Goal: Transaction & Acquisition: Purchase product/service

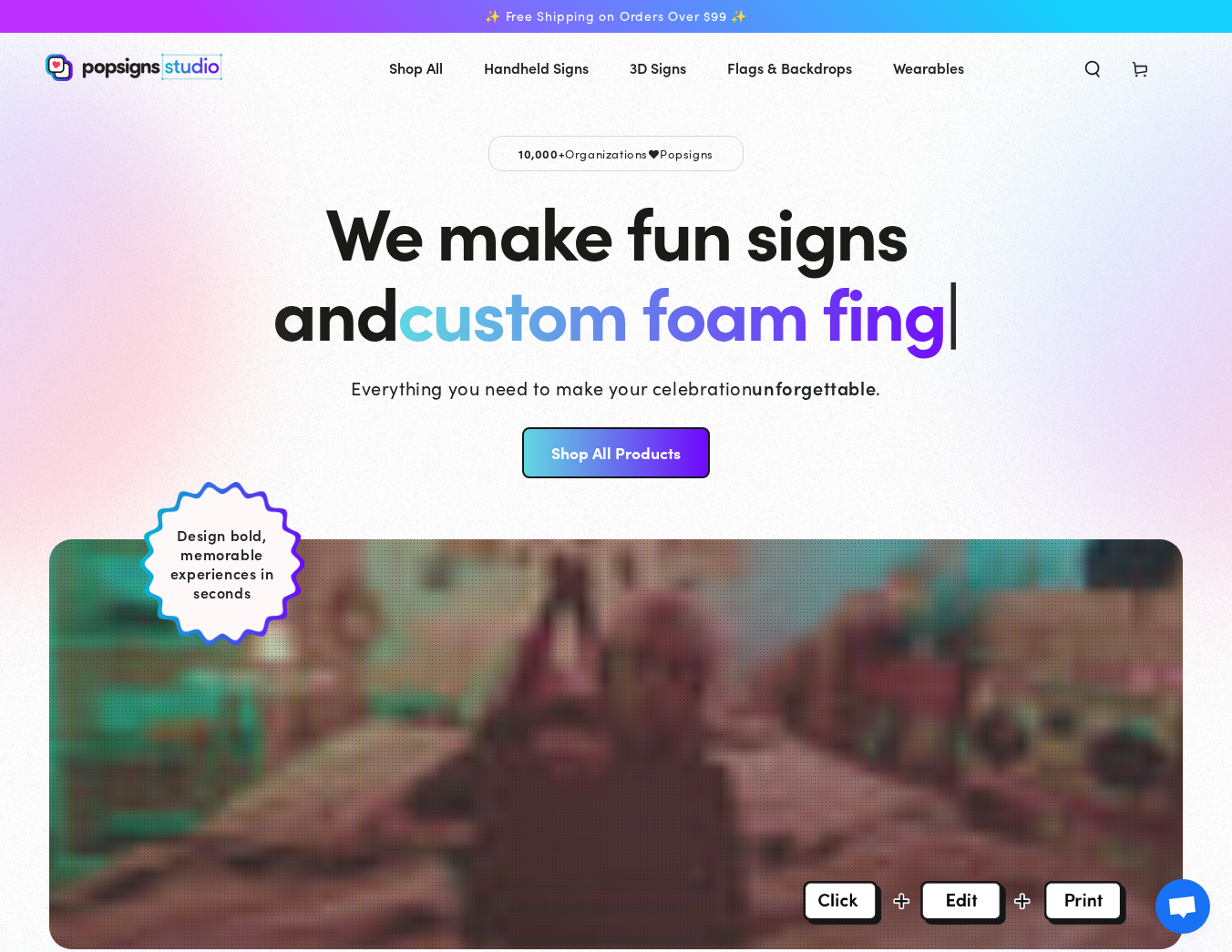
click at [569, 463] on link "Shop All Products" at bounding box center [615, 453] width 186 height 51
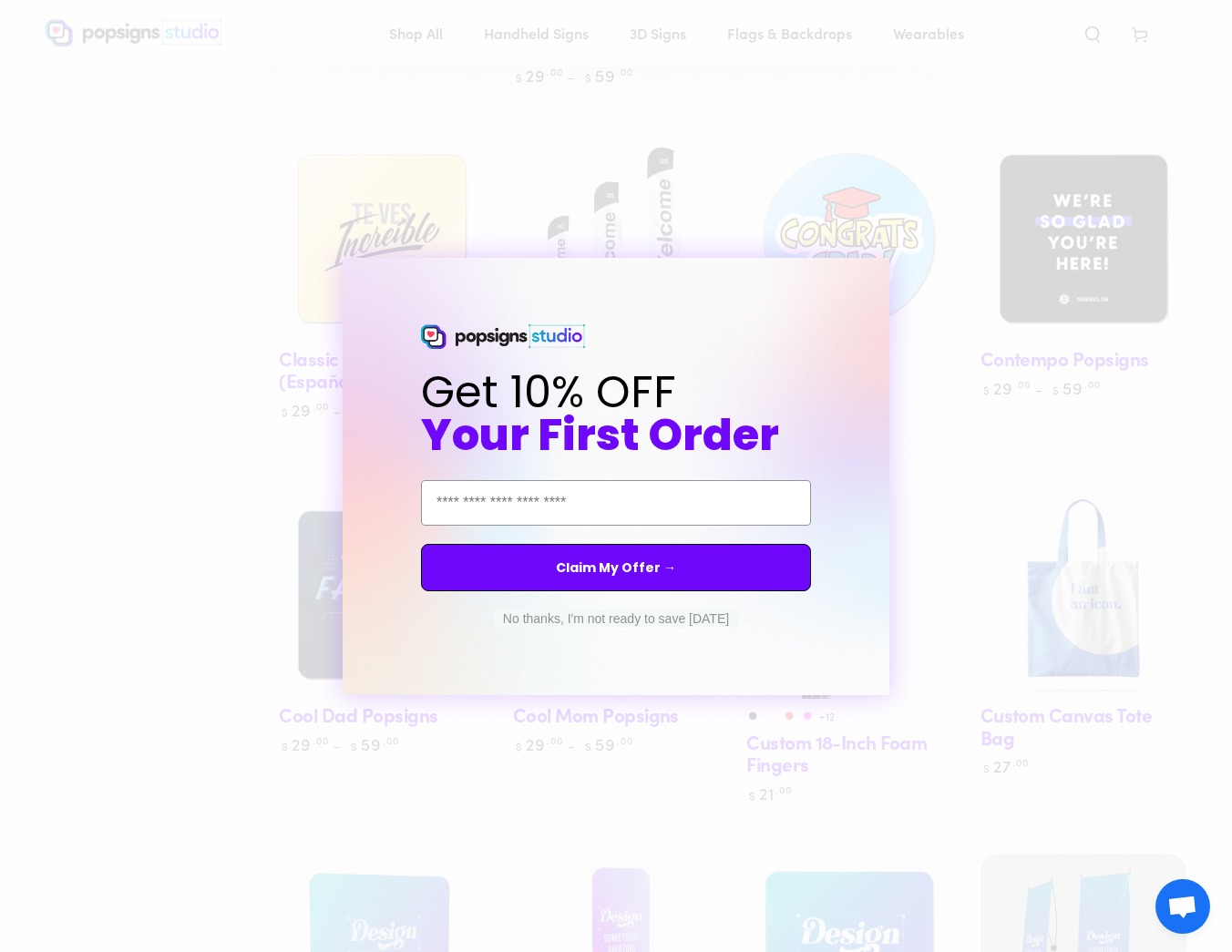
scroll to position [1242, 0]
click at [888, 274] on circle "Close dialog" at bounding box center [892, 274] width 18 height 18
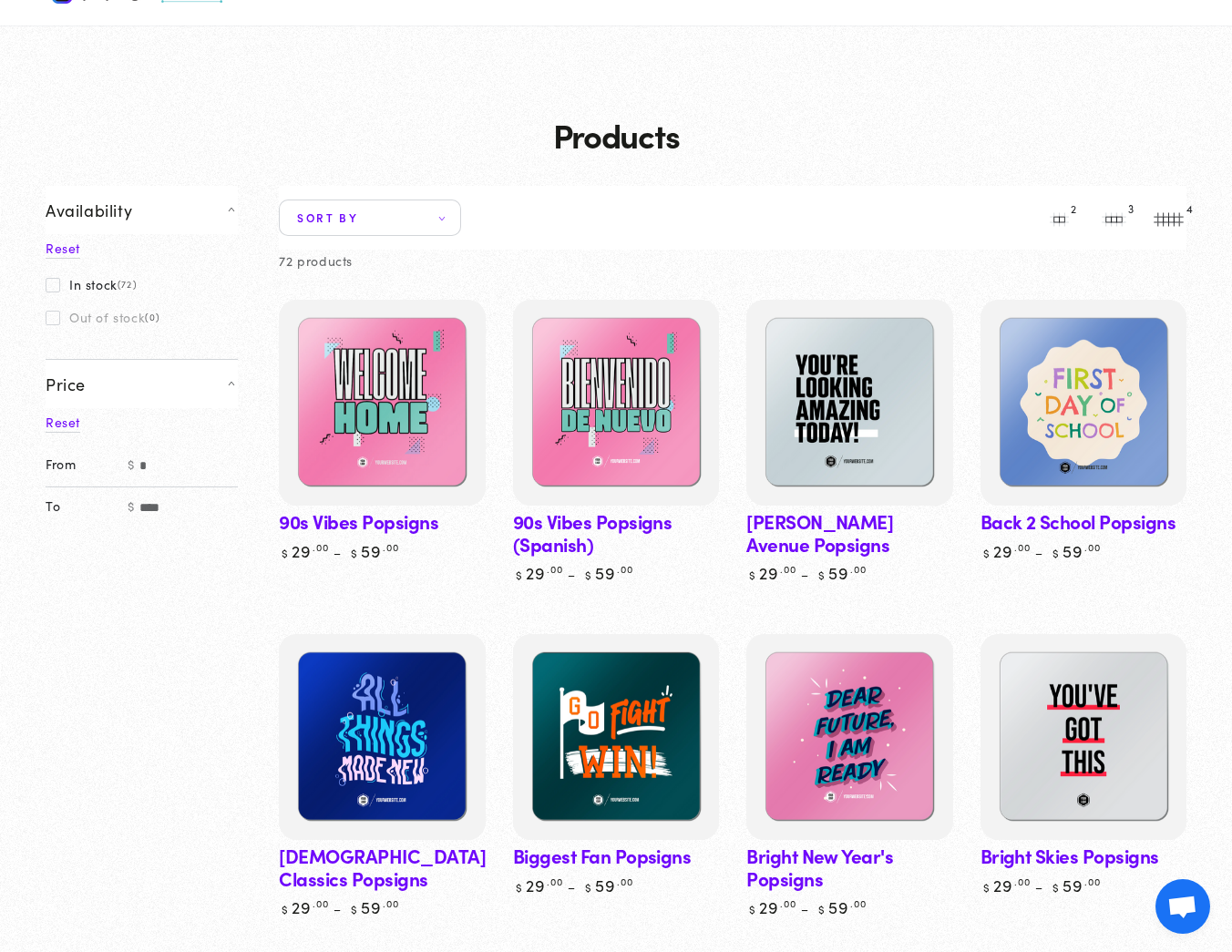
scroll to position [106, 0]
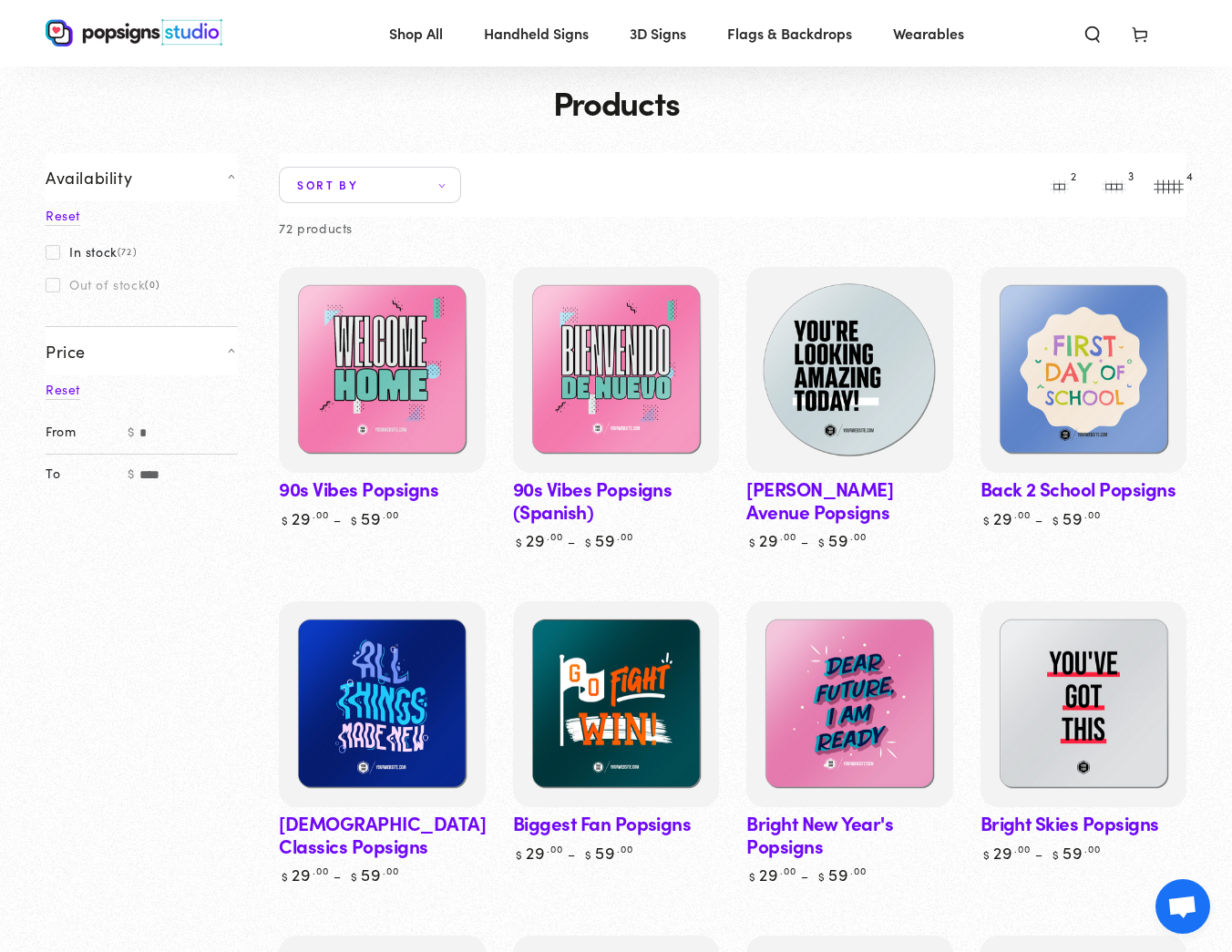
click at [862, 402] on img at bounding box center [850, 371] width 213 height 213
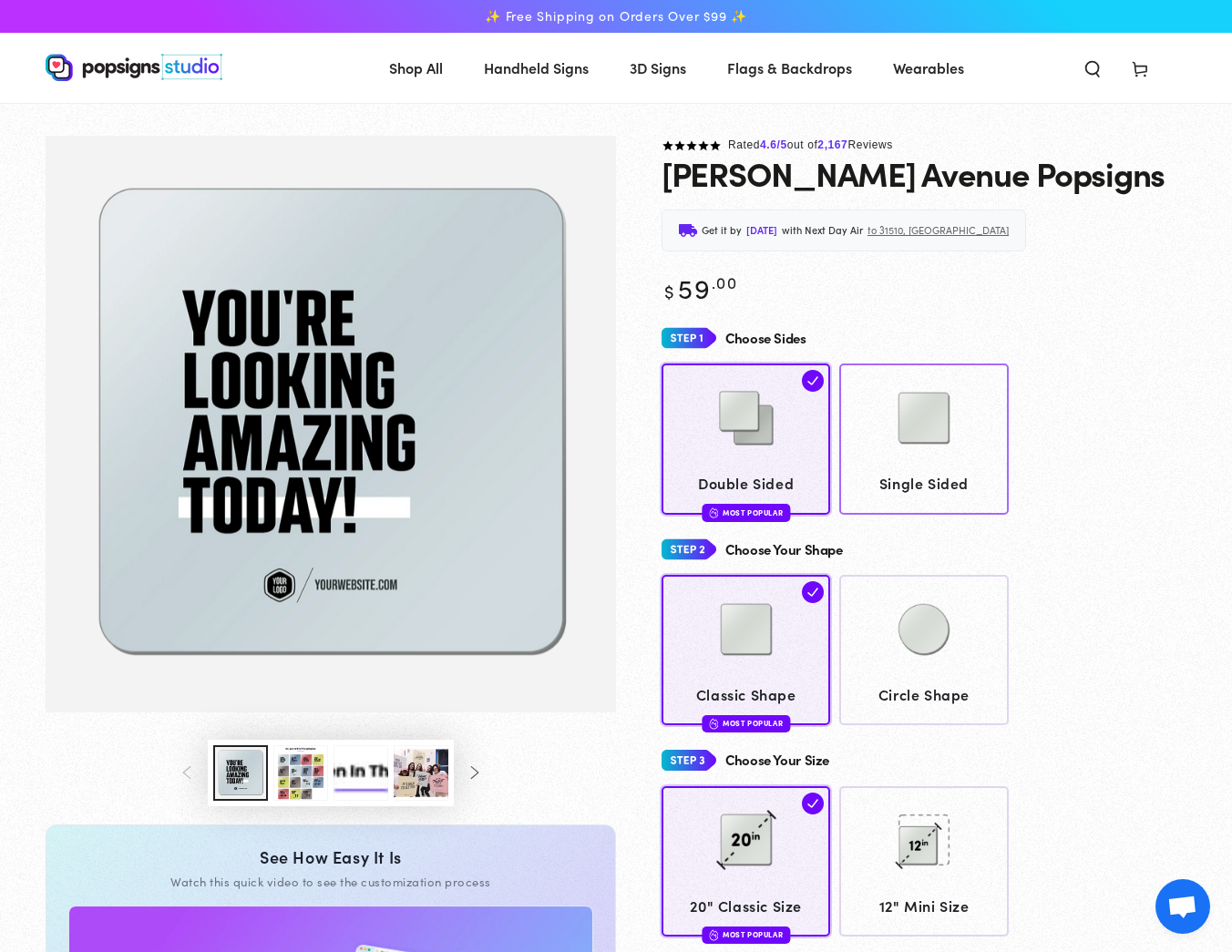
click at [923, 434] on img at bounding box center [923, 417] width 91 height 91
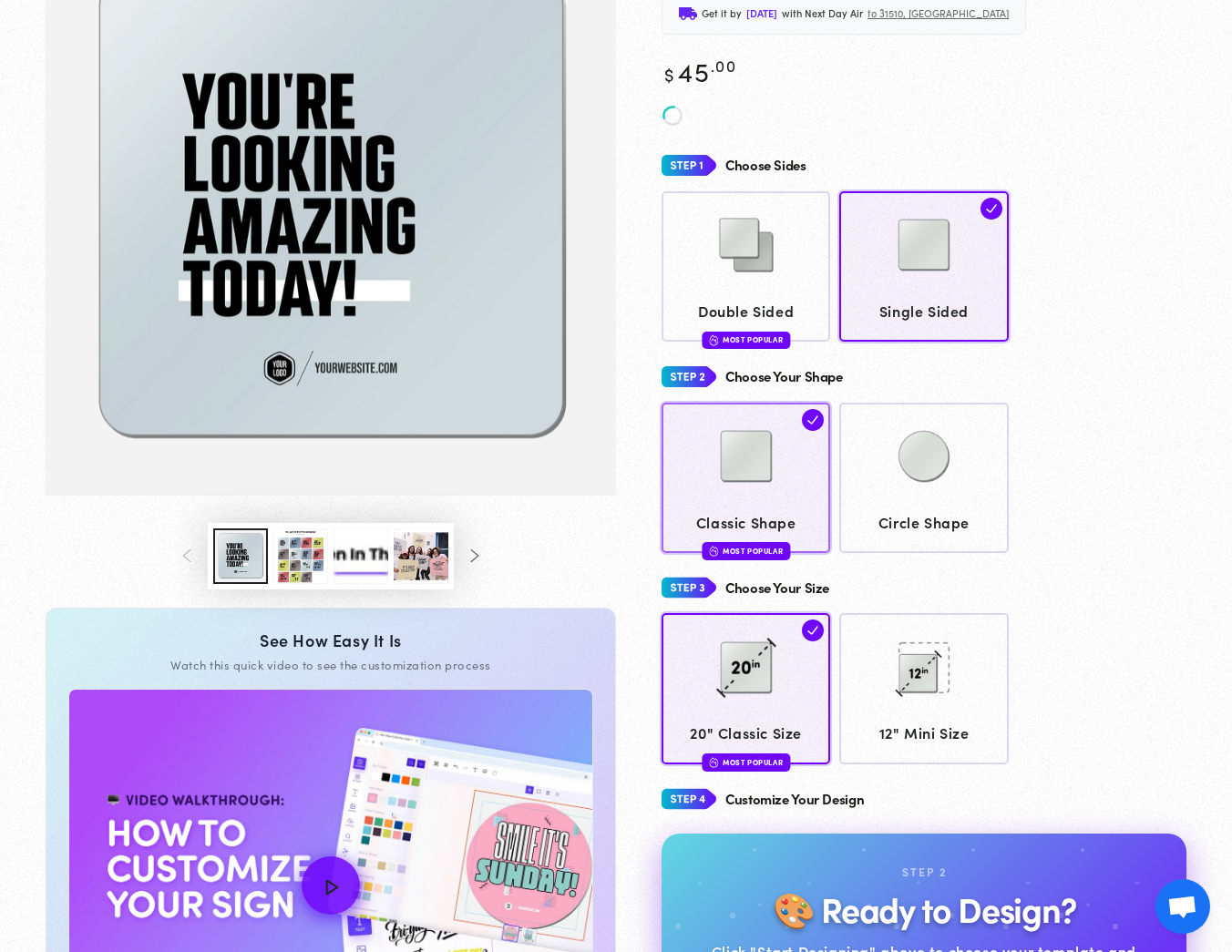
scroll to position [214, 0]
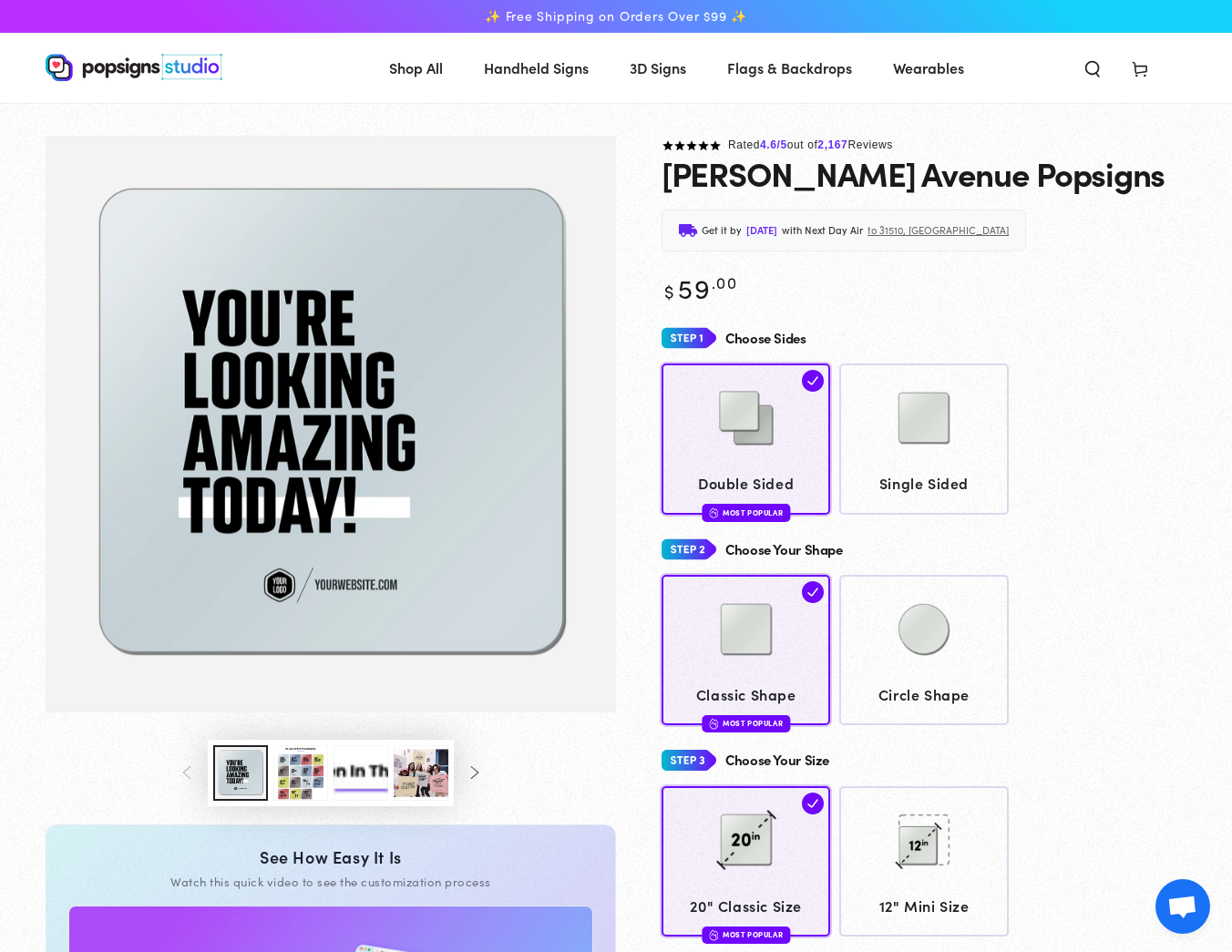
click at [283, 356] on img "Gallery Viewer" at bounding box center [331, 423] width 571 height 576
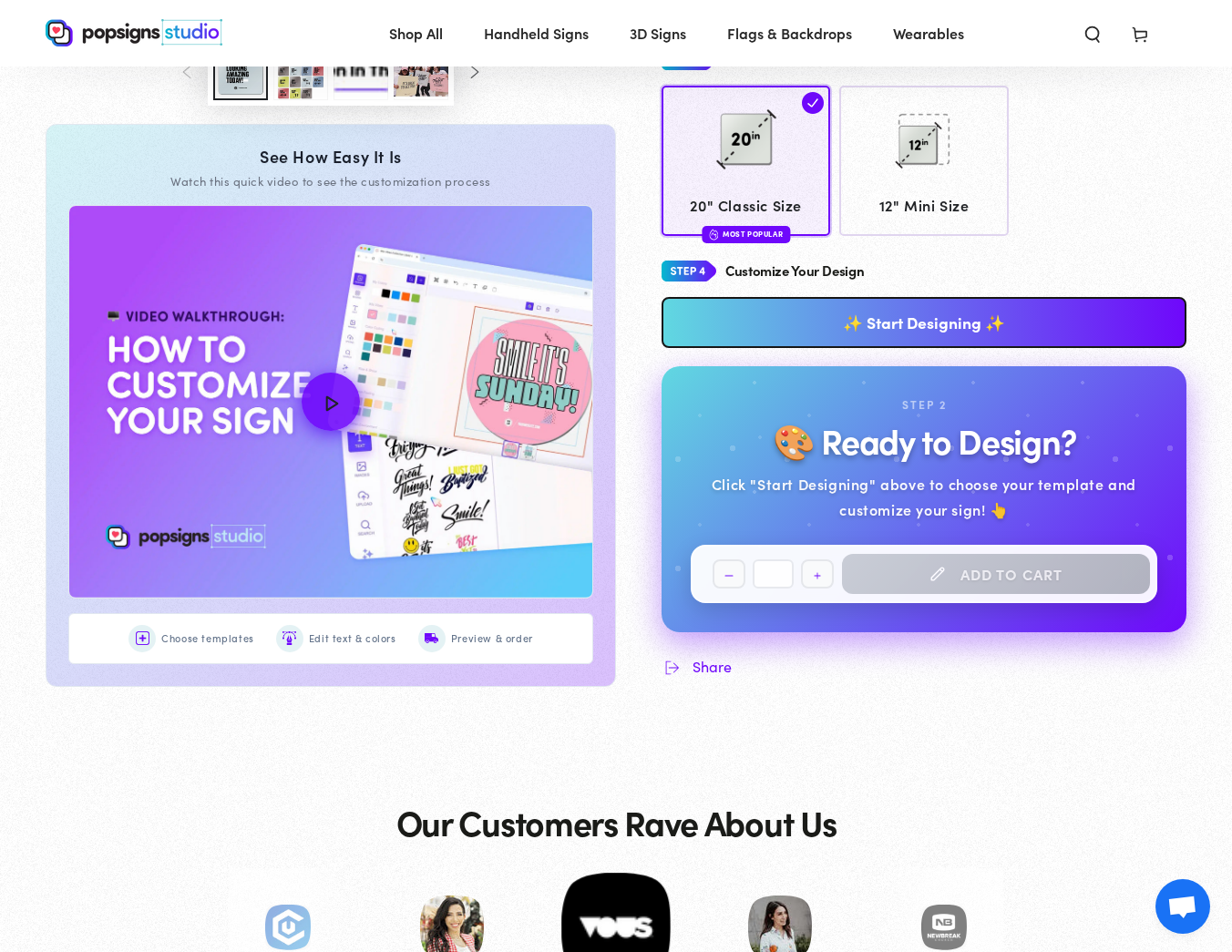
scroll to position [671, 0]
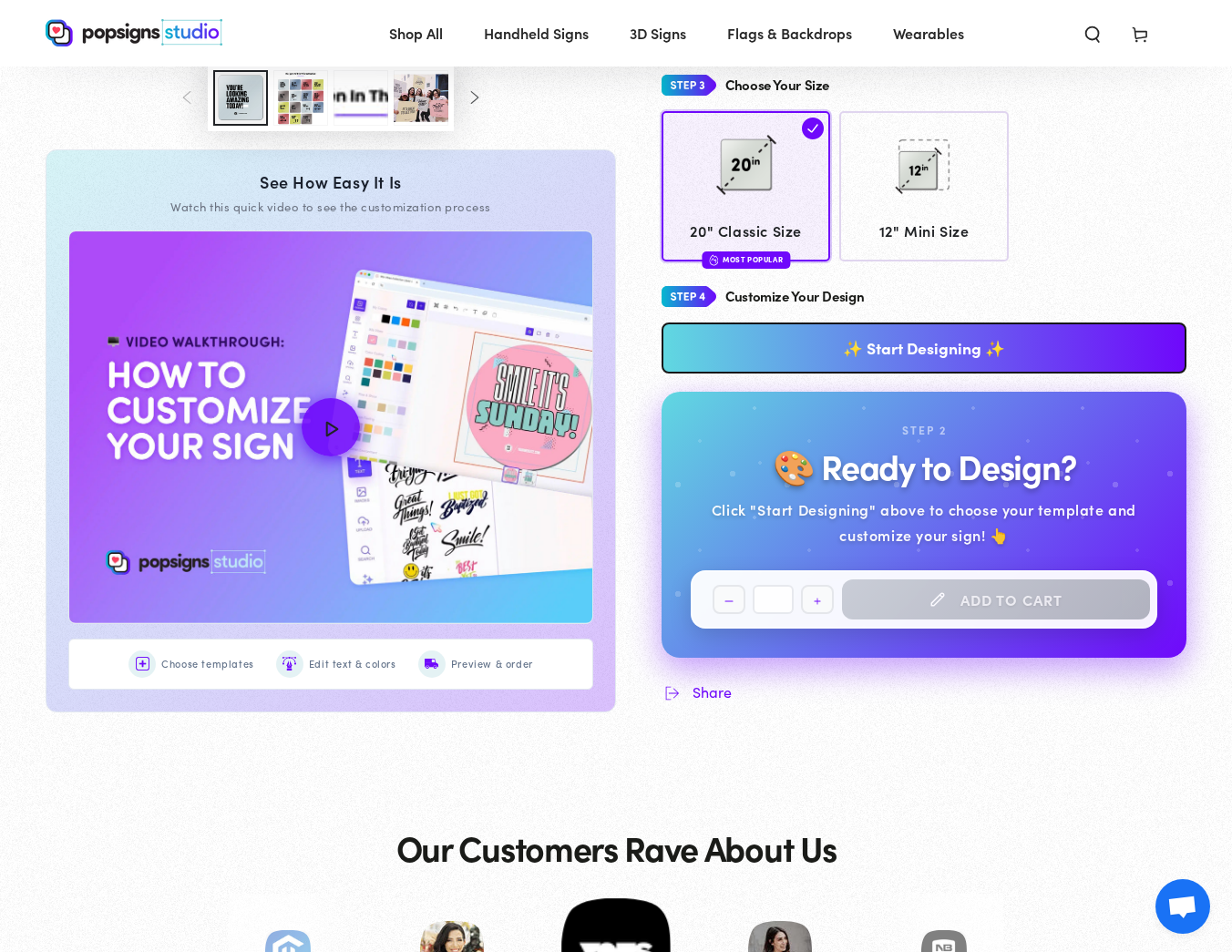
click at [879, 345] on link "✨ Start Designing ✨" at bounding box center [924, 348] width 525 height 51
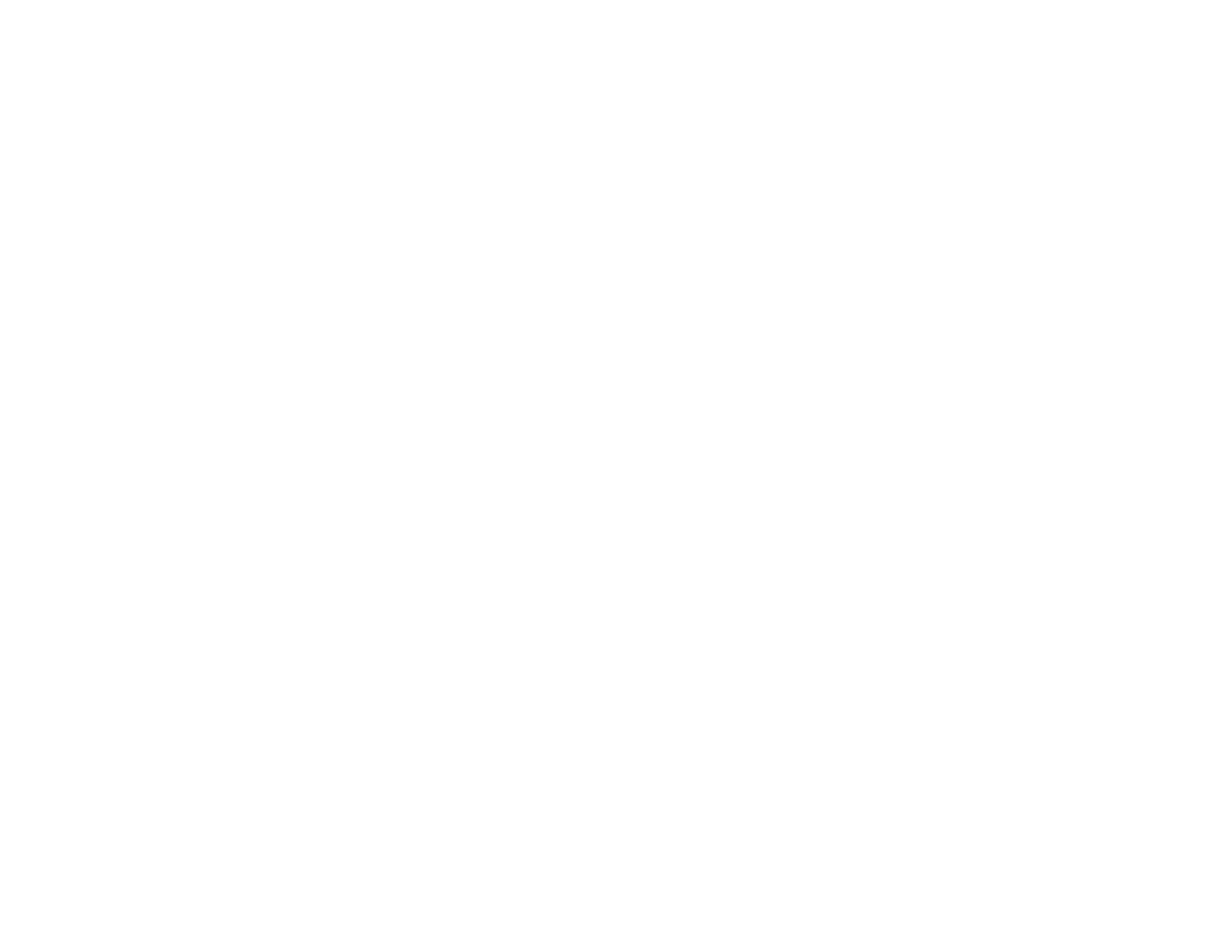
scroll to position [0, 0]
type textarea "An ancient tree with a door leading to a magical world"
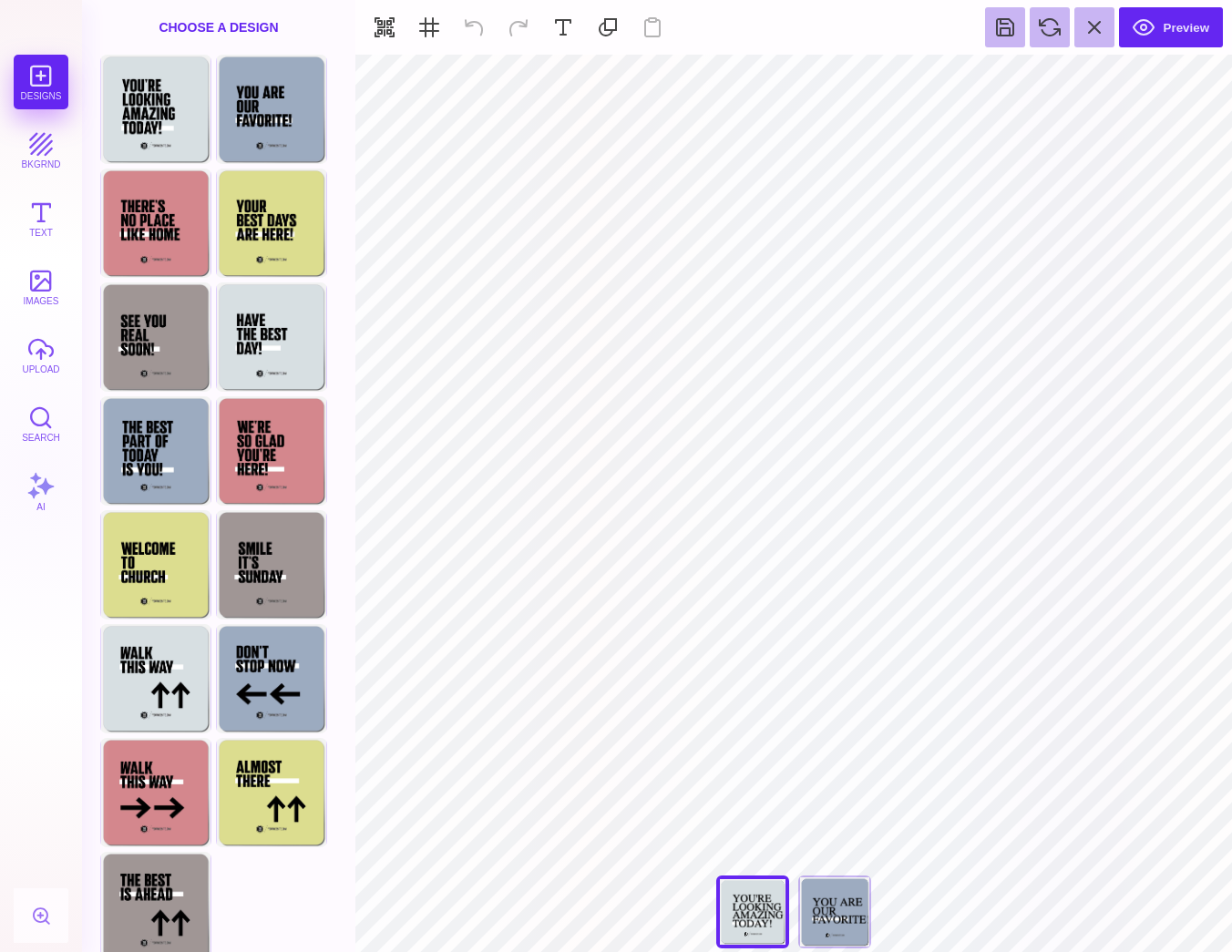
type input "#000000"
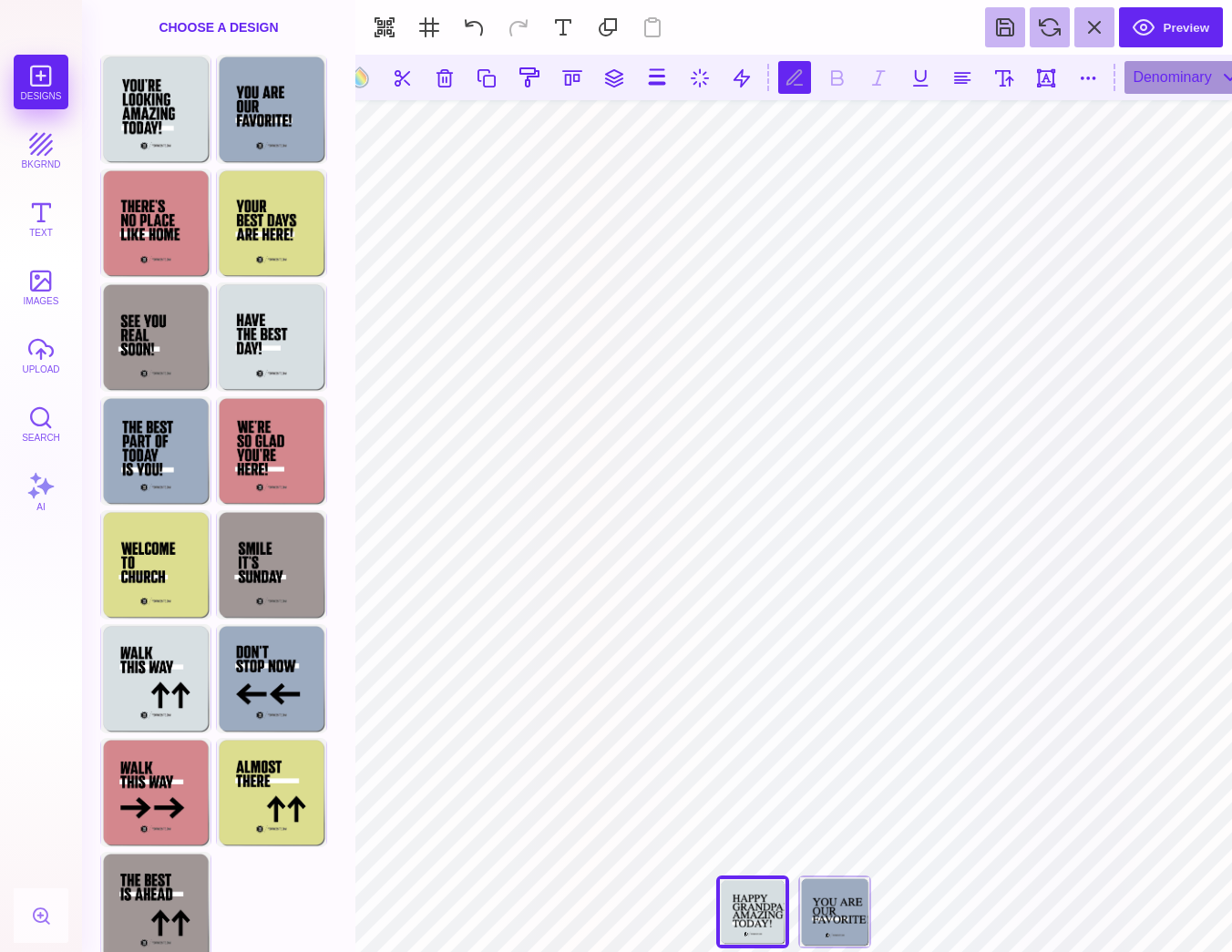
scroll to position [1, 1]
type textarea "*****"
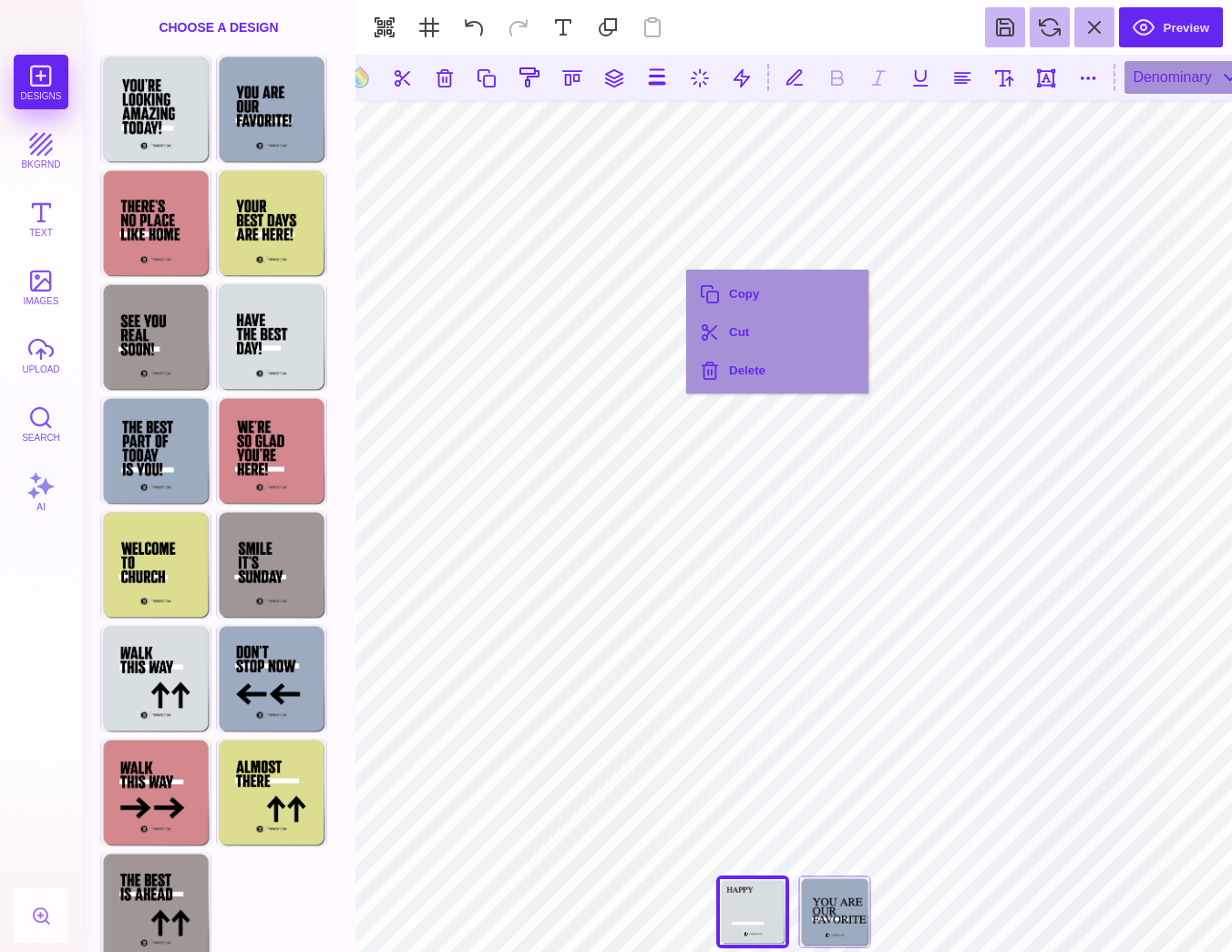
type input "#000000"
click at [730, 300] on button "Copy" at bounding box center [776, 293] width 173 height 38
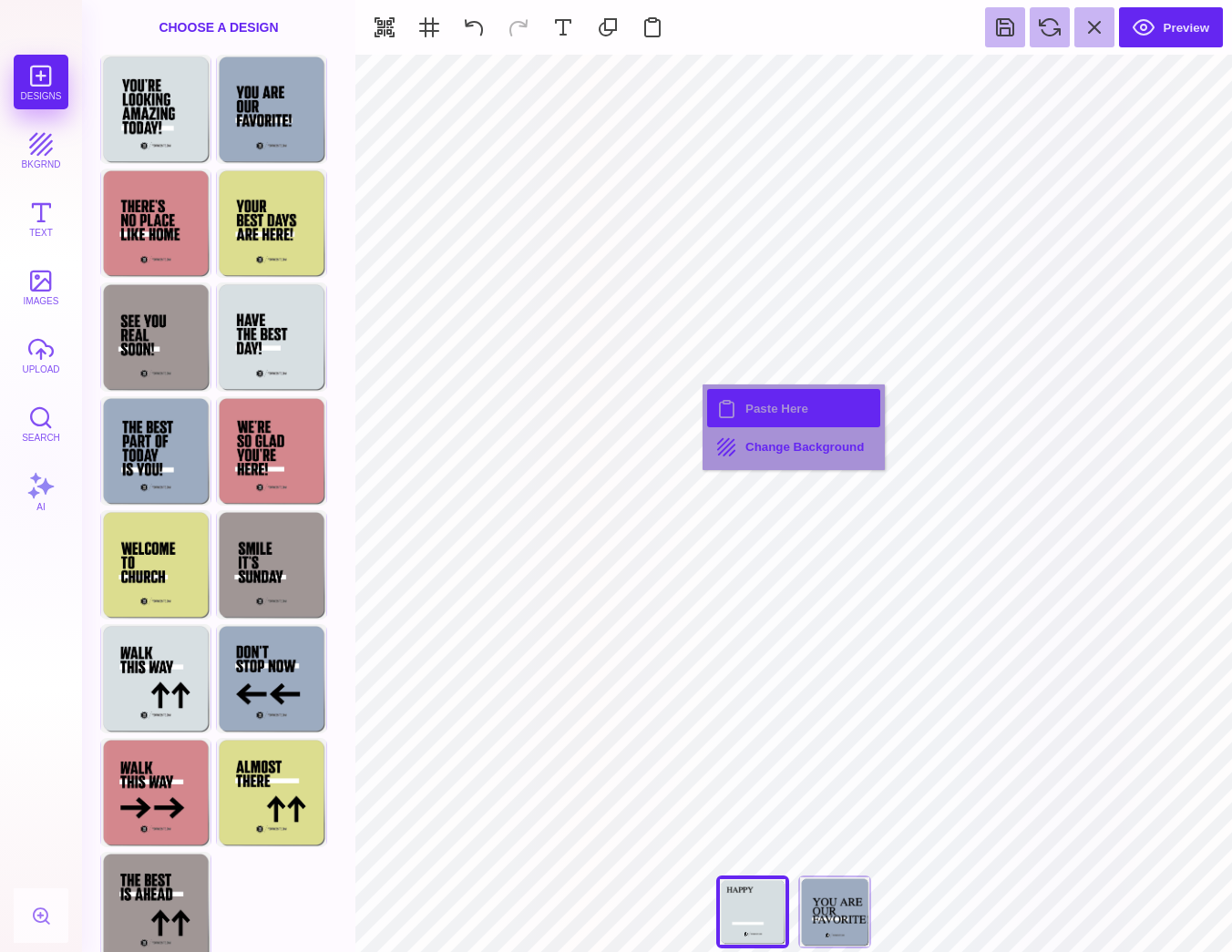
click at [752, 414] on button "Paste Here" at bounding box center [793, 408] width 173 height 38
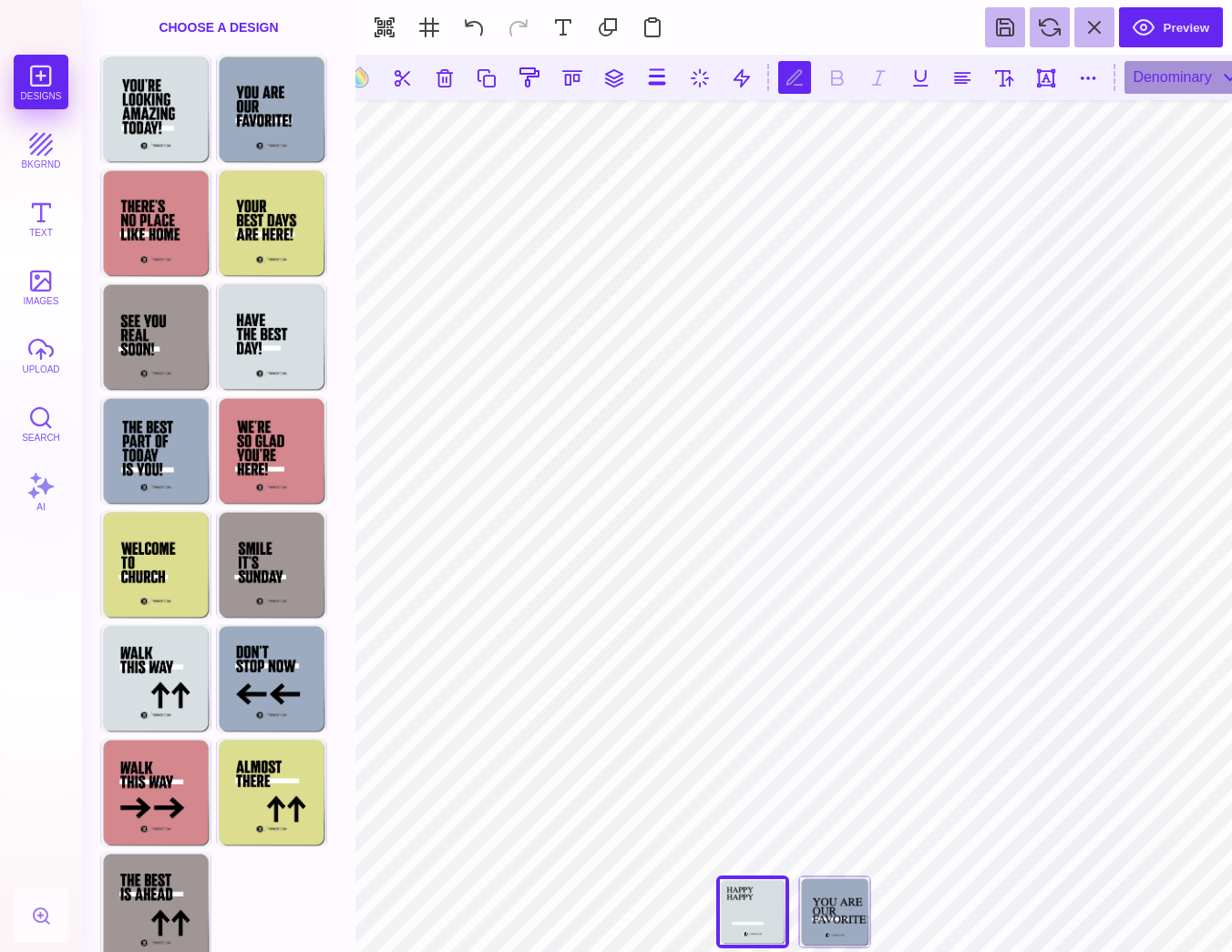
type textarea "**********"
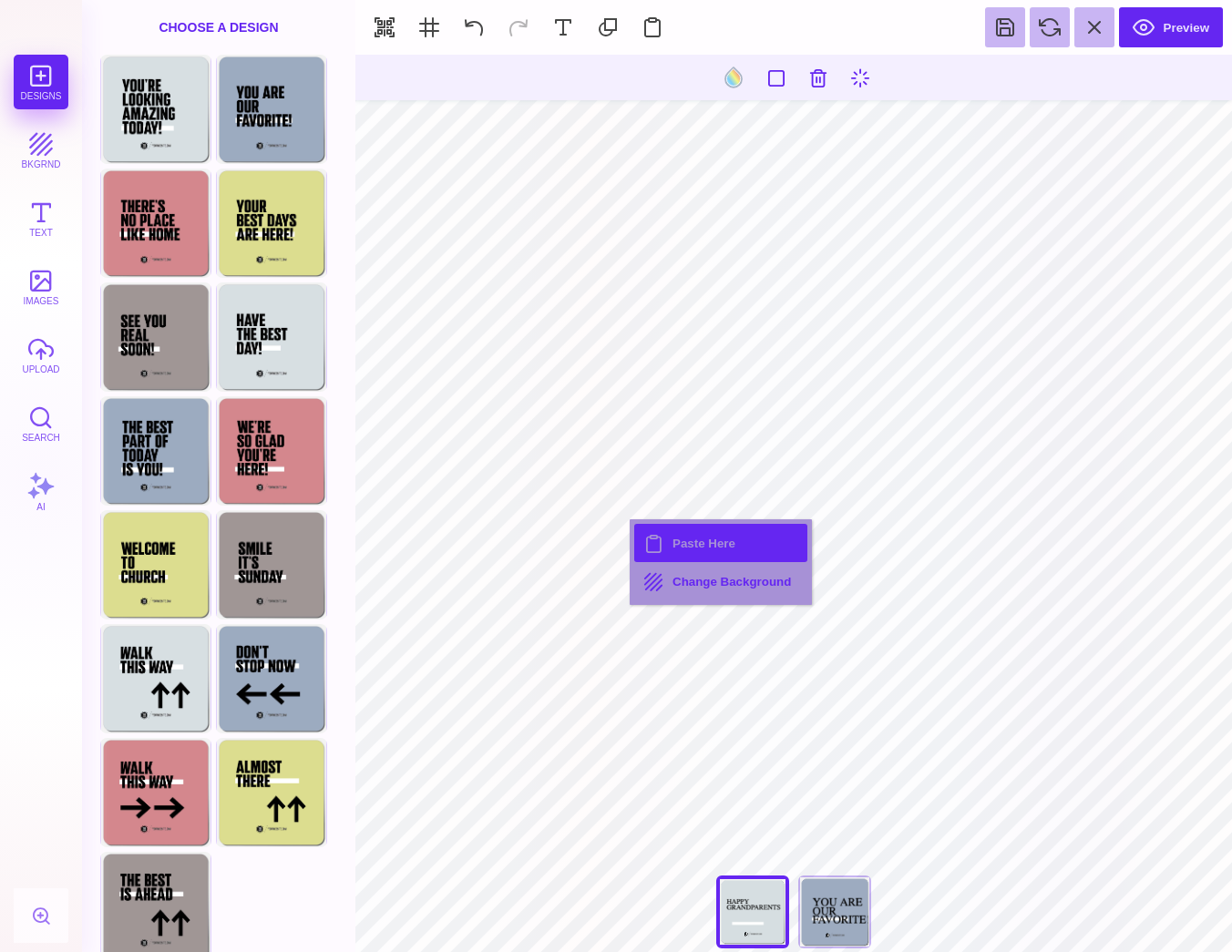
click at [664, 542] on button "Paste Here" at bounding box center [720, 542] width 173 height 38
type input "#000000"
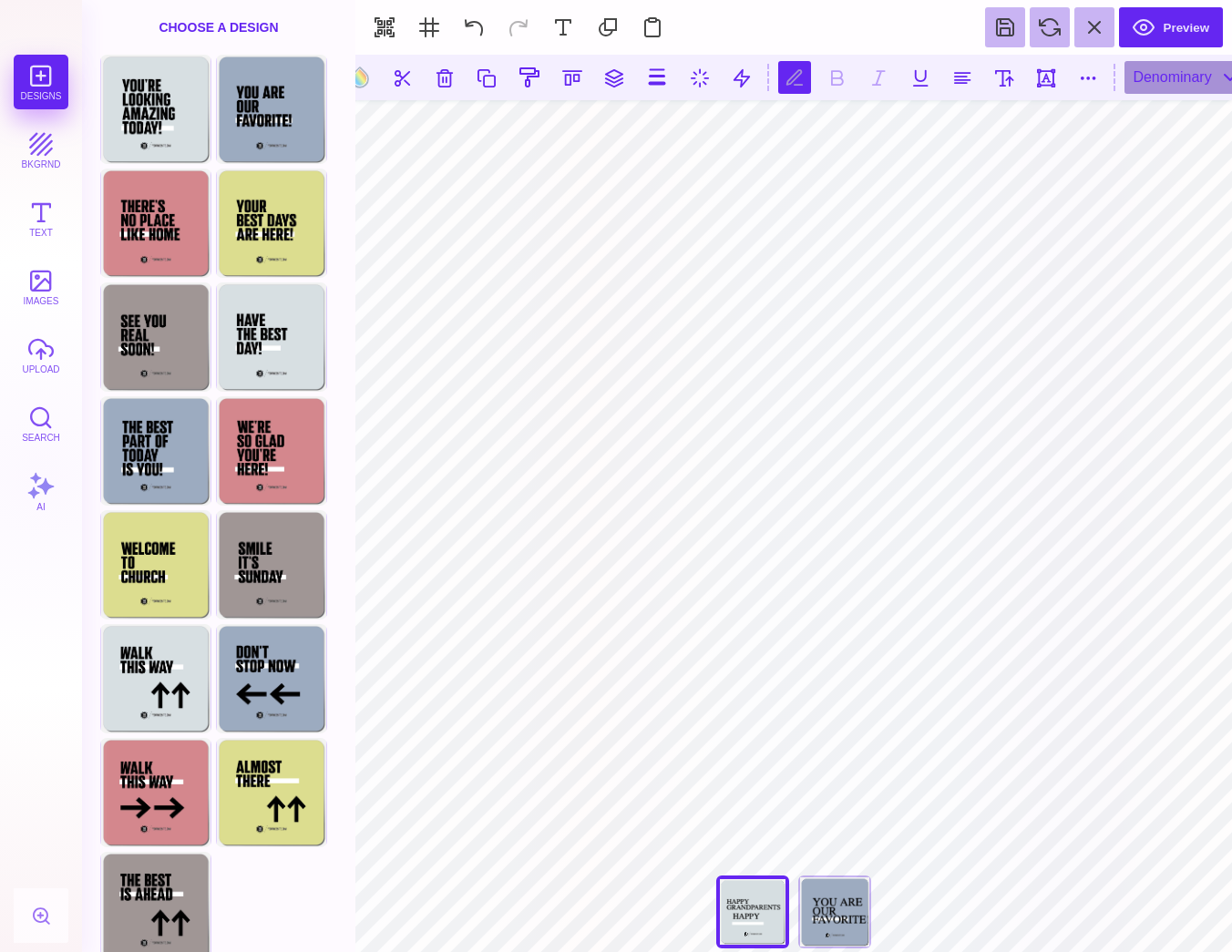
type textarea "***"
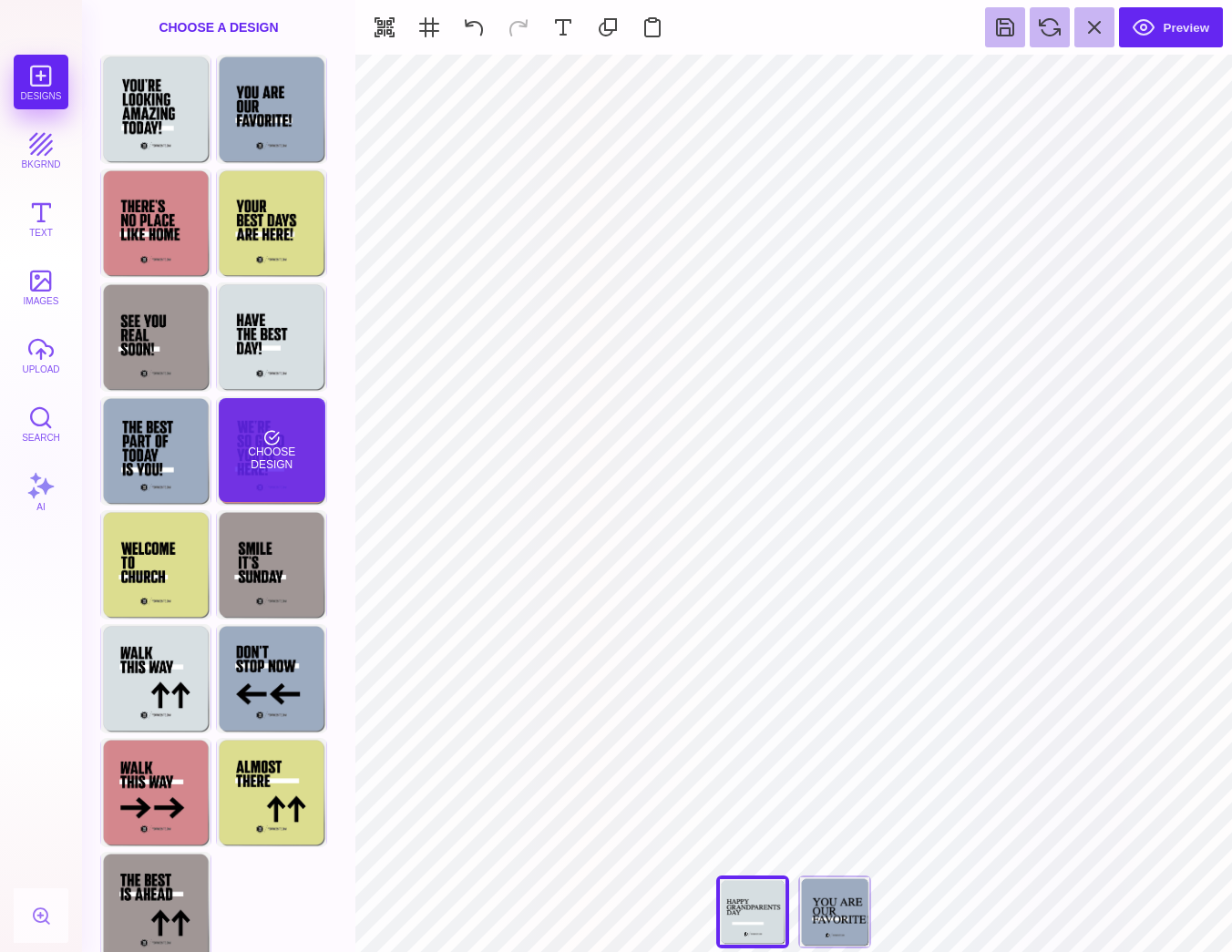
scroll to position [0, 0]
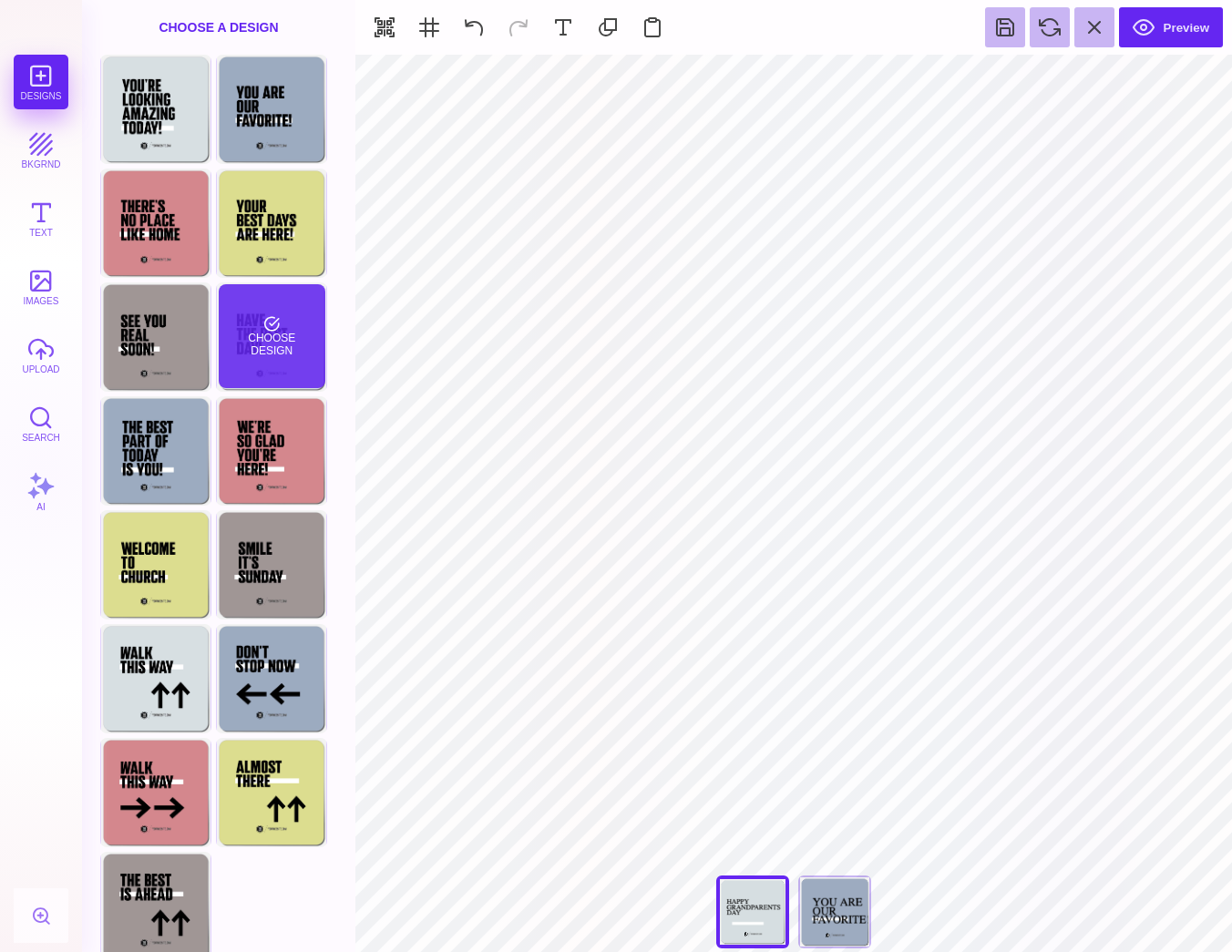
click at [269, 359] on div "Choose Design" at bounding box center [271, 336] width 106 height 103
click at [99, 353] on div "You're Looking Amazing Today Choose Design You Are Our Favorite! Choose Design …" at bounding box center [219, 510] width 273 height 911
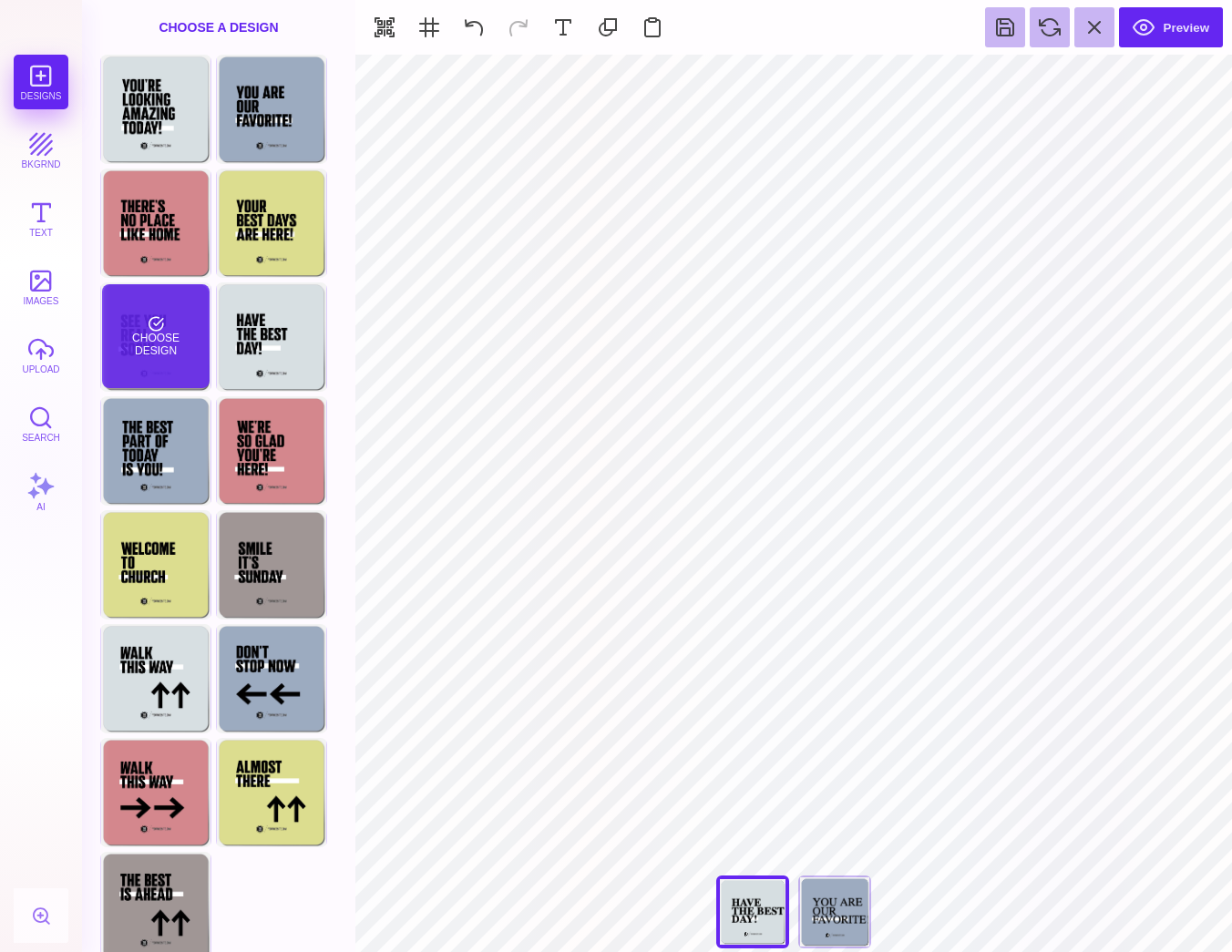
click at [134, 354] on div "Choose Design" at bounding box center [155, 336] width 106 height 103
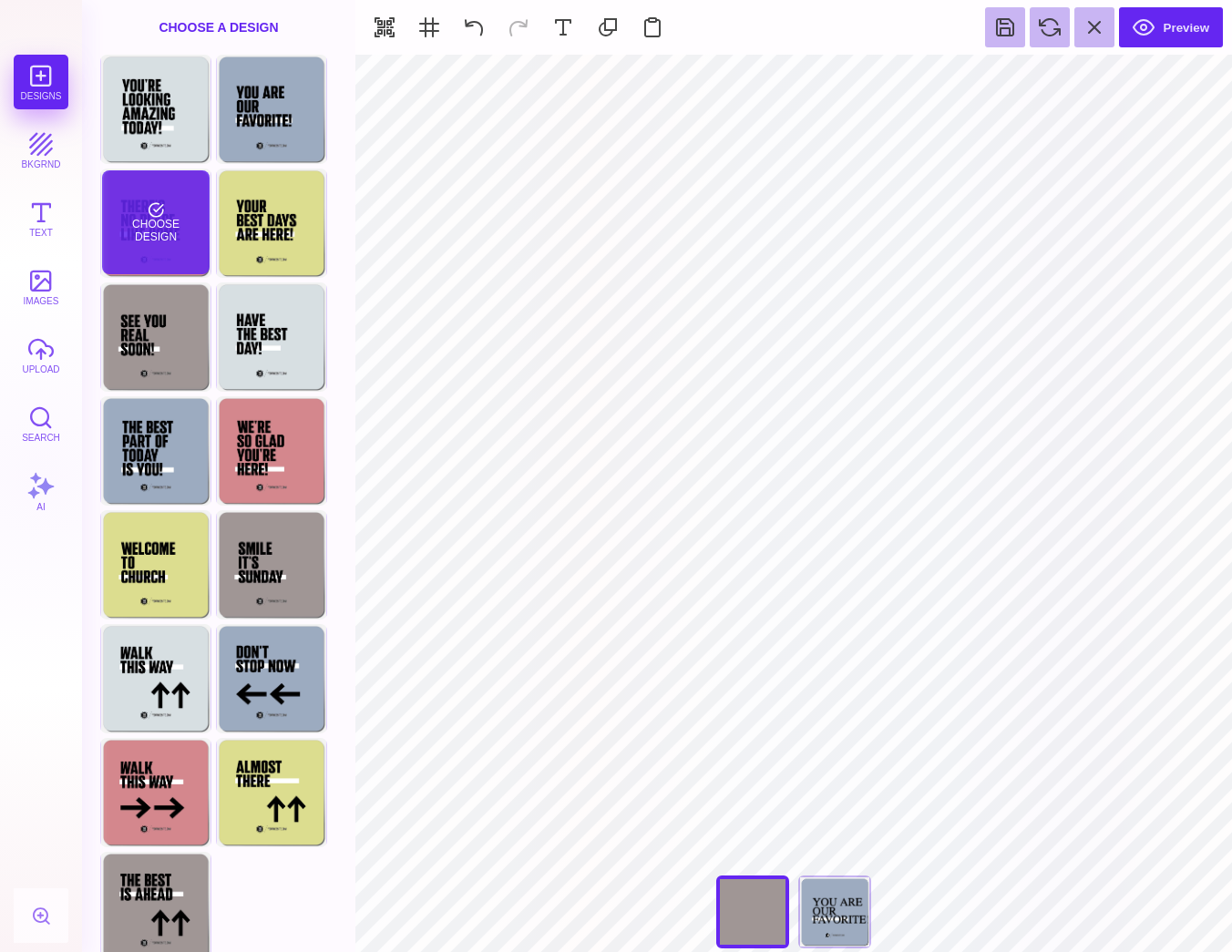
click at [143, 244] on div "Choose Design" at bounding box center [155, 222] width 106 height 103
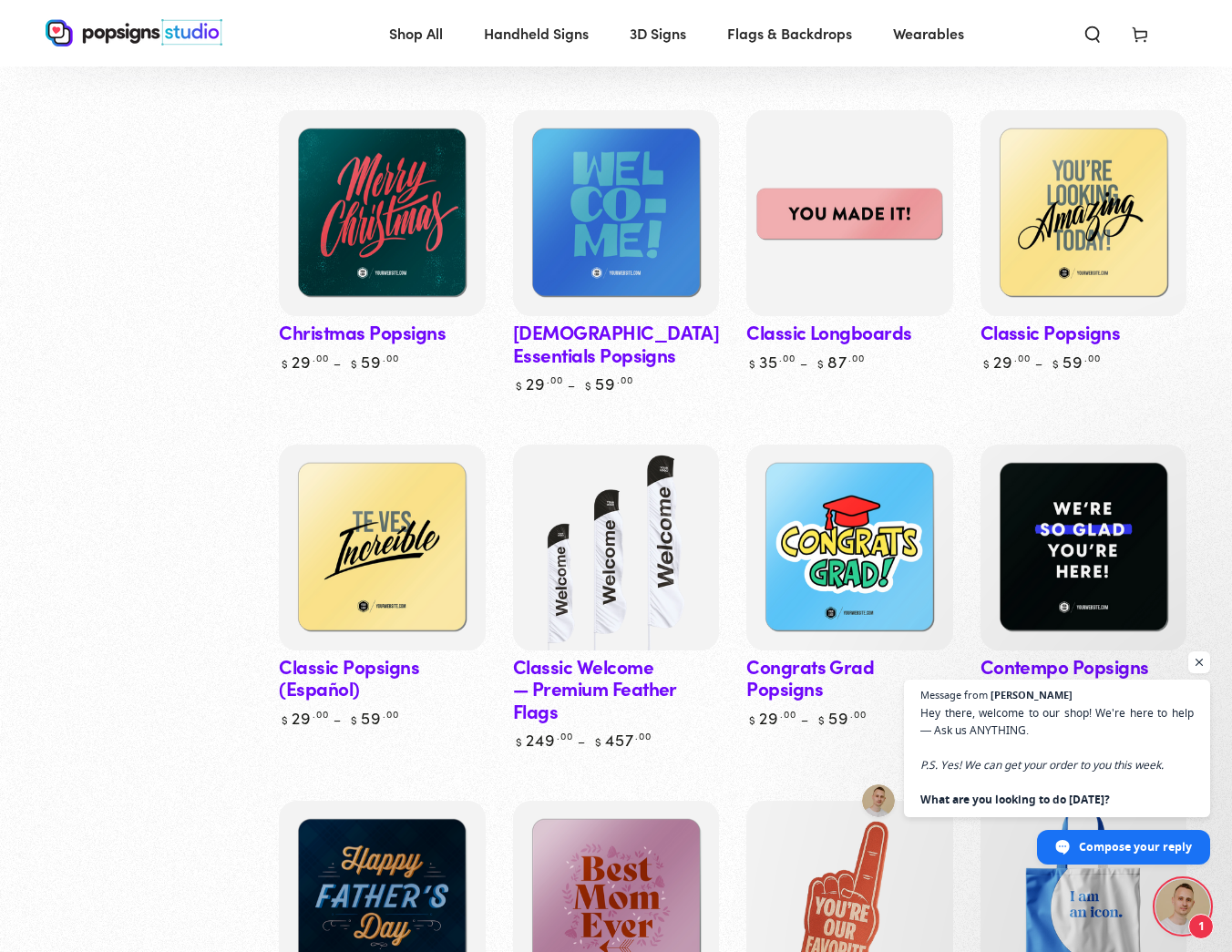
scroll to position [846, 0]
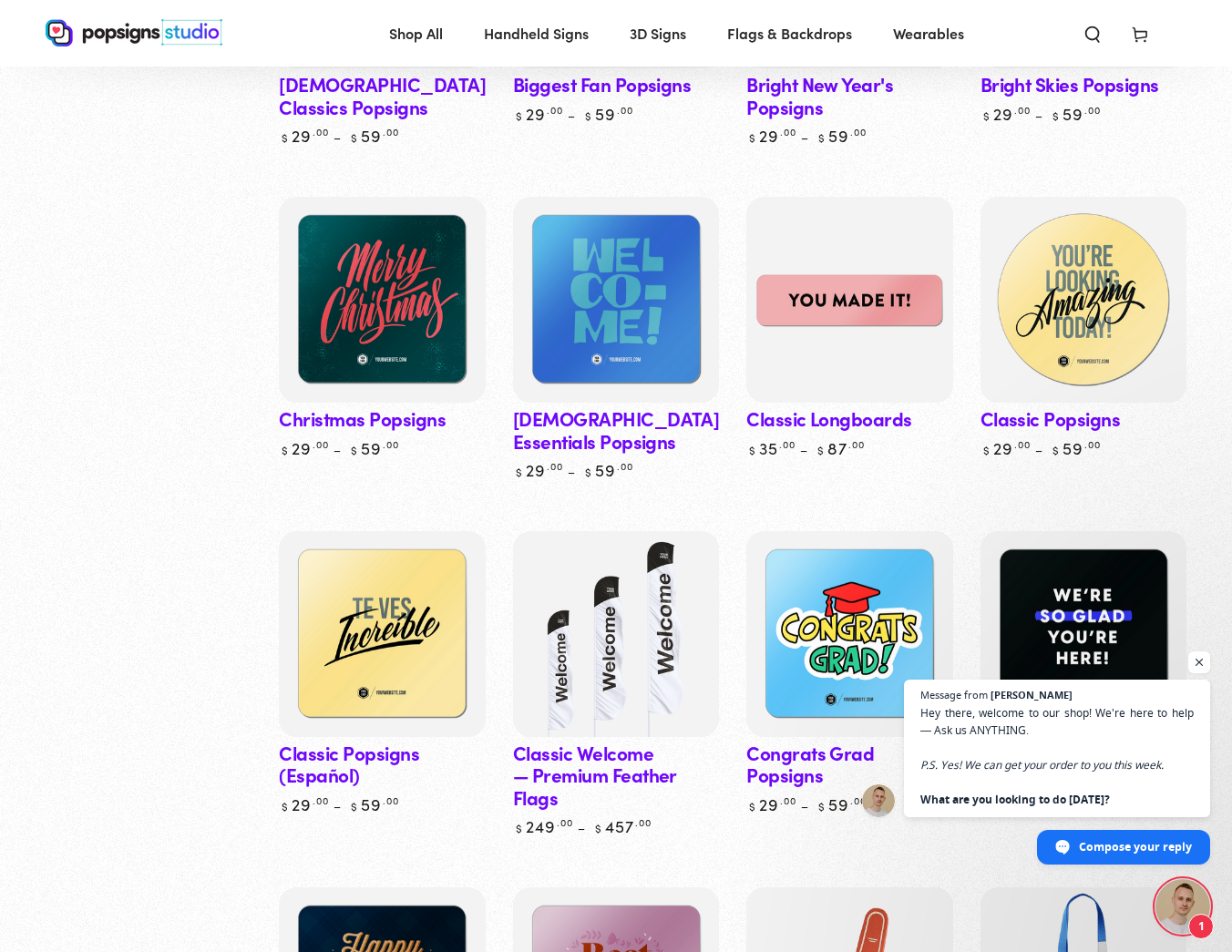
click at [1089, 305] on img at bounding box center [1083, 299] width 213 height 213
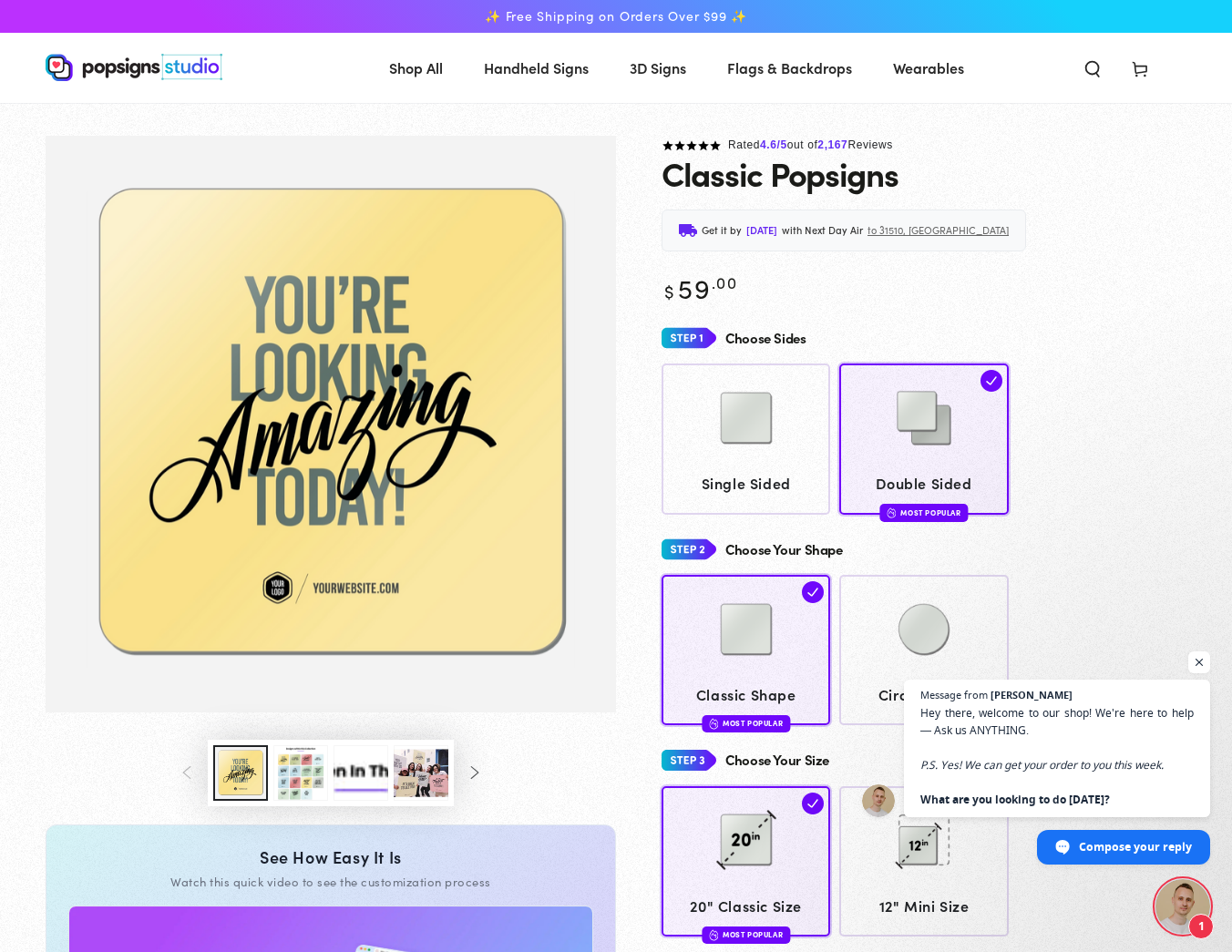
click at [858, 291] on div "Regular price $ 59 .00 Regular price Sale price $ 59 .00" at bounding box center [924, 286] width 525 height 34
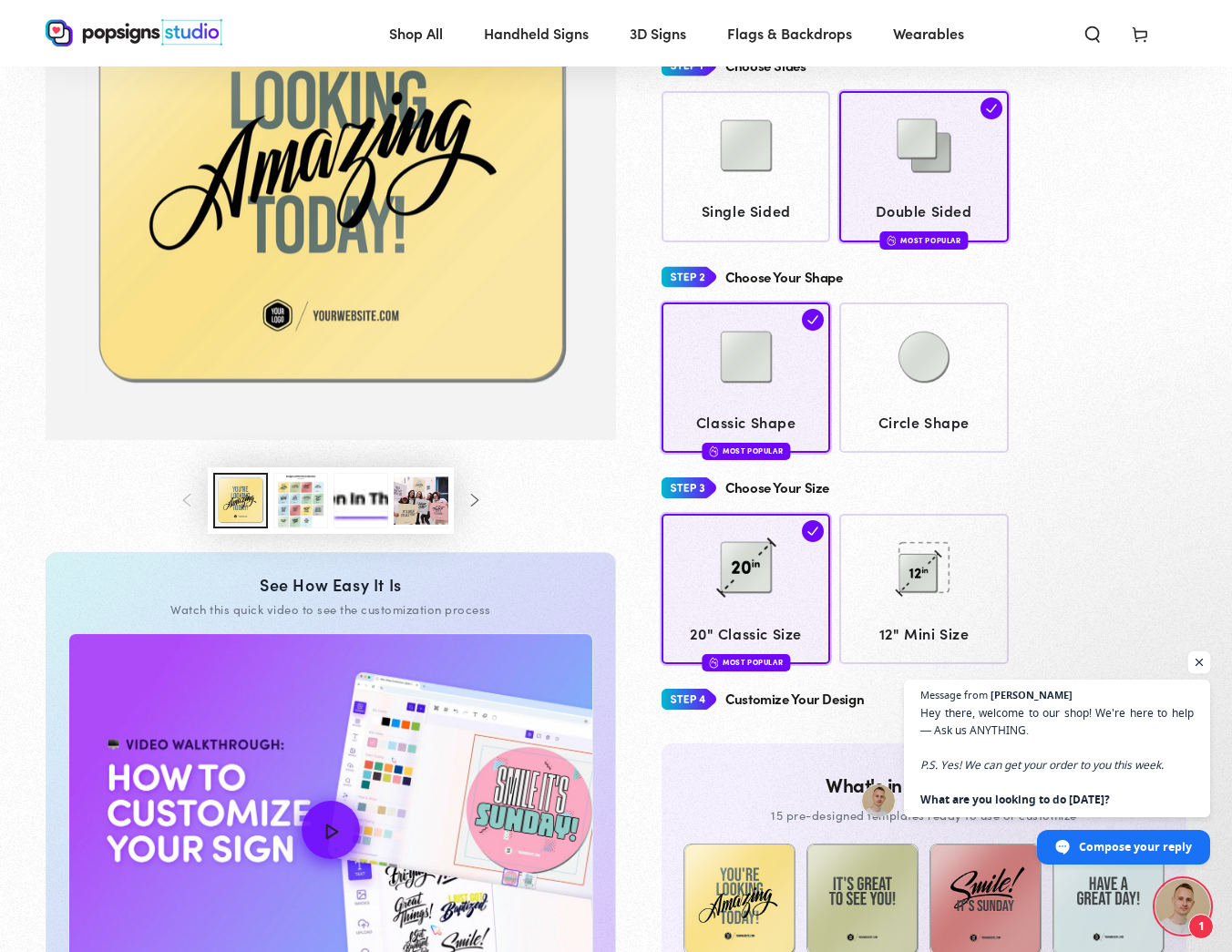
click at [1204, 669] on span "Open chat" at bounding box center [1199, 662] width 22 height 22
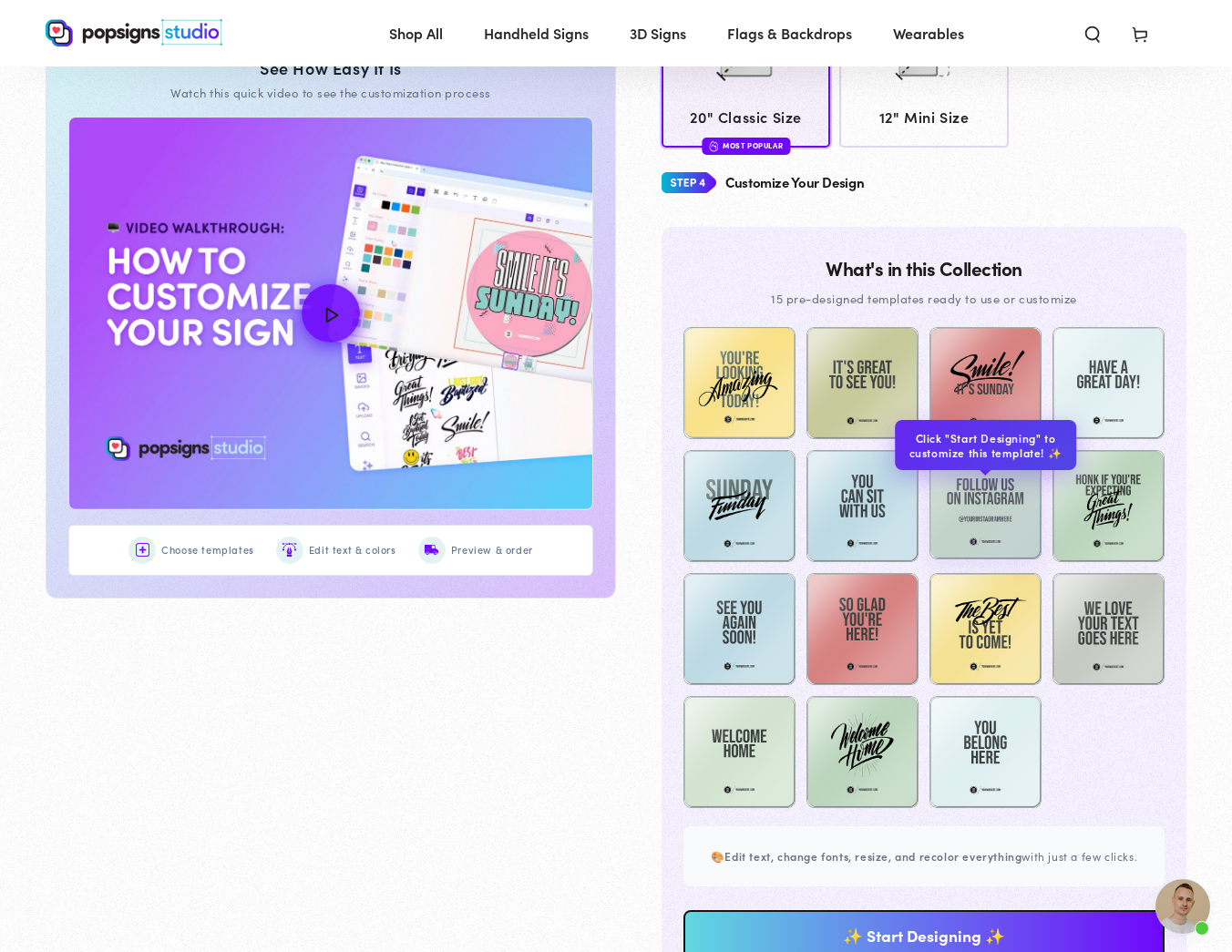
scroll to position [847, 0]
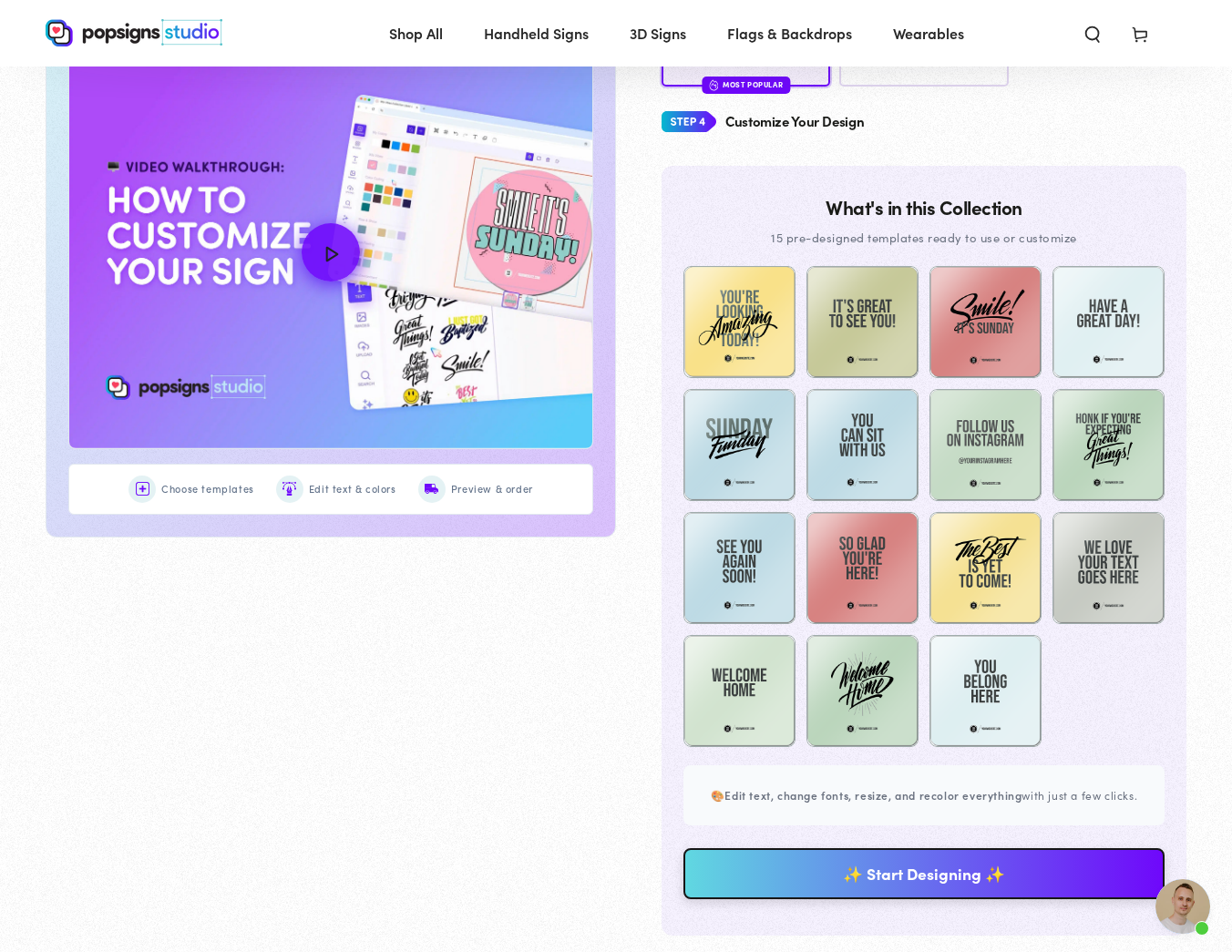
click at [951, 871] on link "✨ Start Designing ✨" at bounding box center [923, 874] width 481 height 51
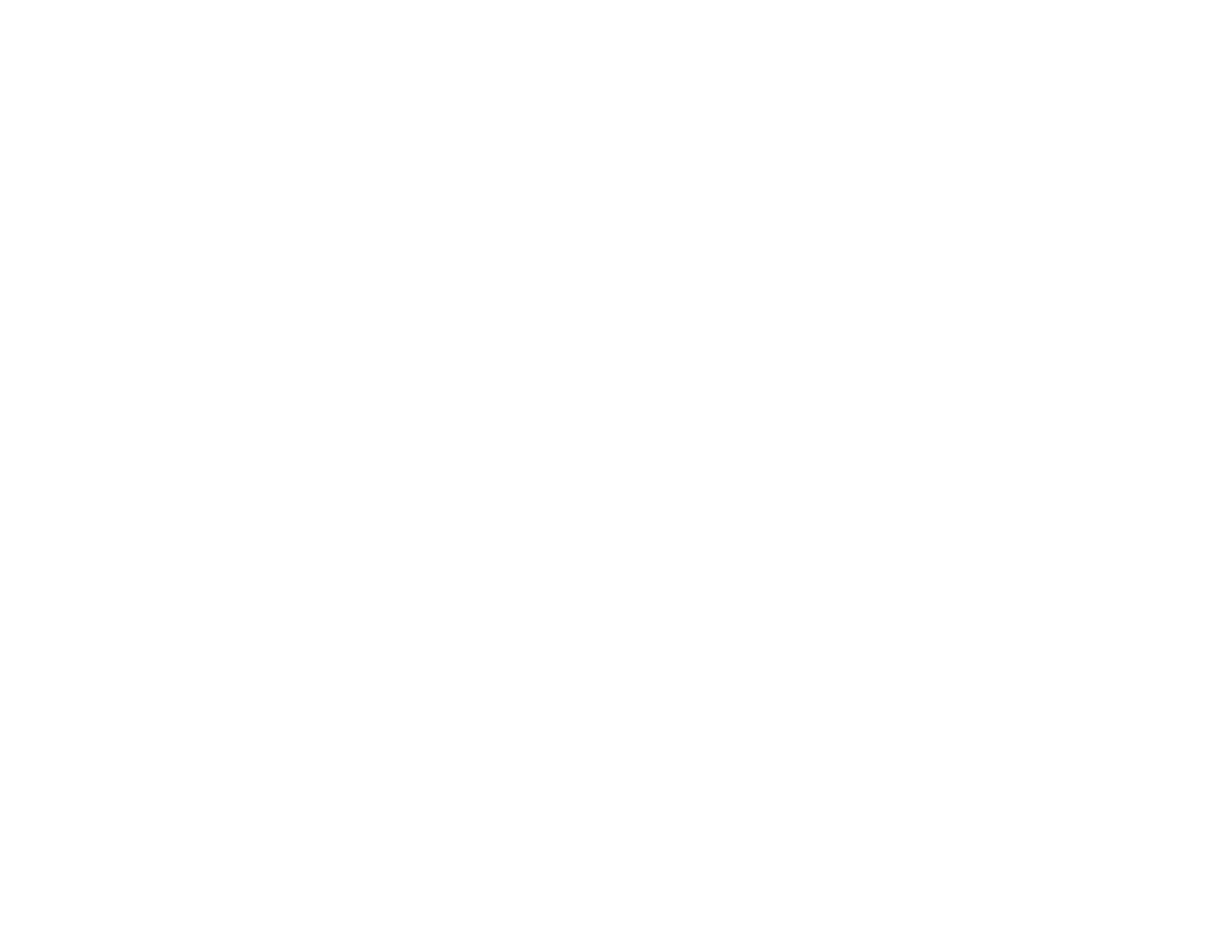
scroll to position [0, 0]
type textarea "An ancient tree with a door leading to a magical world"
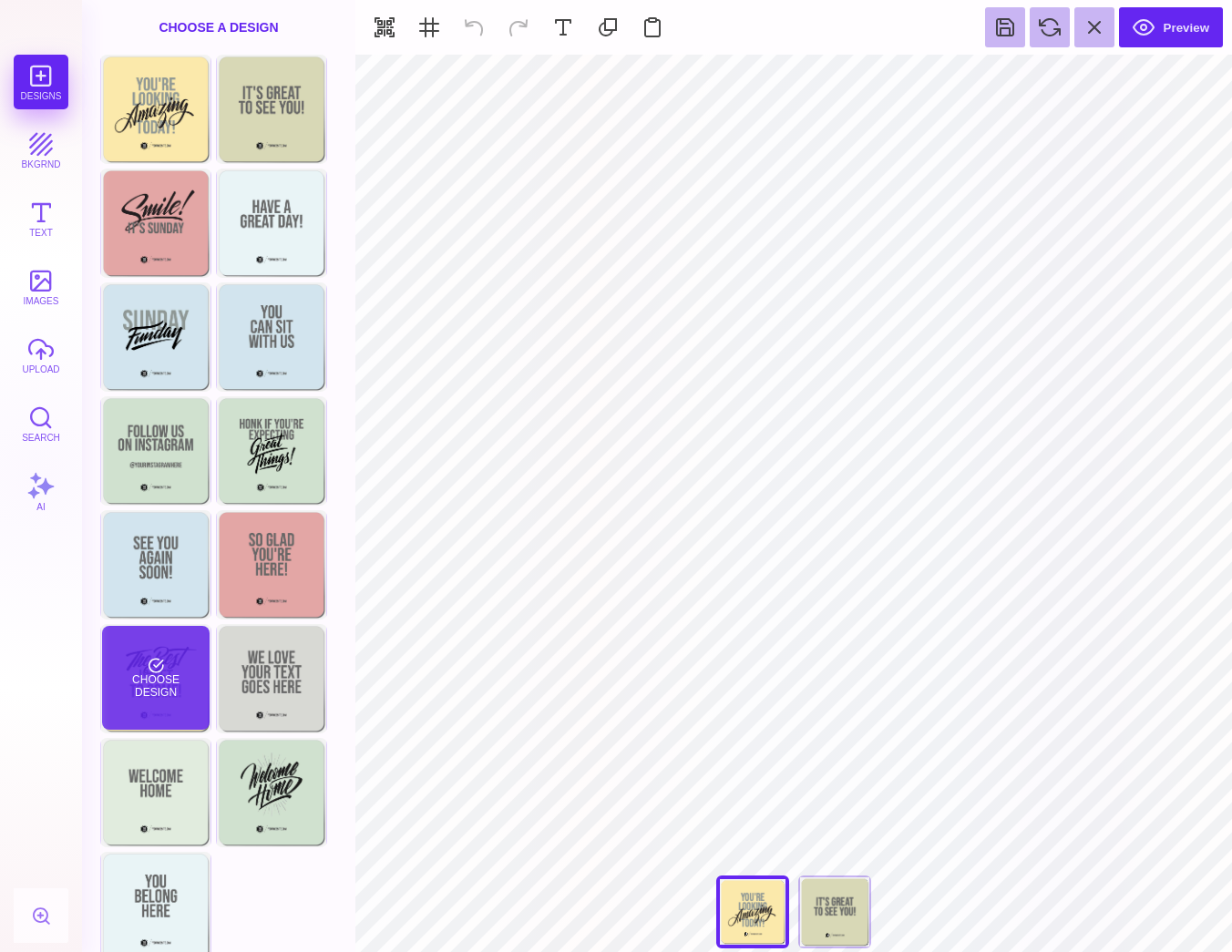
click at [153, 662] on div "Choose Design" at bounding box center [155, 678] width 106 height 103
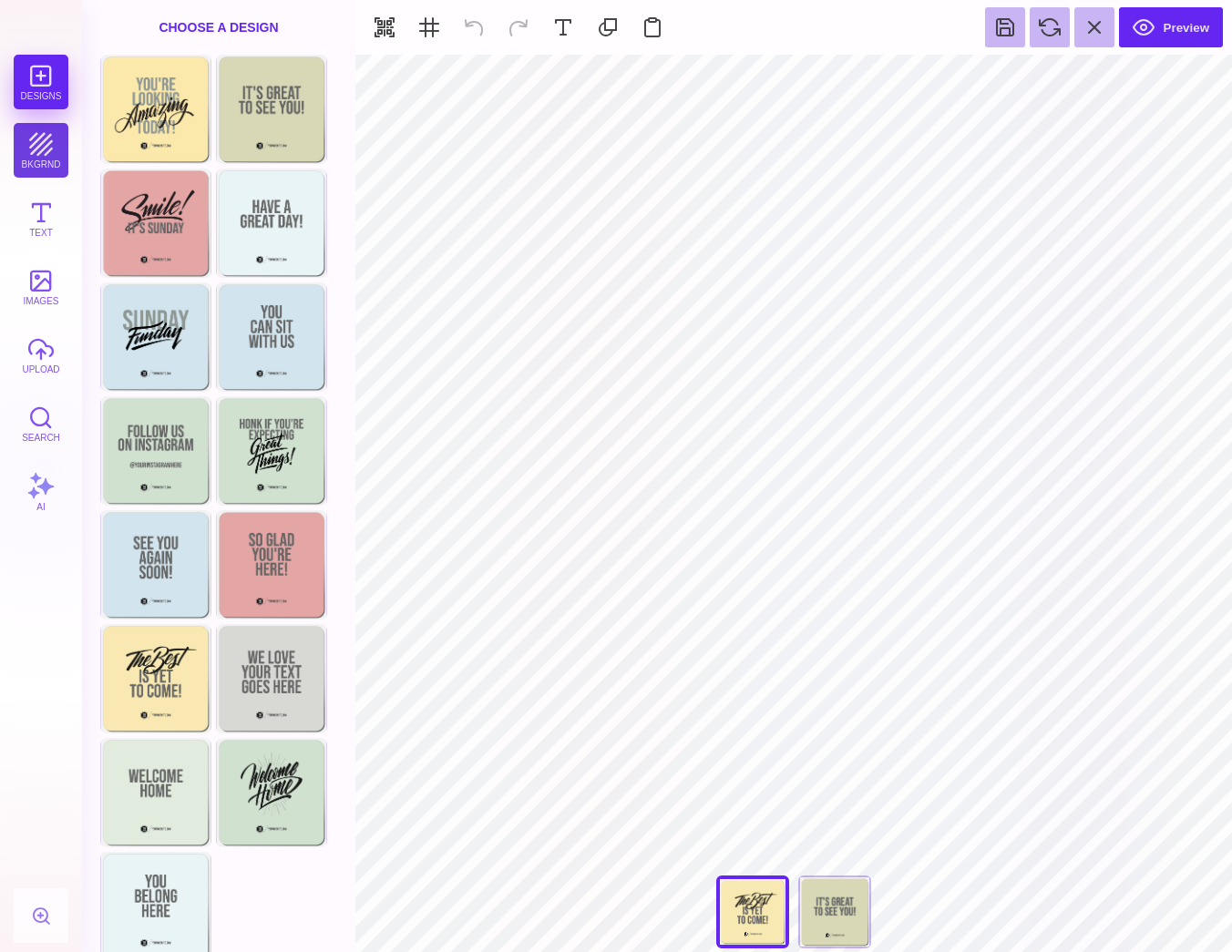
click at [35, 140] on button "bkgrnd" at bounding box center [41, 150] width 55 height 55
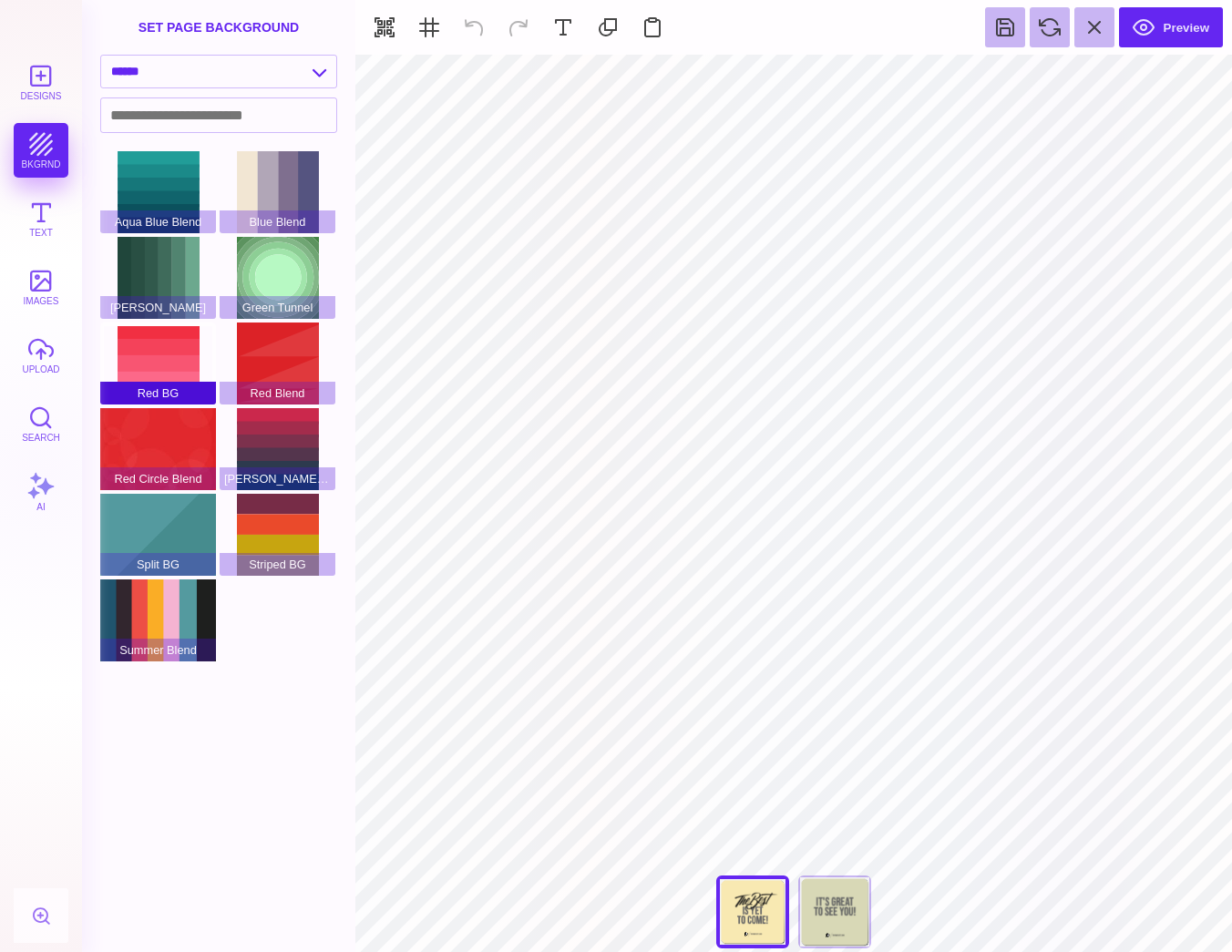
click at [153, 361] on div "Red BG" at bounding box center [158, 364] width 116 height 82
click at [237, 379] on div "Red Blend" at bounding box center [277, 364] width 116 height 82
click at [254, 449] on div "[PERSON_NAME] Blend" at bounding box center [277, 449] width 116 height 82
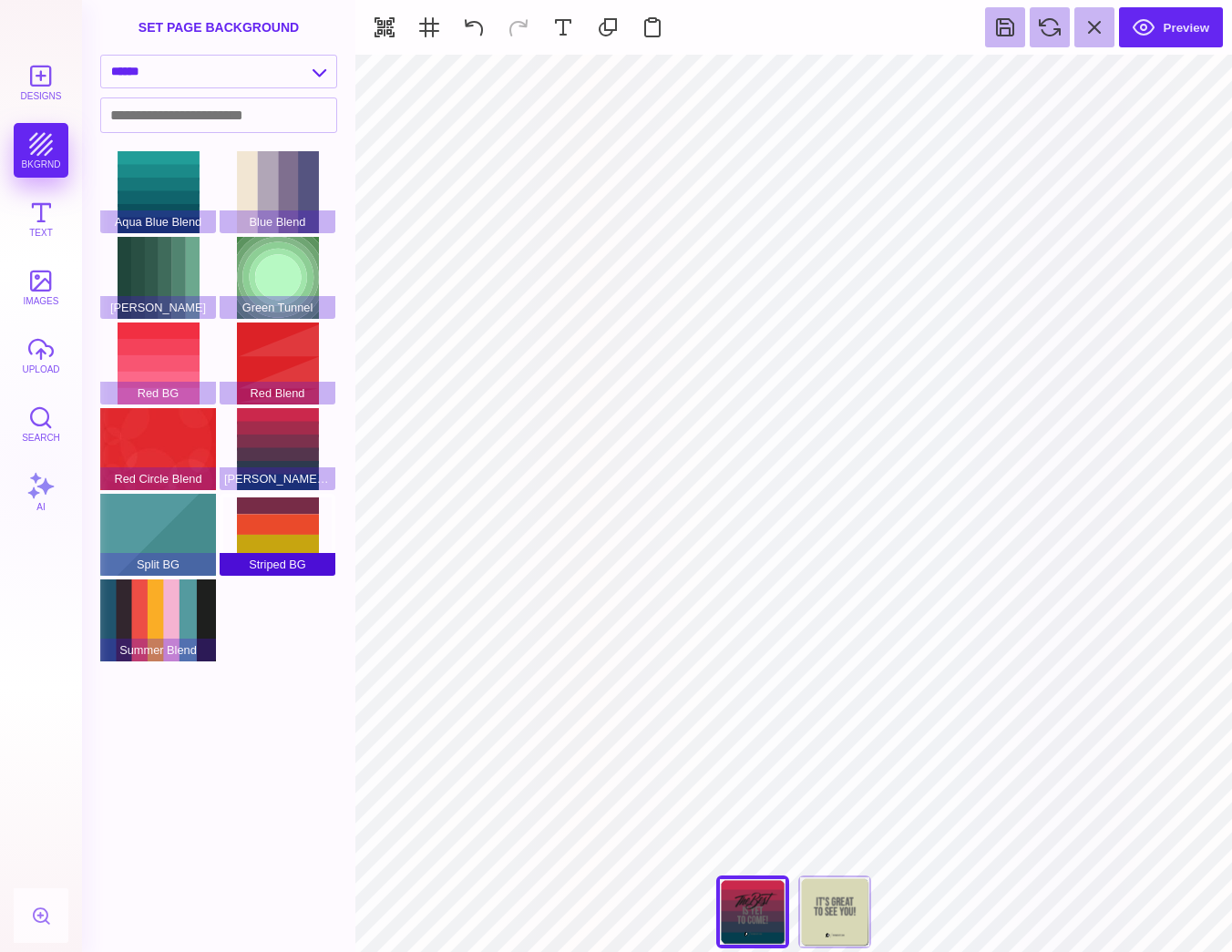
click at [281, 531] on div "Striped BG" at bounding box center [277, 535] width 116 height 82
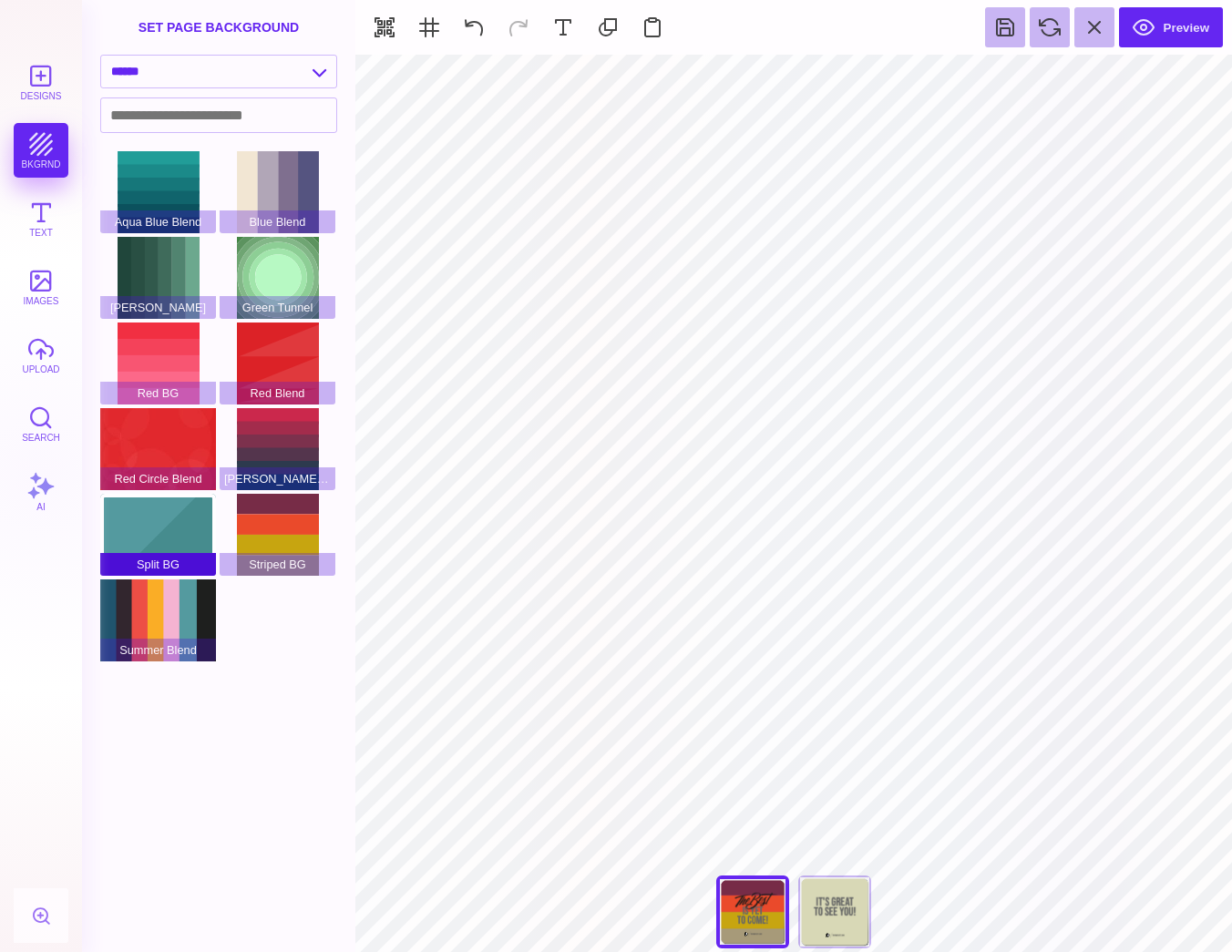
click at [167, 531] on div "Split BG" at bounding box center [158, 535] width 116 height 82
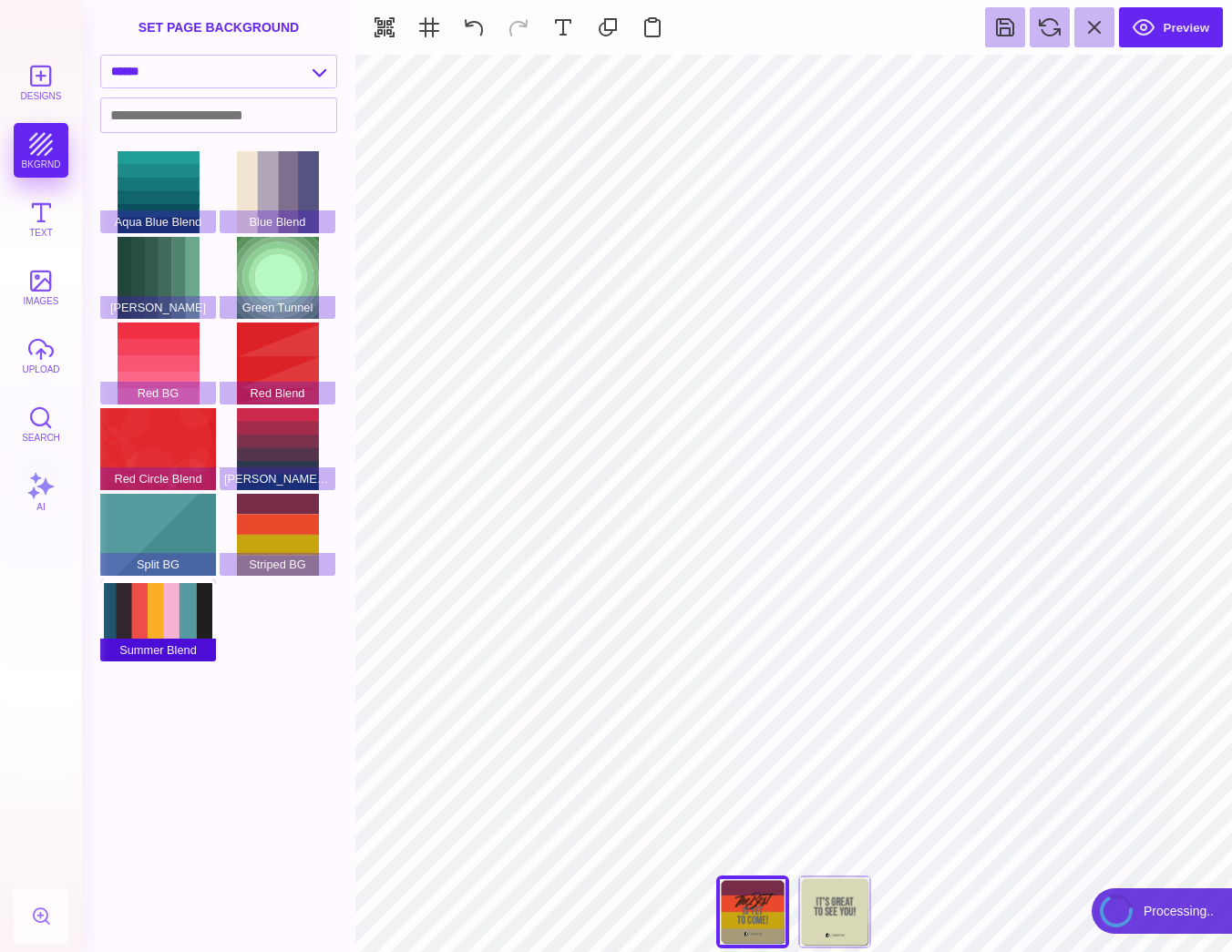
type input "#FFFFFF"
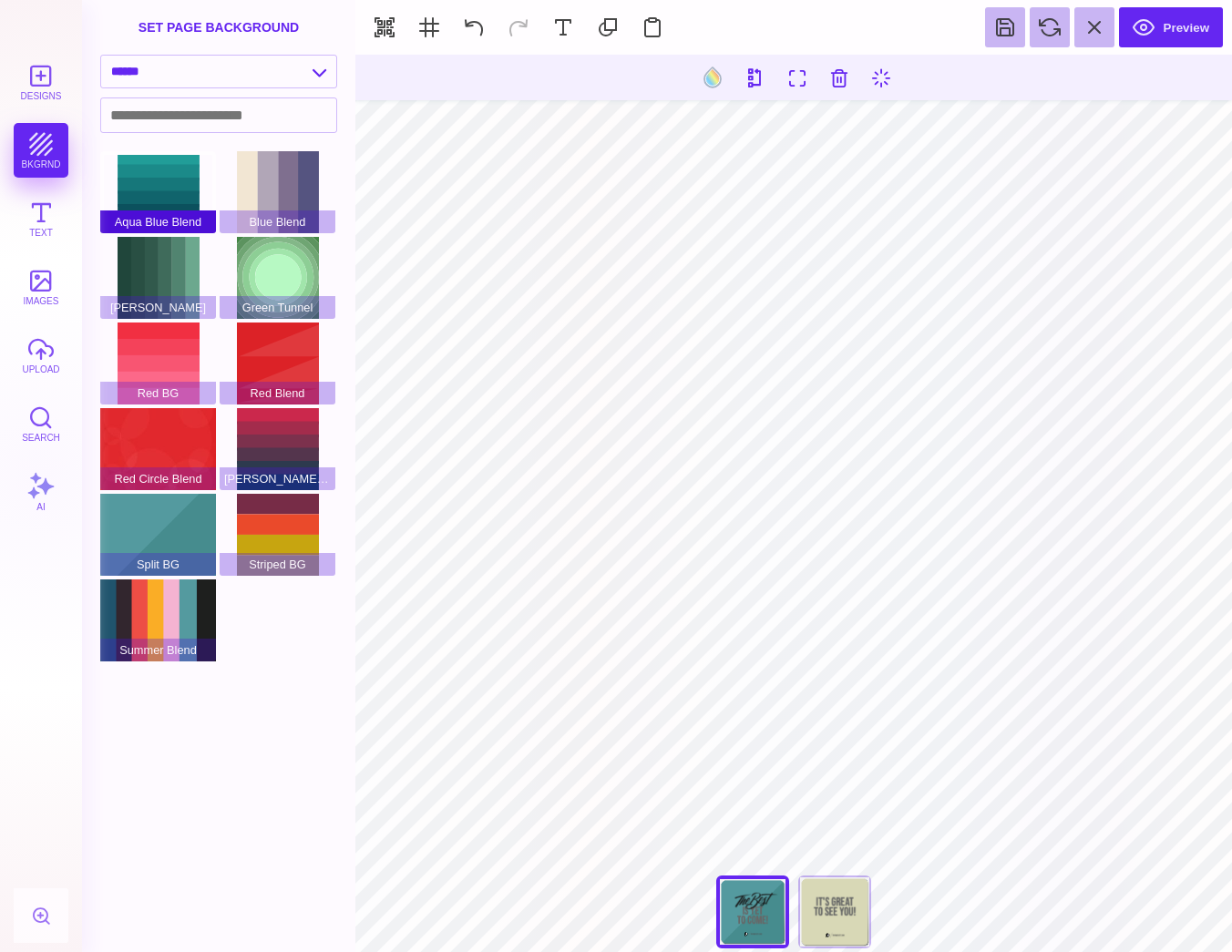
click at [170, 180] on div "Aqua Blue Blend" at bounding box center [158, 192] width 116 height 82
click at [27, 66] on button "Designs" at bounding box center [41, 82] width 55 height 55
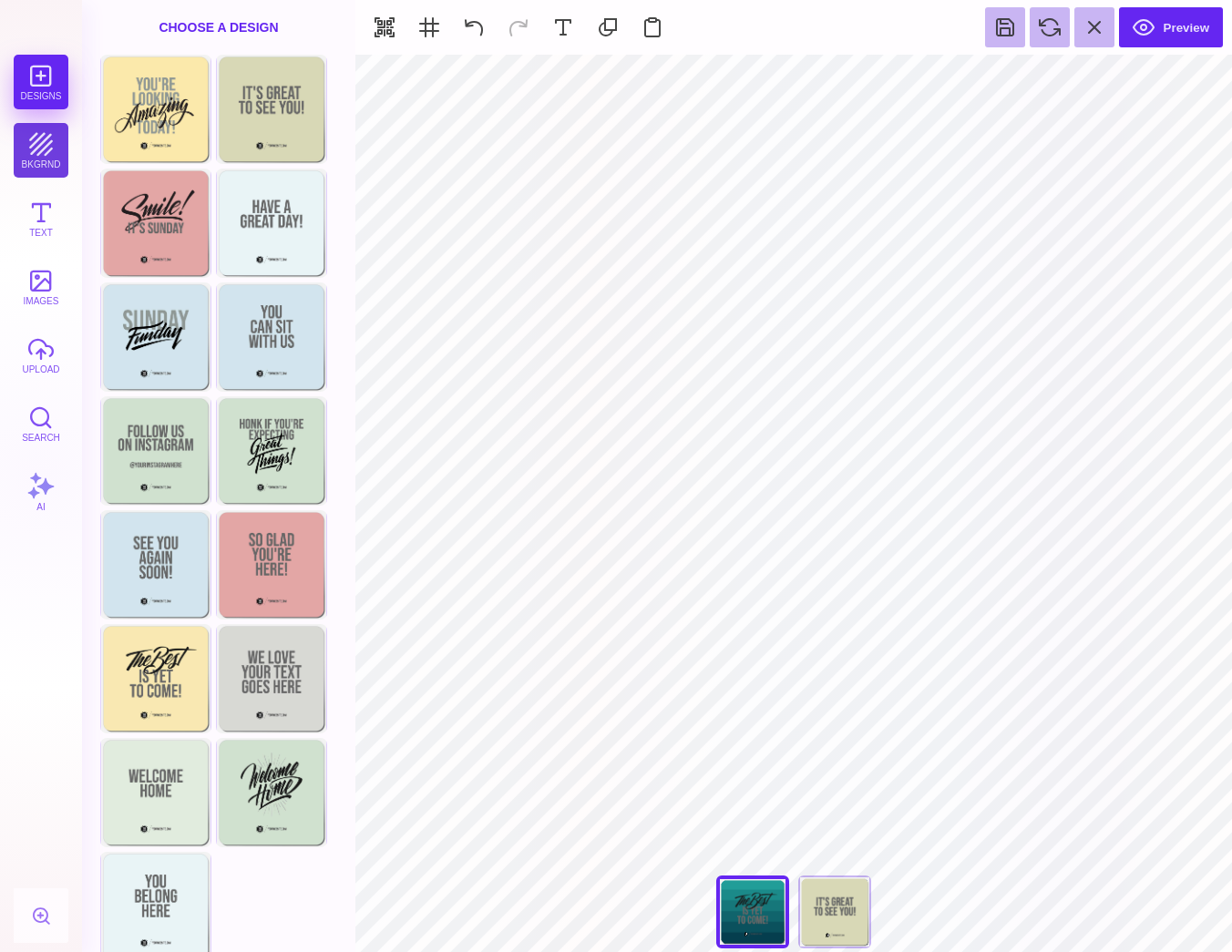
click at [48, 145] on button "bkgrnd" at bounding box center [41, 150] width 55 height 55
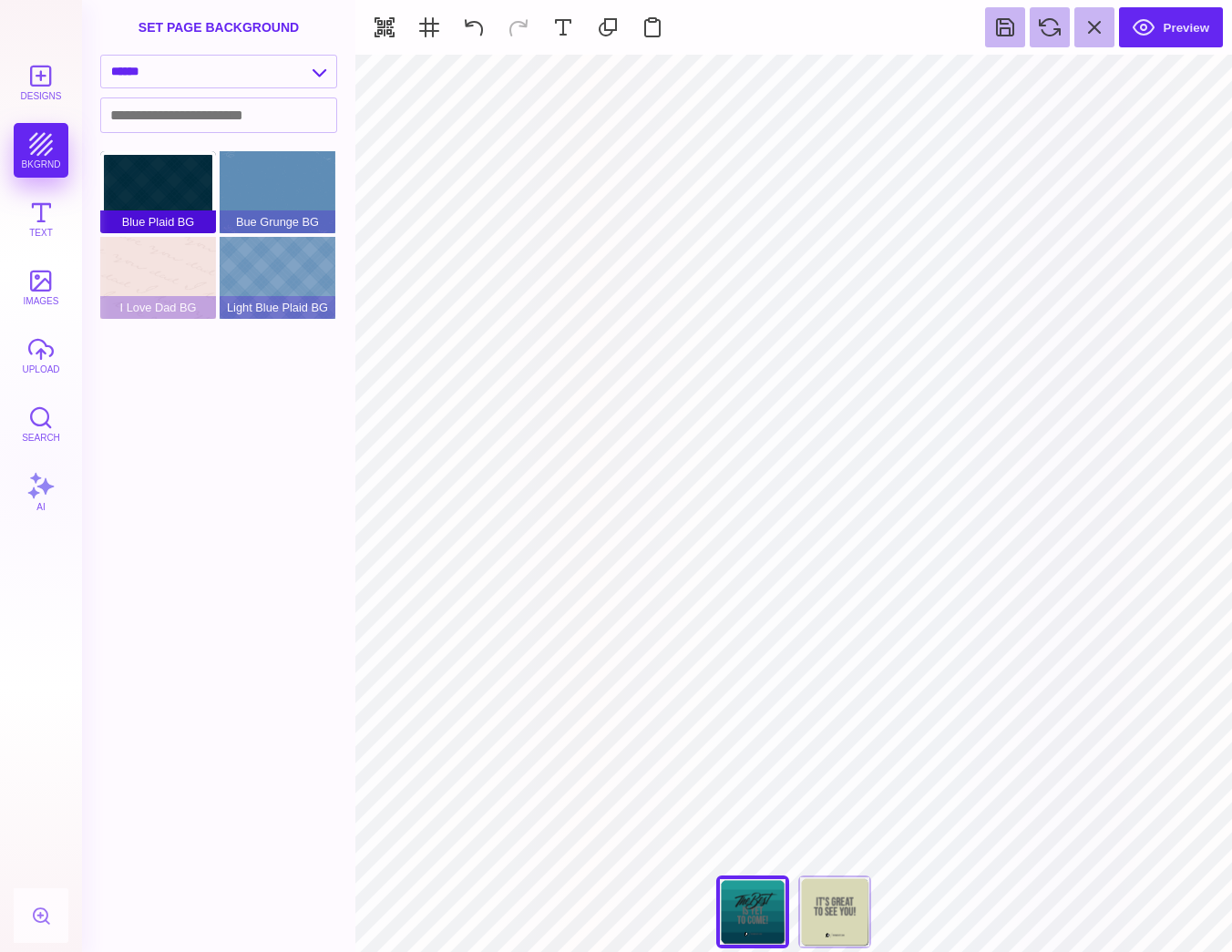
click at [164, 180] on div "Blue Plaid BG" at bounding box center [158, 192] width 116 height 82
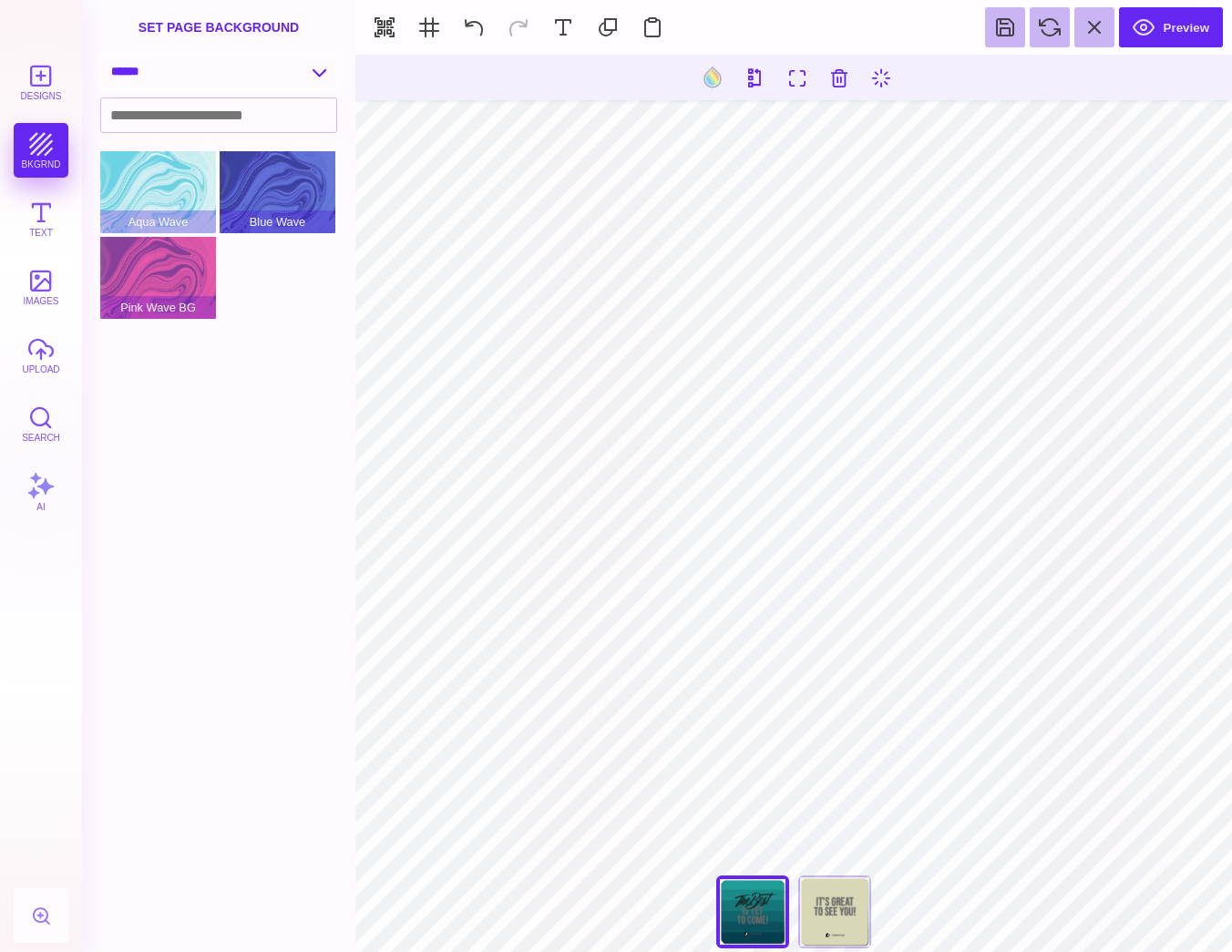
select select "**********"
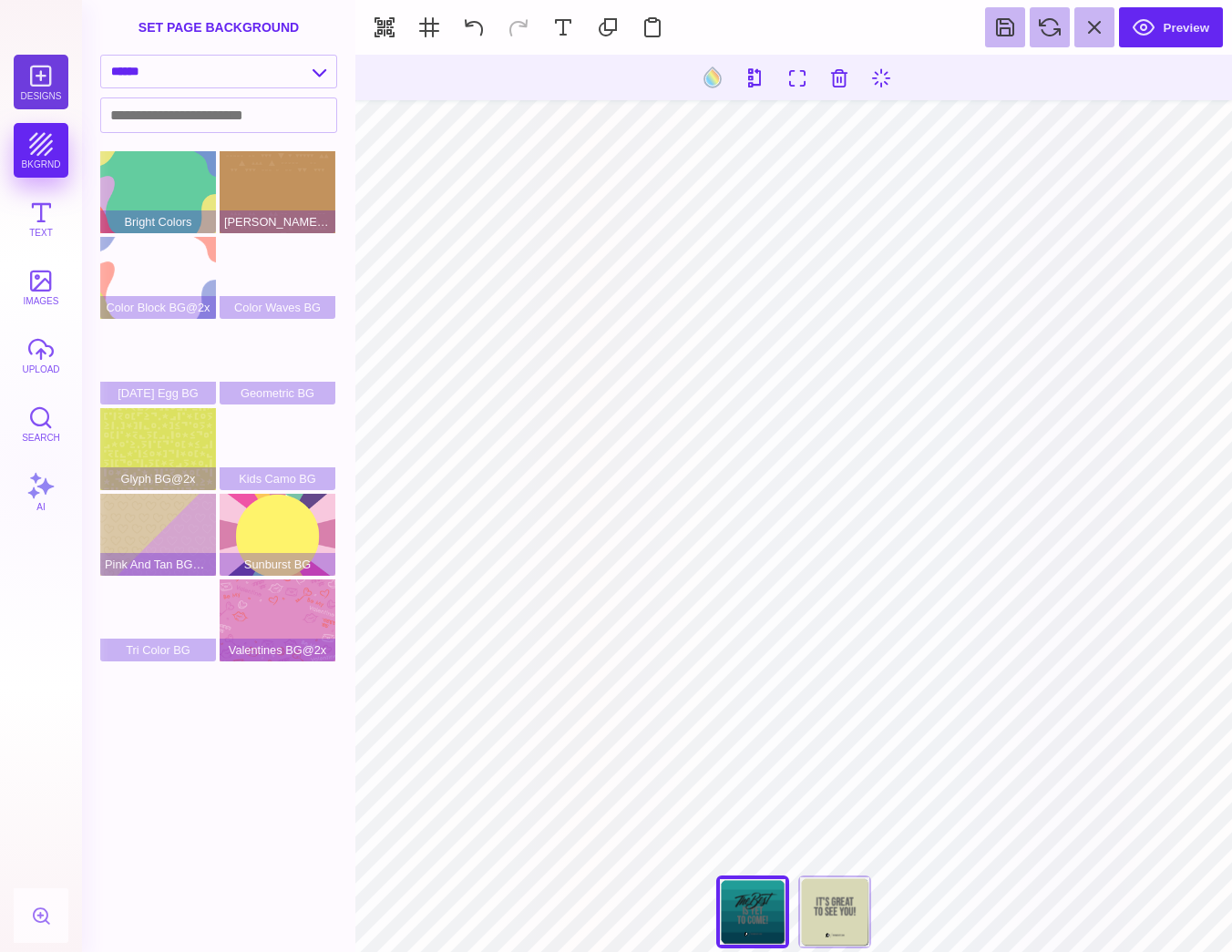
click at [52, 85] on button "Designs" at bounding box center [41, 82] width 55 height 55
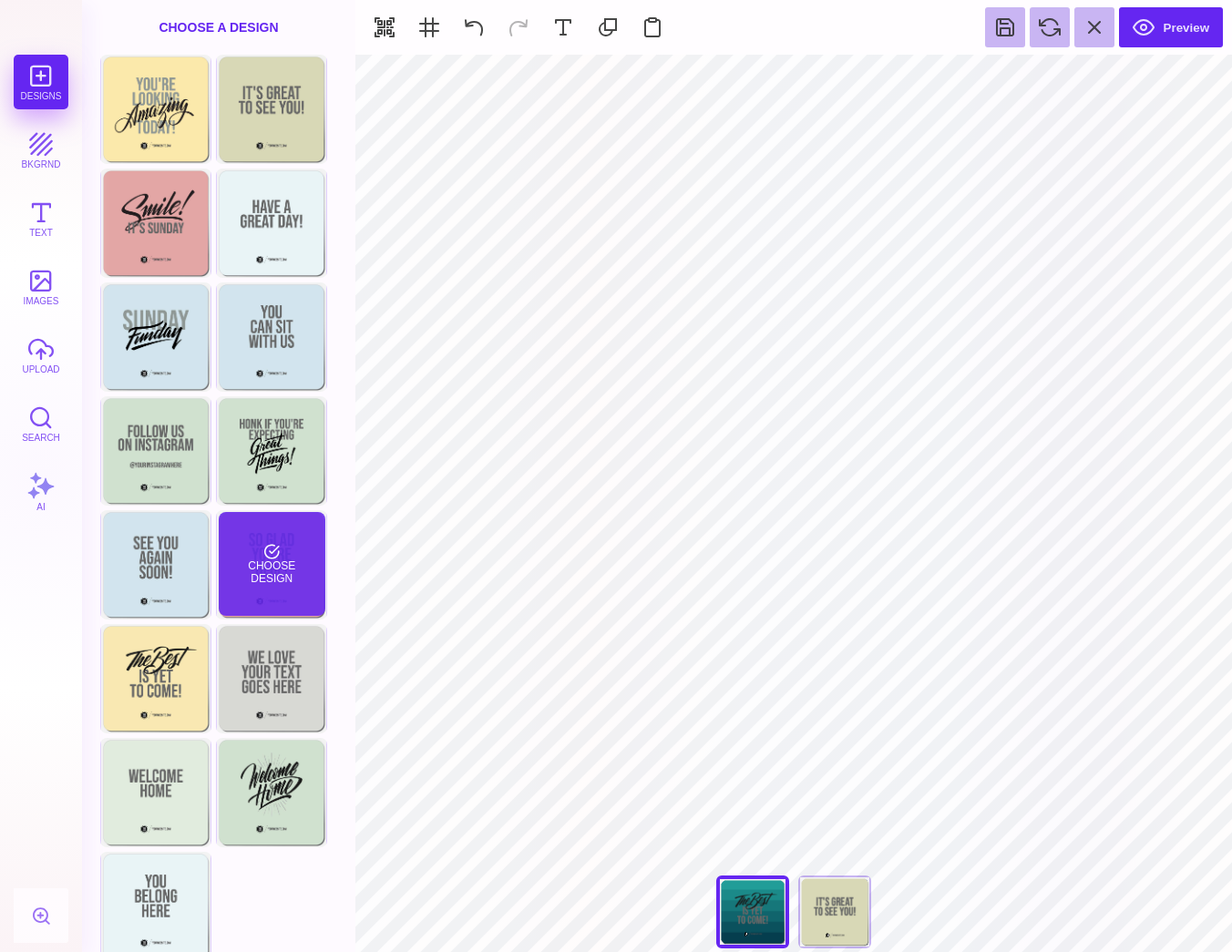
click at [255, 542] on div "Choose Design" at bounding box center [271, 564] width 106 height 103
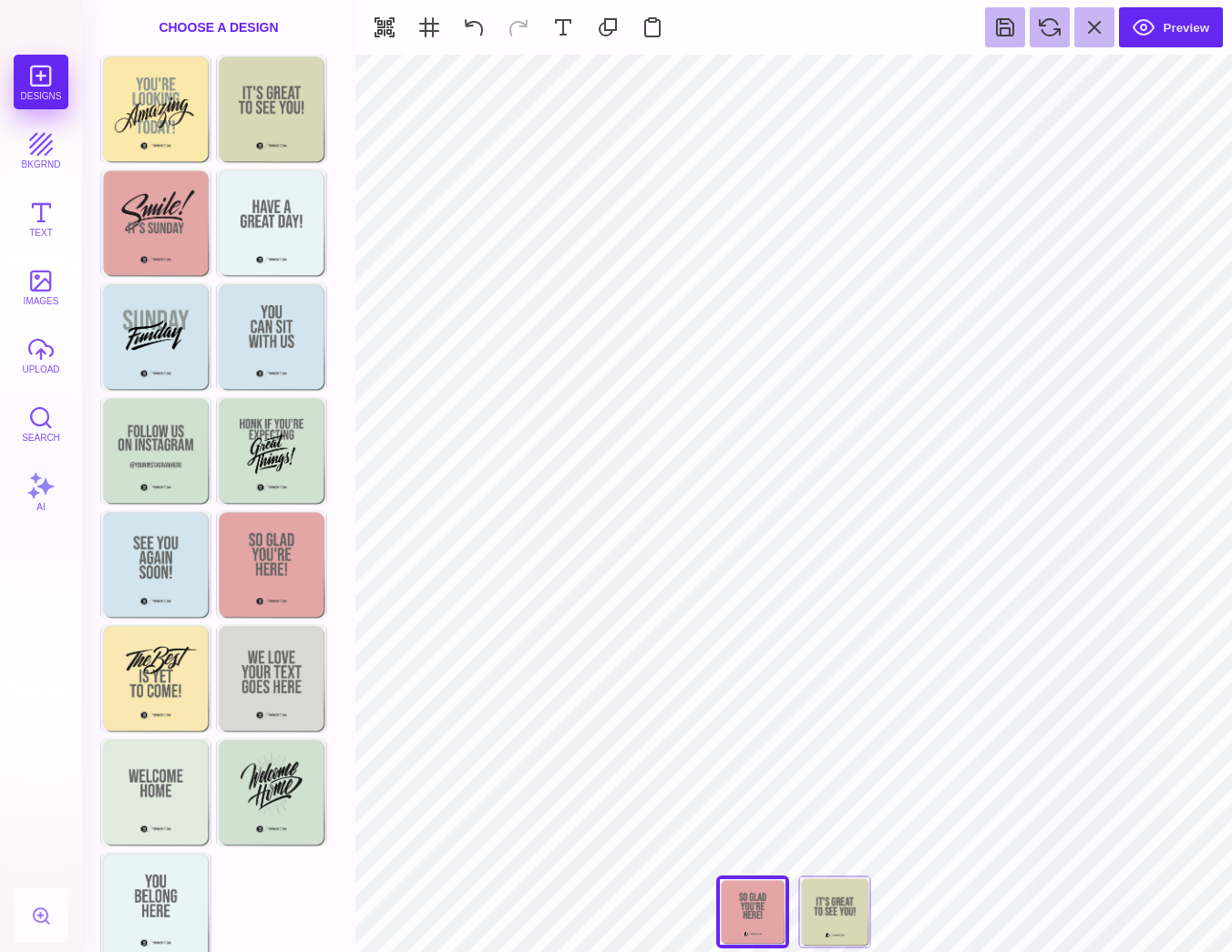
type input "#666766"
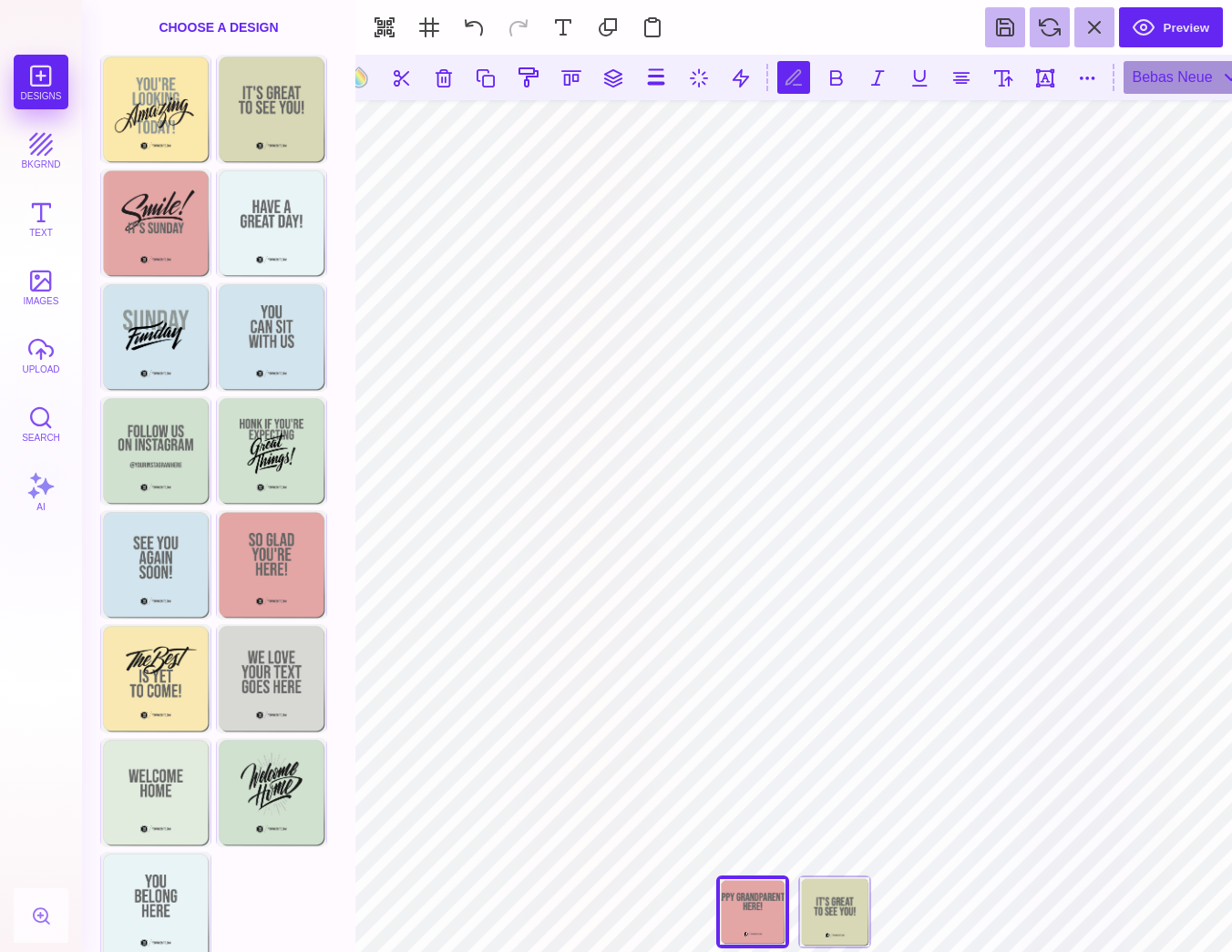
scroll to position [0, 4]
type textarea "**********"
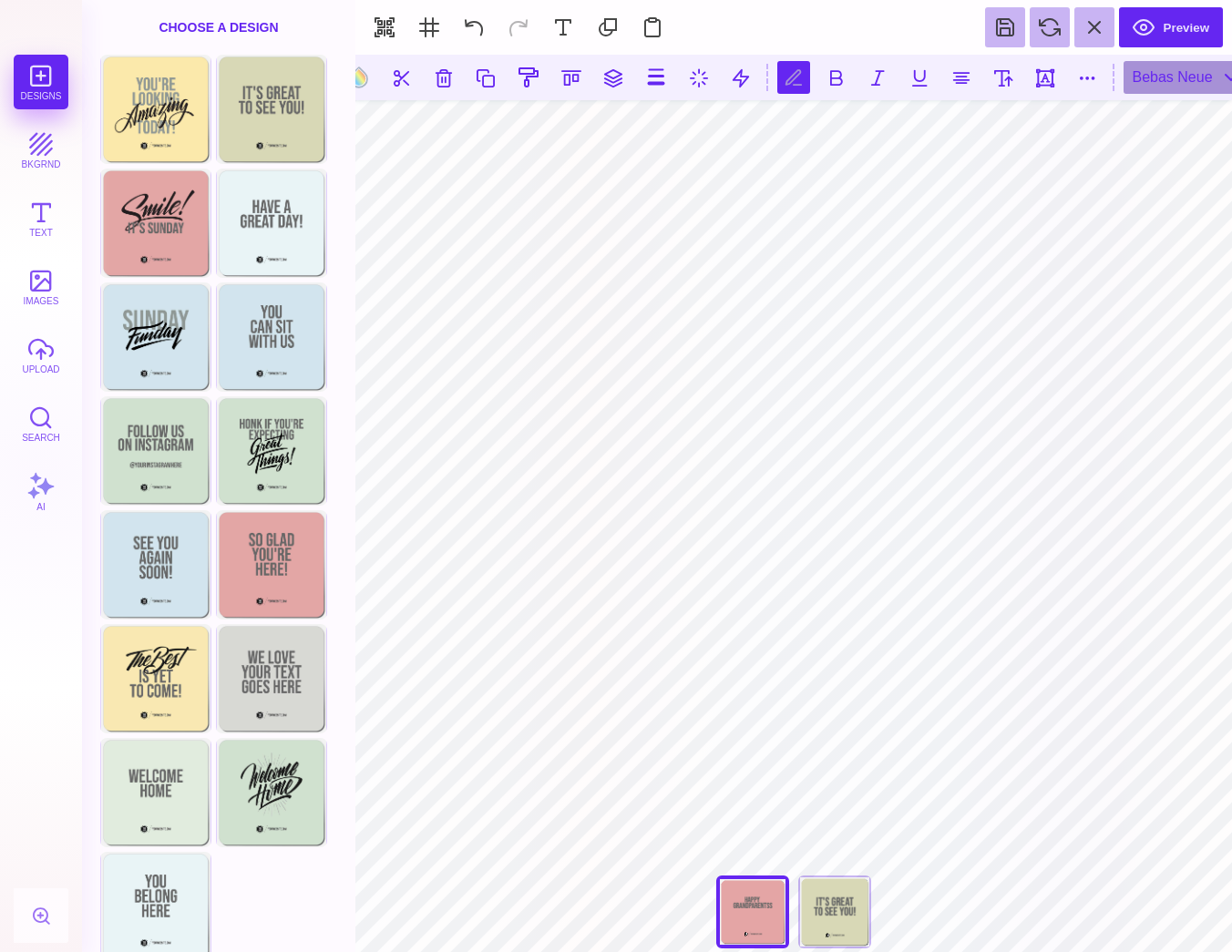
type textarea "**********"
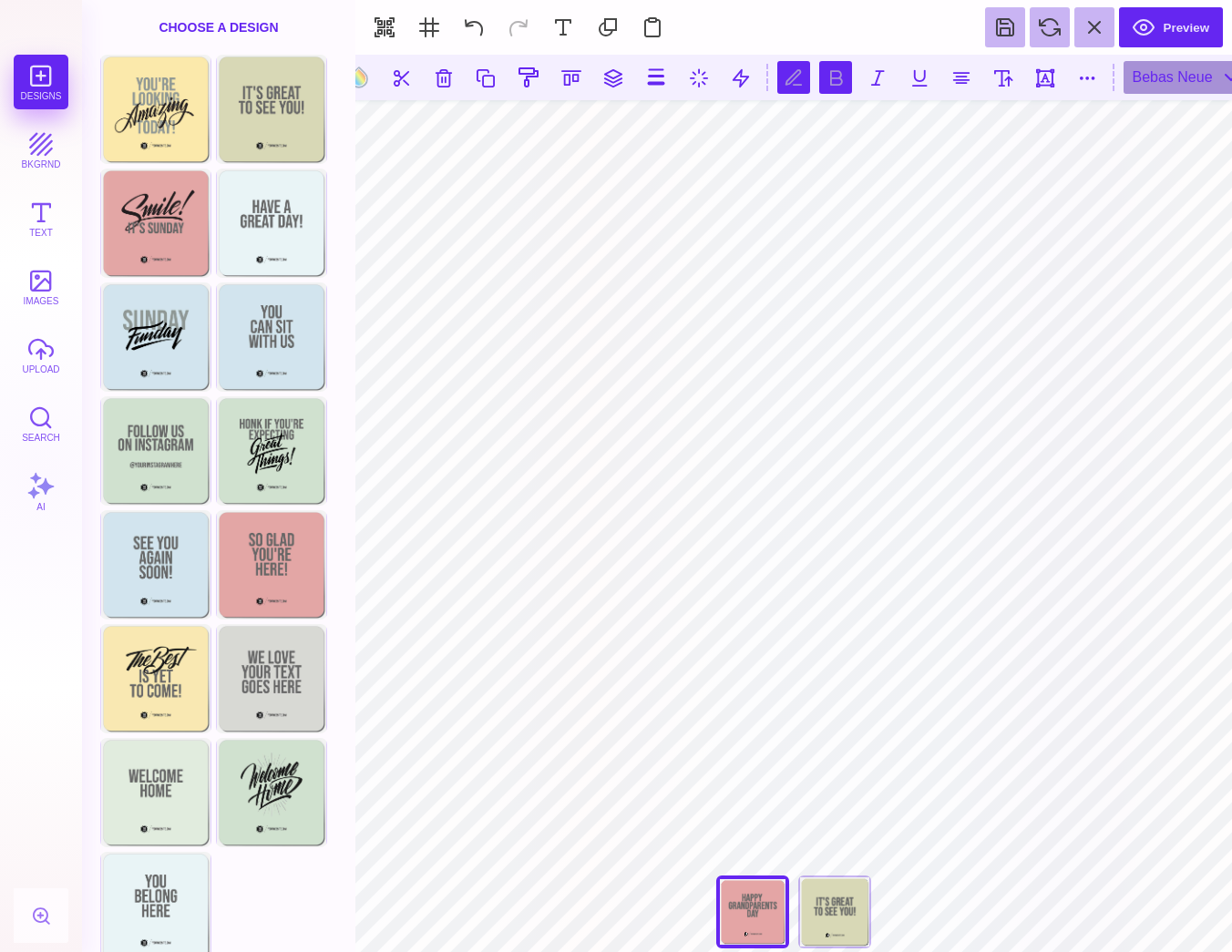
click at [820, 81] on button at bounding box center [836, 78] width 33 height 33
click at [867, 80] on button at bounding box center [878, 78] width 33 height 33
click at [873, 81] on button at bounding box center [878, 78] width 33 height 33
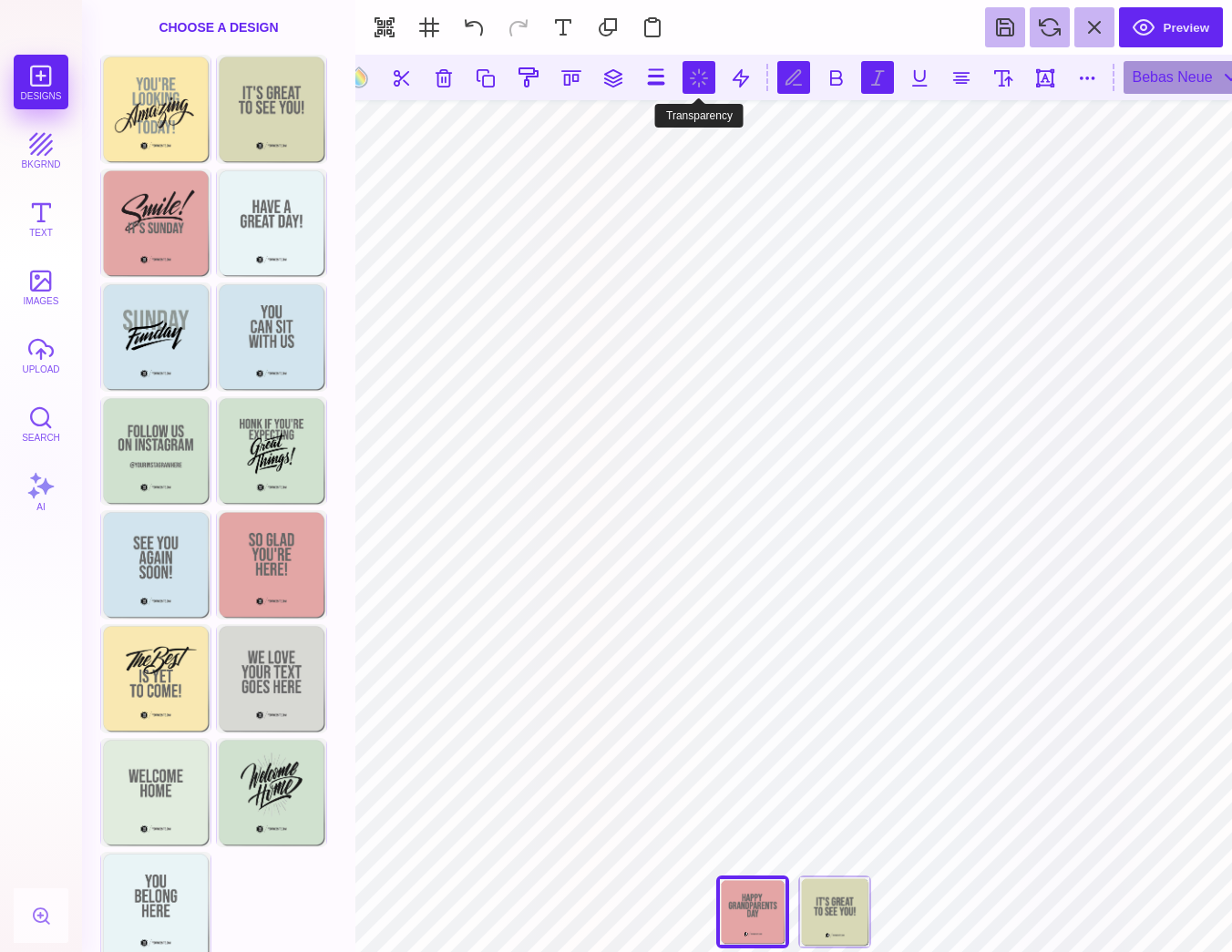
click at [701, 67] on button at bounding box center [699, 78] width 33 height 33
type input "*"
click at [719, 27] on section "Preview" at bounding box center [793, 27] width 876 height 55
click at [366, 76] on button at bounding box center [358, 77] width 34 height 34
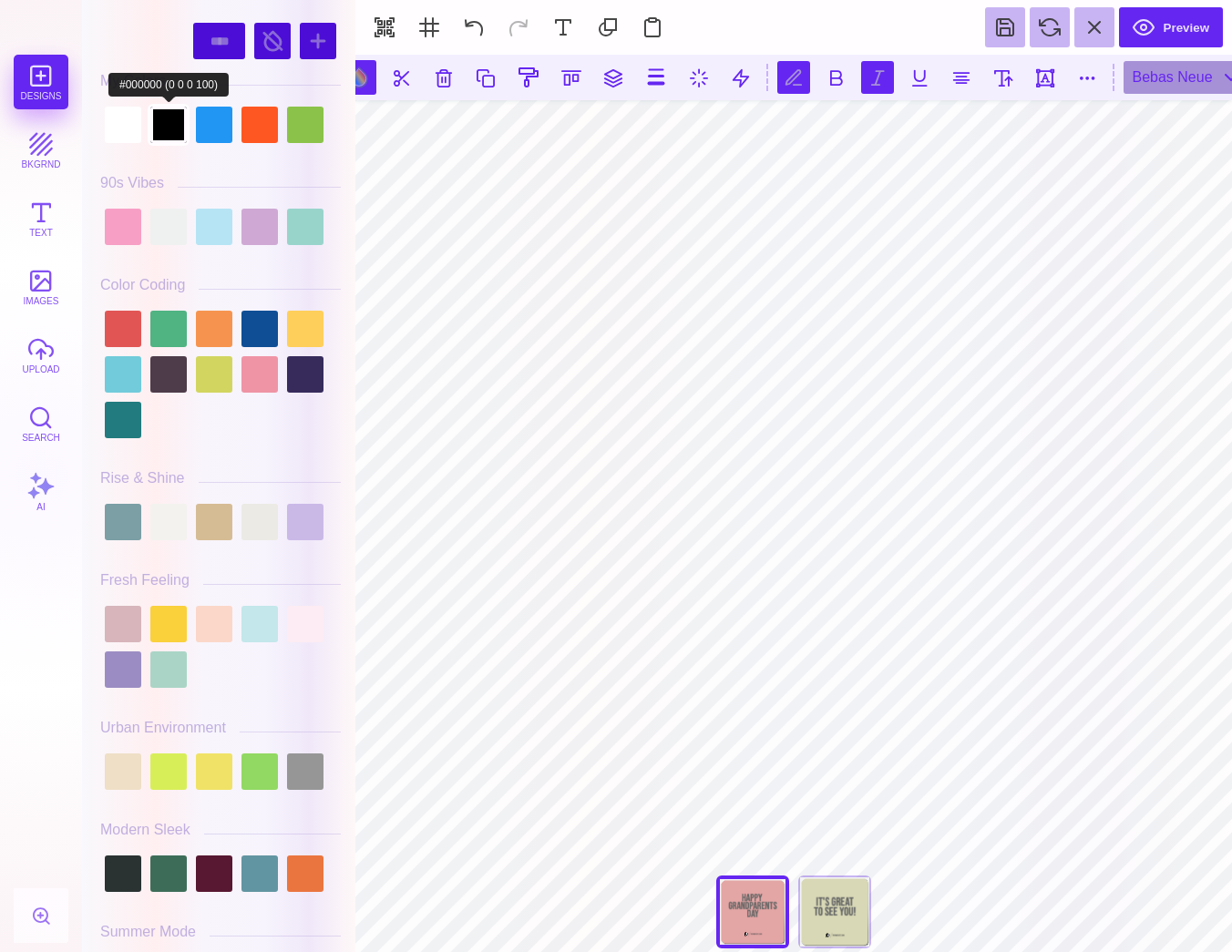
click at [161, 127] on div at bounding box center [168, 124] width 36 height 36
click at [114, 130] on div at bounding box center [122, 124] width 36 height 36
type input "#FFFFFF"
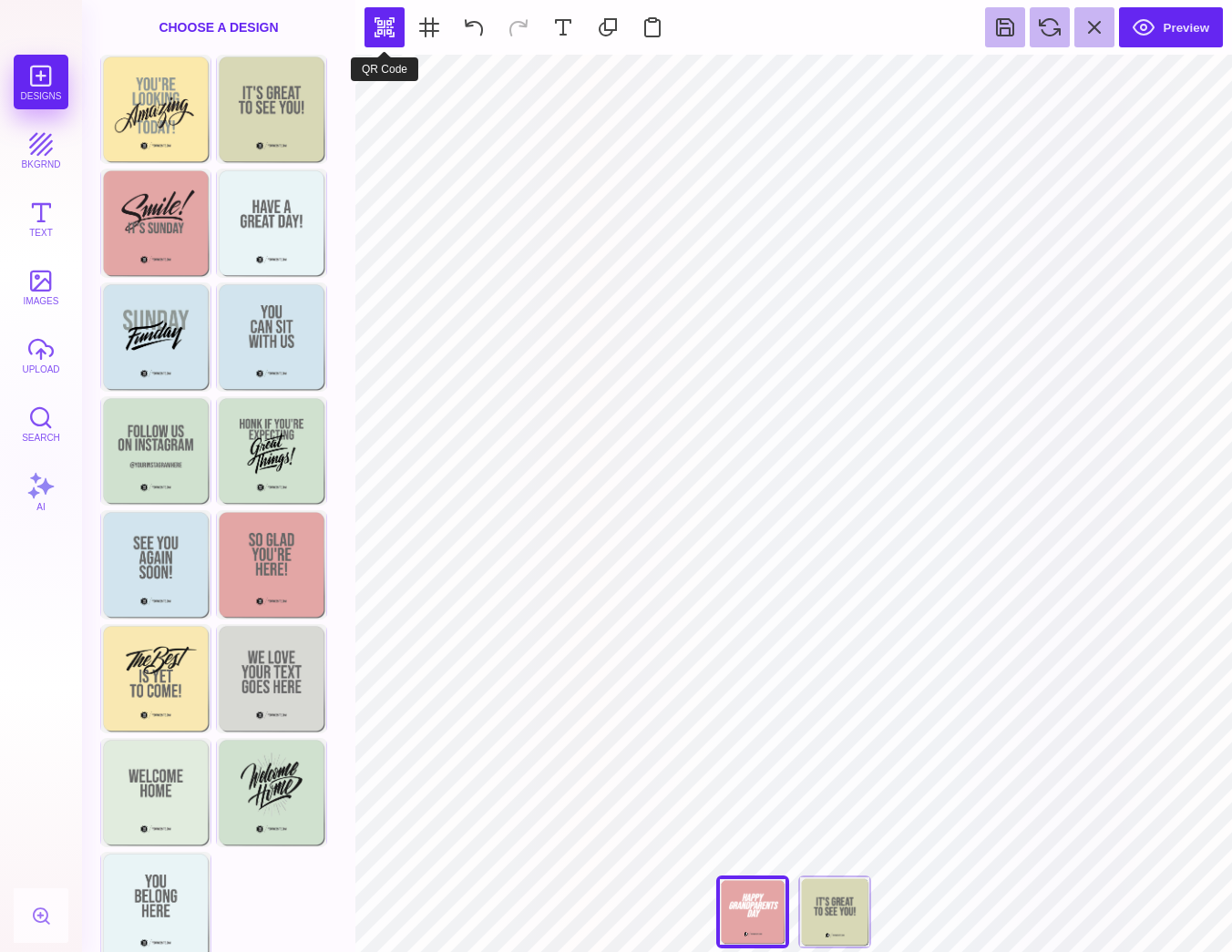
type input "#E4A5A5"
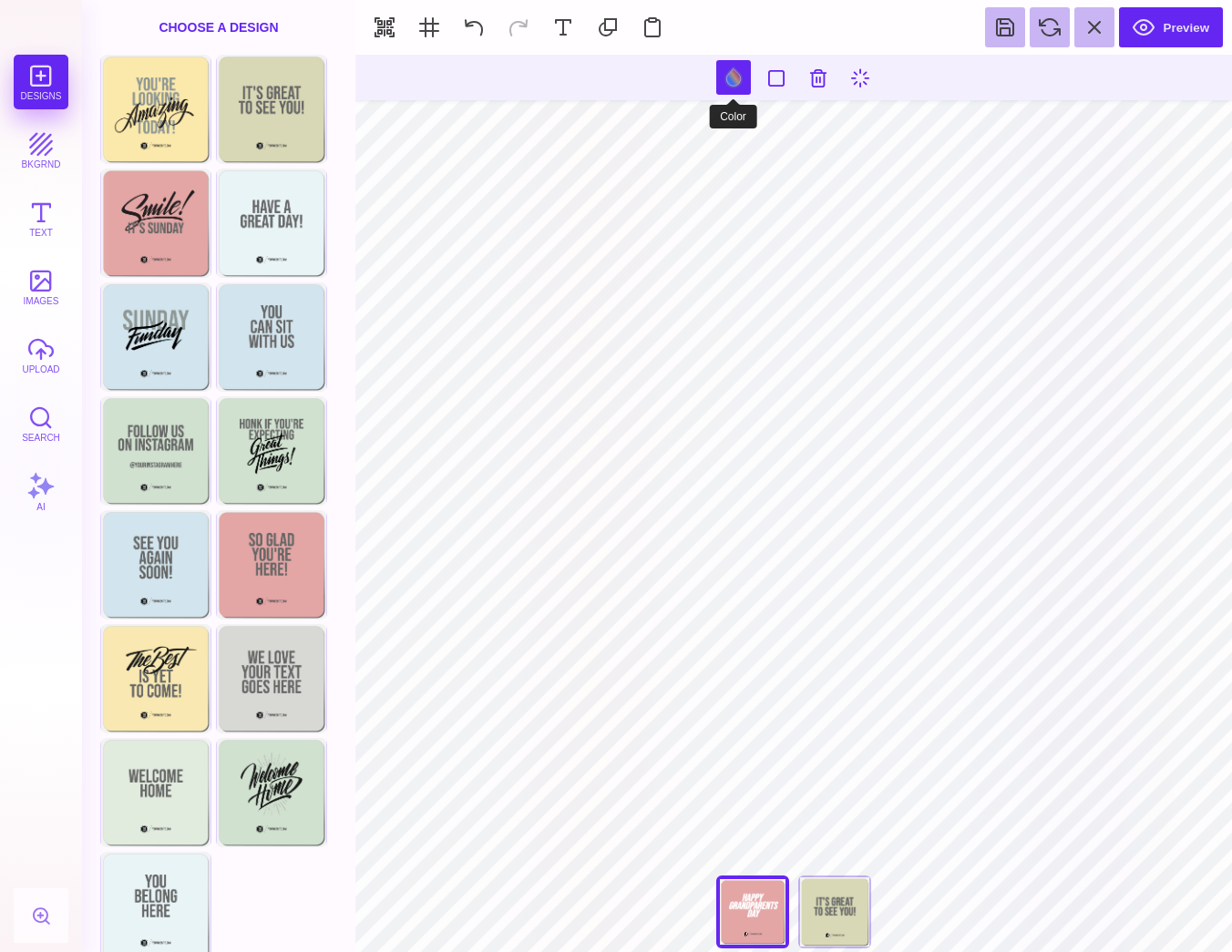
click at [724, 82] on button at bounding box center [733, 77] width 34 height 34
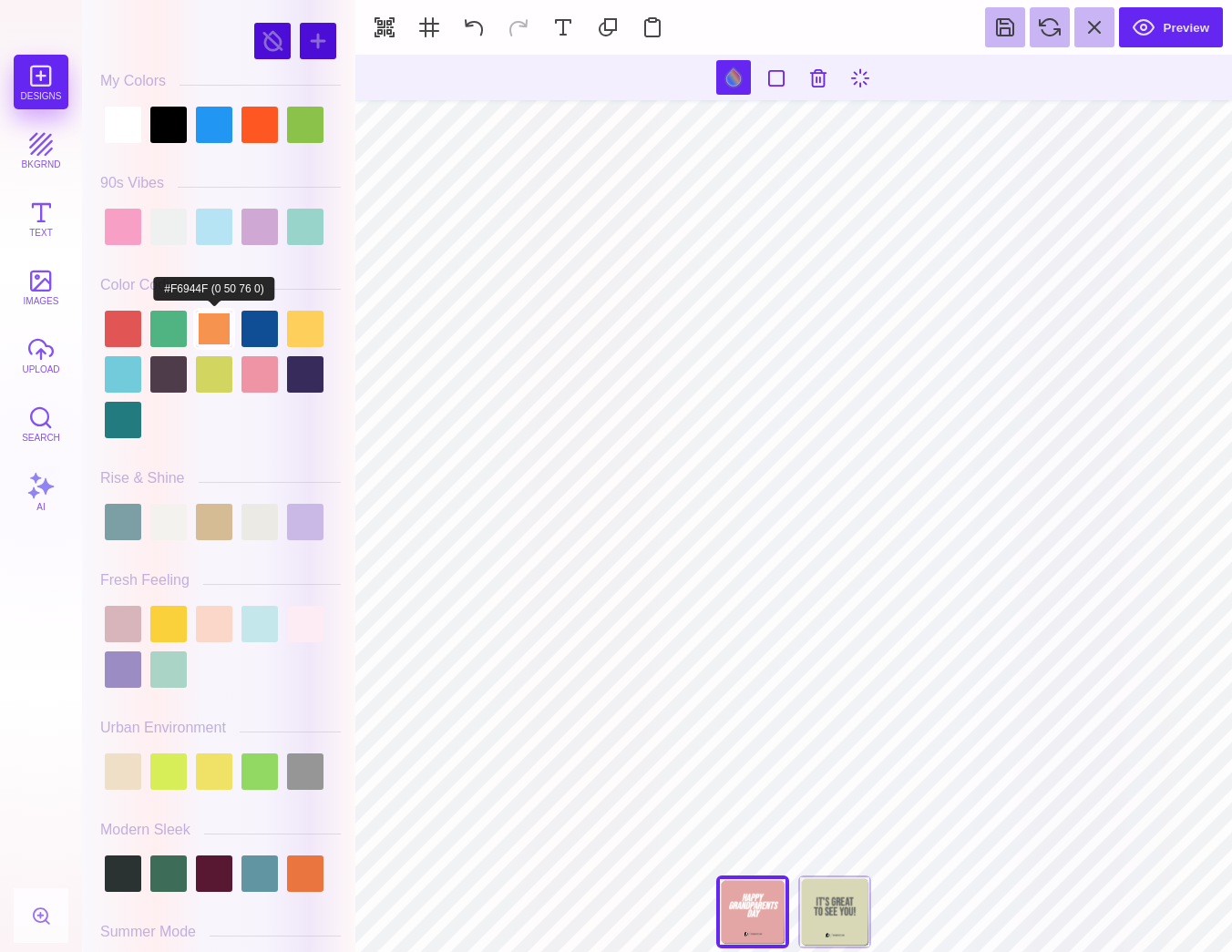
click at [206, 333] on div at bounding box center [214, 328] width 36 height 36
click at [265, 343] on div at bounding box center [258, 328] width 36 height 36
click at [310, 375] on div at bounding box center [304, 374] width 36 height 36
click at [302, 356] on div at bounding box center [304, 374] width 36 height 36
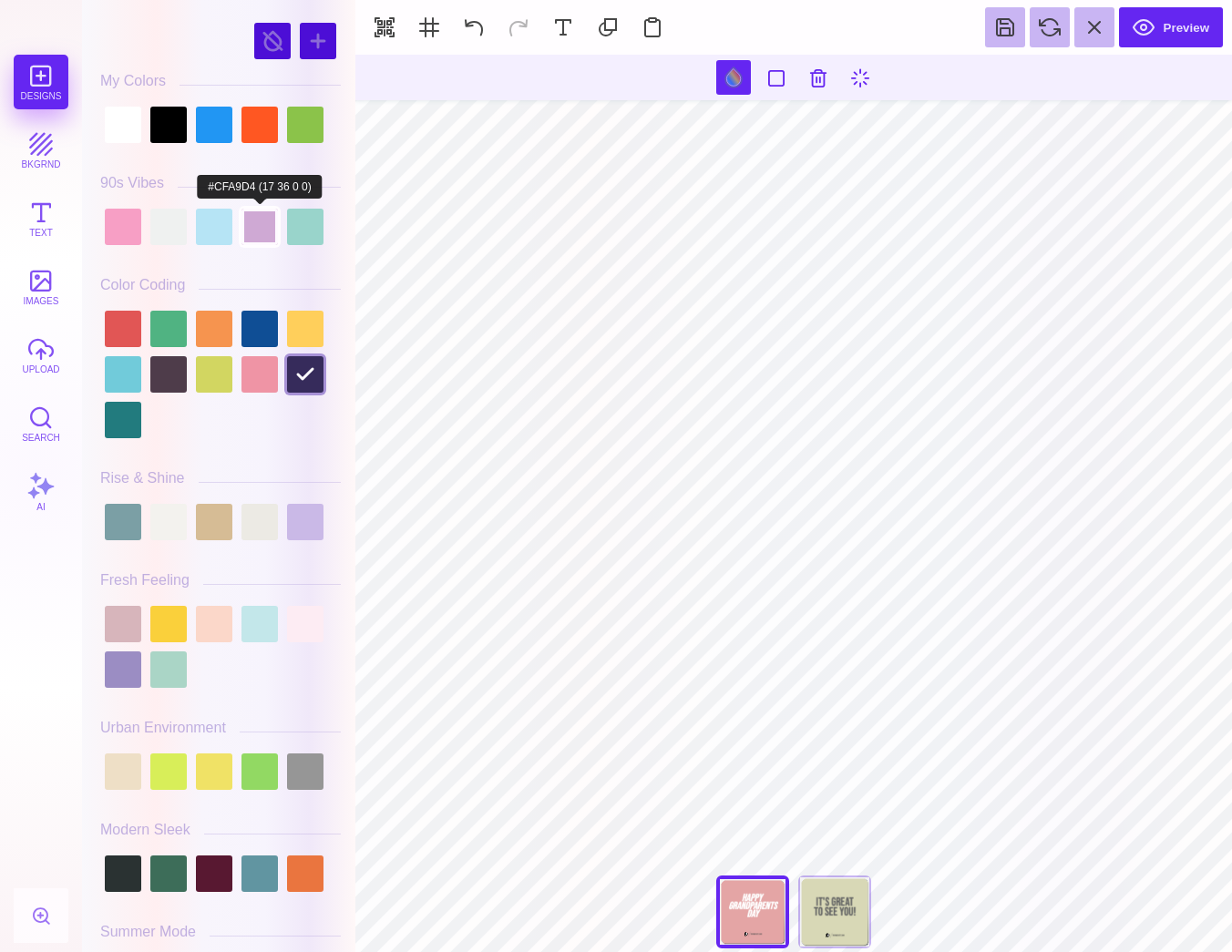
click at [258, 223] on div at bounding box center [258, 226] width 36 height 36
click at [230, 226] on div at bounding box center [214, 226] width 36 height 36
click at [183, 229] on div at bounding box center [168, 226] width 36 height 36
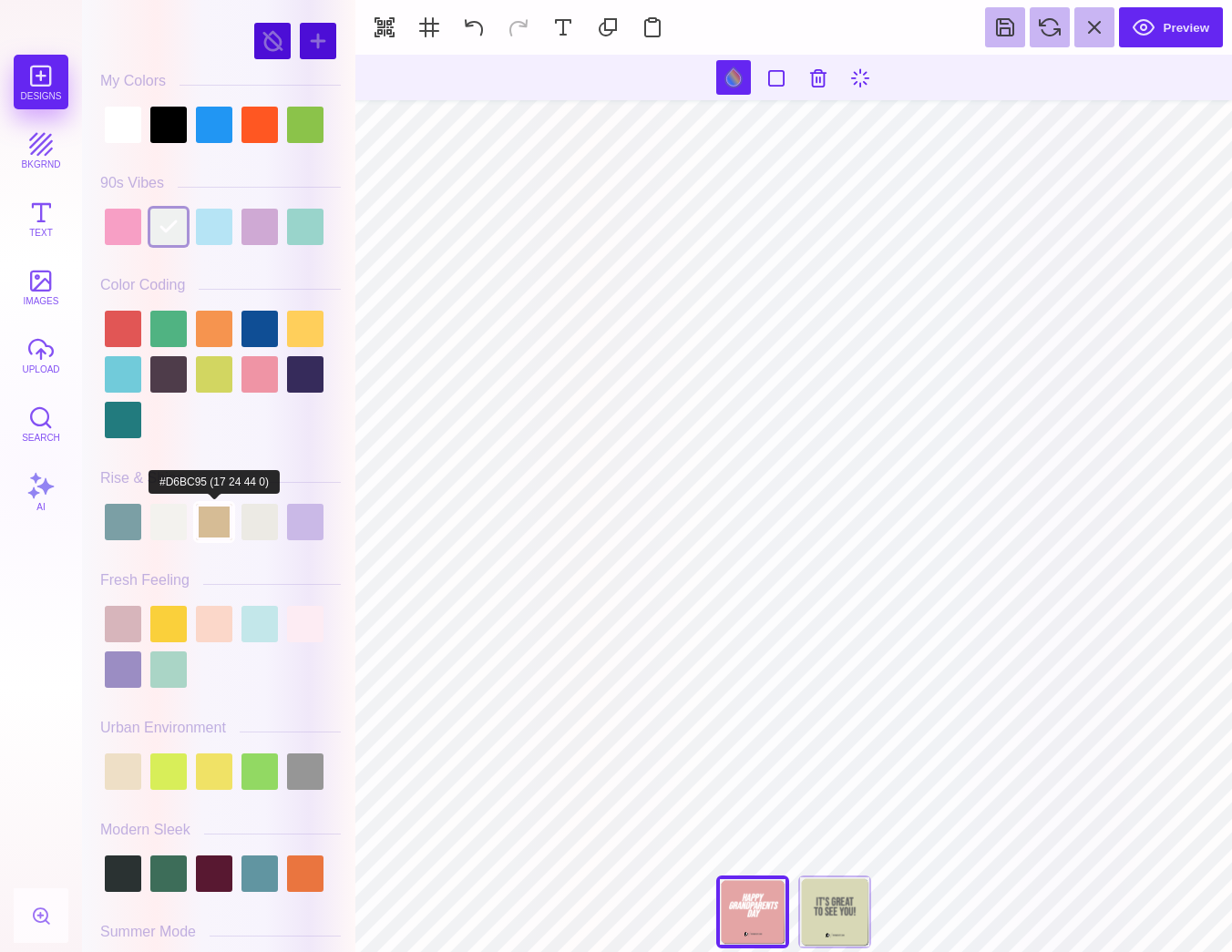
click at [227, 531] on div at bounding box center [214, 521] width 36 height 36
click at [174, 531] on div at bounding box center [168, 521] width 36 height 36
click at [129, 530] on div at bounding box center [122, 521] width 36 height 36
click at [253, 529] on div at bounding box center [258, 521] width 36 height 36
click at [305, 531] on div at bounding box center [304, 521] width 36 height 36
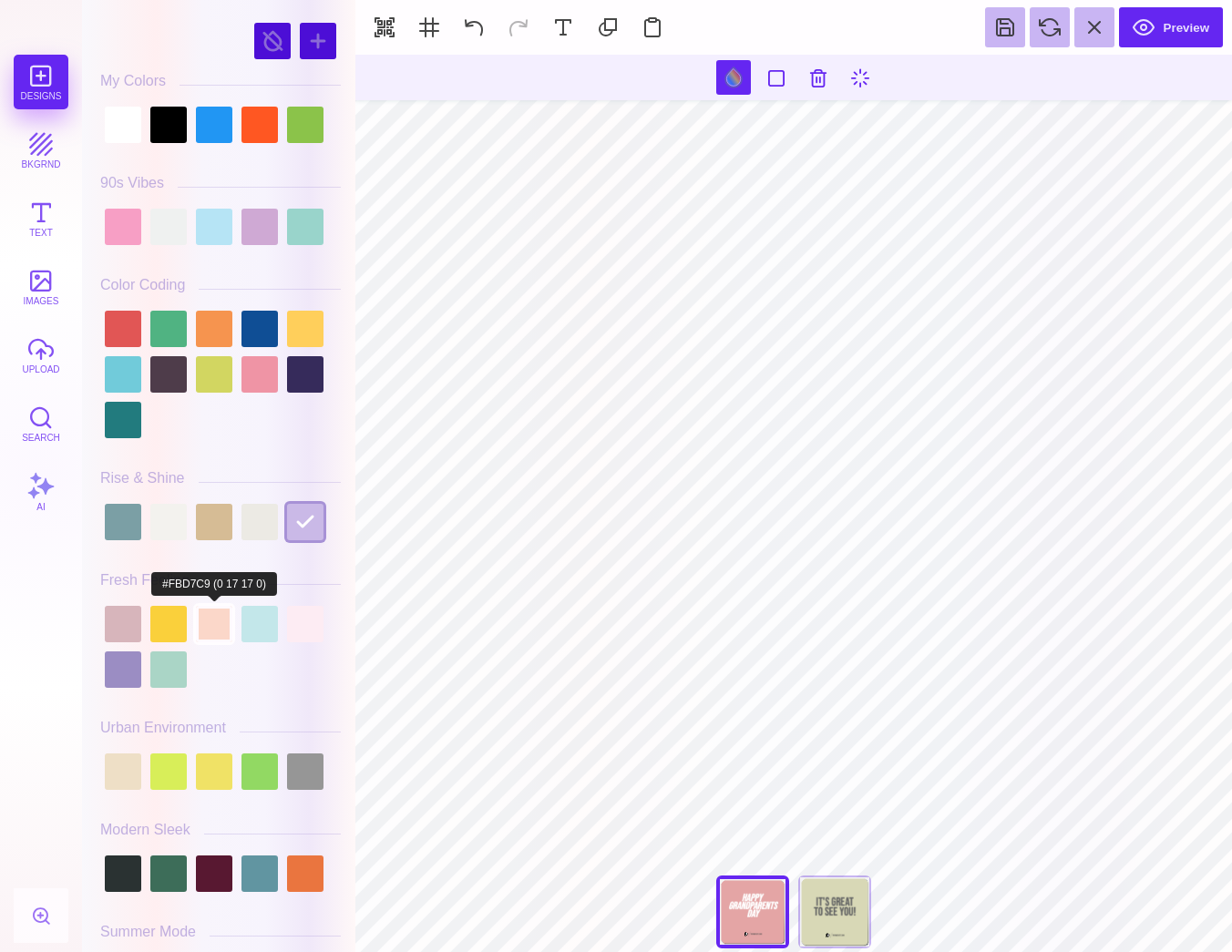
click at [198, 642] on div at bounding box center [214, 623] width 36 height 36
click at [178, 674] on div at bounding box center [168, 669] width 36 height 36
click at [130, 673] on div at bounding box center [122, 669] width 36 height 36
click at [161, 670] on div at bounding box center [168, 669] width 36 height 36
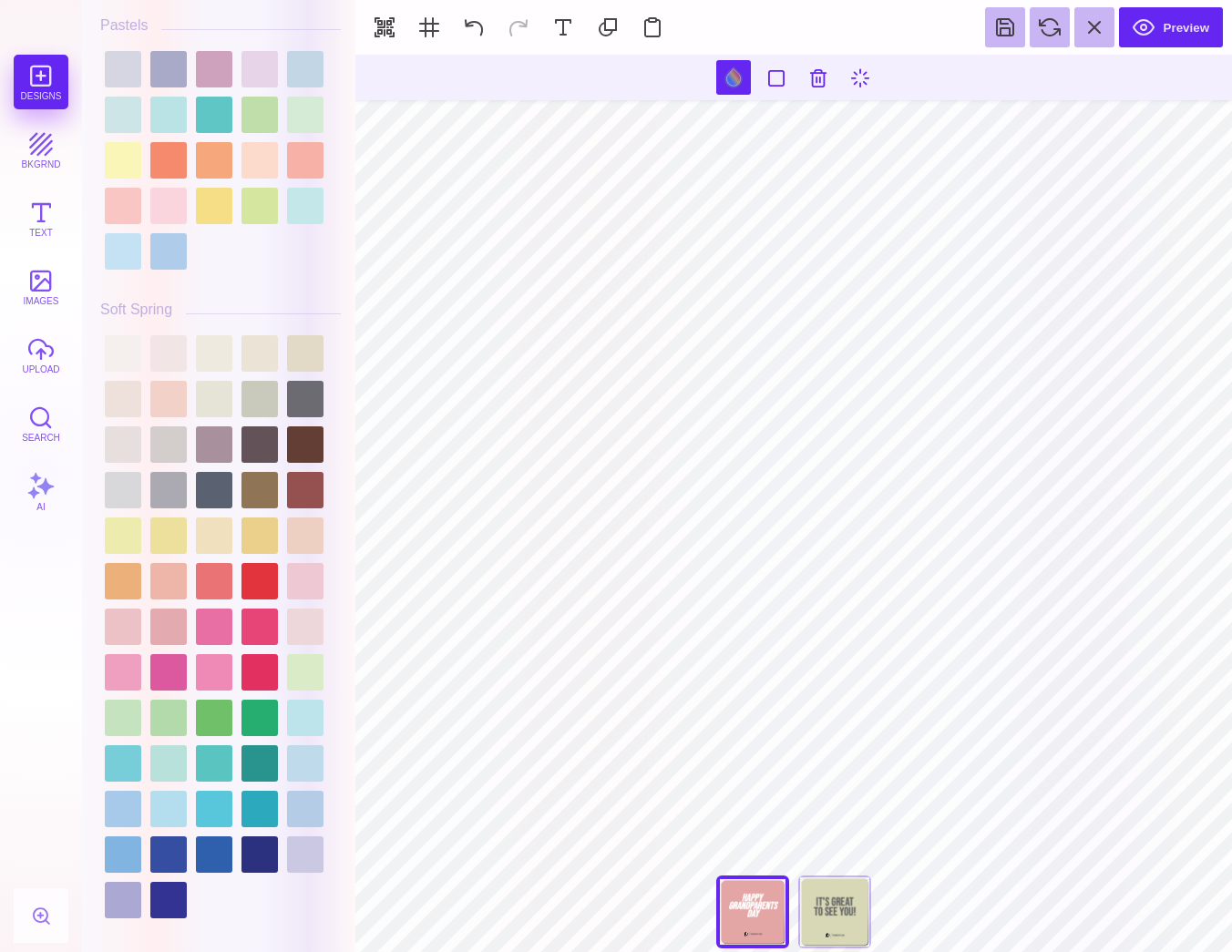
scroll to position [2887, 0]
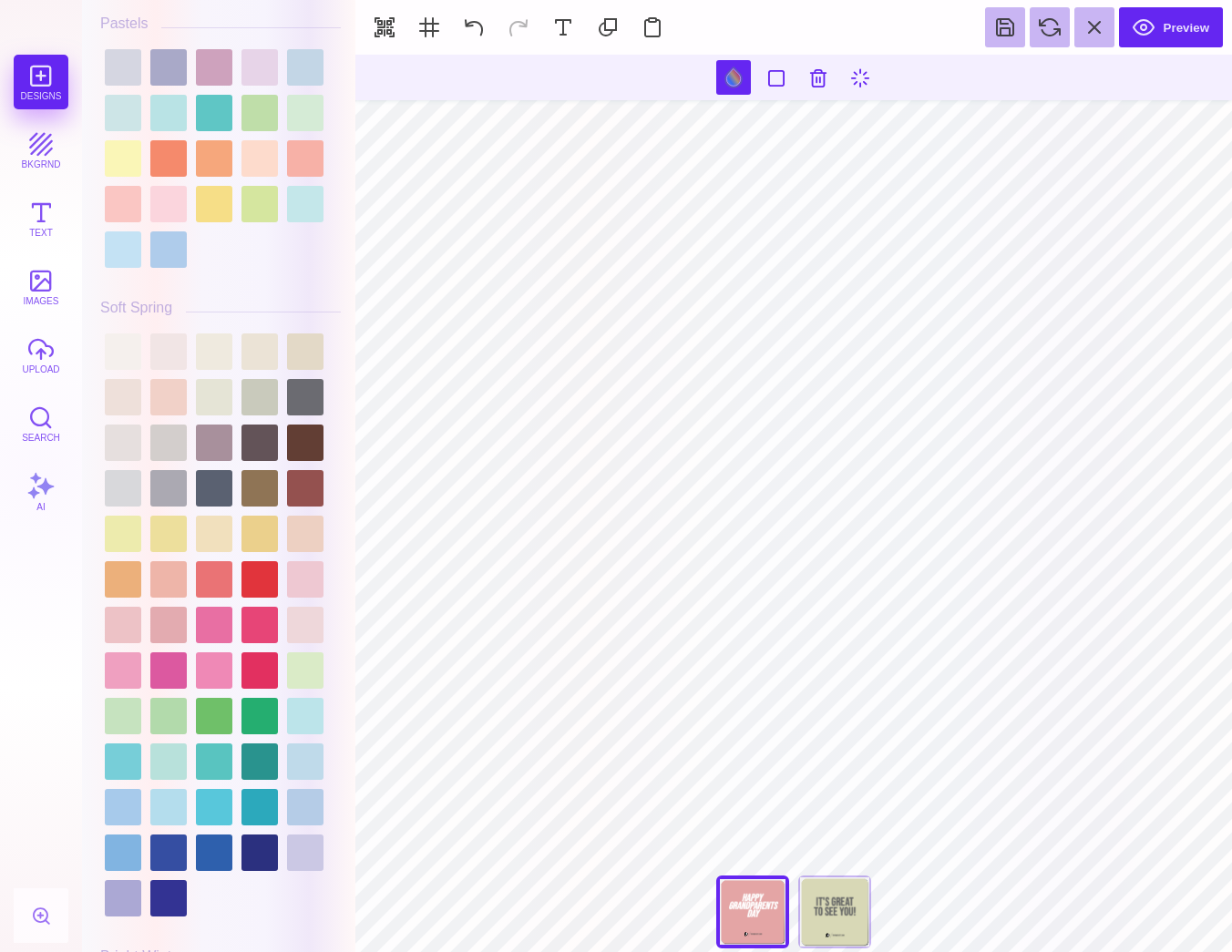
click at [193, 571] on div at bounding box center [220, 624] width 241 height 592
click at [177, 577] on div at bounding box center [168, 578] width 36 height 36
click at [208, 577] on div at bounding box center [214, 578] width 36 height 36
click at [208, 615] on div at bounding box center [214, 624] width 36 height 36
click at [247, 627] on div at bounding box center [258, 624] width 36 height 36
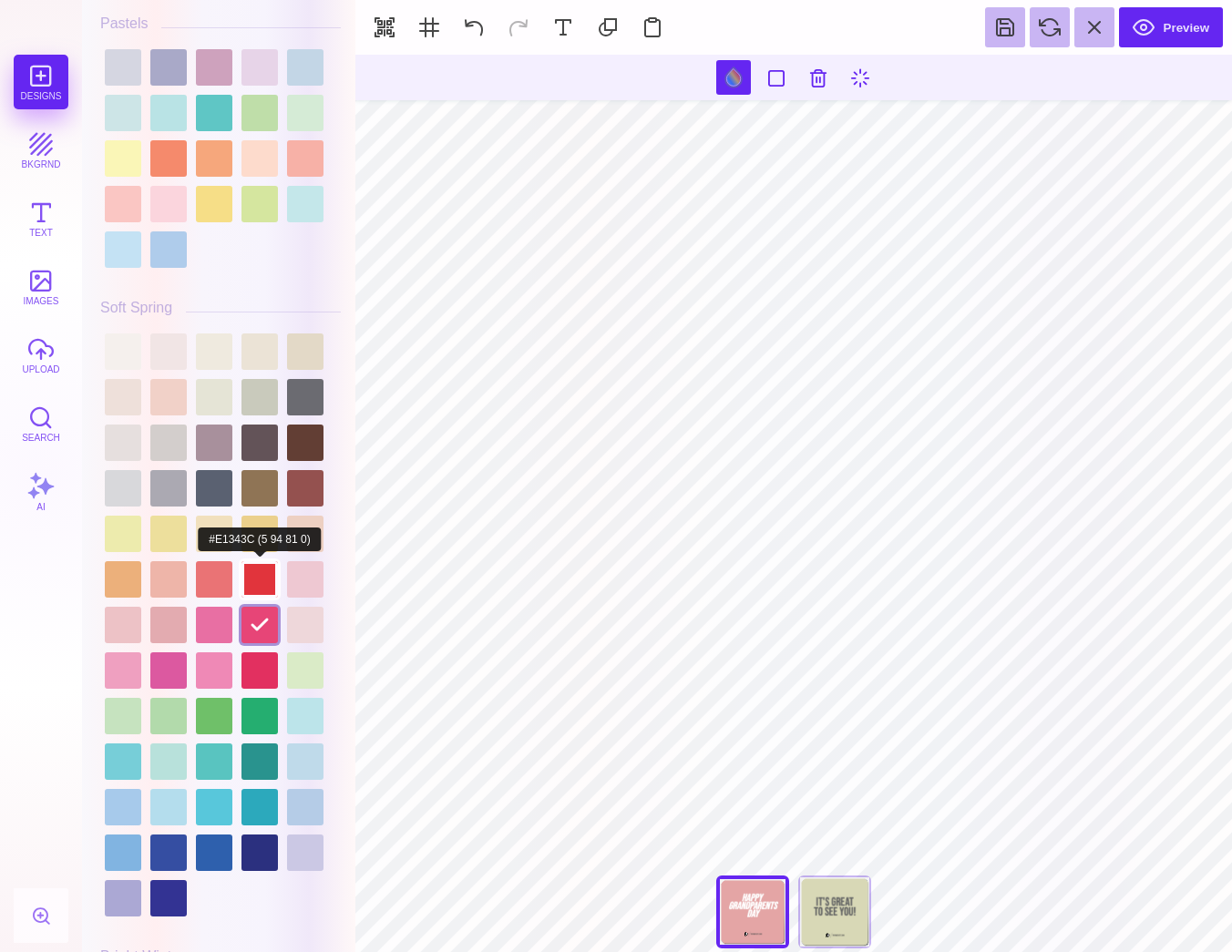
click at [255, 590] on div at bounding box center [258, 578] width 36 height 36
click at [257, 557] on div at bounding box center [220, 624] width 241 height 592
click at [258, 537] on div at bounding box center [258, 534] width 36 height 36
click at [256, 516] on div at bounding box center [258, 534] width 36 height 36
click at [278, 516] on div at bounding box center [258, 534] width 36 height 36
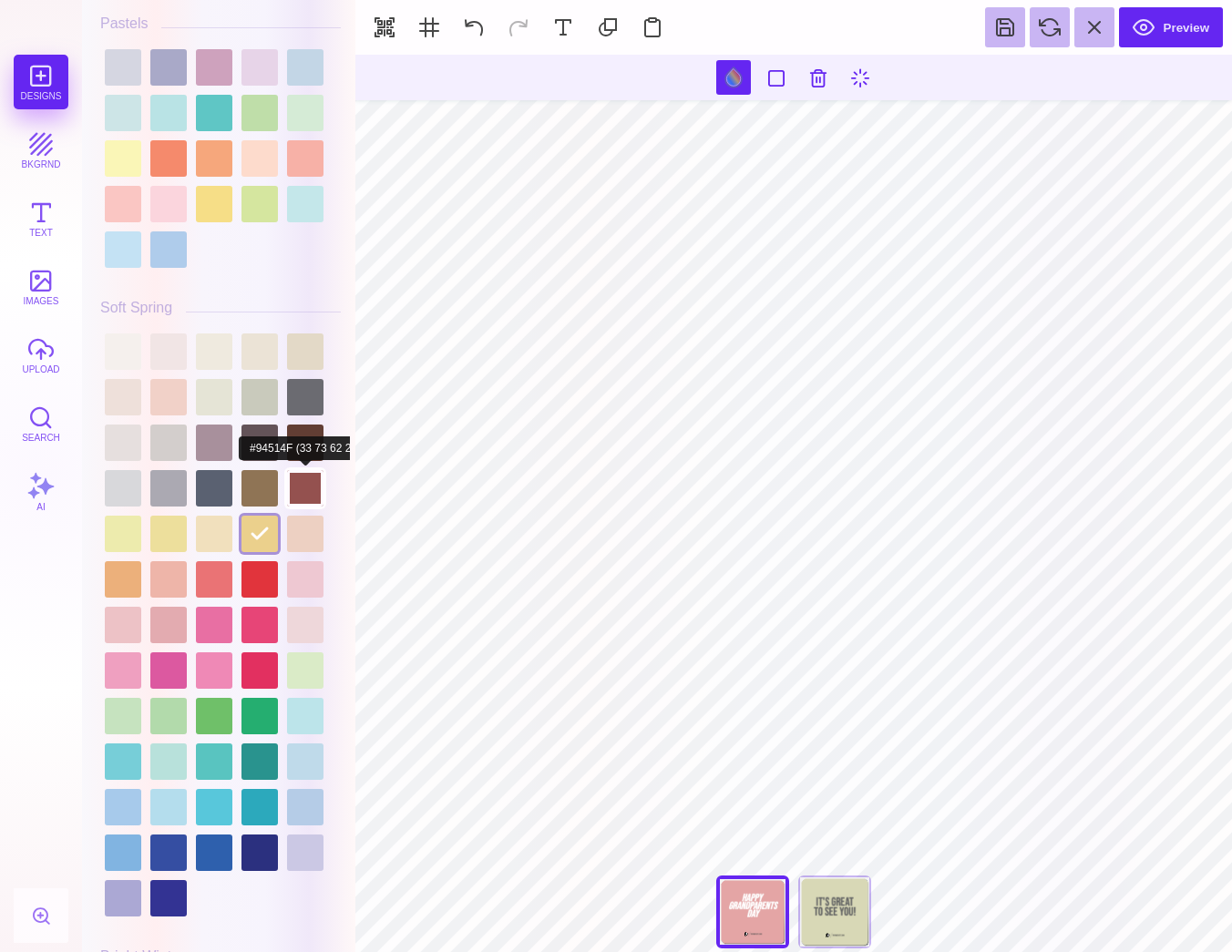
click at [307, 470] on div at bounding box center [304, 488] width 36 height 36
click at [287, 470] on div at bounding box center [304, 488] width 36 height 36
click at [259, 424] on div at bounding box center [258, 442] width 36 height 36
click at [241, 424] on div at bounding box center [258, 442] width 36 height 36
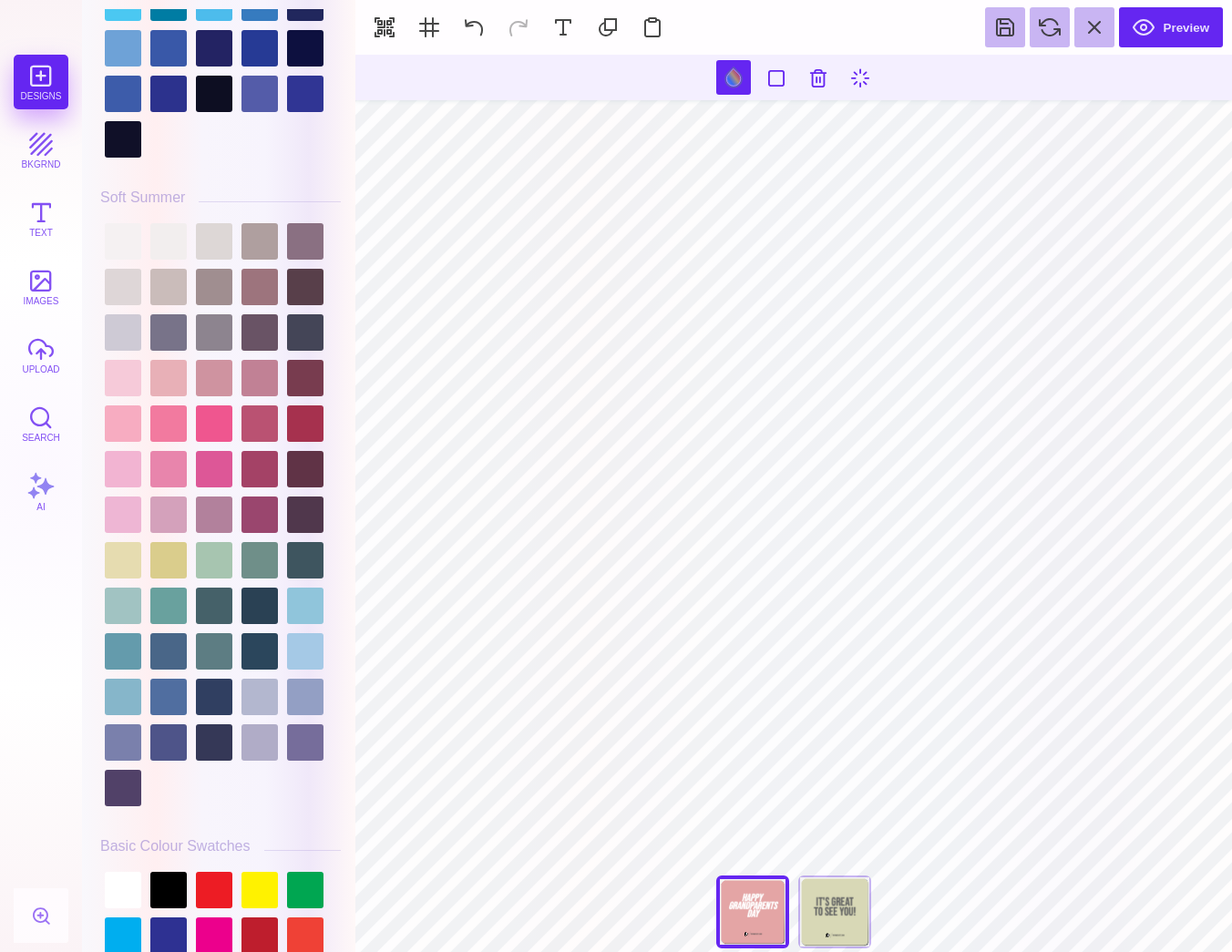
scroll to position [4299, 0]
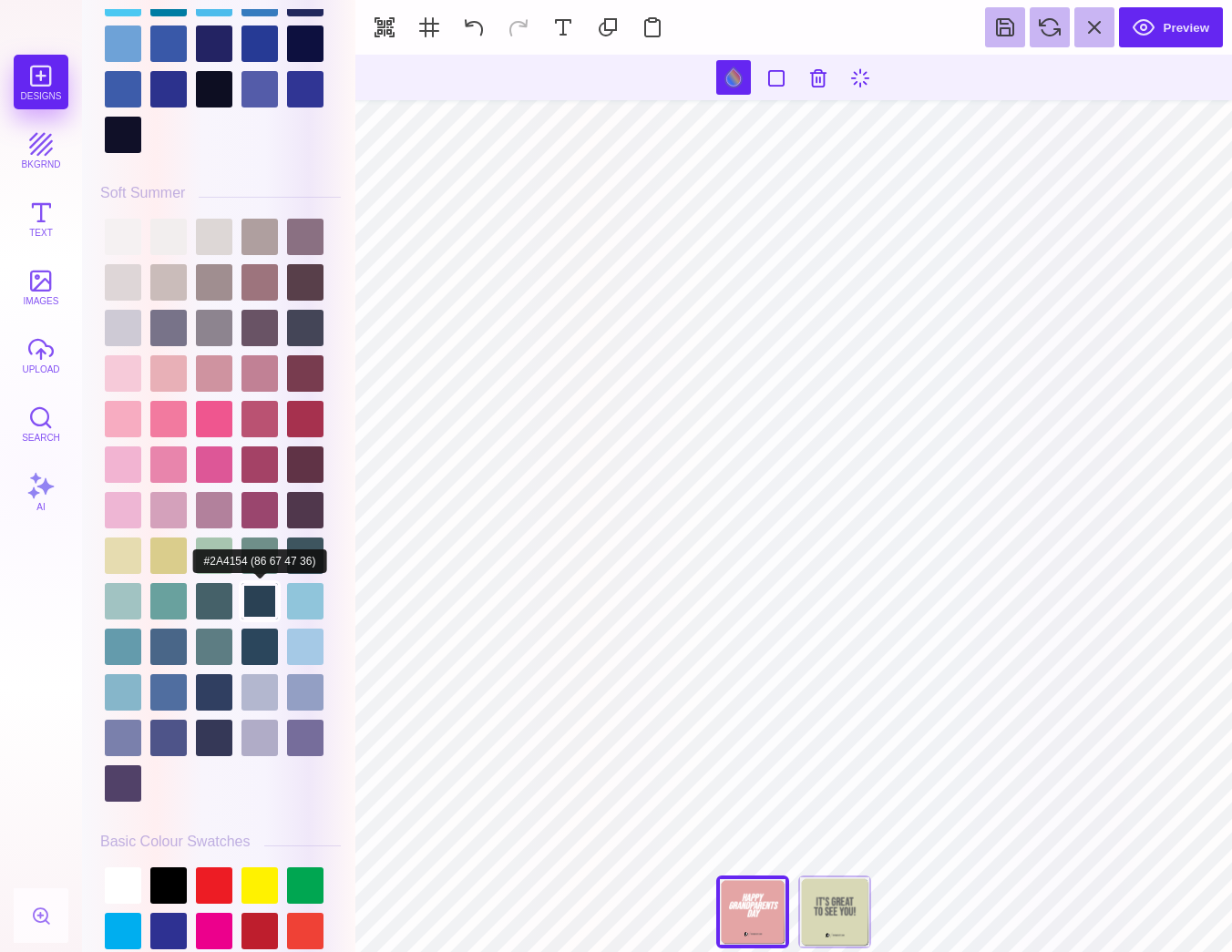
click at [245, 616] on div at bounding box center [258, 601] width 36 height 36
click at [304, 612] on div at bounding box center [304, 601] width 36 height 36
click at [306, 654] on div at bounding box center [304, 646] width 36 height 36
click at [269, 654] on div at bounding box center [258, 646] width 36 height 36
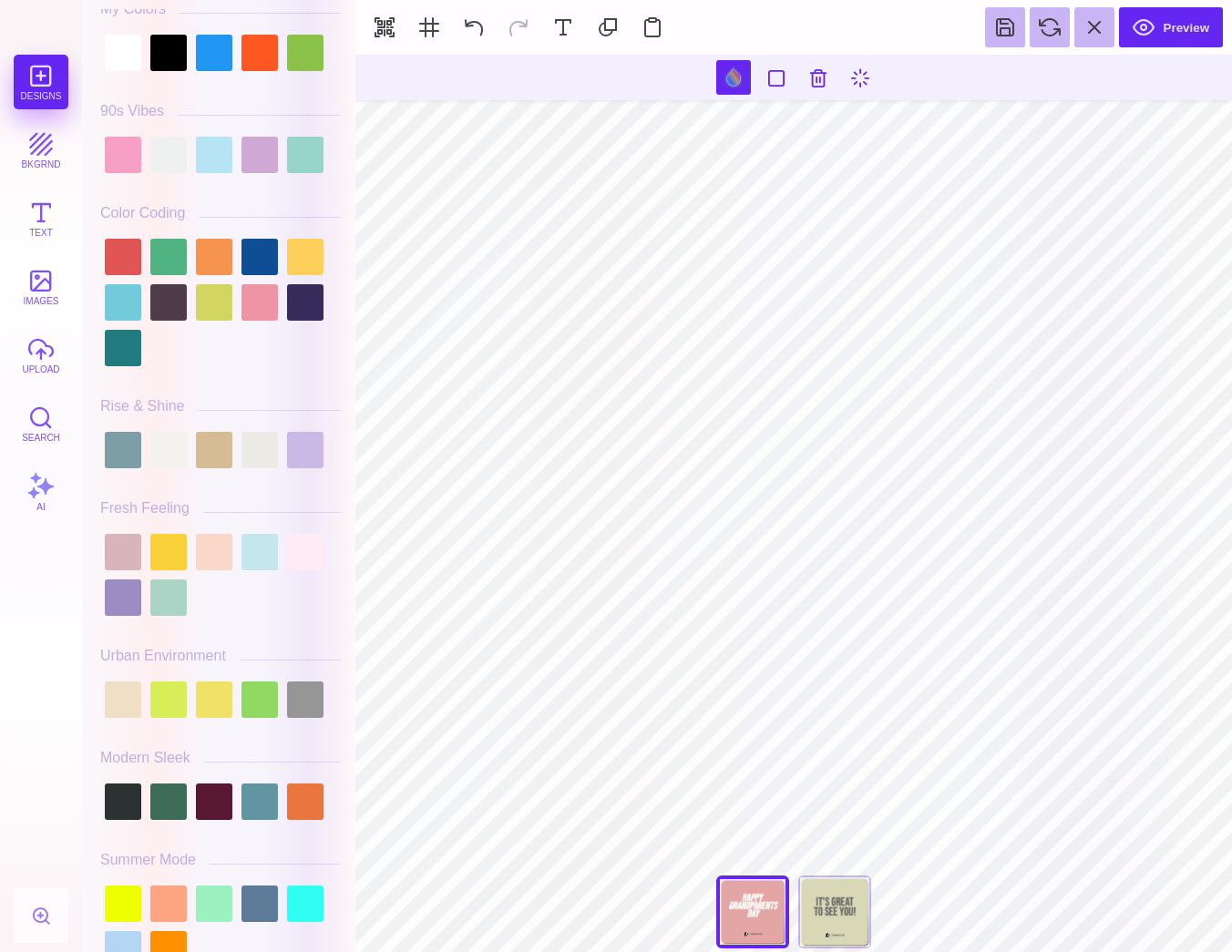
scroll to position [82, 0]
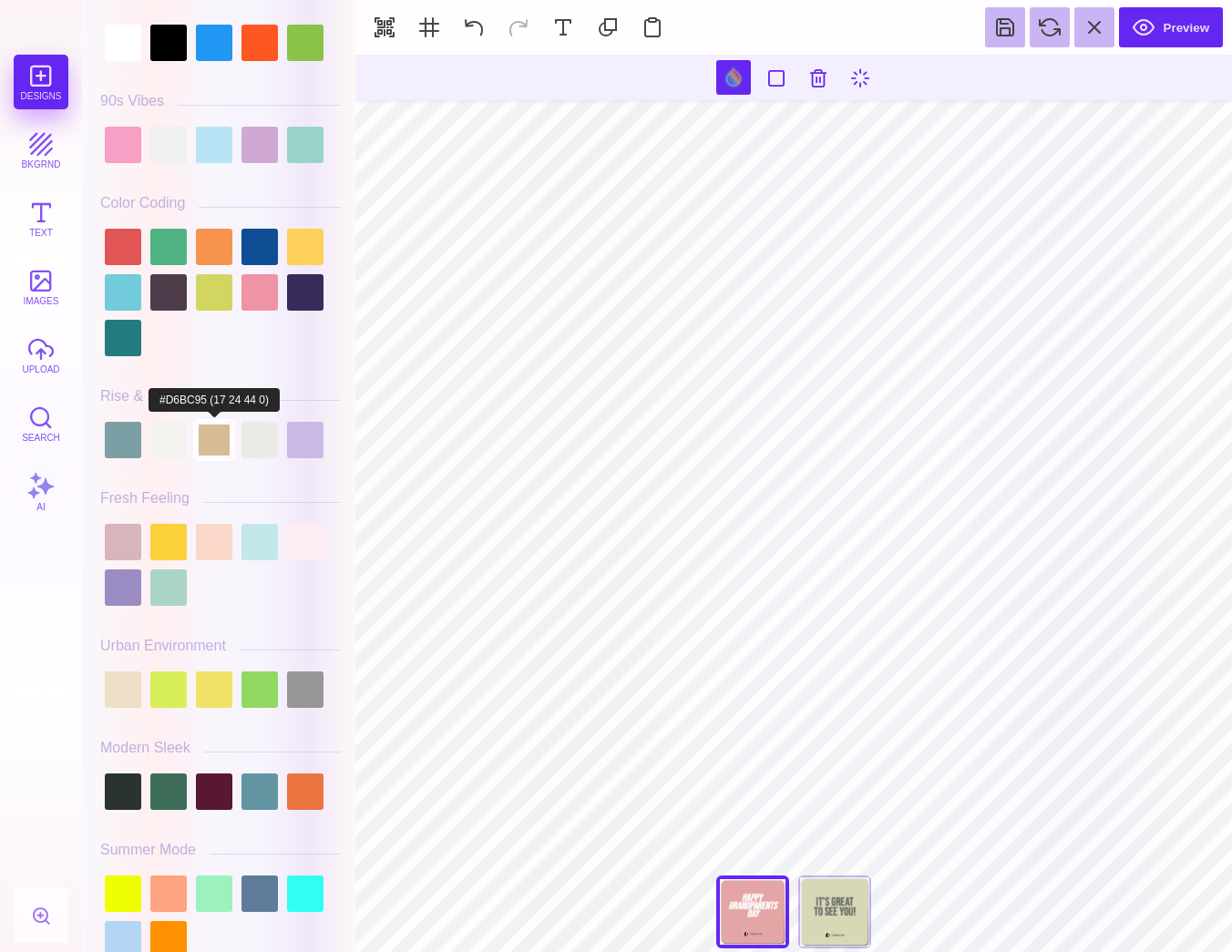
click at [213, 451] on div at bounding box center [214, 439] width 36 height 36
click at [256, 445] on div at bounding box center [258, 439] width 36 height 36
click at [215, 453] on div at bounding box center [214, 439] width 36 height 36
click at [168, 437] on div at bounding box center [168, 439] width 36 height 36
click at [123, 435] on div at bounding box center [122, 439] width 36 height 36
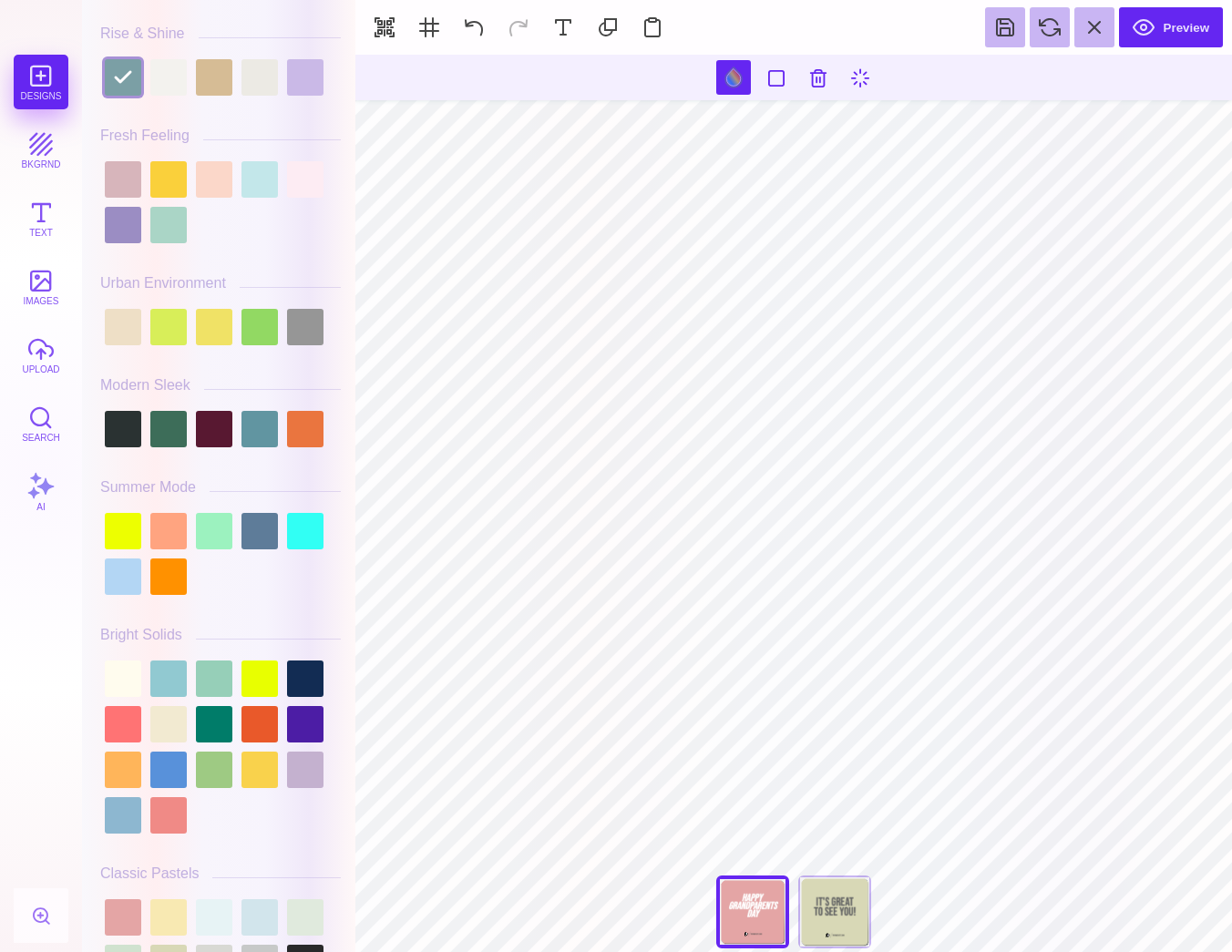
scroll to position [472, 0]
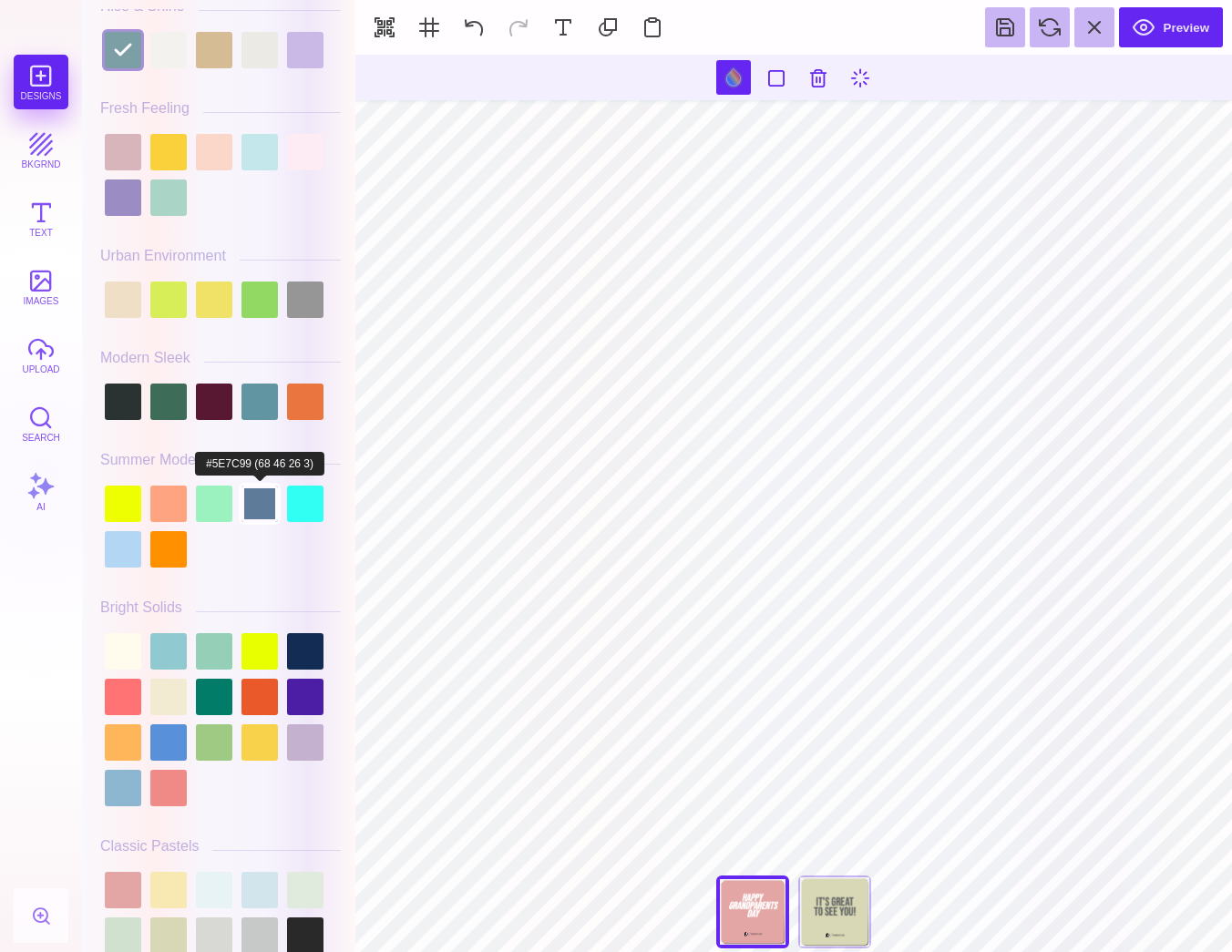
click at [256, 486] on div at bounding box center [258, 503] width 36 height 36
click at [220, 502] on div at bounding box center [214, 503] width 36 height 36
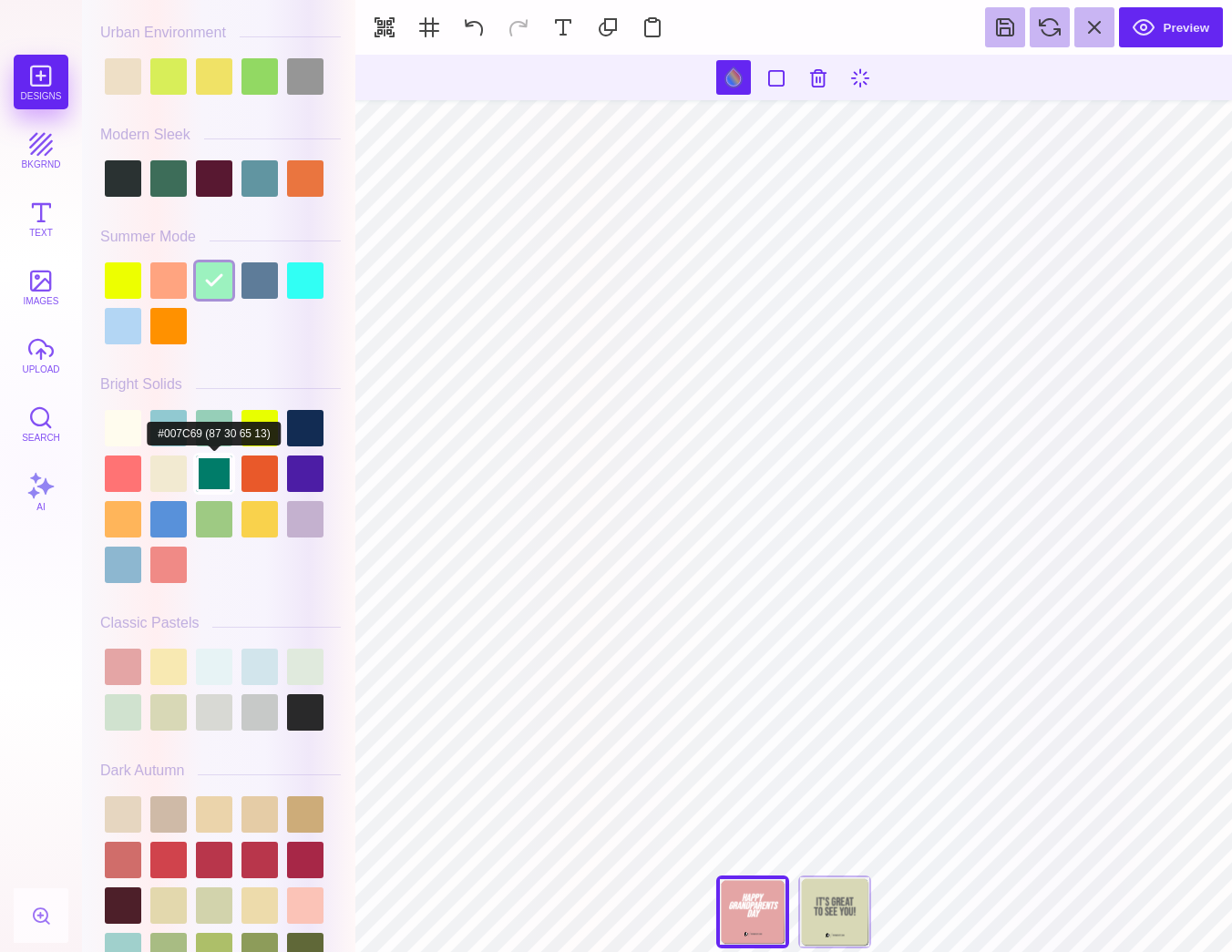
scroll to position [696, 0]
click at [217, 464] on div at bounding box center [214, 472] width 36 height 36
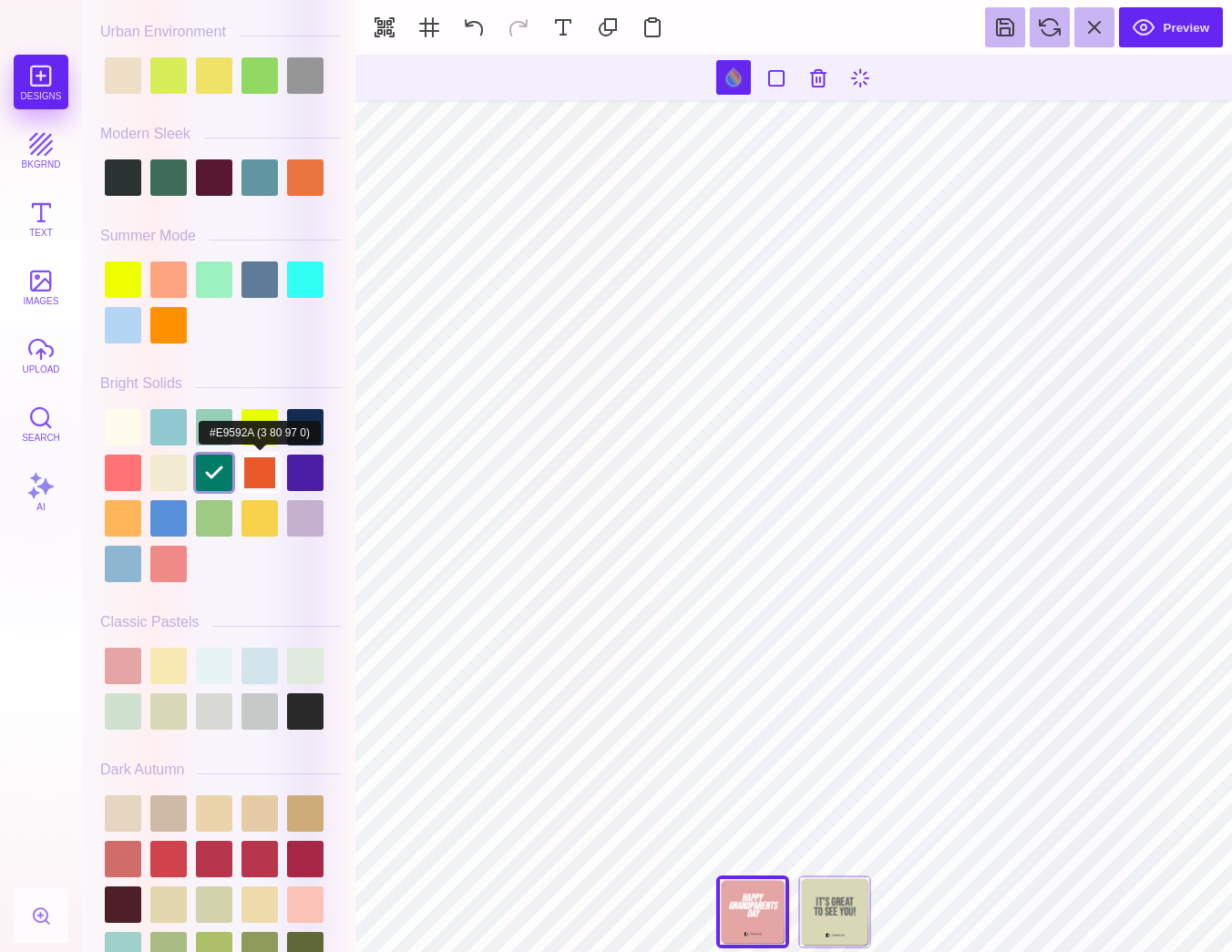
click at [263, 476] on div at bounding box center [258, 472] width 36 height 36
click at [266, 530] on div at bounding box center [258, 518] width 36 height 36
click at [219, 519] on div at bounding box center [214, 518] width 36 height 36
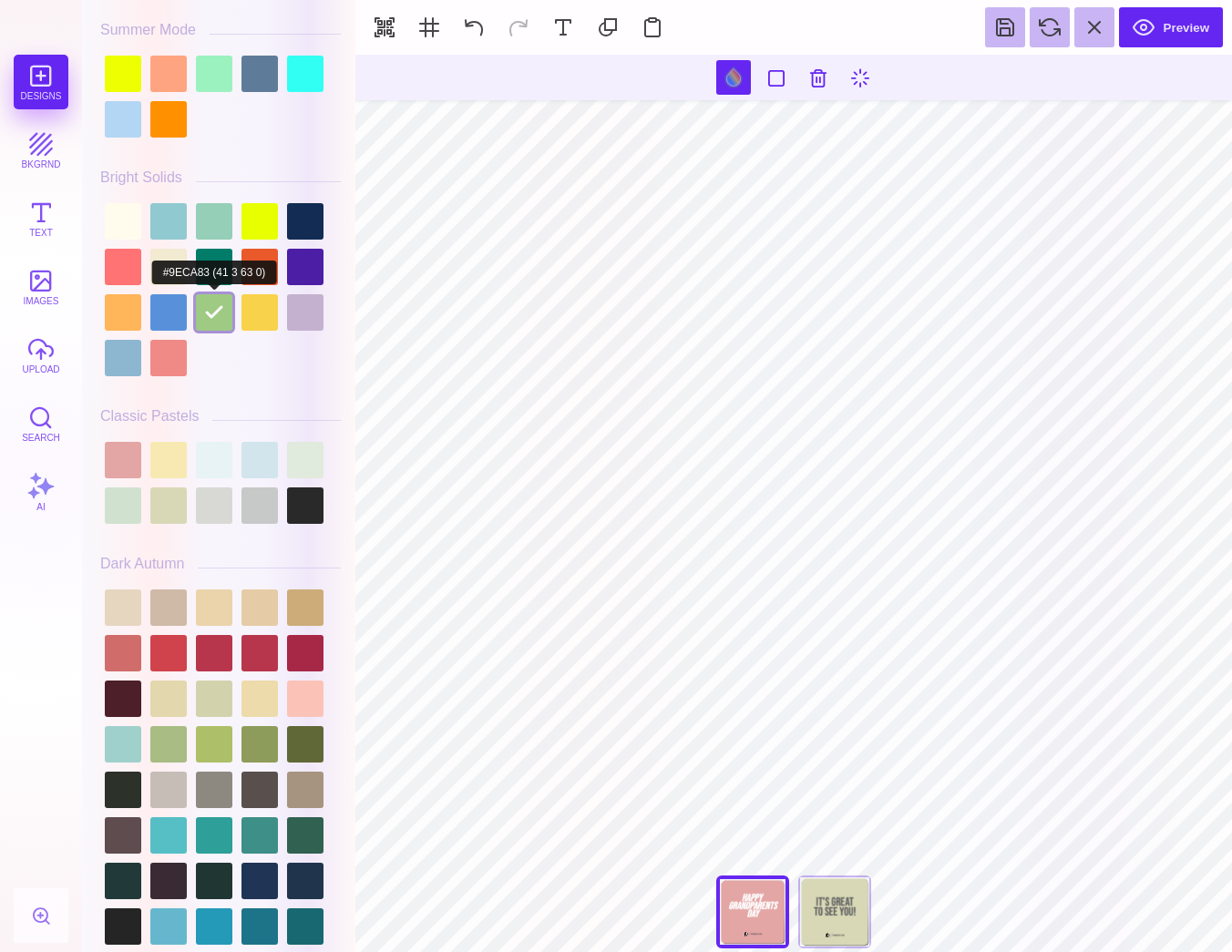
scroll to position [907, 0]
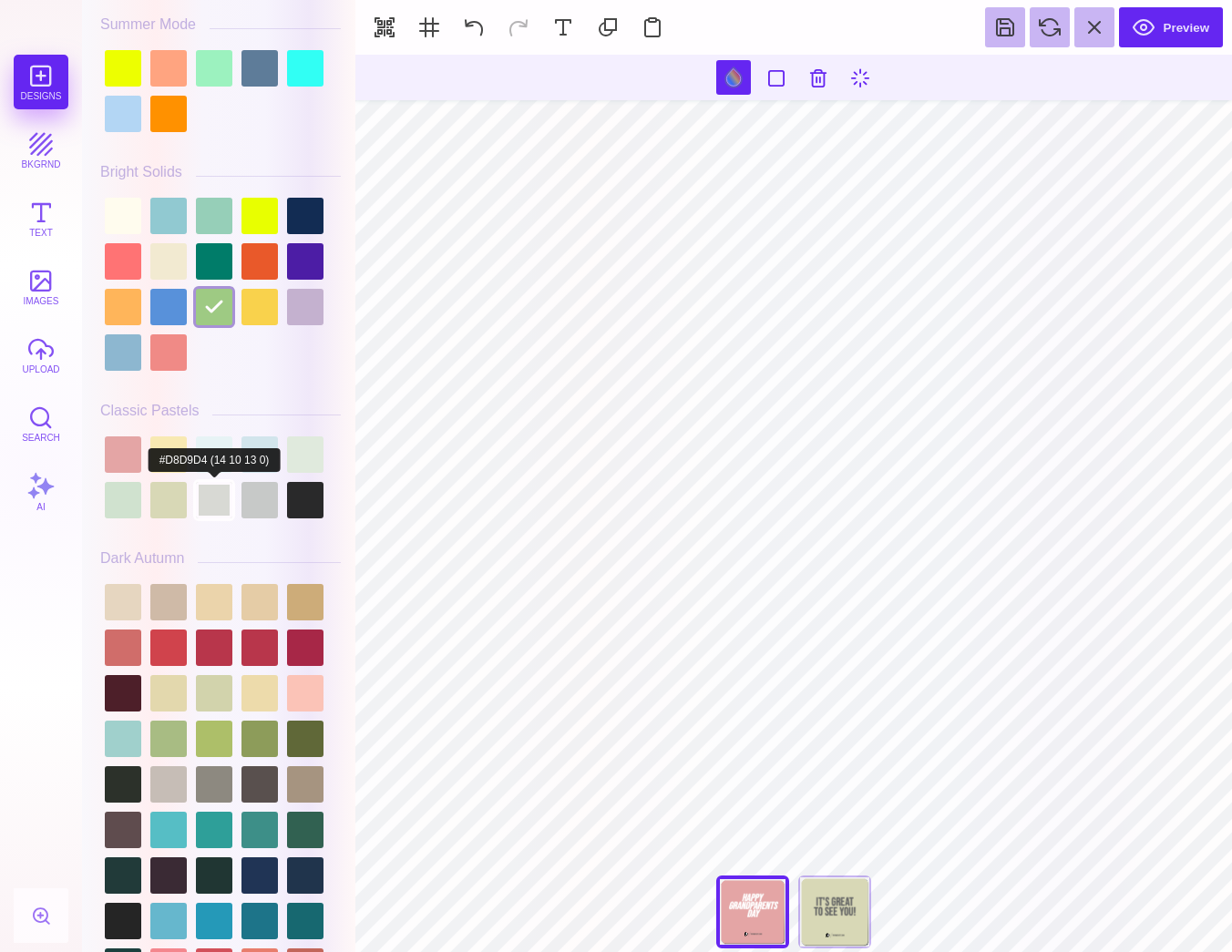
click at [203, 497] on div at bounding box center [214, 499] width 36 height 36
click at [180, 497] on div at bounding box center [168, 499] width 36 height 36
click at [269, 498] on div at bounding box center [258, 499] width 36 height 36
click at [305, 436] on div at bounding box center [304, 454] width 36 height 36
click at [269, 453] on div at bounding box center [258, 454] width 36 height 36
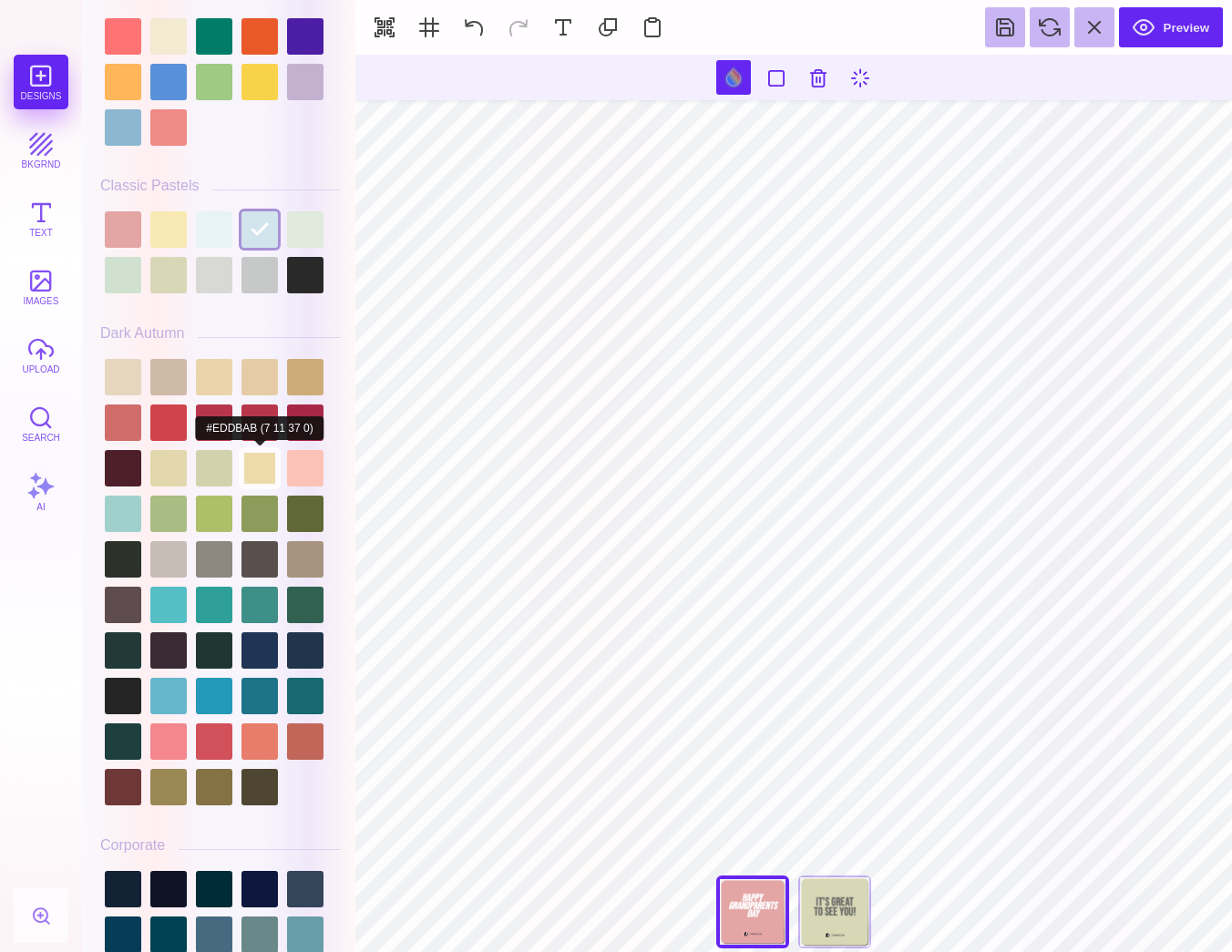
scroll to position [1133, 0]
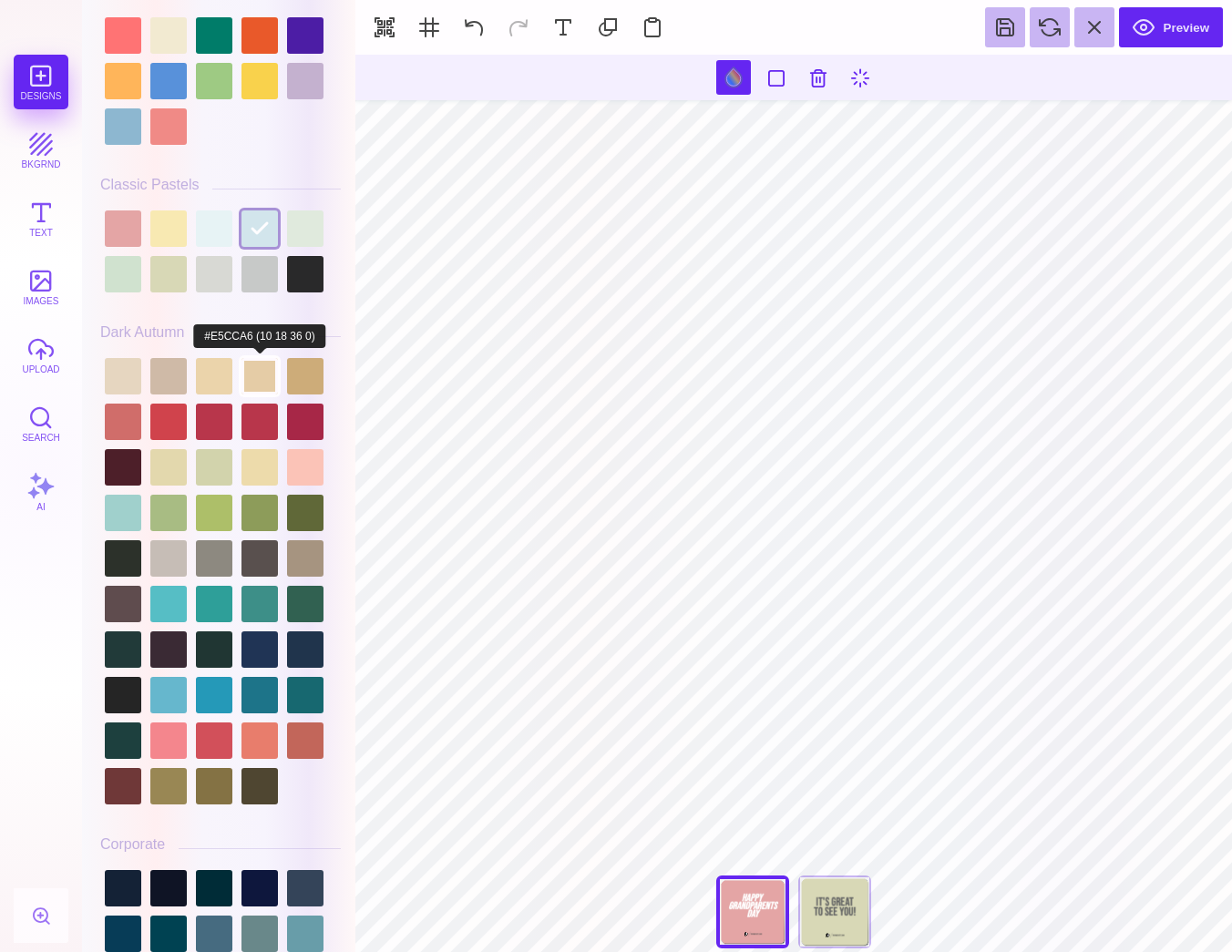
click at [277, 369] on div at bounding box center [258, 376] width 36 height 36
click at [253, 692] on div at bounding box center [258, 694] width 36 height 36
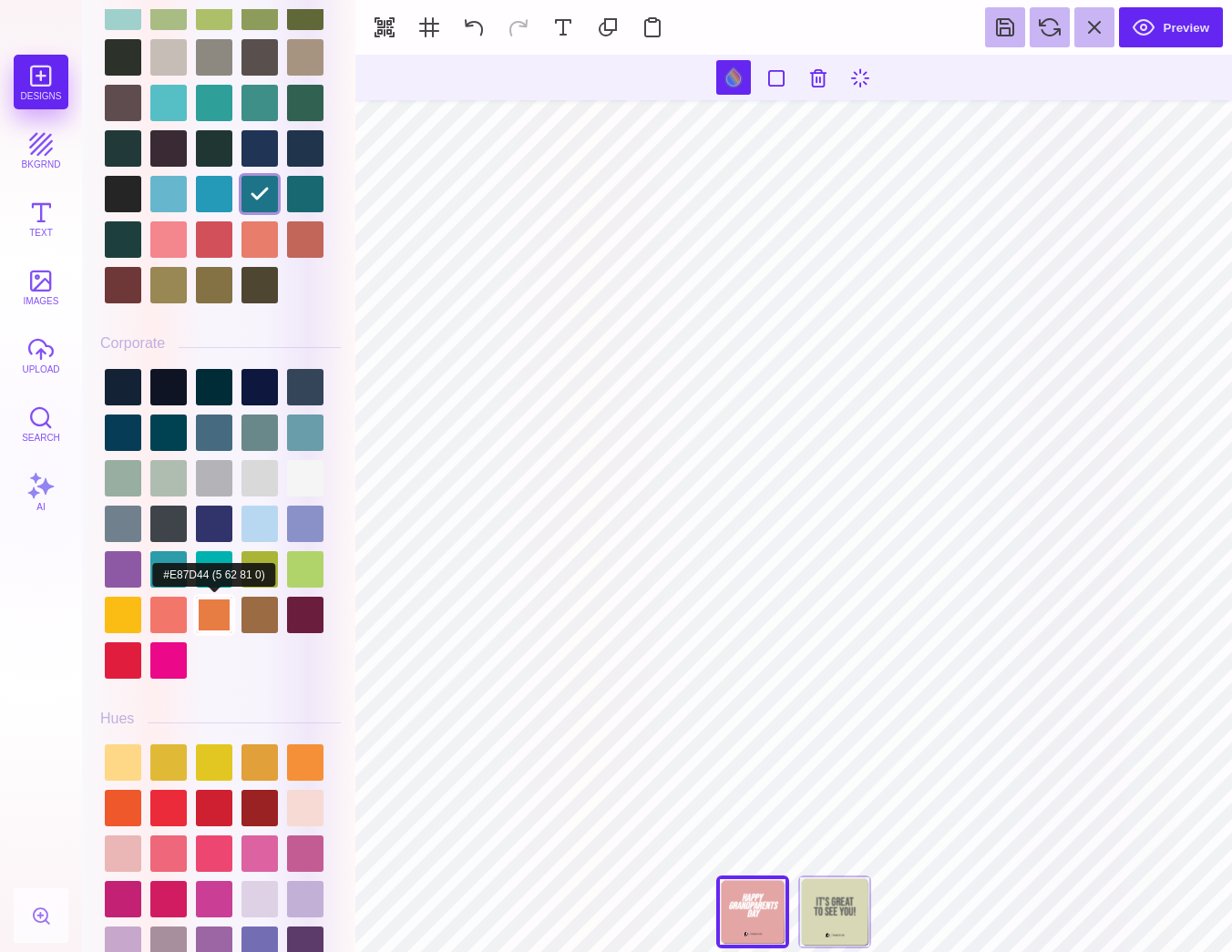
scroll to position [1648, 0]
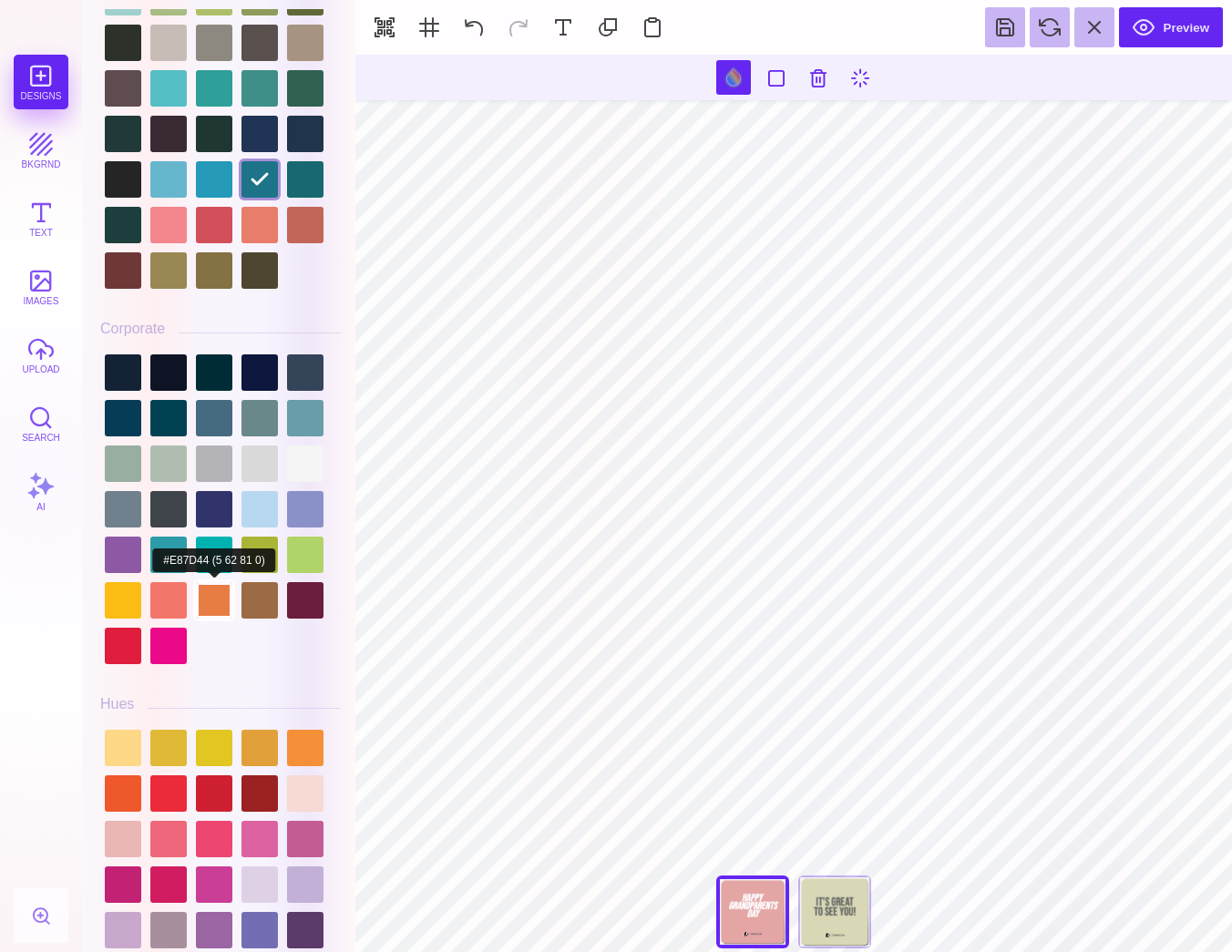
click at [199, 602] on div at bounding box center [214, 600] width 36 height 36
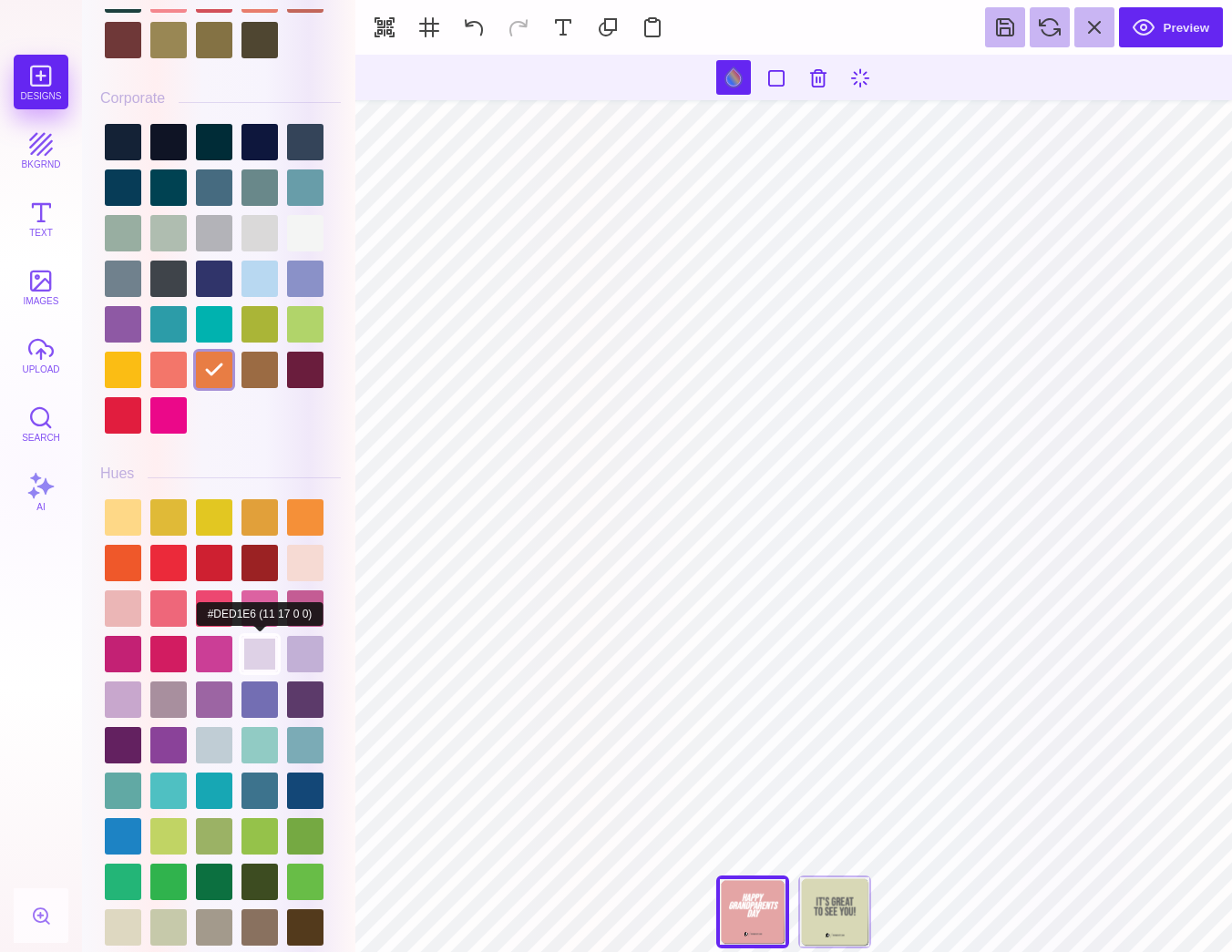
click at [254, 651] on div at bounding box center [258, 654] width 36 height 36
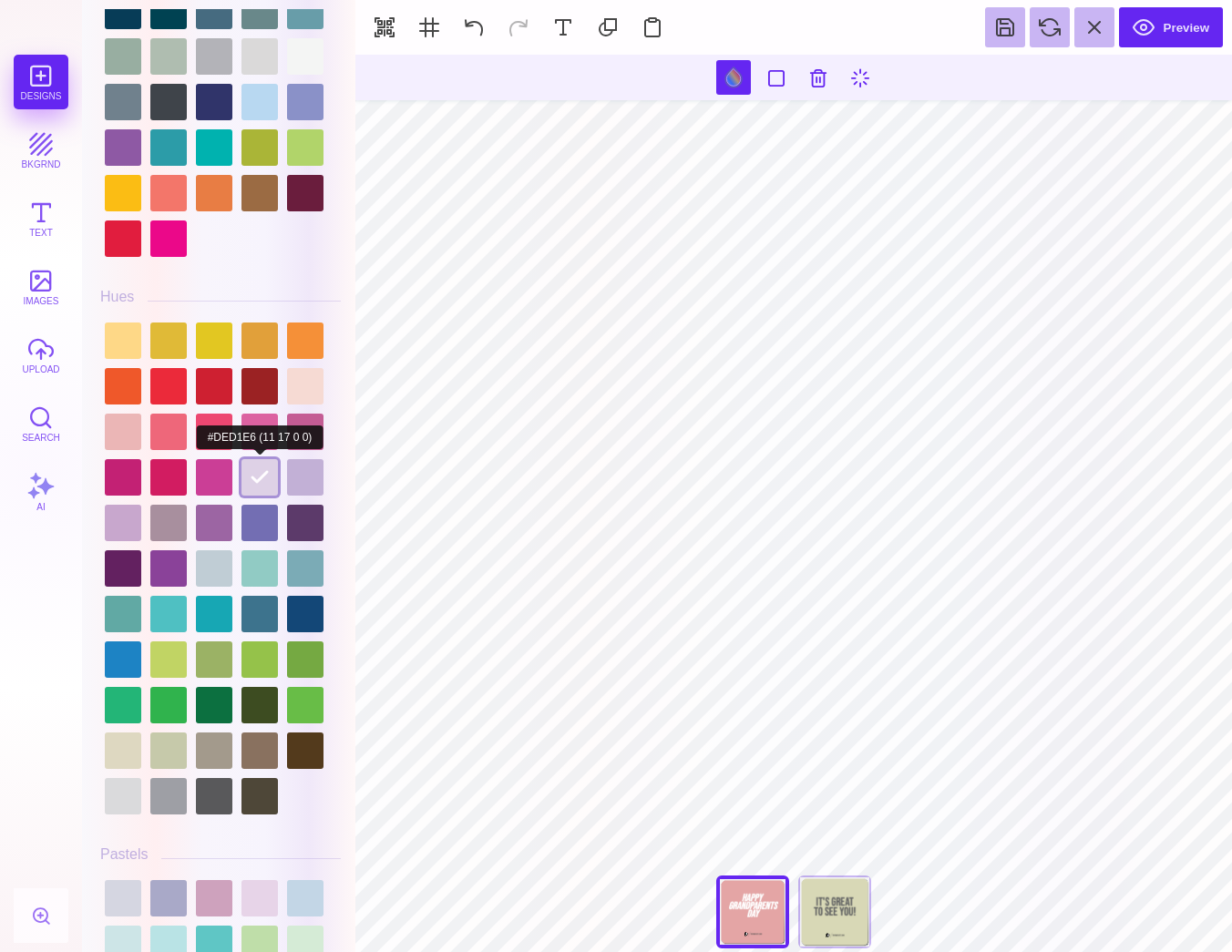
scroll to position [2086, 0]
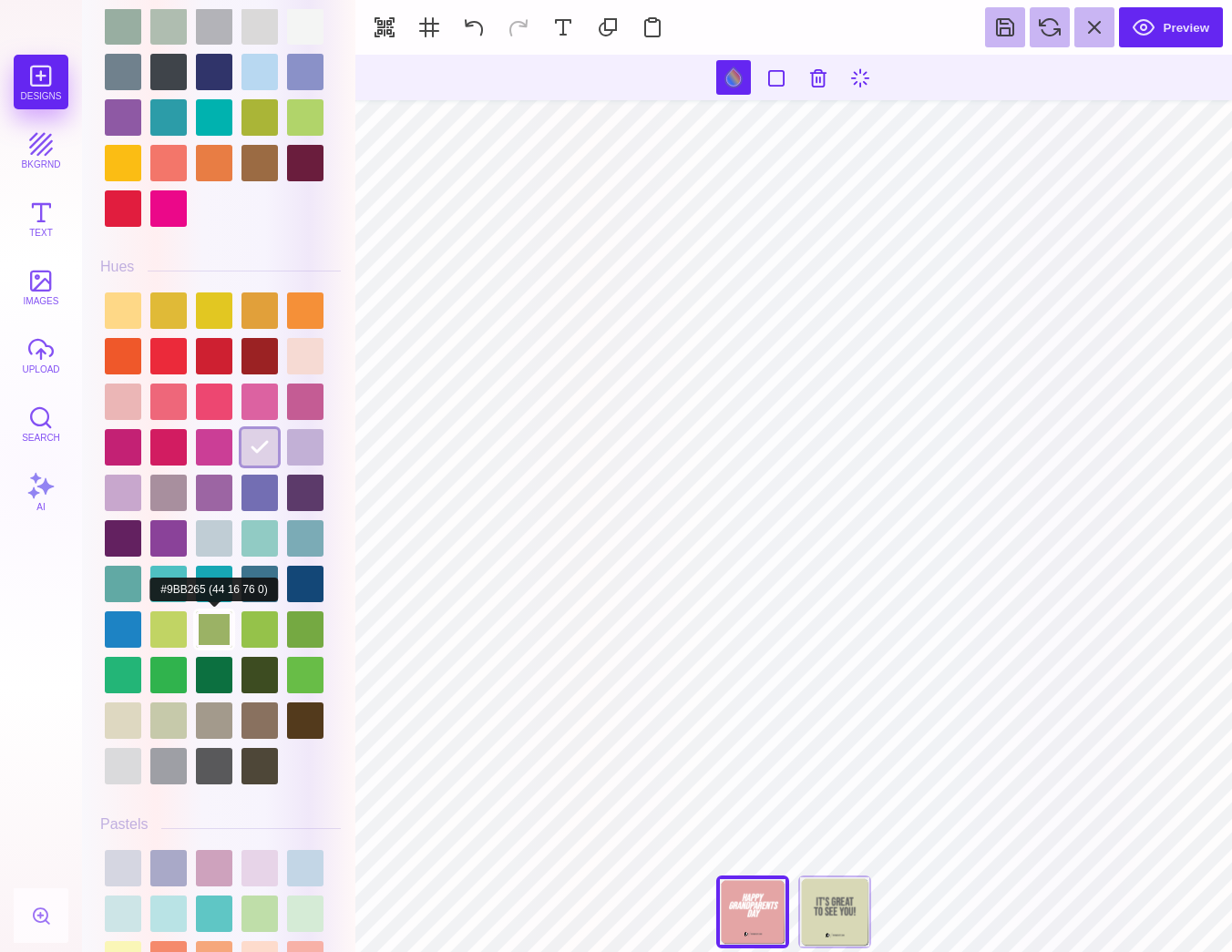
click at [221, 616] on div at bounding box center [214, 629] width 36 height 36
click at [297, 354] on div at bounding box center [304, 355] width 36 height 36
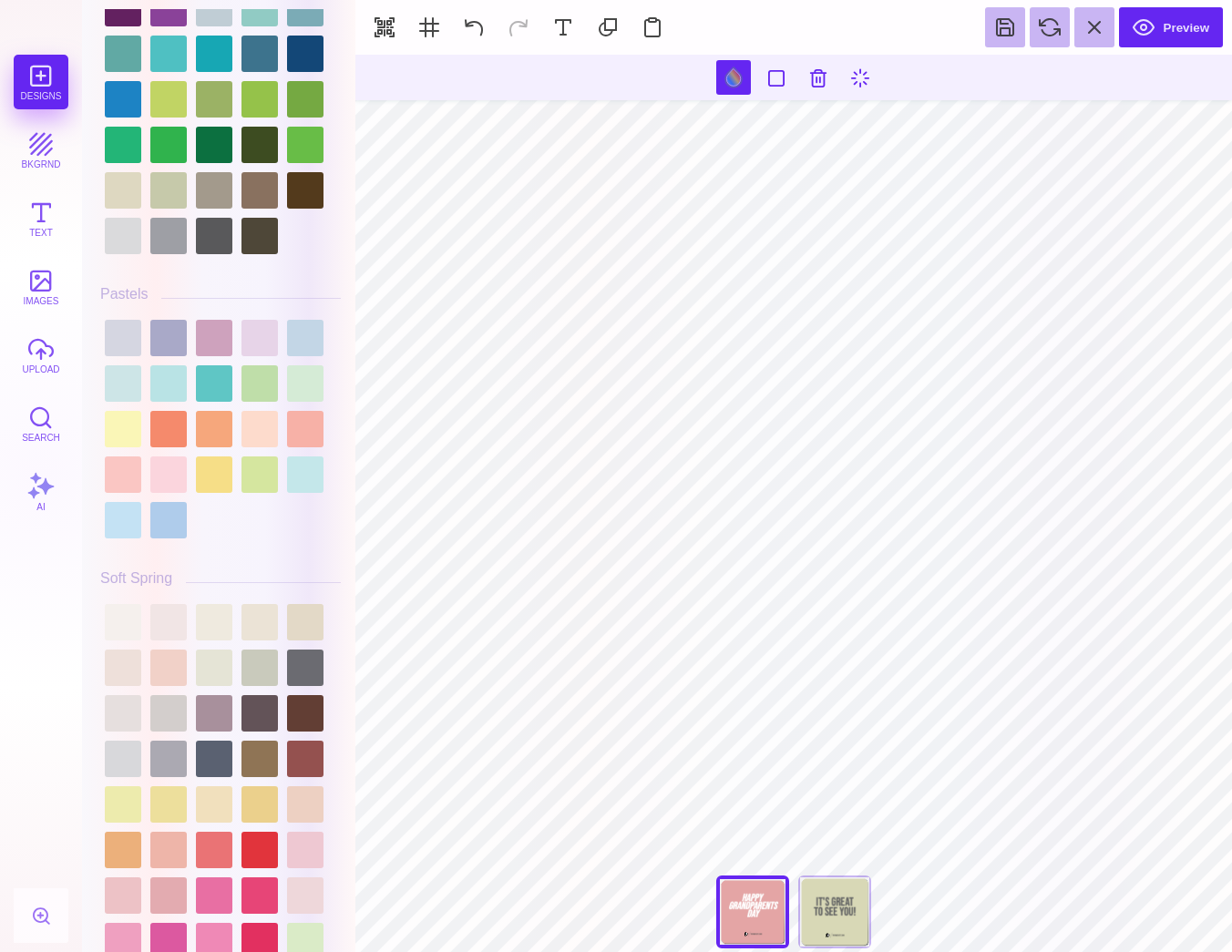
scroll to position [2665, 0]
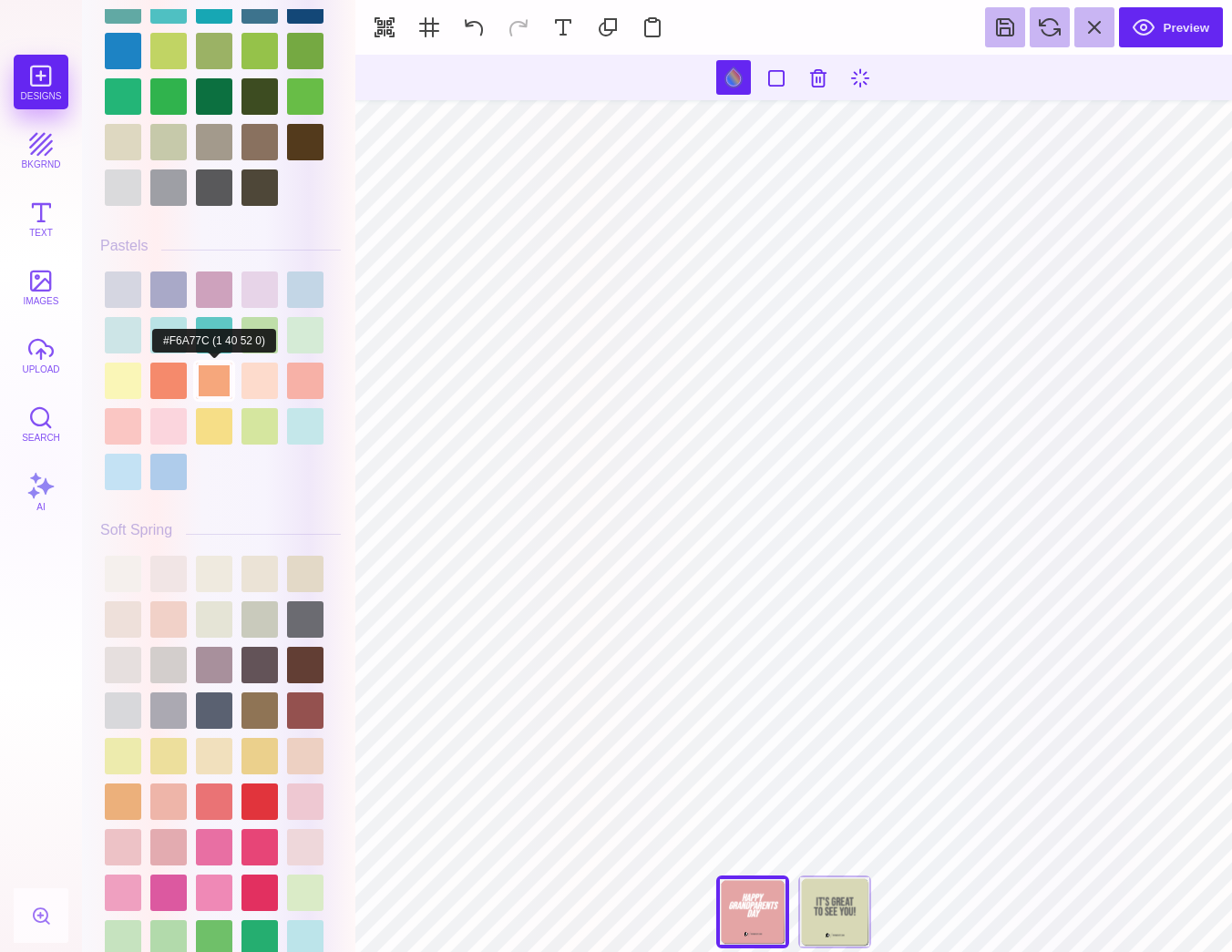
click at [207, 379] on div at bounding box center [214, 380] width 36 height 36
click at [293, 385] on div at bounding box center [304, 380] width 36 height 36
click at [267, 385] on div at bounding box center [258, 380] width 36 height 36
click at [307, 387] on div at bounding box center [304, 380] width 36 height 36
click at [313, 431] on div at bounding box center [304, 425] width 36 height 36
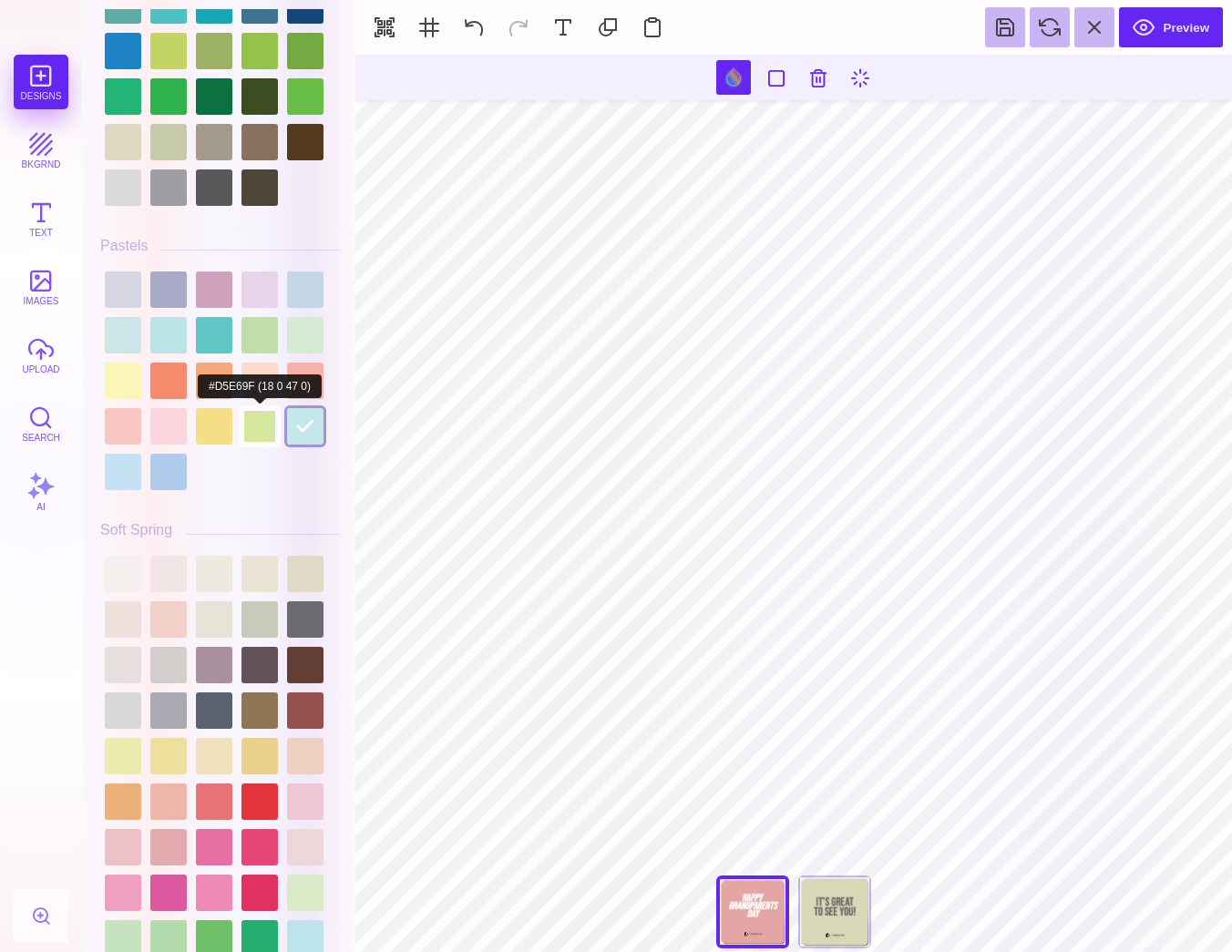
click at [269, 431] on div at bounding box center [258, 425] width 36 height 36
click at [233, 429] on div at bounding box center [220, 380] width 241 height 227
click at [221, 428] on div at bounding box center [214, 425] width 36 height 36
click at [171, 431] on div at bounding box center [168, 425] width 36 height 36
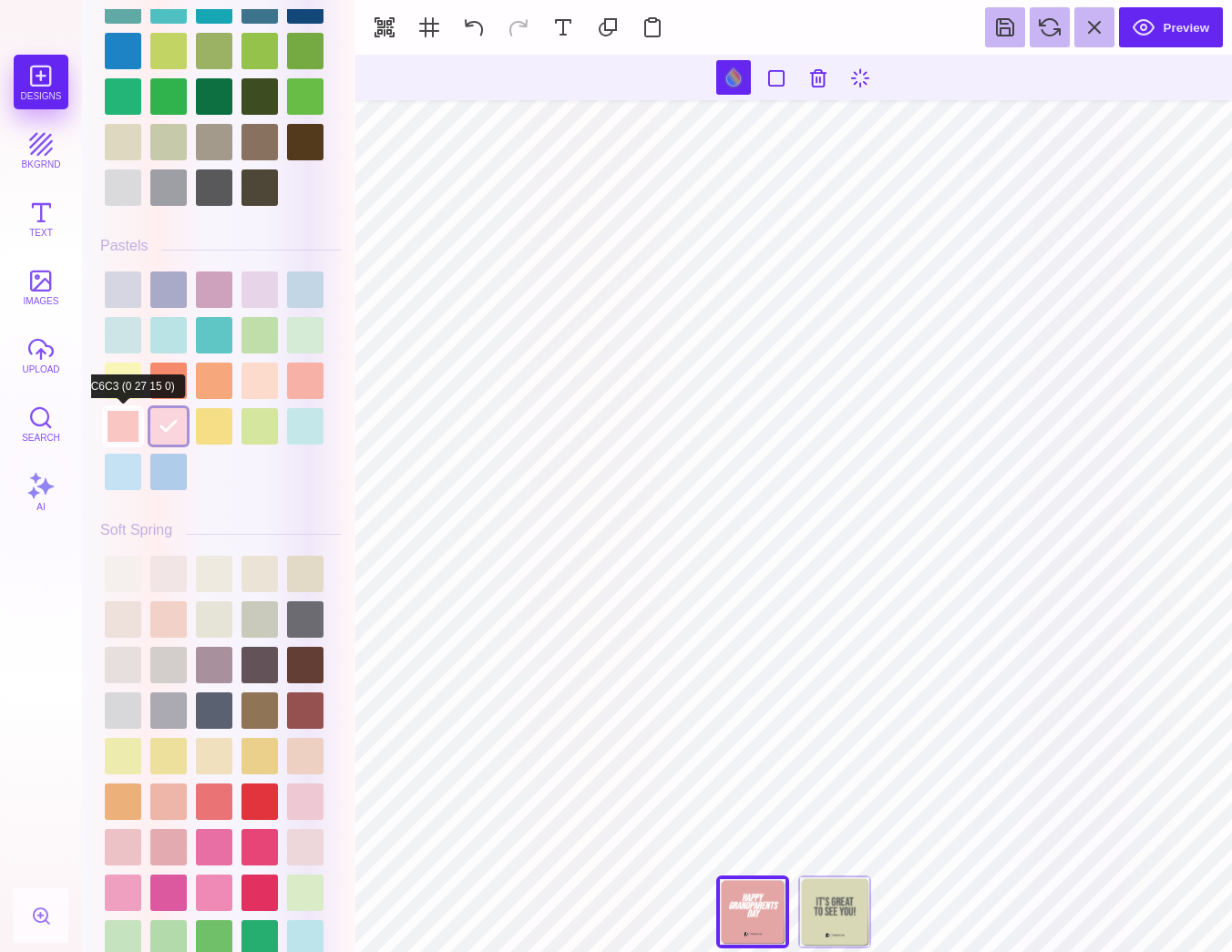
click at [134, 431] on div at bounding box center [122, 425] width 36 height 36
click at [186, 363] on div at bounding box center [168, 380] width 36 height 36
click at [259, 624] on div at bounding box center [258, 618] width 36 height 36
click at [221, 624] on div at bounding box center [214, 618] width 36 height 36
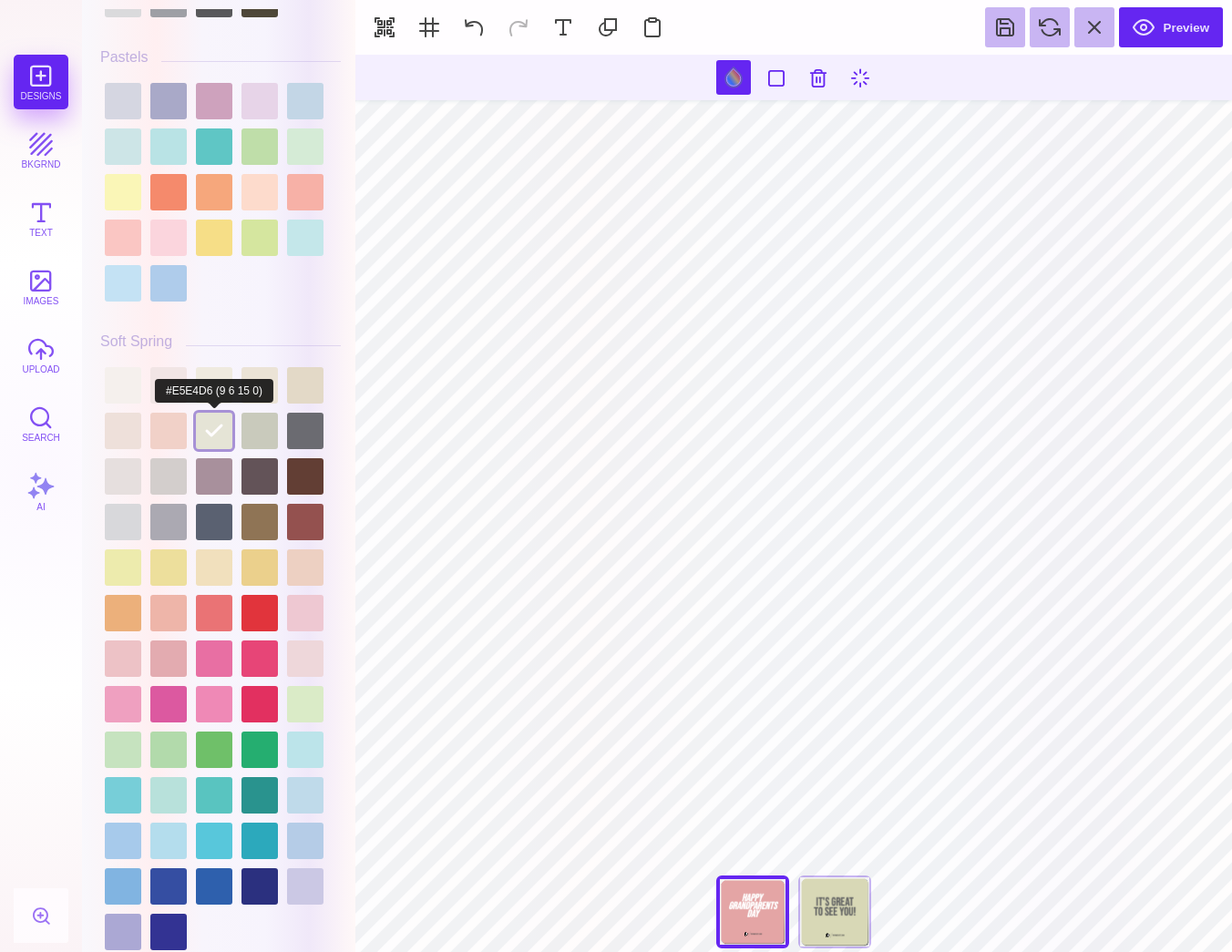
scroll to position [2861, 0]
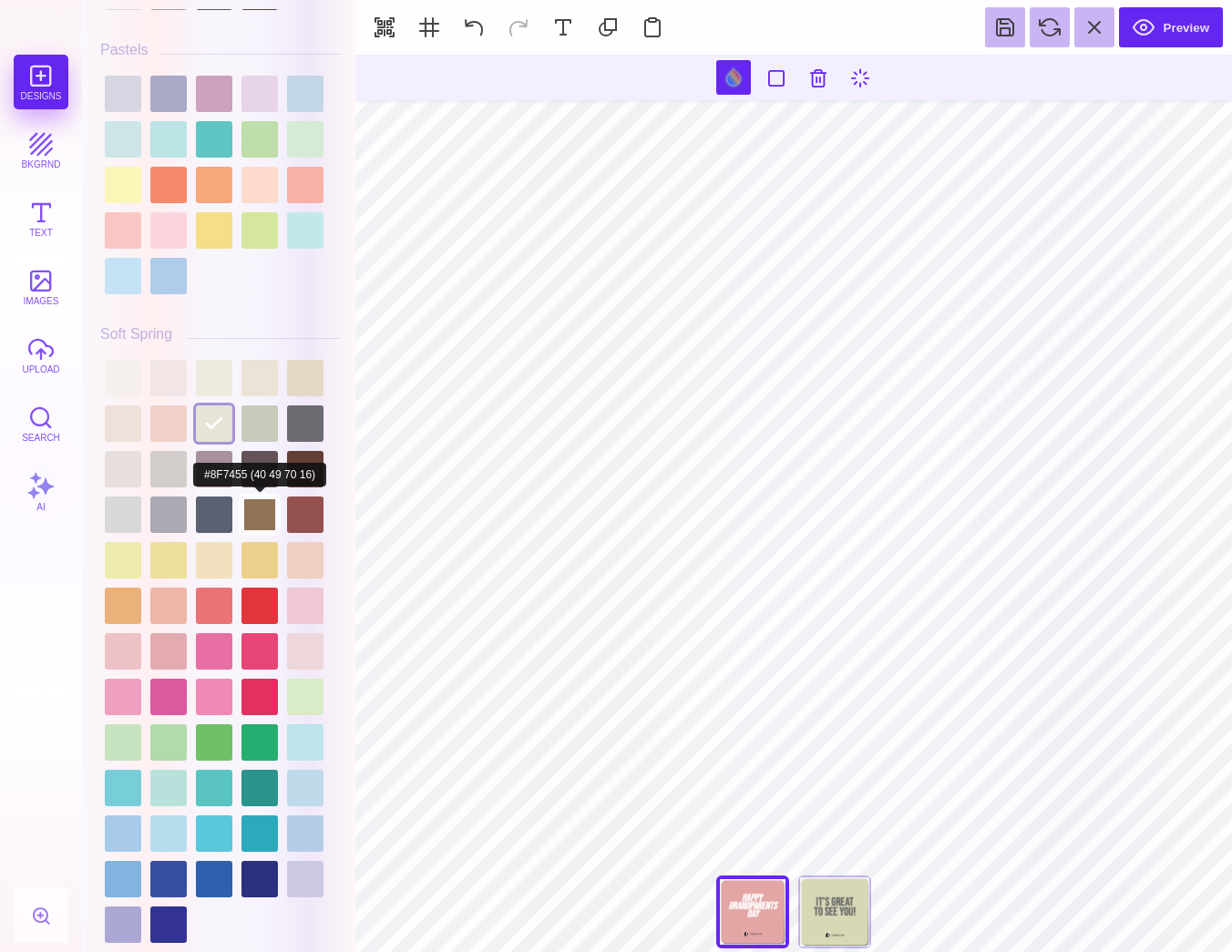
click at [248, 507] on div at bounding box center [258, 514] width 36 height 36
click at [248, 555] on div at bounding box center [258, 560] width 36 height 36
click at [220, 555] on div at bounding box center [214, 560] width 36 height 36
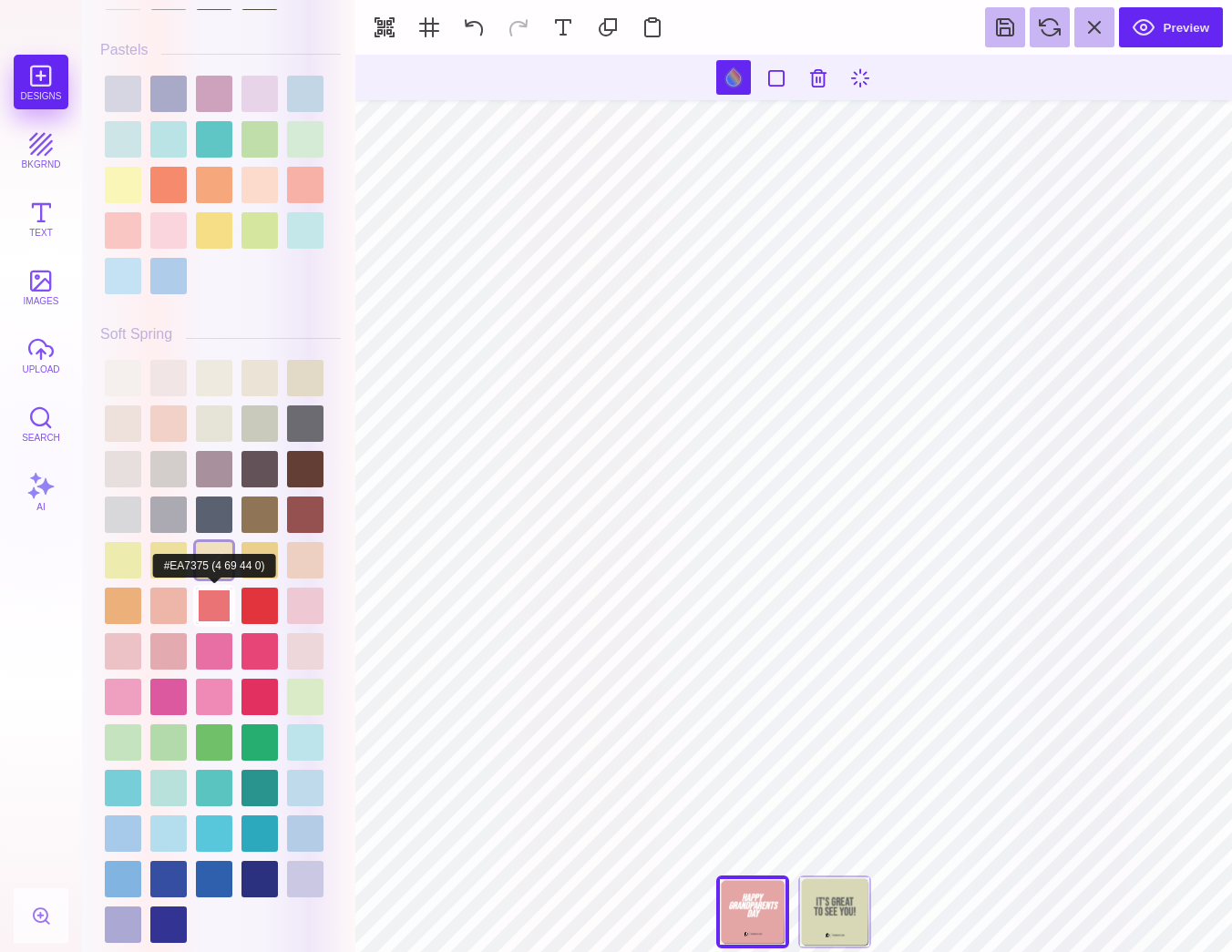
click at [219, 616] on div at bounding box center [214, 605] width 36 height 36
click at [261, 614] on div at bounding box center [258, 605] width 36 height 36
click at [216, 612] on div at bounding box center [214, 605] width 36 height 36
click at [216, 660] on div at bounding box center [214, 651] width 36 height 36
click at [246, 658] on div at bounding box center [258, 651] width 36 height 36
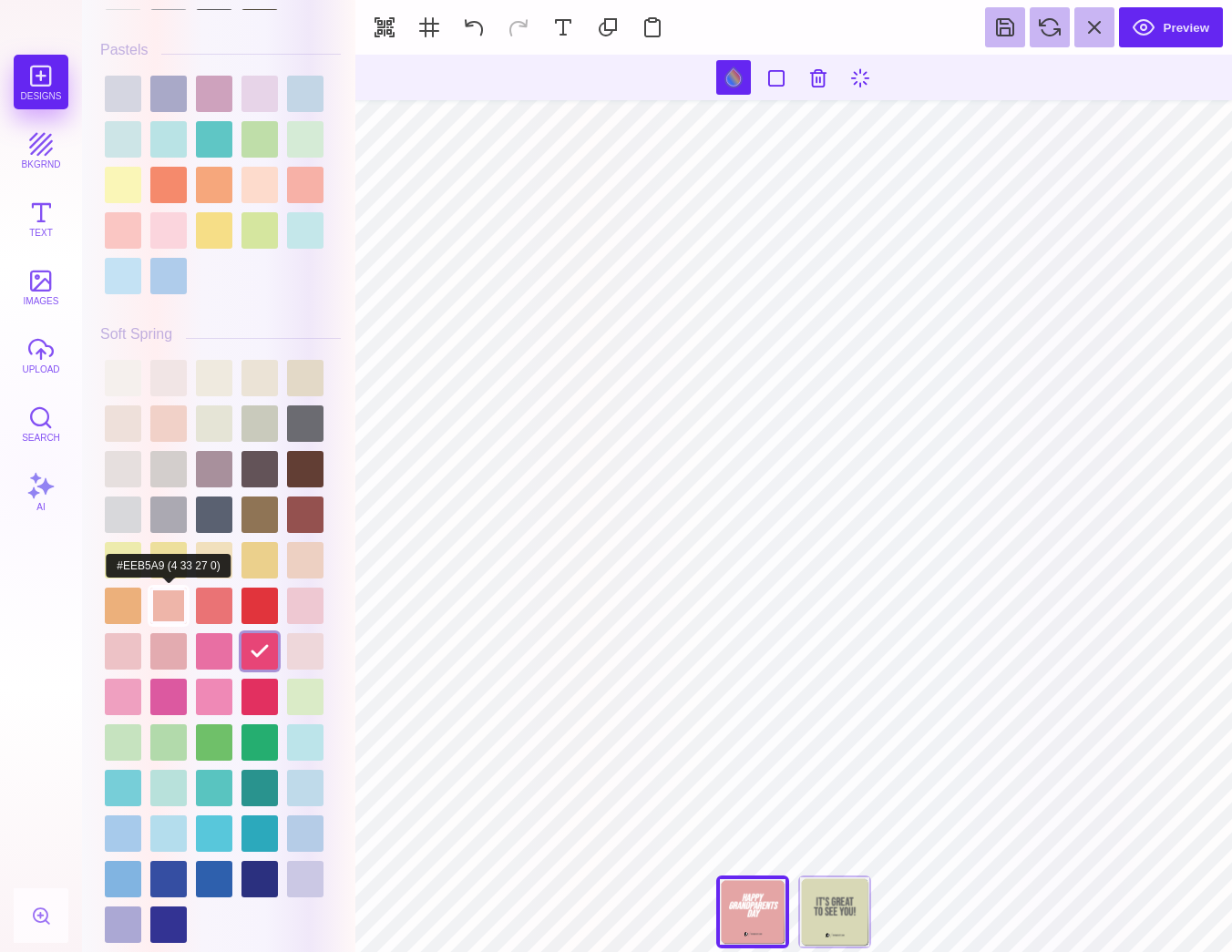
click at [173, 609] on div at bounding box center [168, 605] width 36 height 36
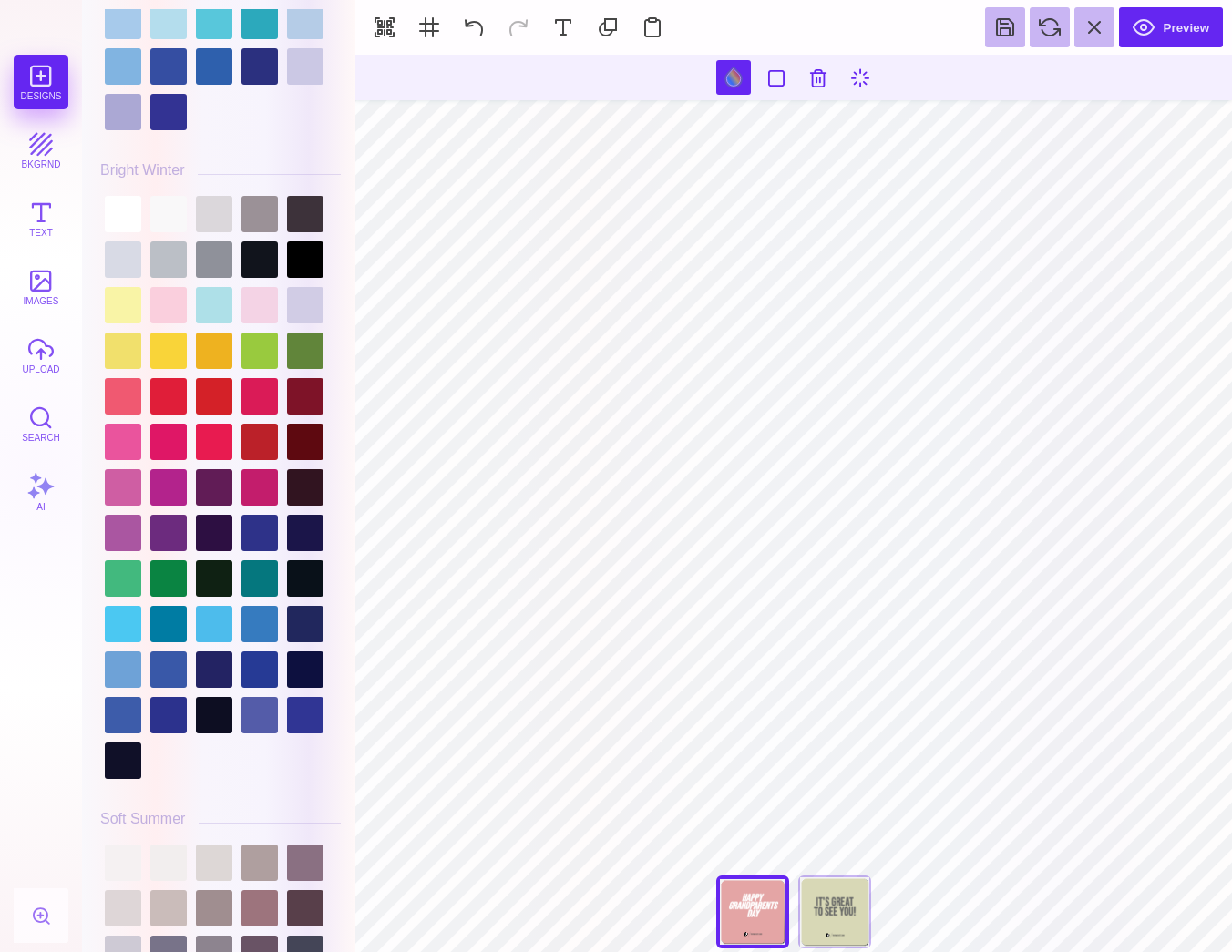
scroll to position [3681, 0]
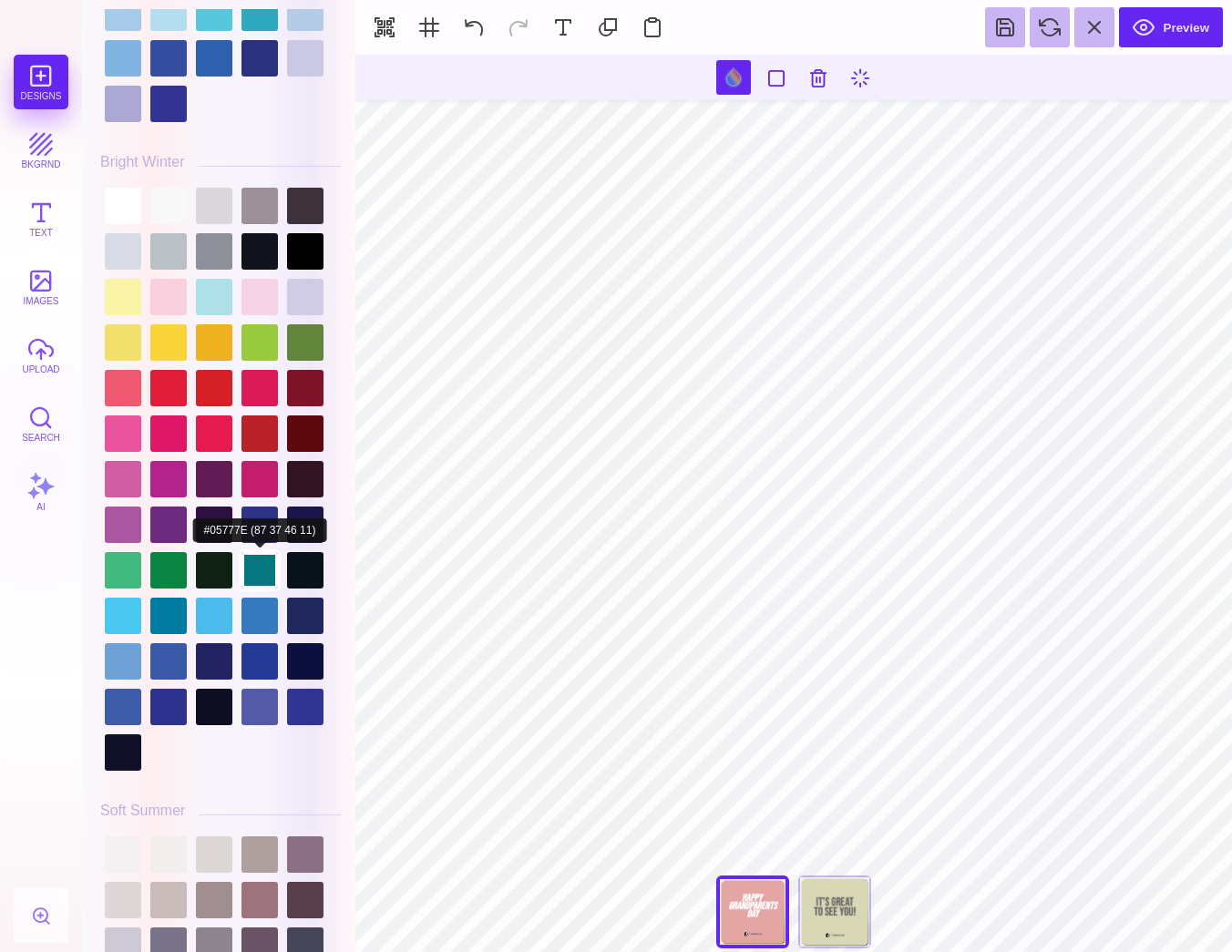
click at [258, 566] on div at bounding box center [258, 570] width 36 height 36
click at [267, 506] on div at bounding box center [258, 524] width 36 height 36
click at [278, 506] on div at bounding box center [258, 524] width 36 height 36
click at [307, 425] on div at bounding box center [304, 433] width 36 height 36
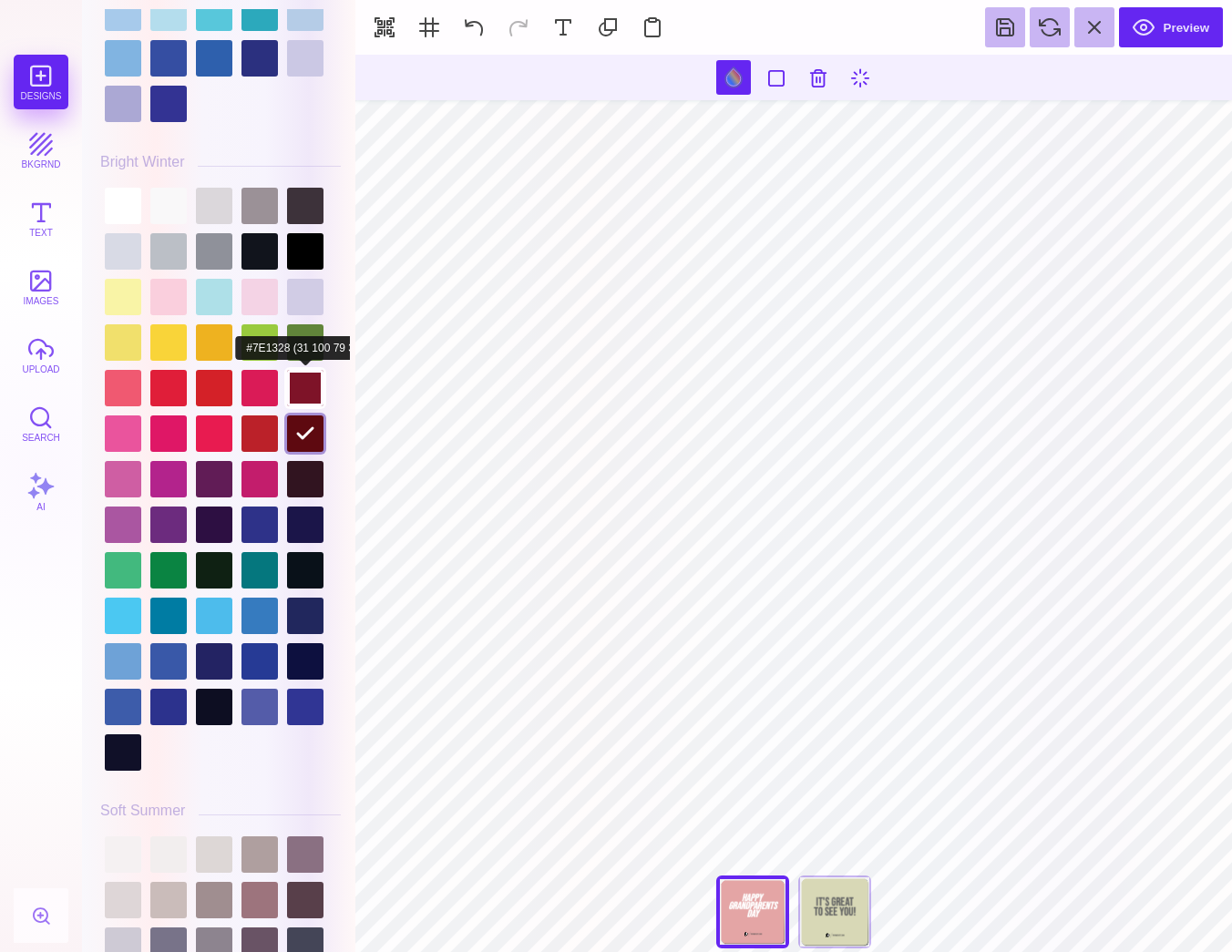
click at [310, 401] on div at bounding box center [304, 387] width 36 height 36
click at [263, 397] on div at bounding box center [258, 387] width 36 height 36
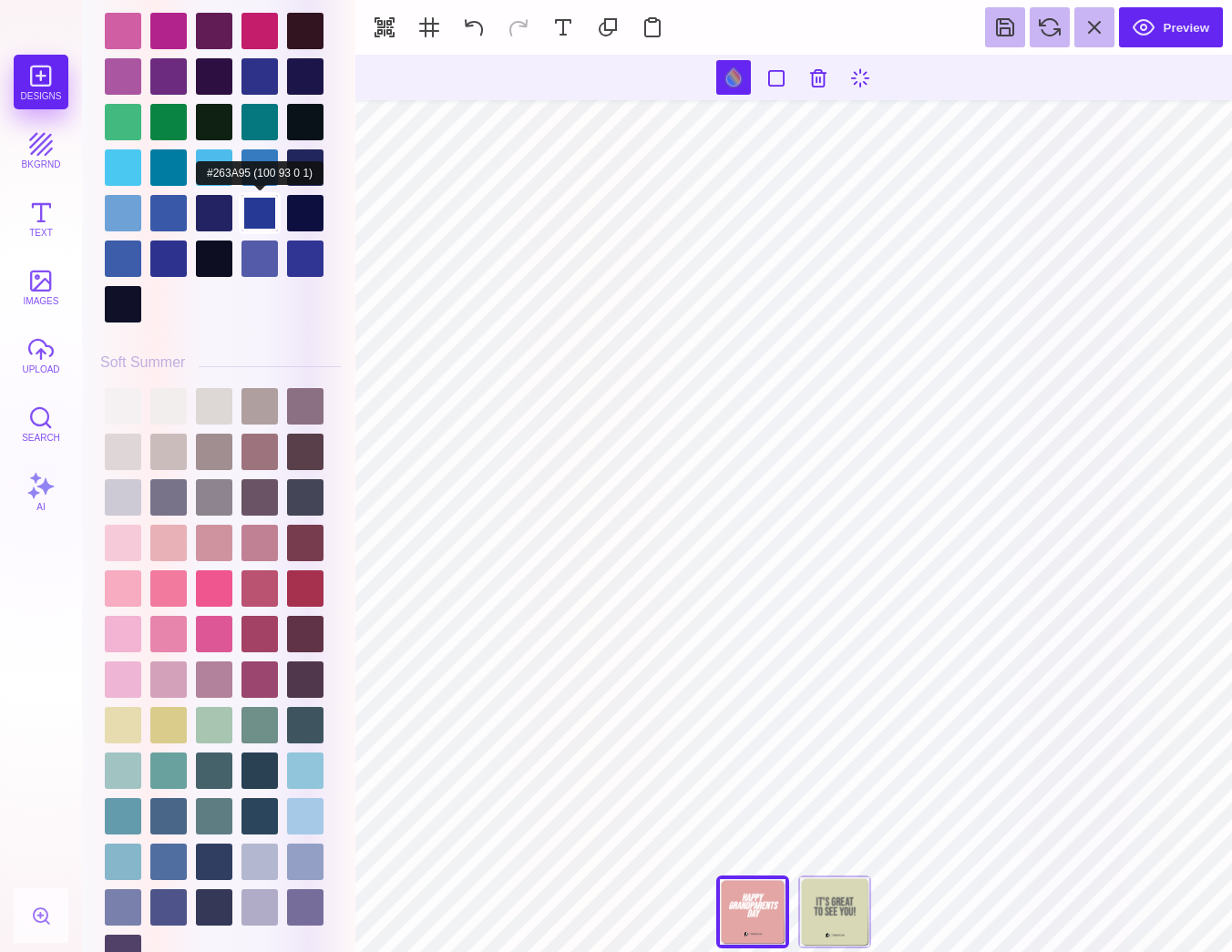
scroll to position [4150, 0]
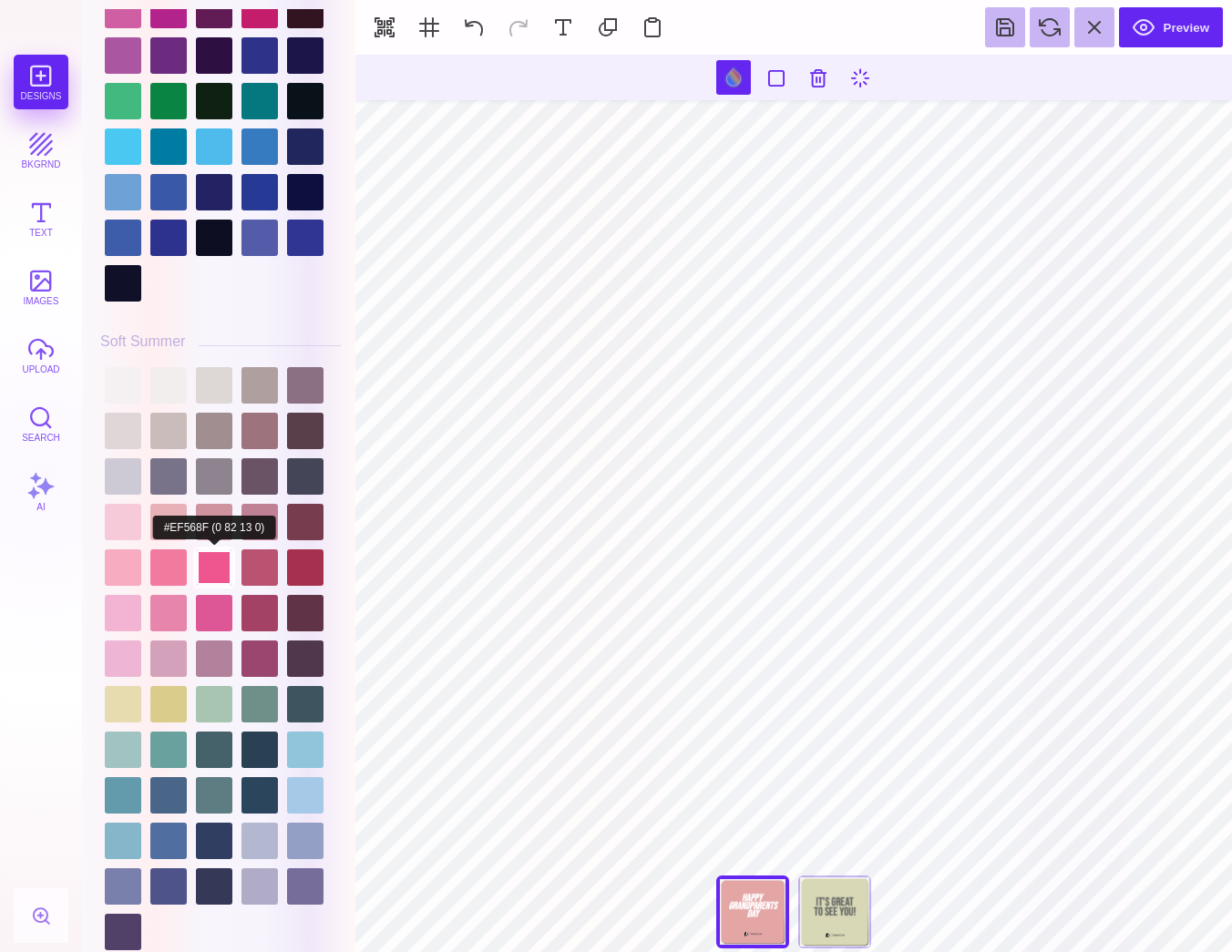
click at [214, 549] on div at bounding box center [214, 567] width 36 height 36
click at [232, 549] on div at bounding box center [214, 567] width 36 height 36
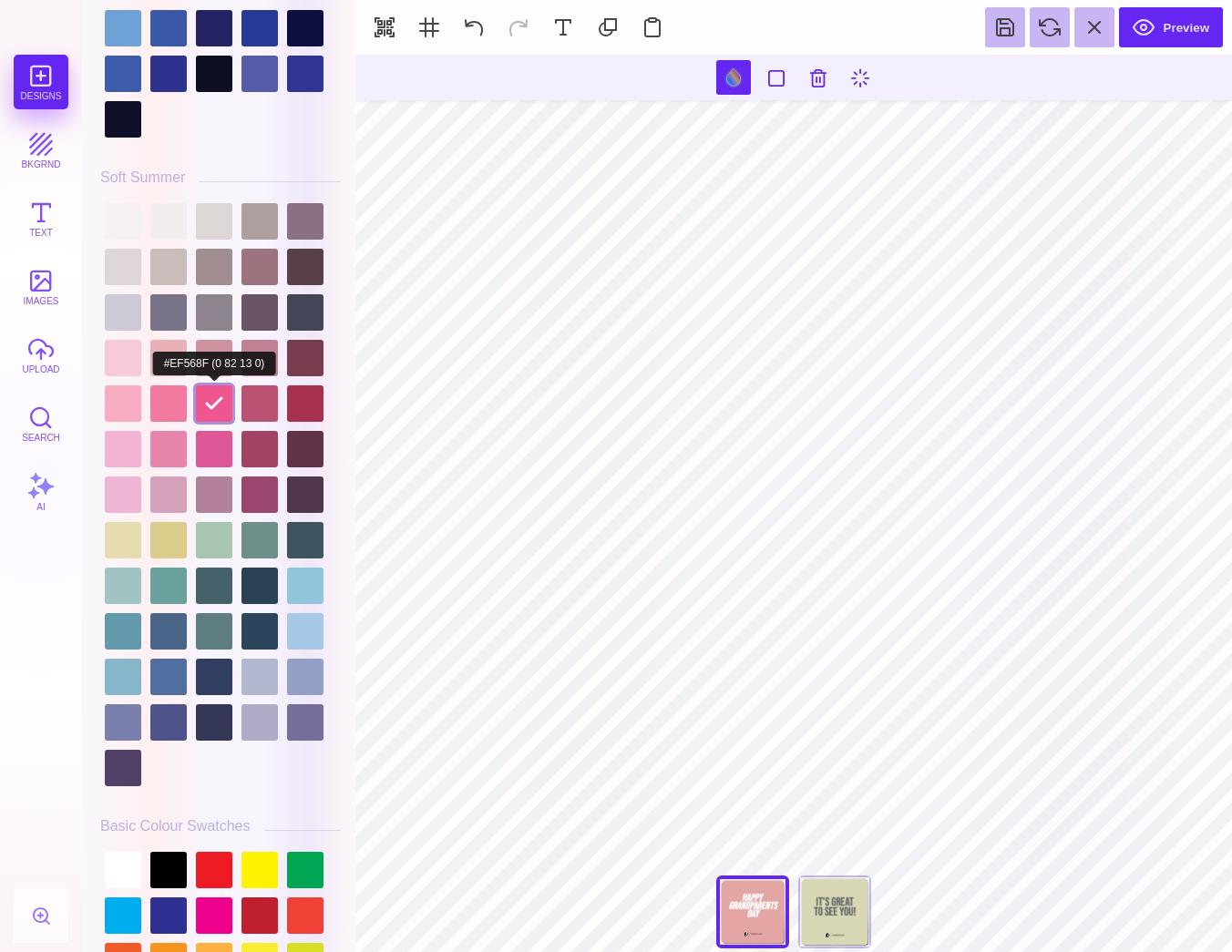
scroll to position [4340, 0]
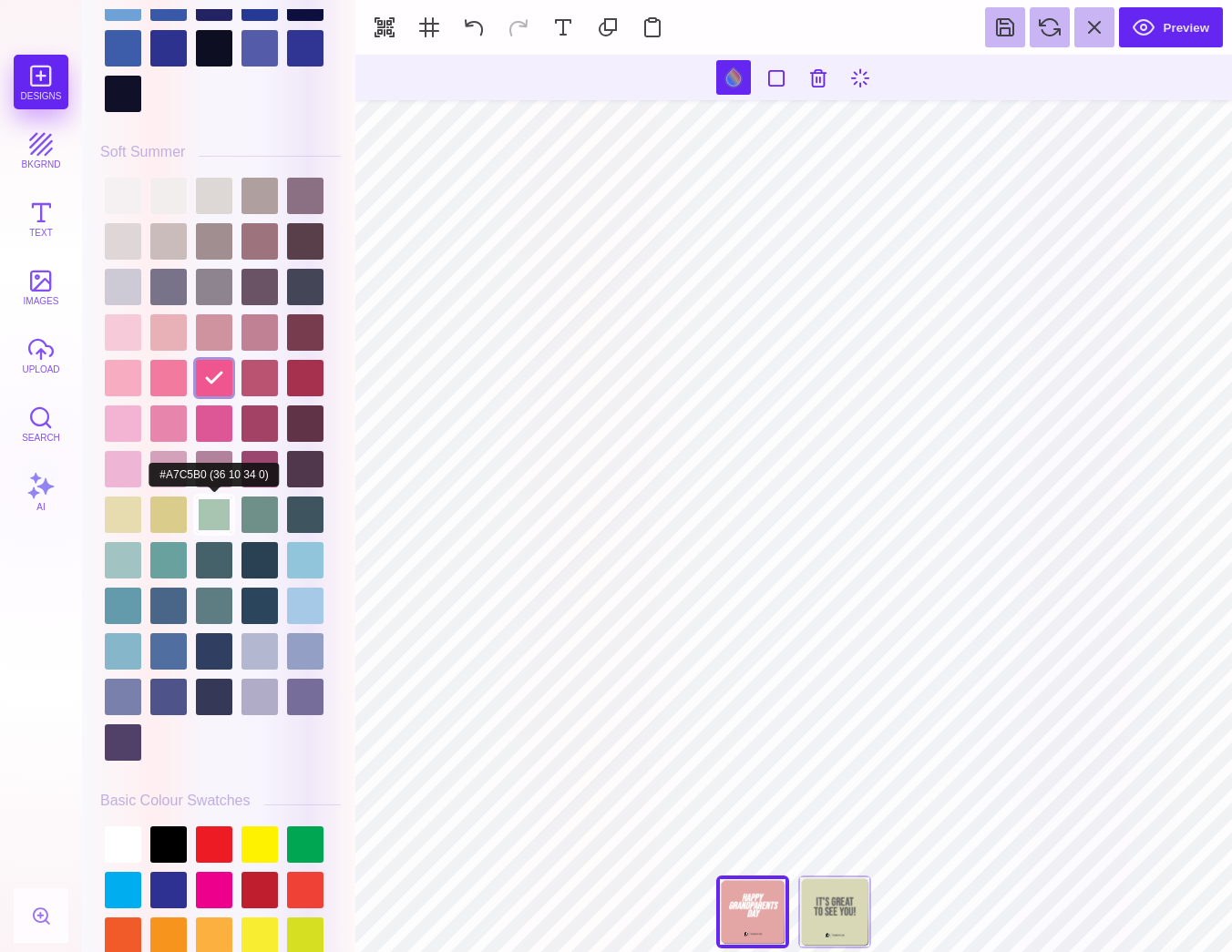
click at [226, 510] on div at bounding box center [214, 514] width 36 height 36
click at [252, 518] on div at bounding box center [258, 514] width 36 height 36
click at [248, 453] on div at bounding box center [258, 468] width 36 height 36
click at [214, 462] on div at bounding box center [214, 468] width 36 height 36
click at [295, 424] on div at bounding box center [304, 423] width 36 height 36
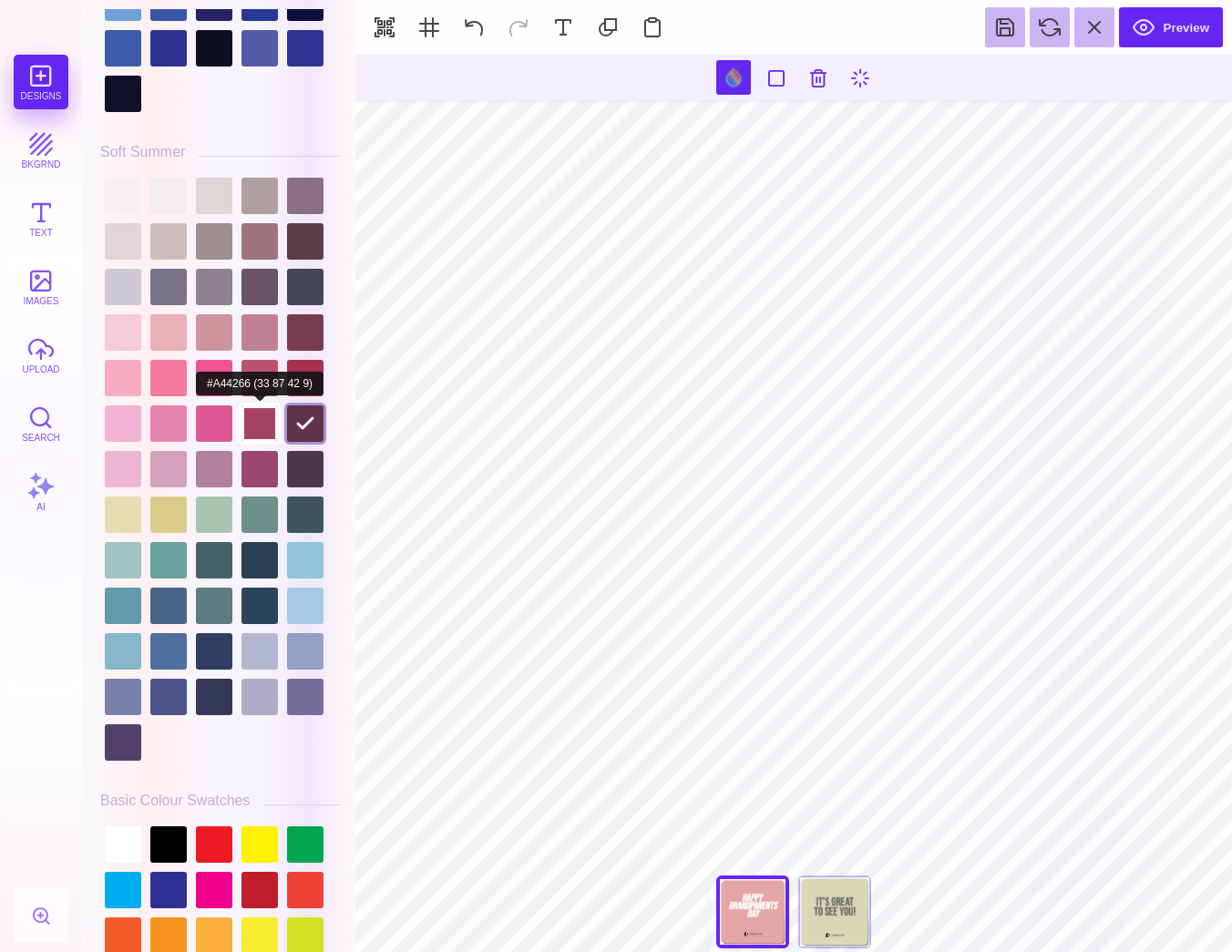
click at [270, 424] on div at bounding box center [258, 423] width 36 height 36
click at [269, 585] on div at bounding box center [220, 468] width 241 height 592
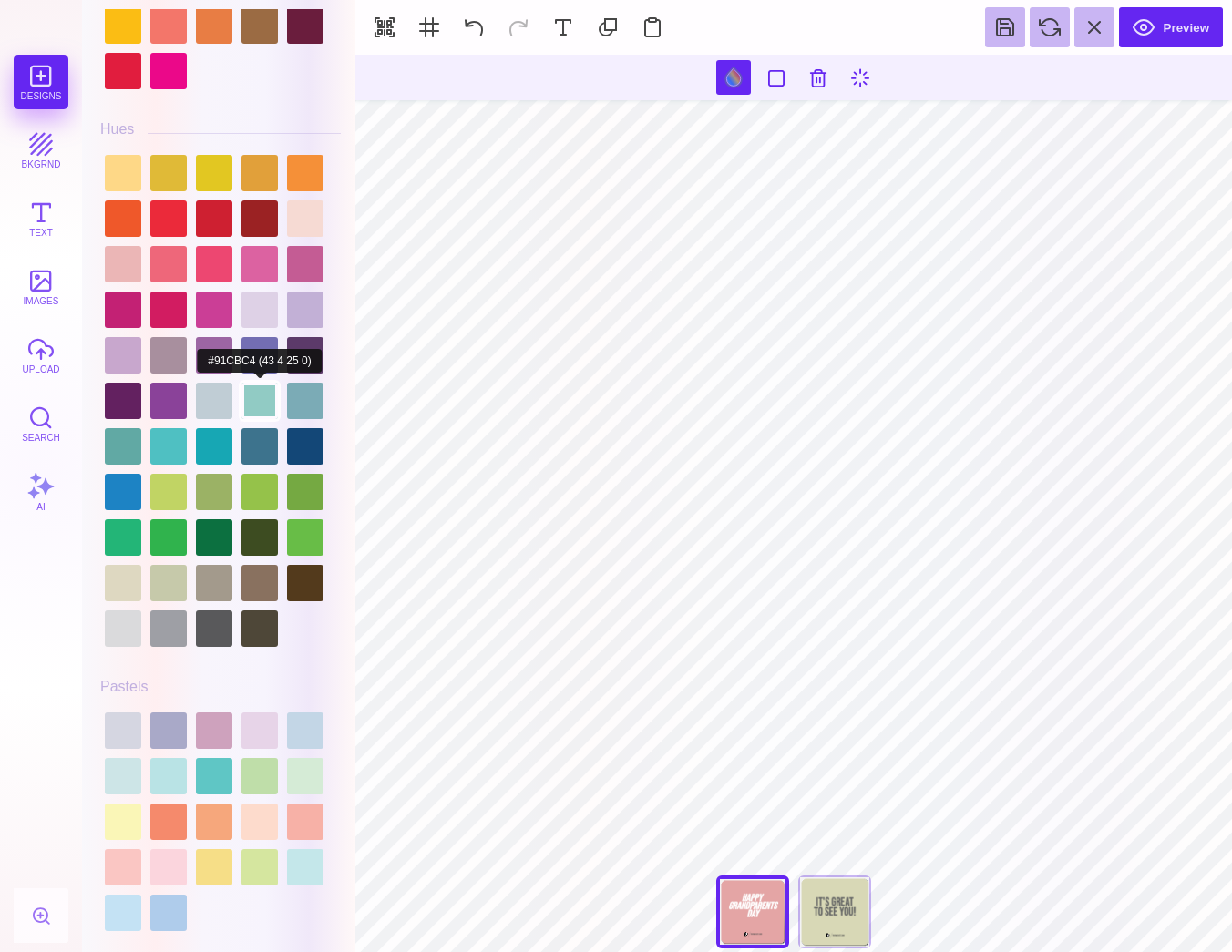
click at [265, 391] on div at bounding box center [258, 400] width 36 height 36
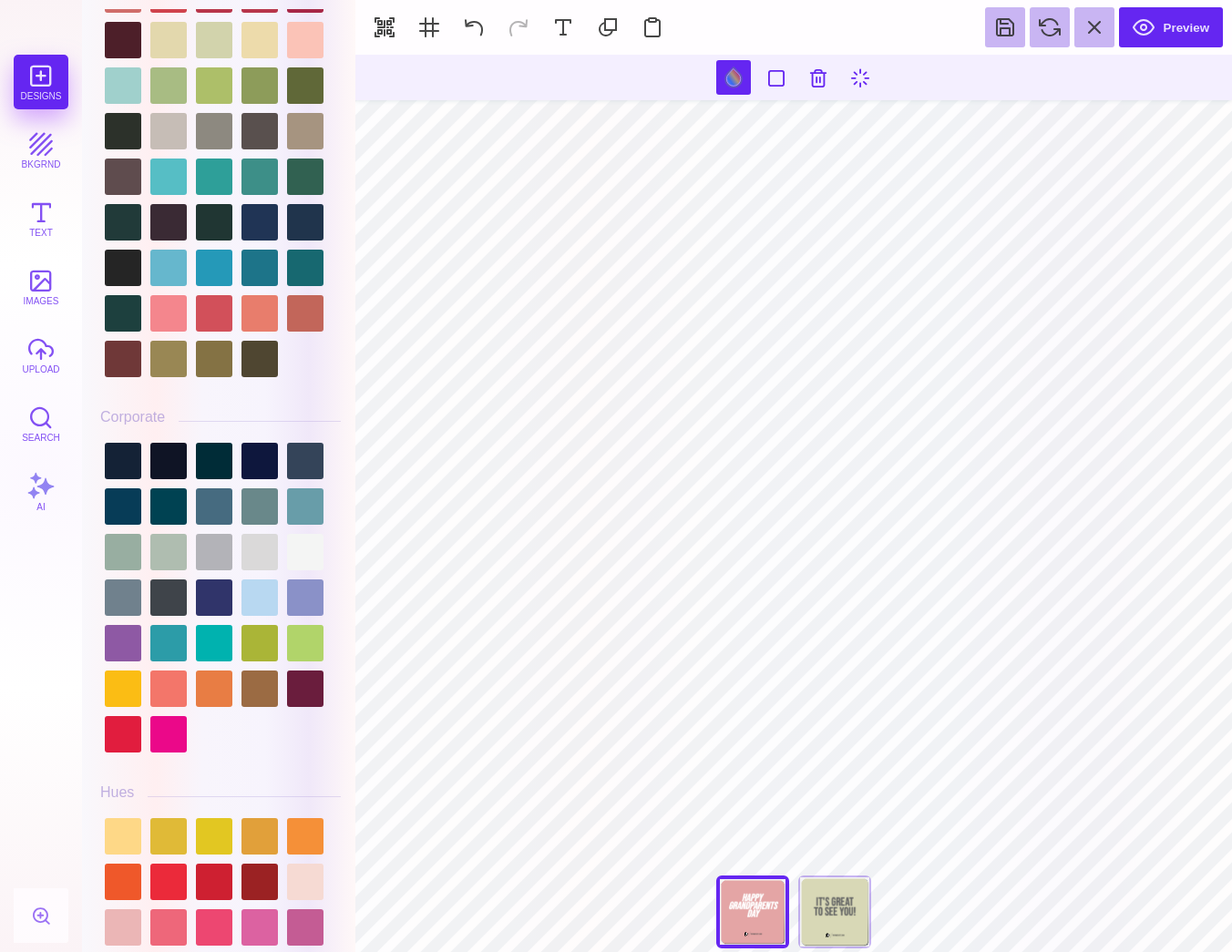
scroll to position [1510, 0]
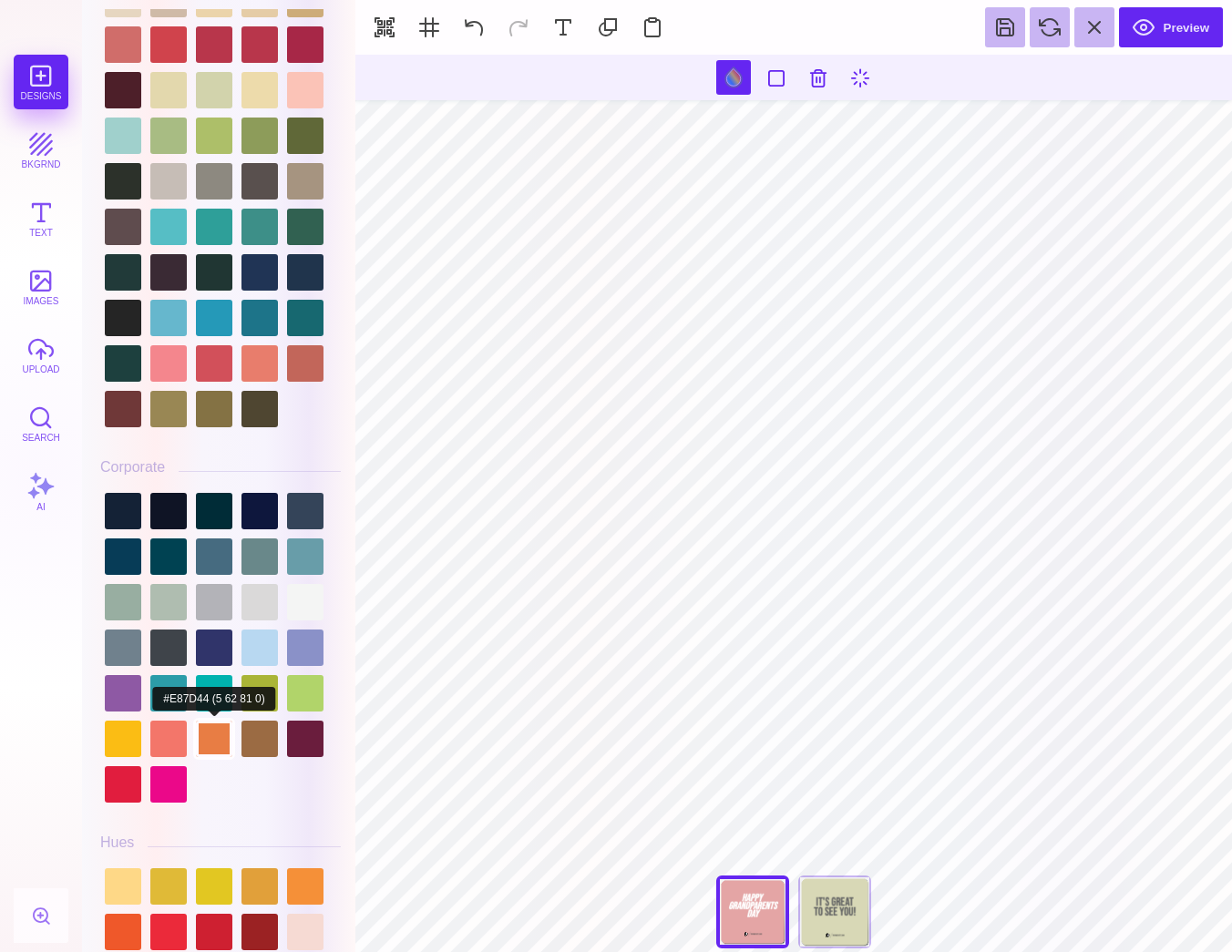
click at [214, 747] on div at bounding box center [214, 738] width 36 height 36
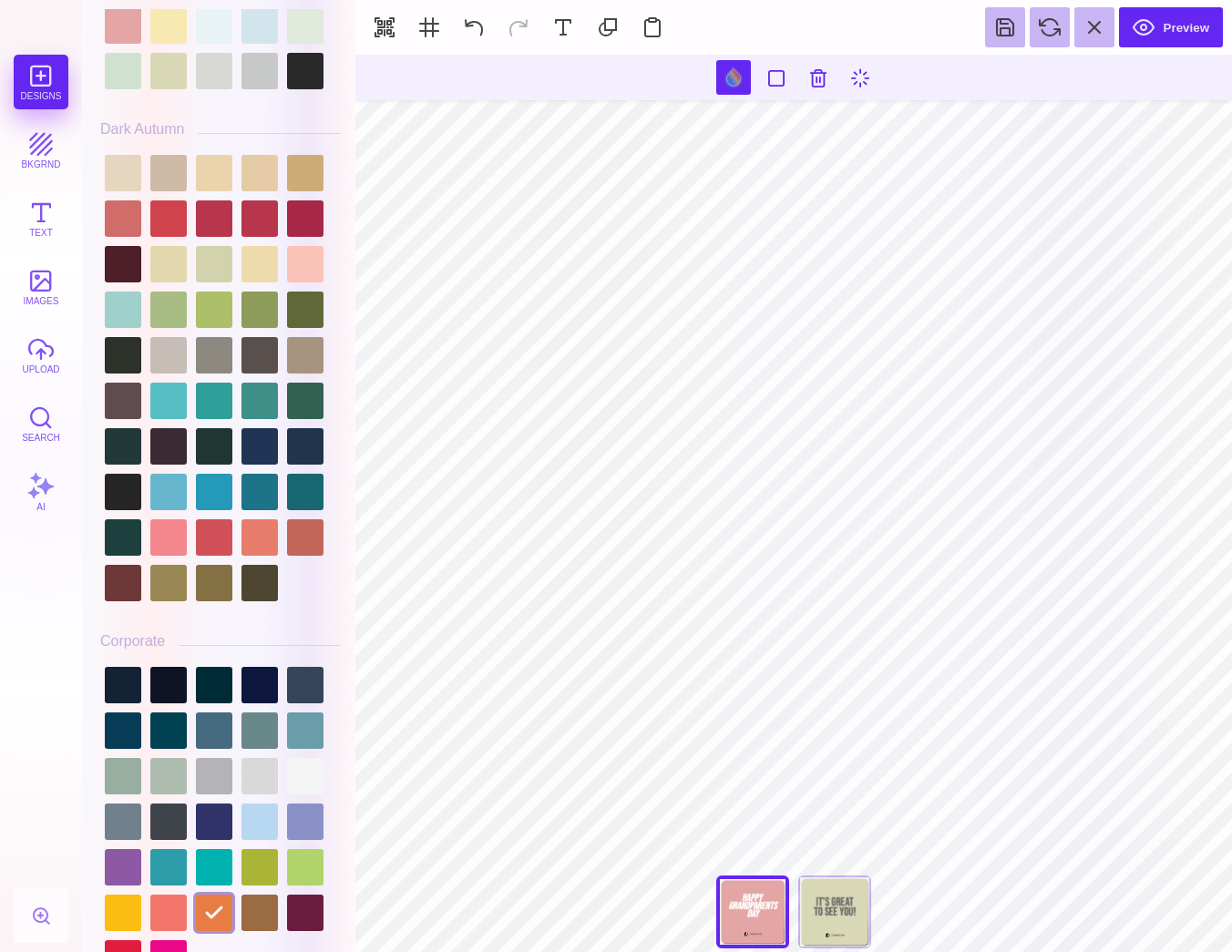
scroll to position [1334, 0]
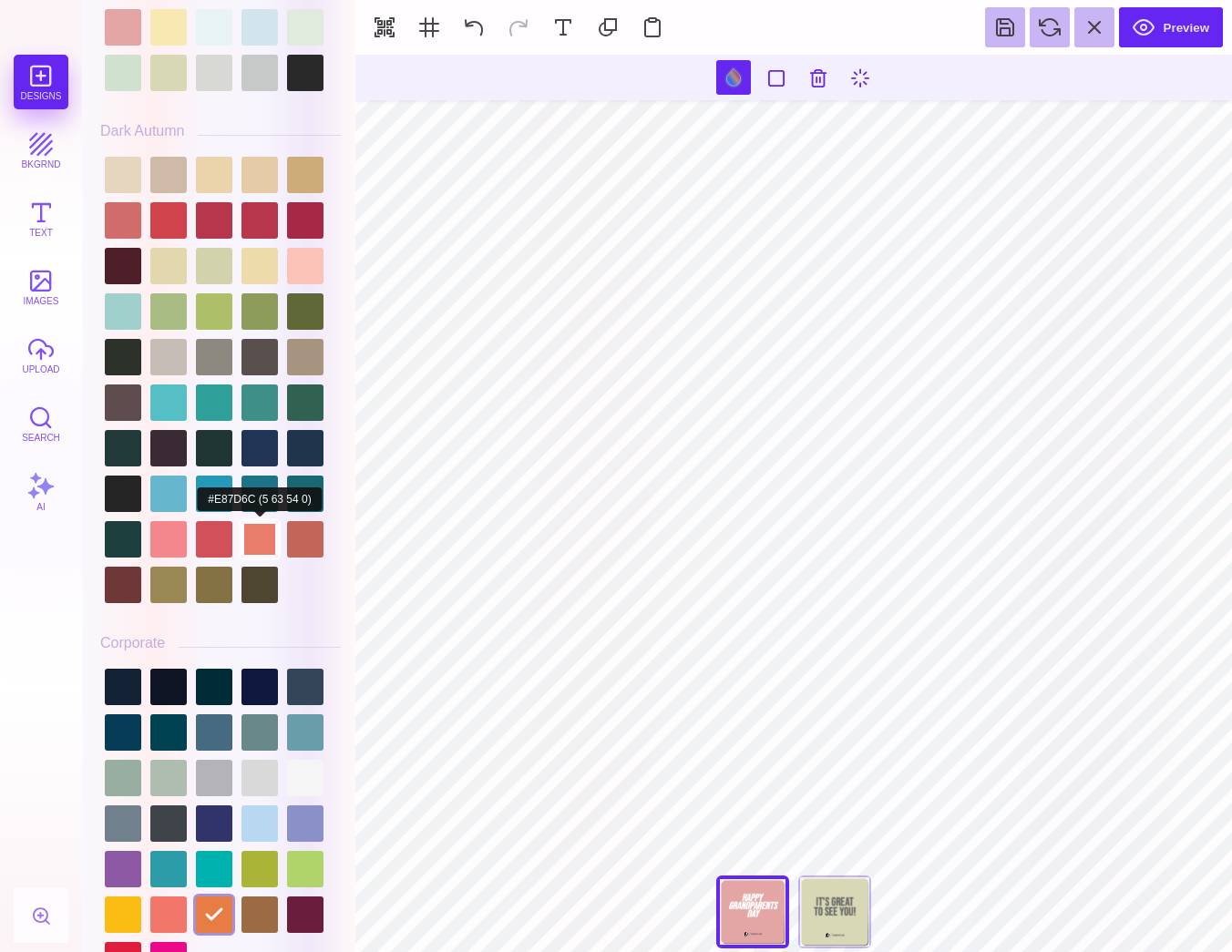
click at [256, 538] on div at bounding box center [258, 538] width 36 height 36
type input "#000000"
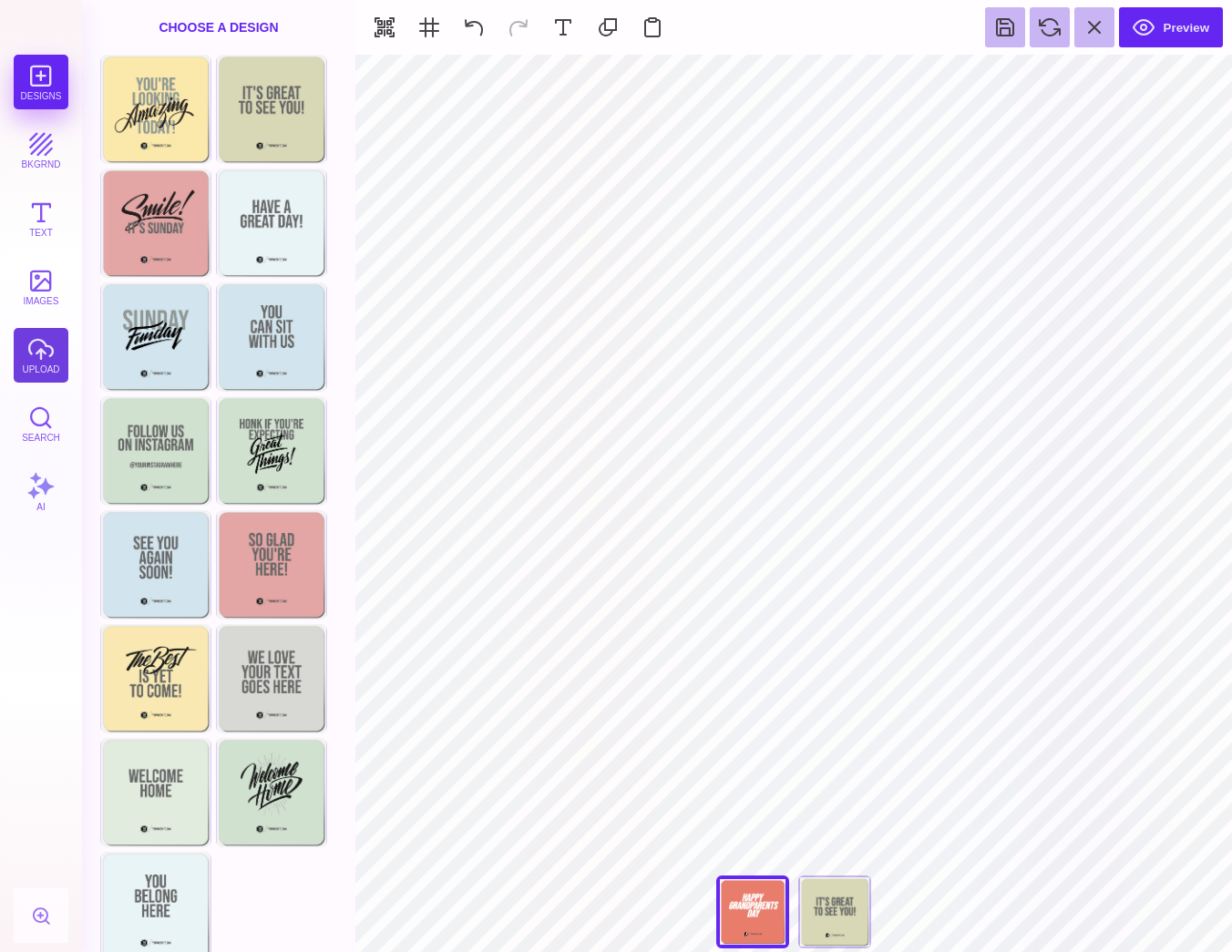
click at [19, 361] on button "upload" at bounding box center [41, 355] width 55 height 55
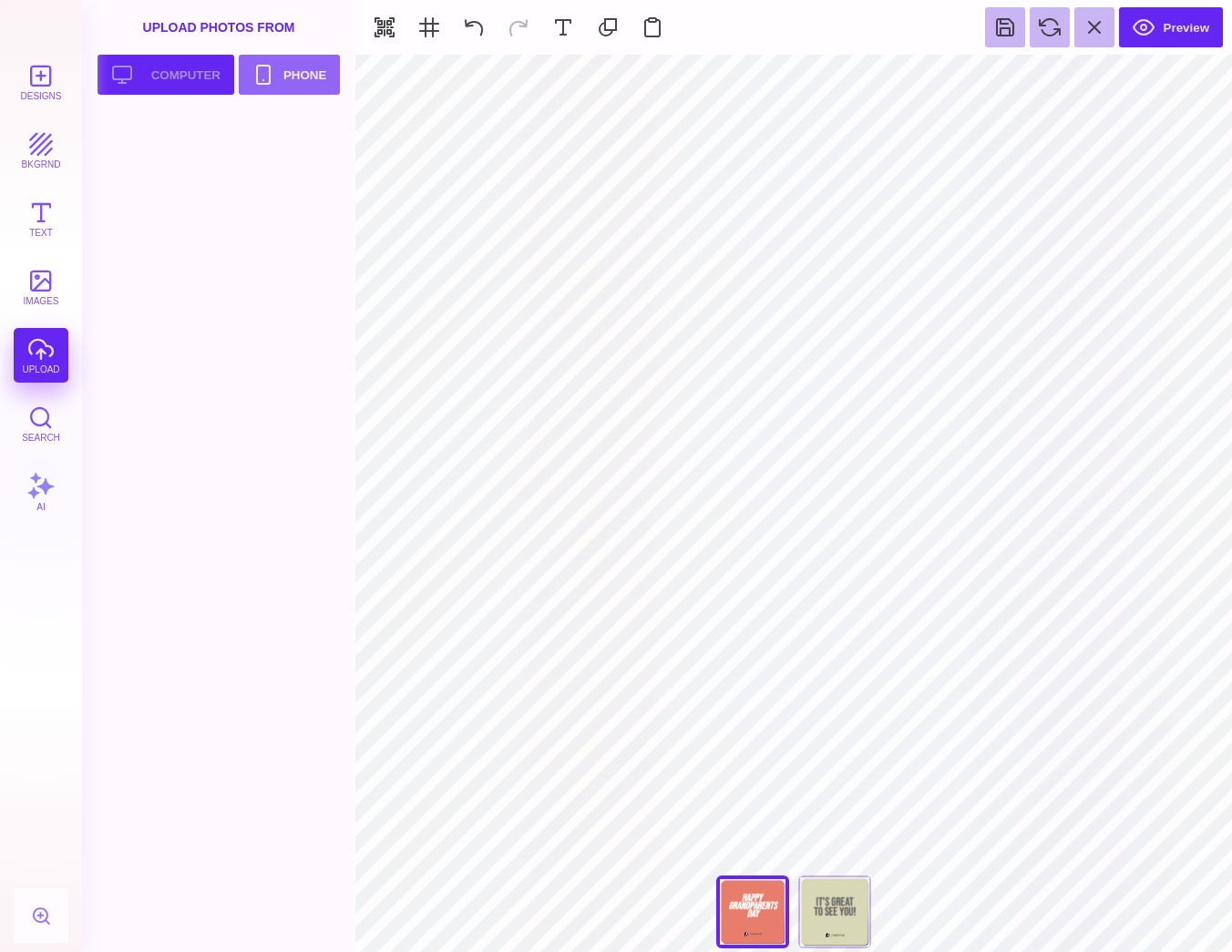
click at [169, 75] on button "Upload your artwork Computer" at bounding box center [166, 74] width 137 height 40
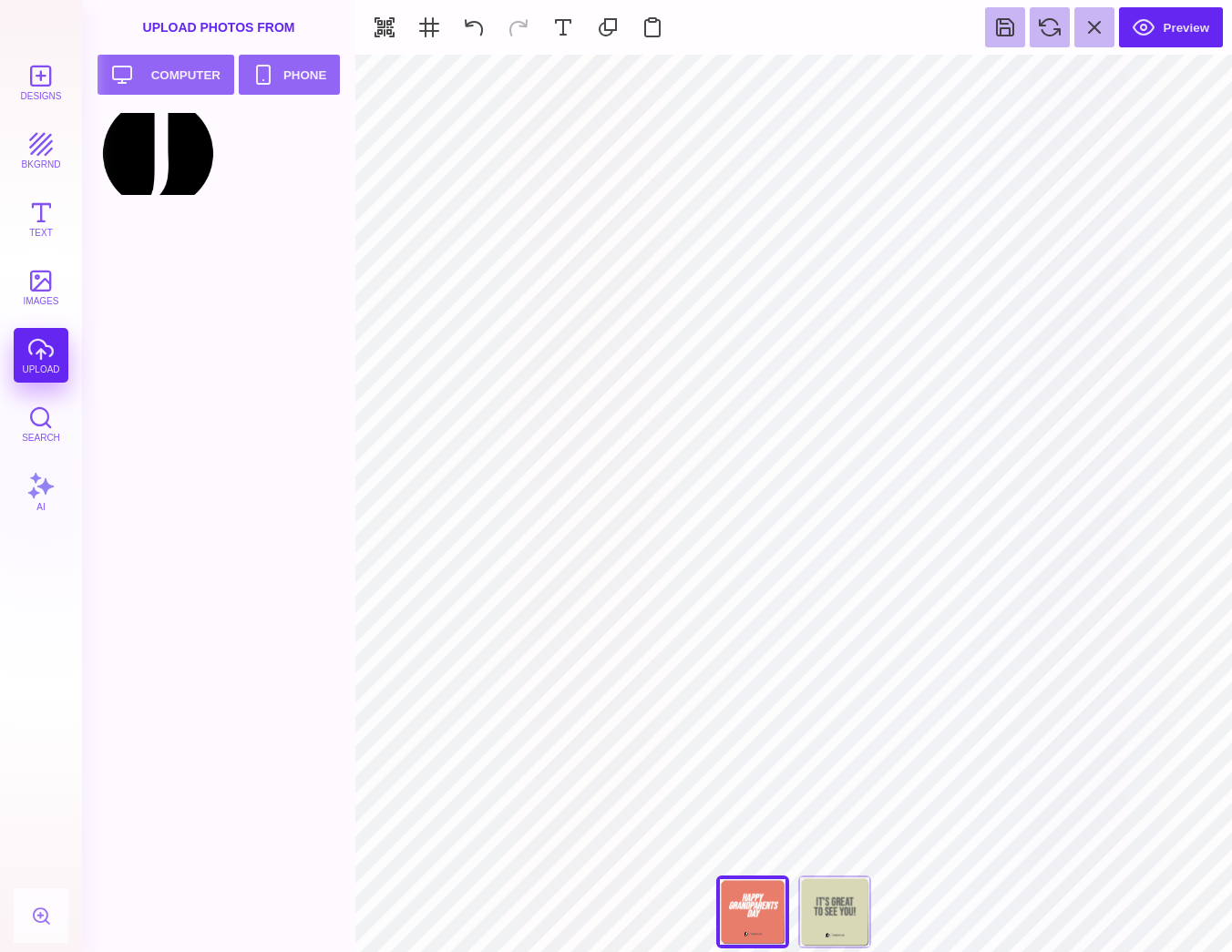
click at [166, 165] on div at bounding box center [158, 154] width 116 height 82
type input "#505050"
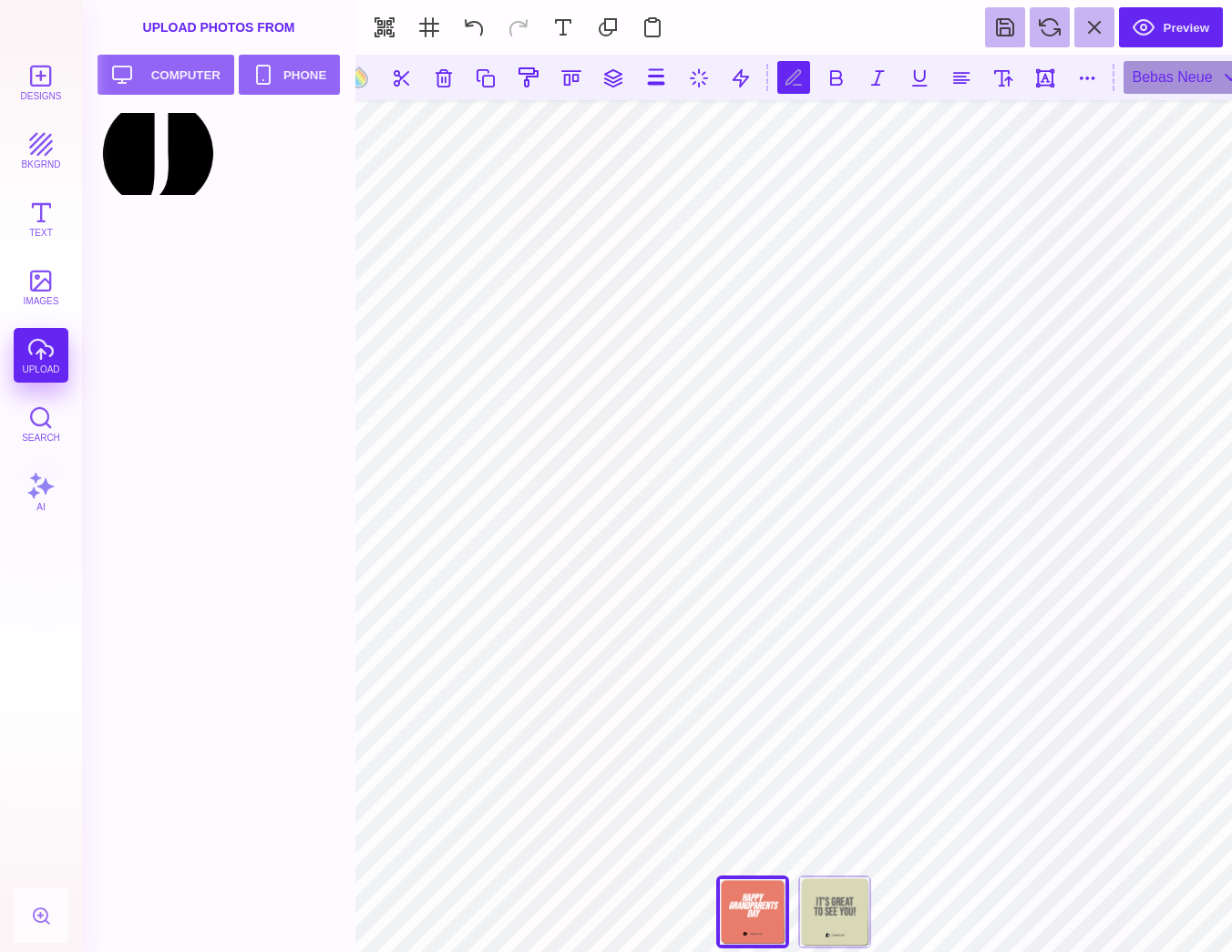
scroll to position [0, 2]
type textarea "*********"
click at [359, 66] on button at bounding box center [358, 77] width 34 height 34
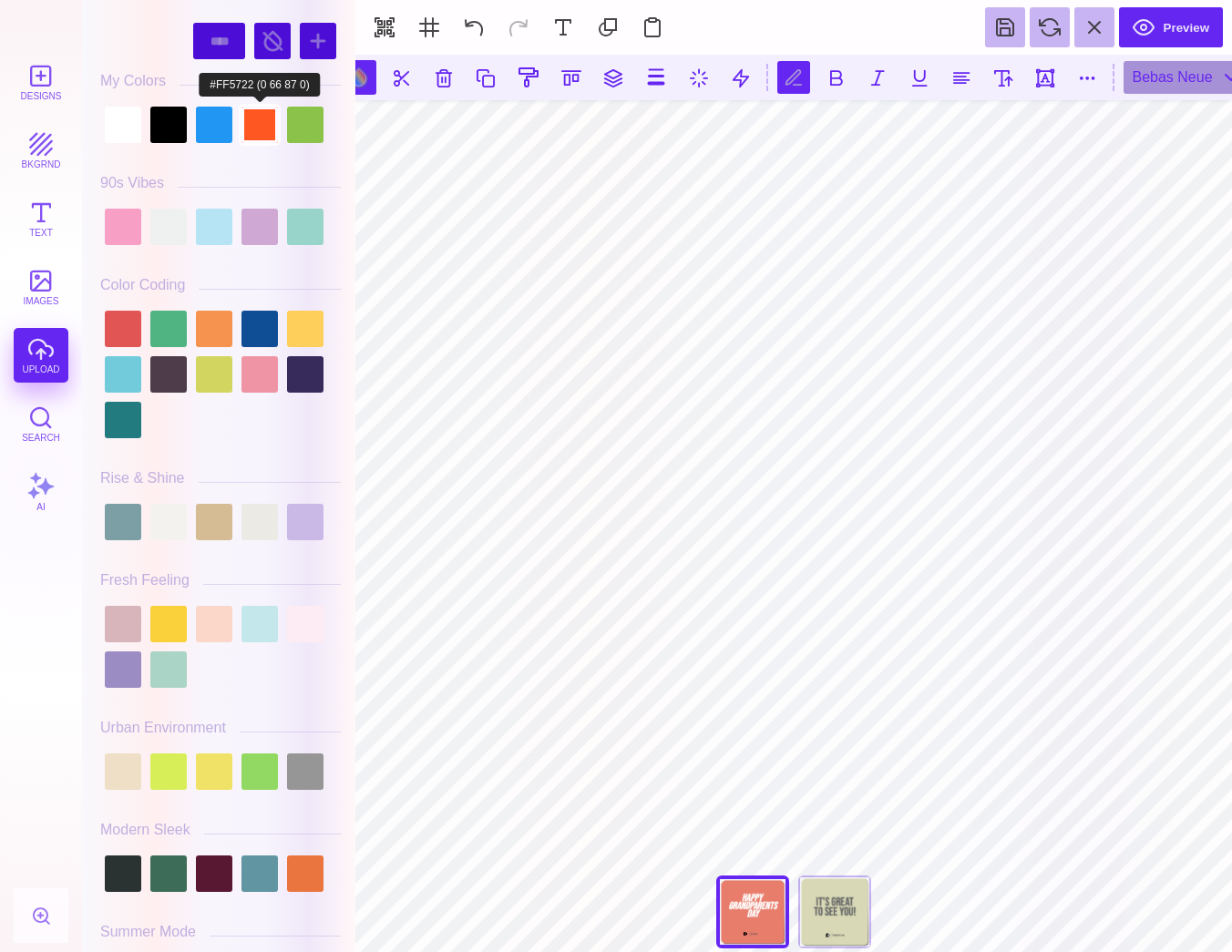
scroll to position [0, 2]
click at [113, 107] on div at bounding box center [122, 124] width 36 height 36
type input "#FFFFFF"
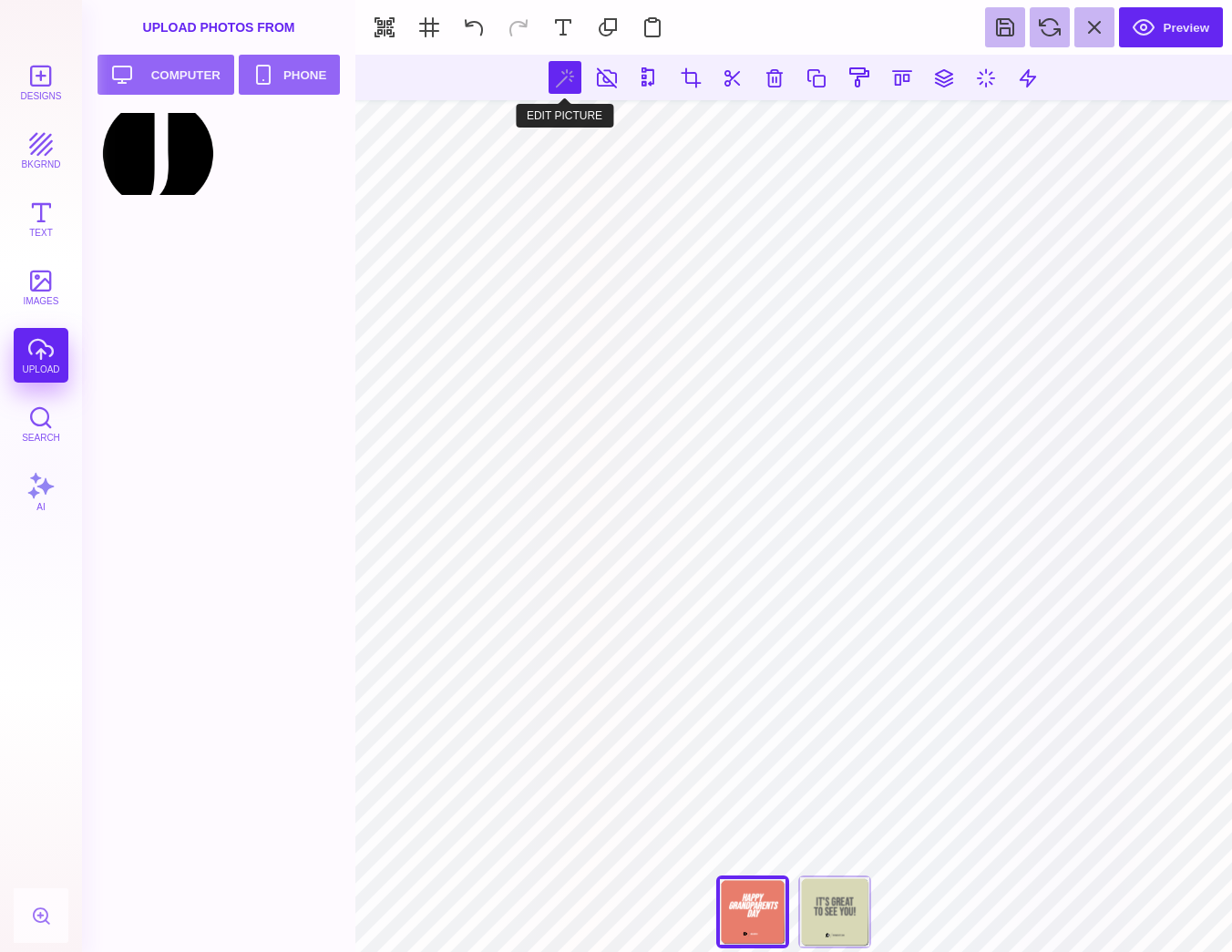
click at [567, 71] on button at bounding box center [565, 78] width 33 height 33
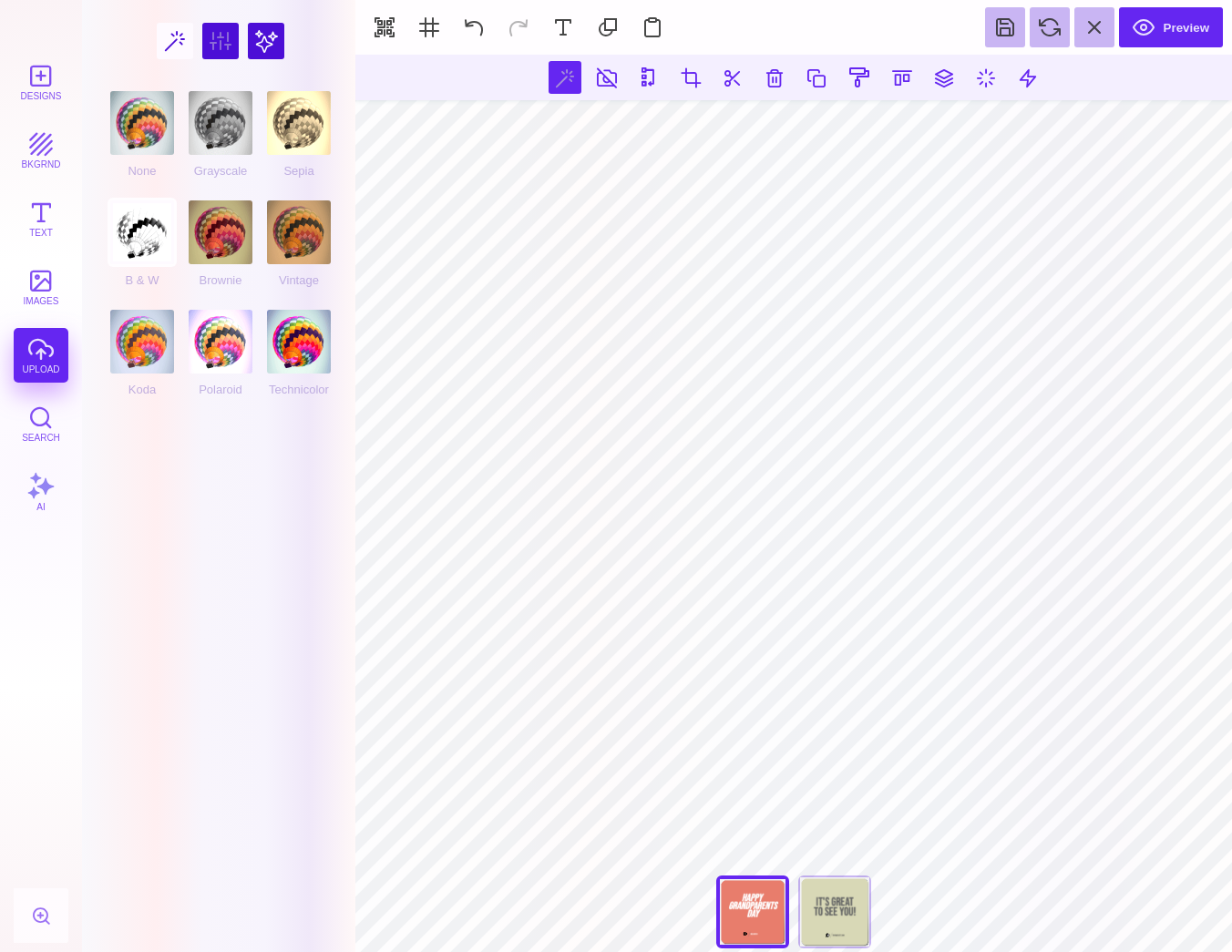
click at [149, 220] on div "B & W" at bounding box center [141, 243] width 63 height 87
click at [158, 236] on div "None Grayscale Sepia B & W Brownie Vintage Koda Polaroid Technicolor" at bounding box center [220, 241] width 241 height 355
click at [191, 227] on div "Brownie" at bounding box center [219, 243] width 63 height 87
click at [151, 244] on div "B & W" at bounding box center [141, 243] width 63 height 87
click at [214, 241] on div "Brownie" at bounding box center [219, 243] width 63 height 87
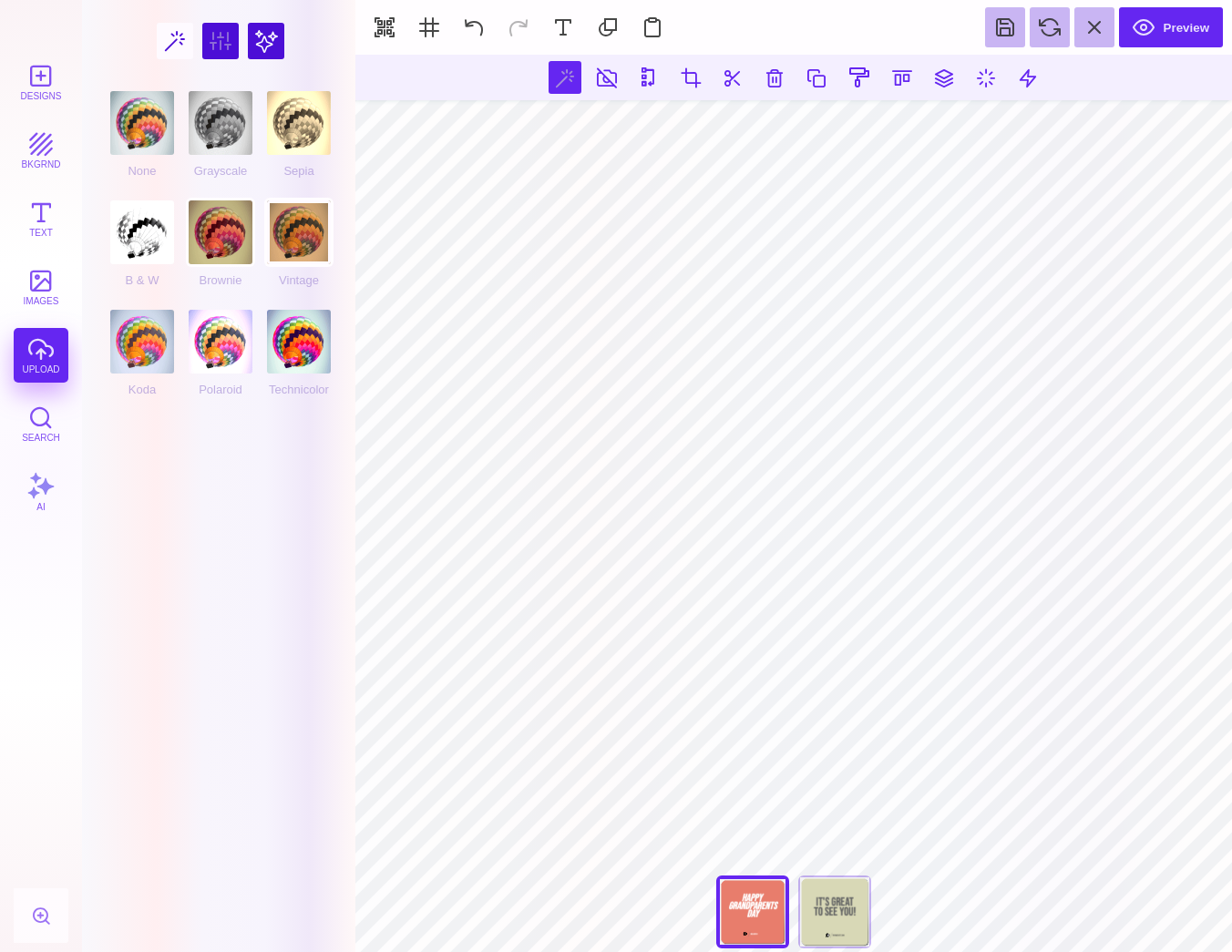
click at [280, 238] on div "Vintage" at bounding box center [298, 243] width 63 height 87
click at [289, 335] on div "Technicolor" at bounding box center [298, 353] width 63 height 87
click at [247, 344] on div "Polaroid" at bounding box center [219, 353] width 63 height 87
click at [130, 230] on div "B & W" at bounding box center [141, 243] width 63 height 87
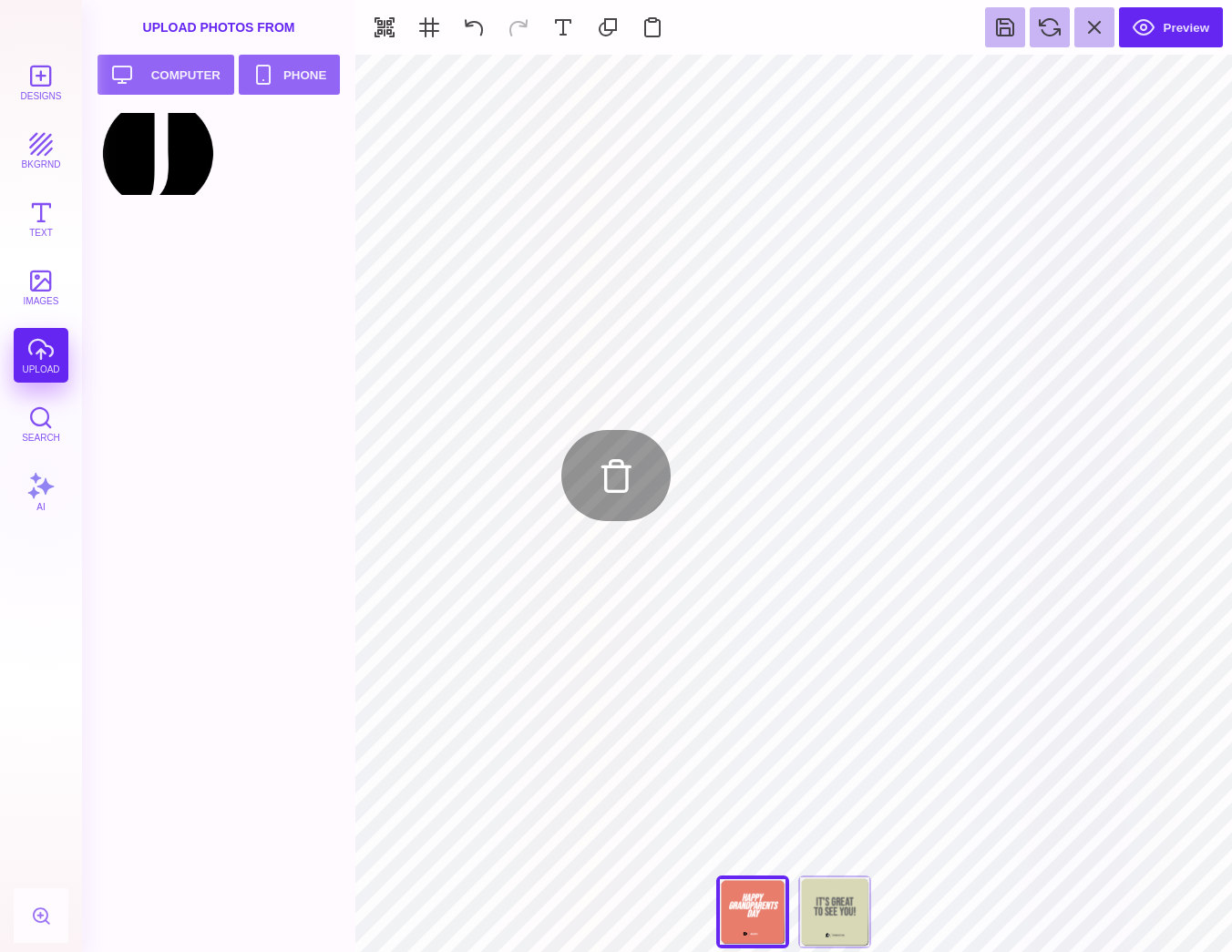
click at [217, 550] on div at bounding box center [224, 533] width 248 height 839
click at [304, 505] on div at bounding box center [224, 533] width 248 height 839
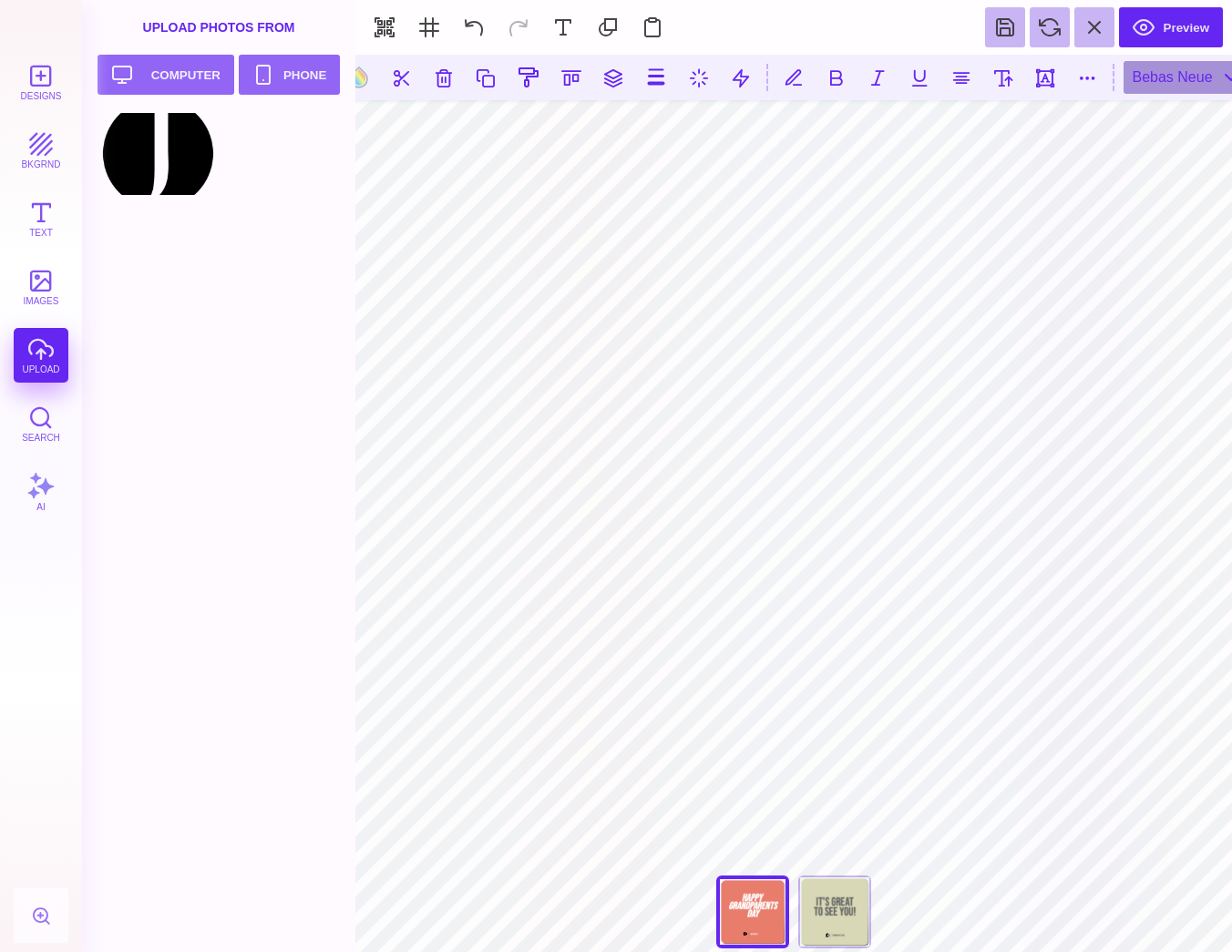
type input "#FFFFFF"
click at [299, 341] on div at bounding box center [224, 533] width 248 height 839
click at [1149, 34] on button "Preview" at bounding box center [1171, 26] width 103 height 40
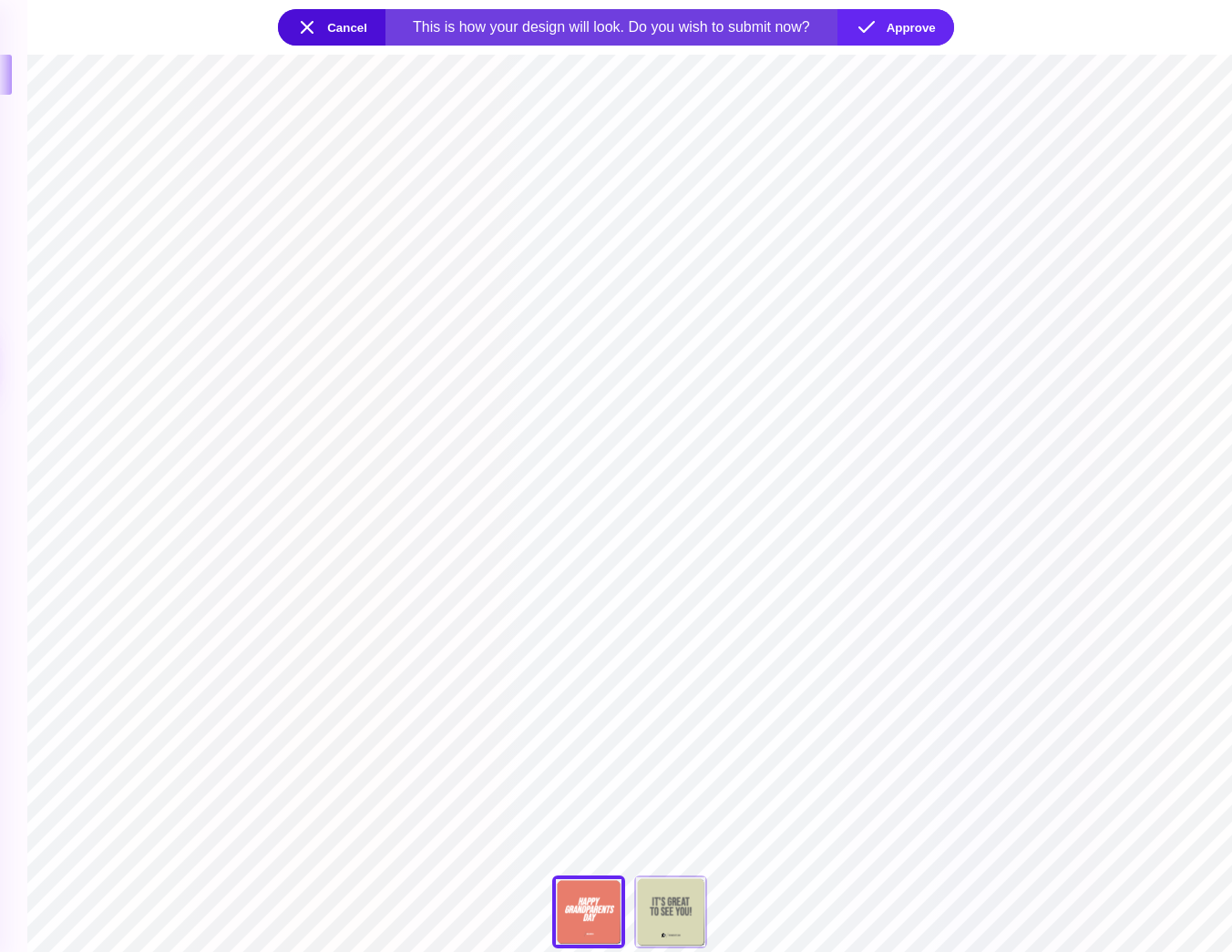
click at [338, 32] on button "Cancel" at bounding box center [332, 26] width 107 height 36
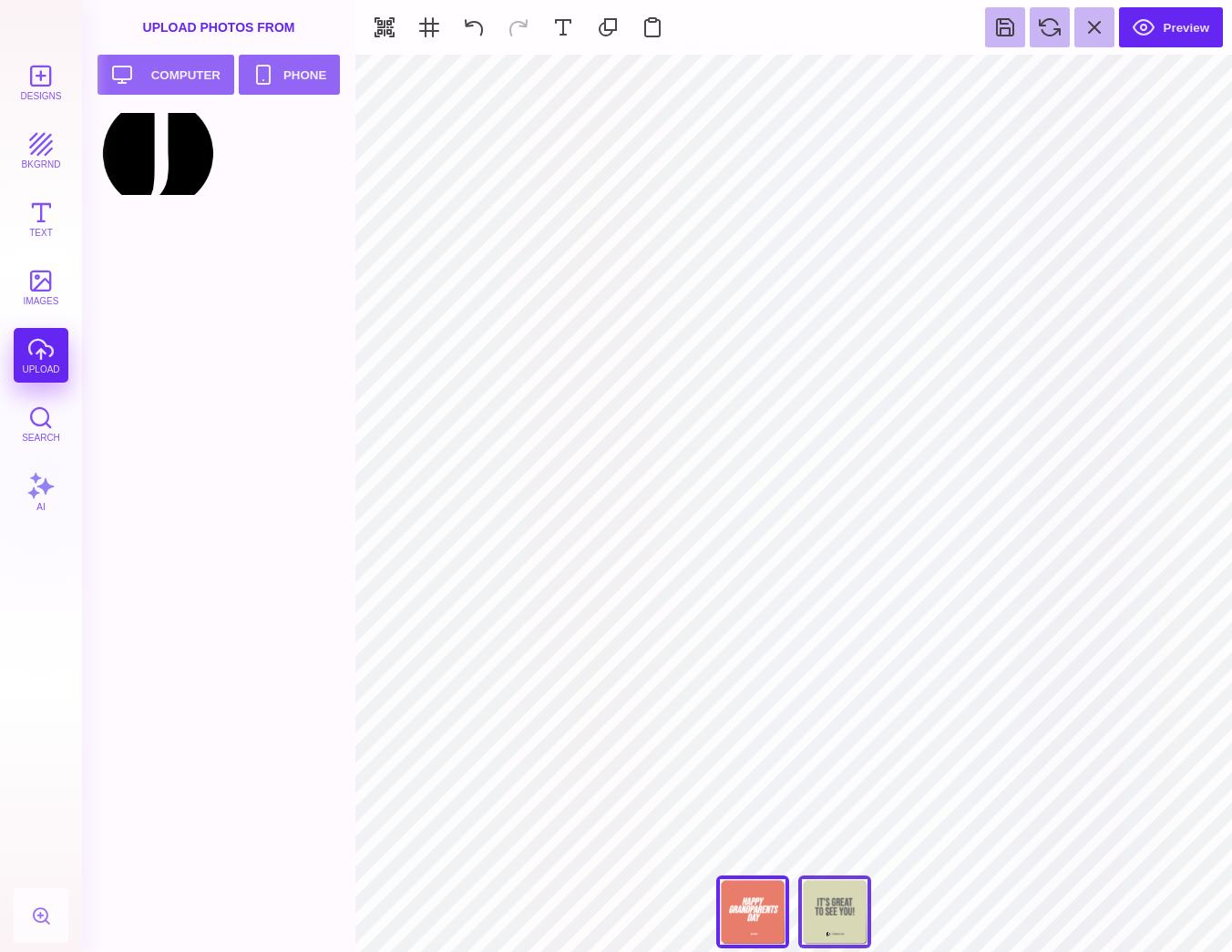
click at [854, 929] on div "Back" at bounding box center [834, 912] width 73 height 73
type input "****"
click at [854, 929] on div "**** Back" at bounding box center [793, 917] width 182 height 82
click at [49, 83] on button "Designs" at bounding box center [41, 82] width 55 height 55
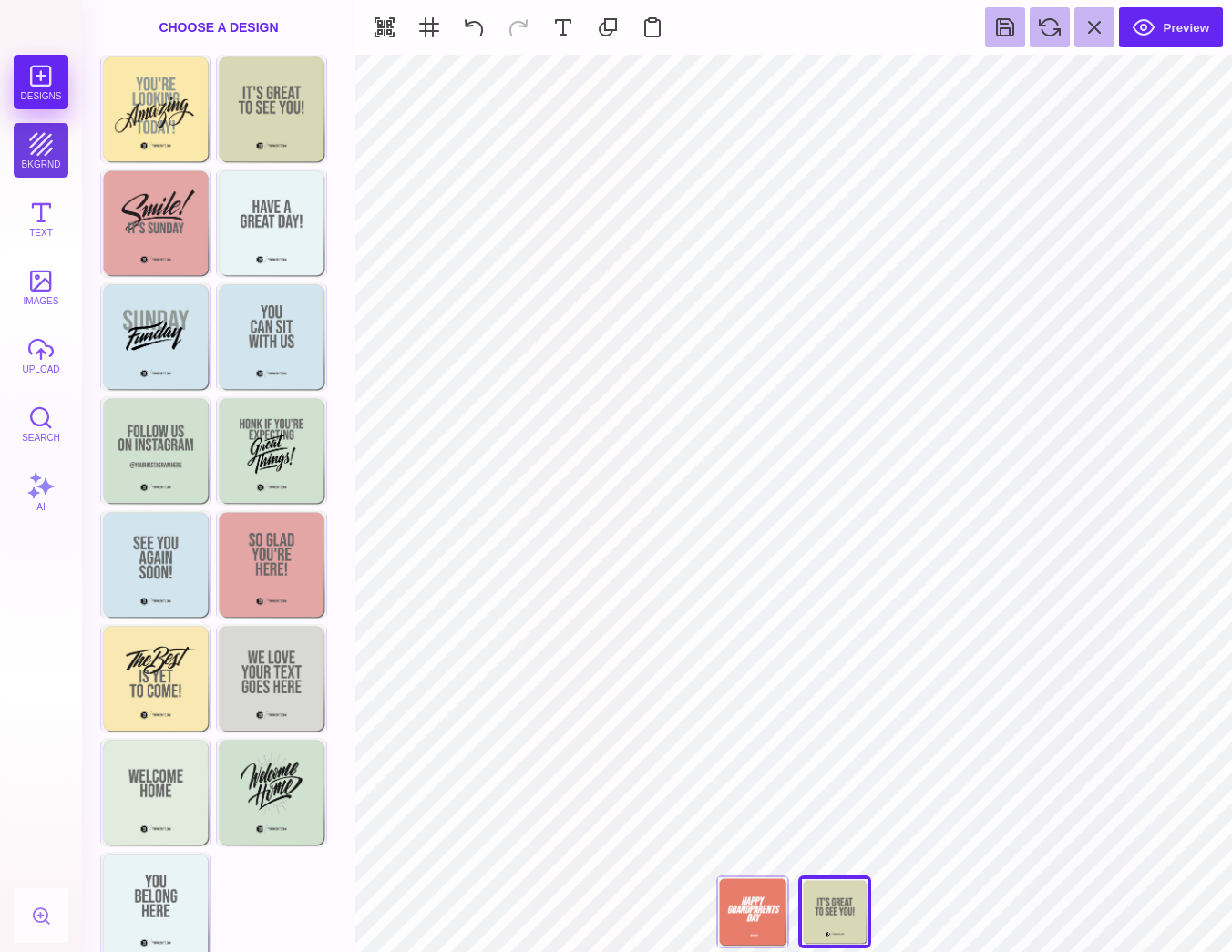
click at [36, 127] on button "bkgrnd" at bounding box center [41, 150] width 55 height 55
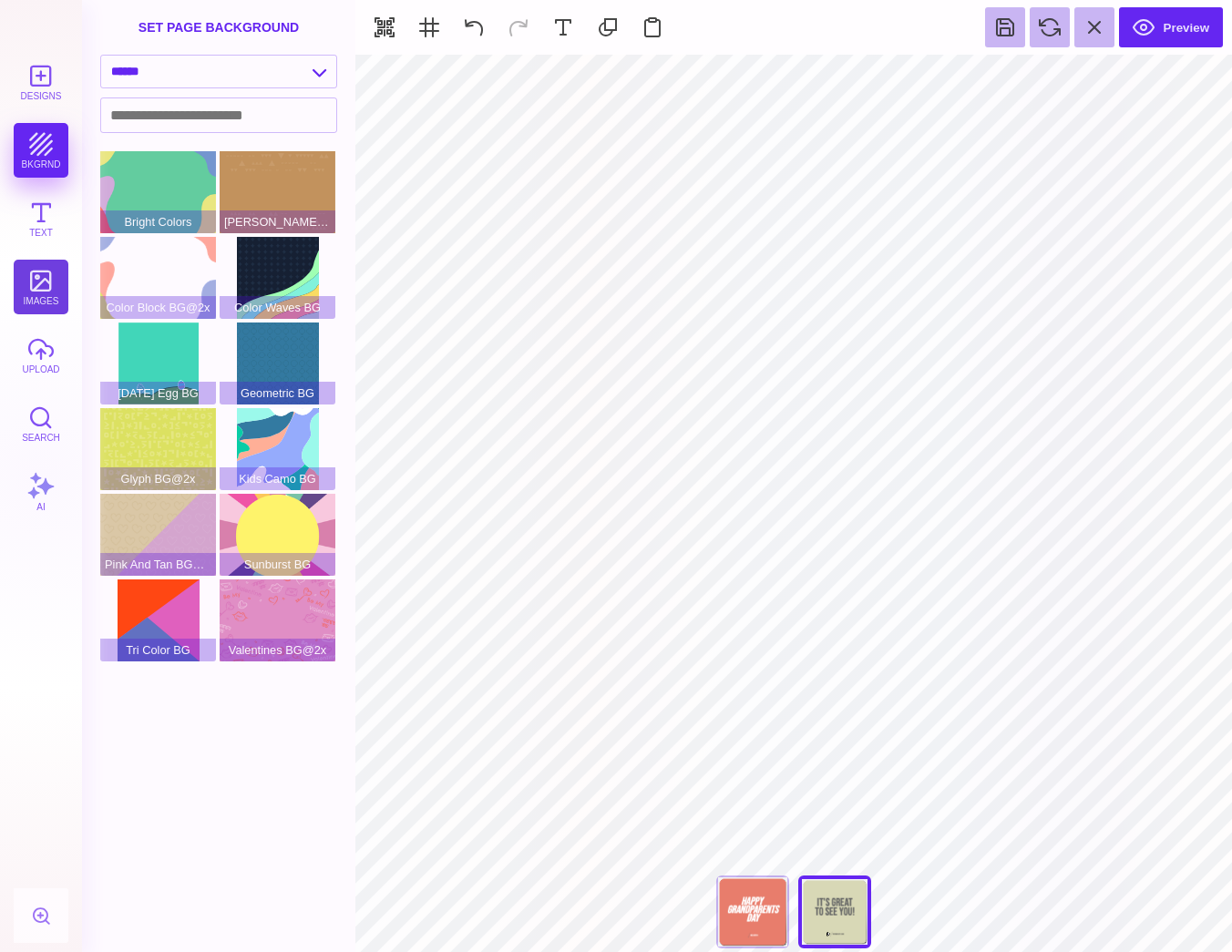
click at [37, 277] on button "images" at bounding box center [41, 287] width 55 height 55
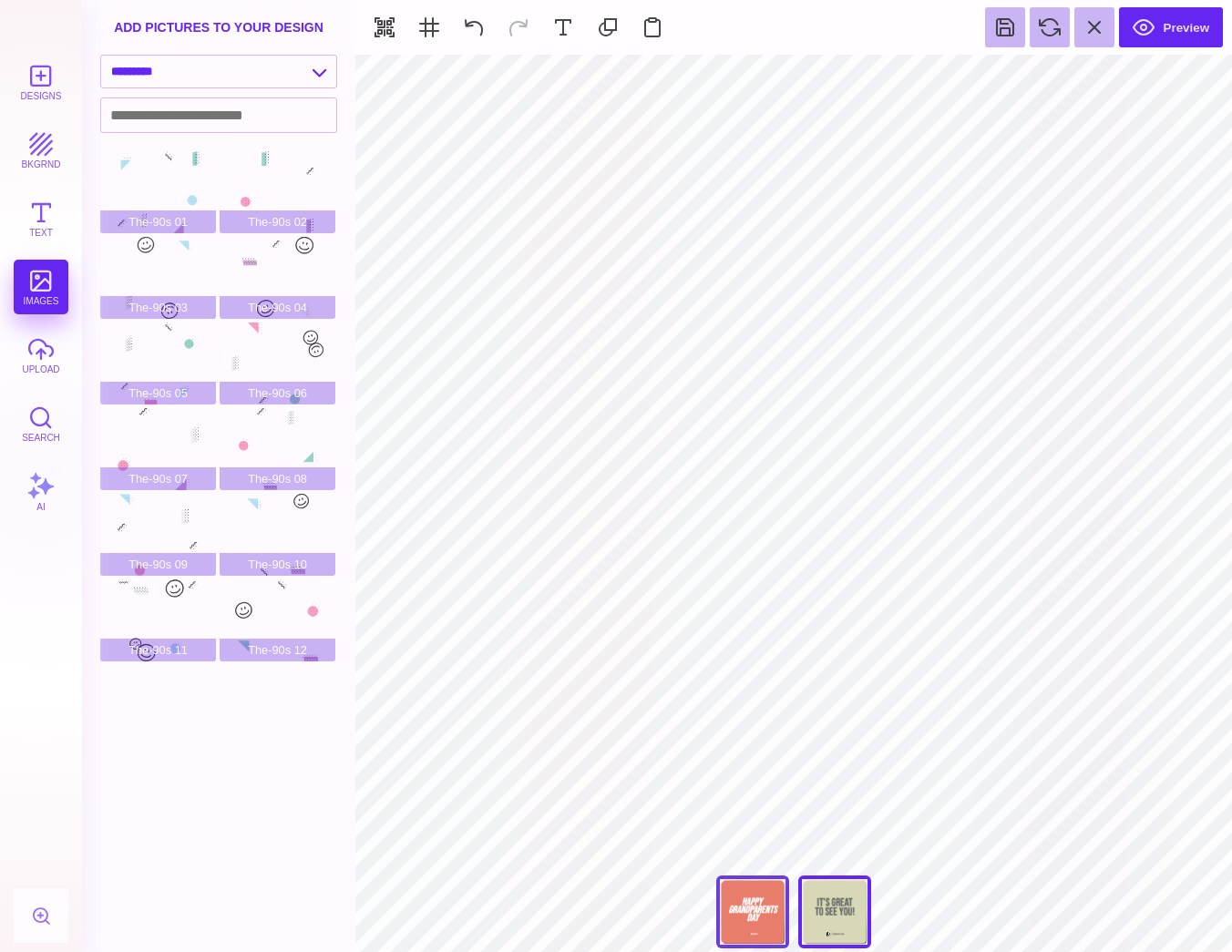
click at [735, 894] on div at bounding box center [752, 912] width 73 height 73
click at [246, 187] on div "The-90s 02" at bounding box center [277, 192] width 116 height 82
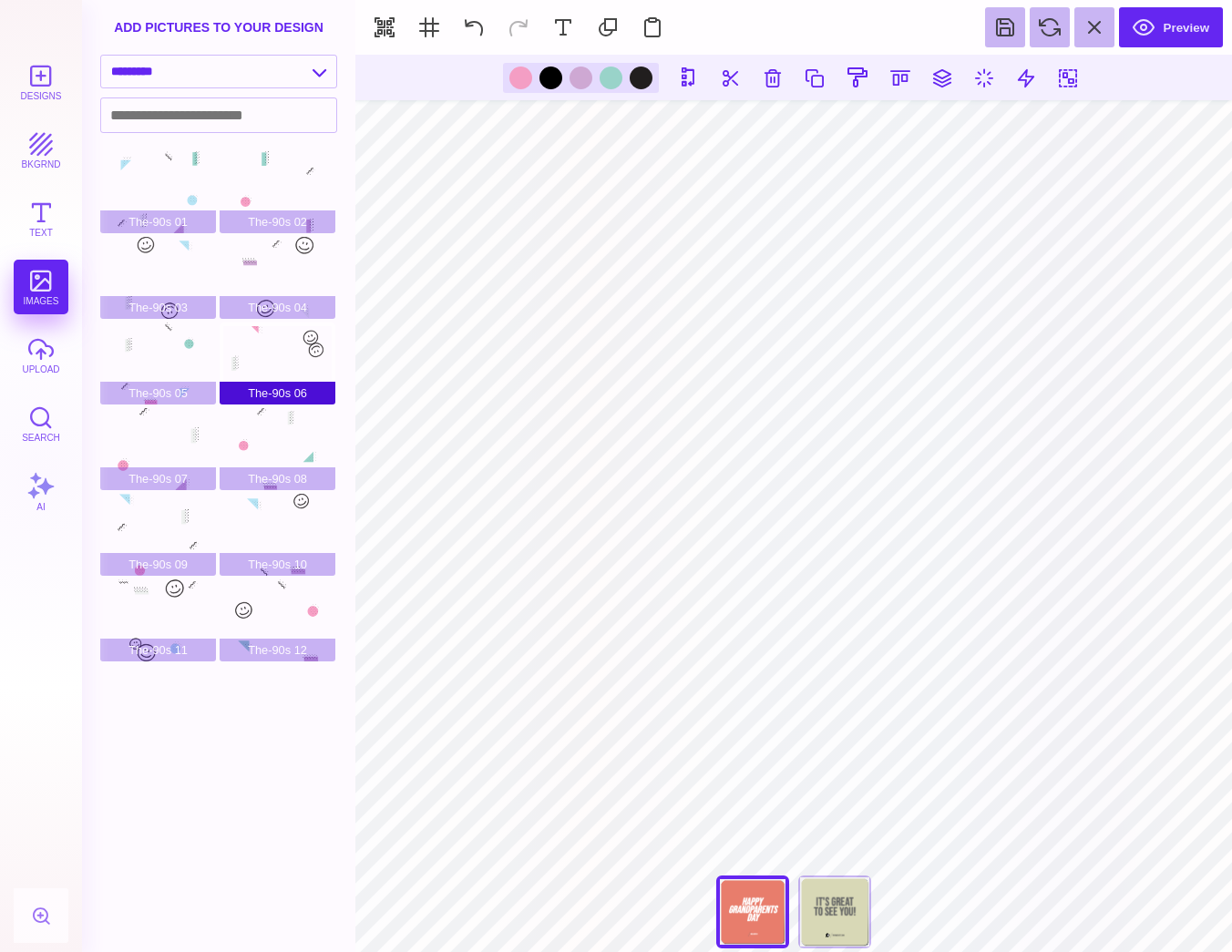
click at [285, 337] on div "The-90s 06" at bounding box center [277, 364] width 116 height 82
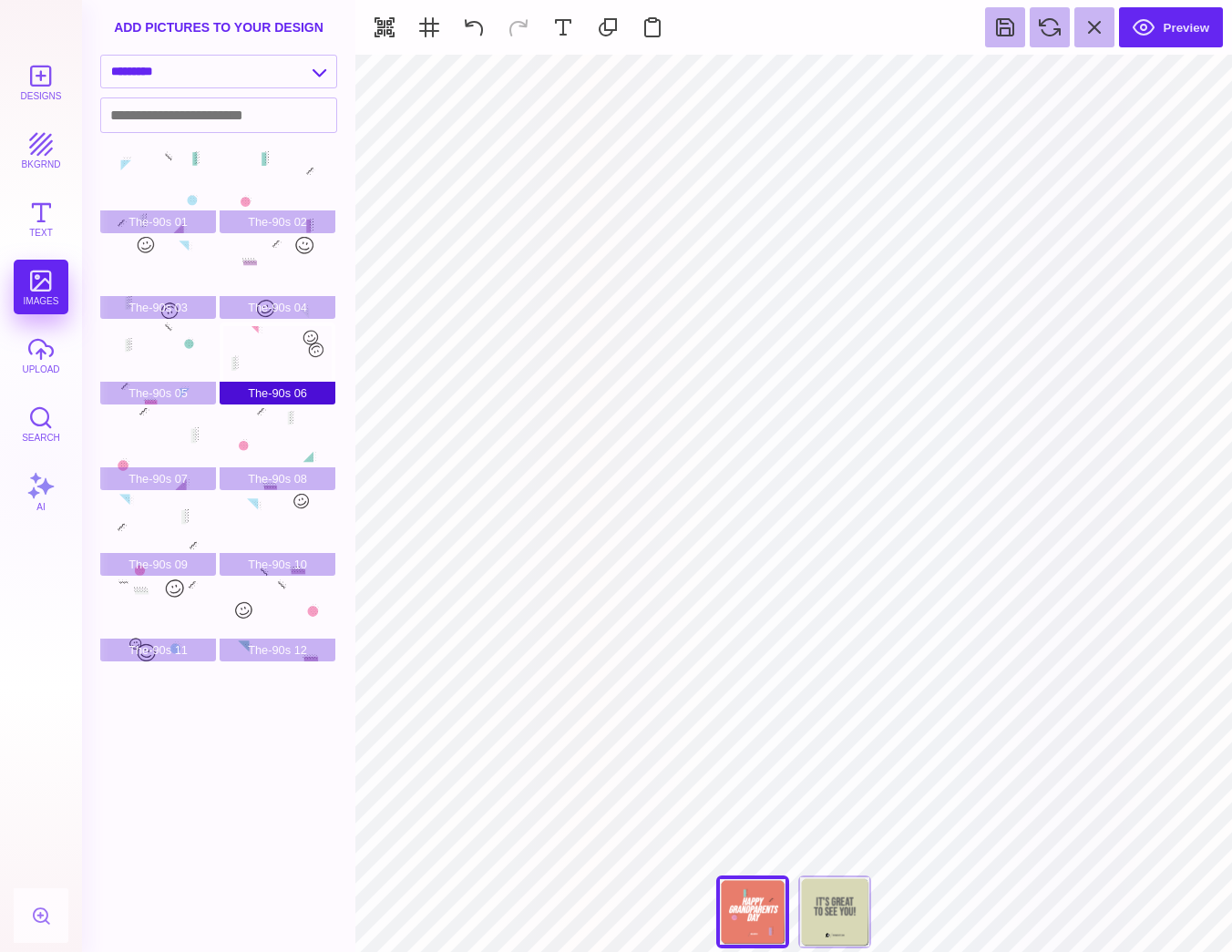
type input "#211E1E"
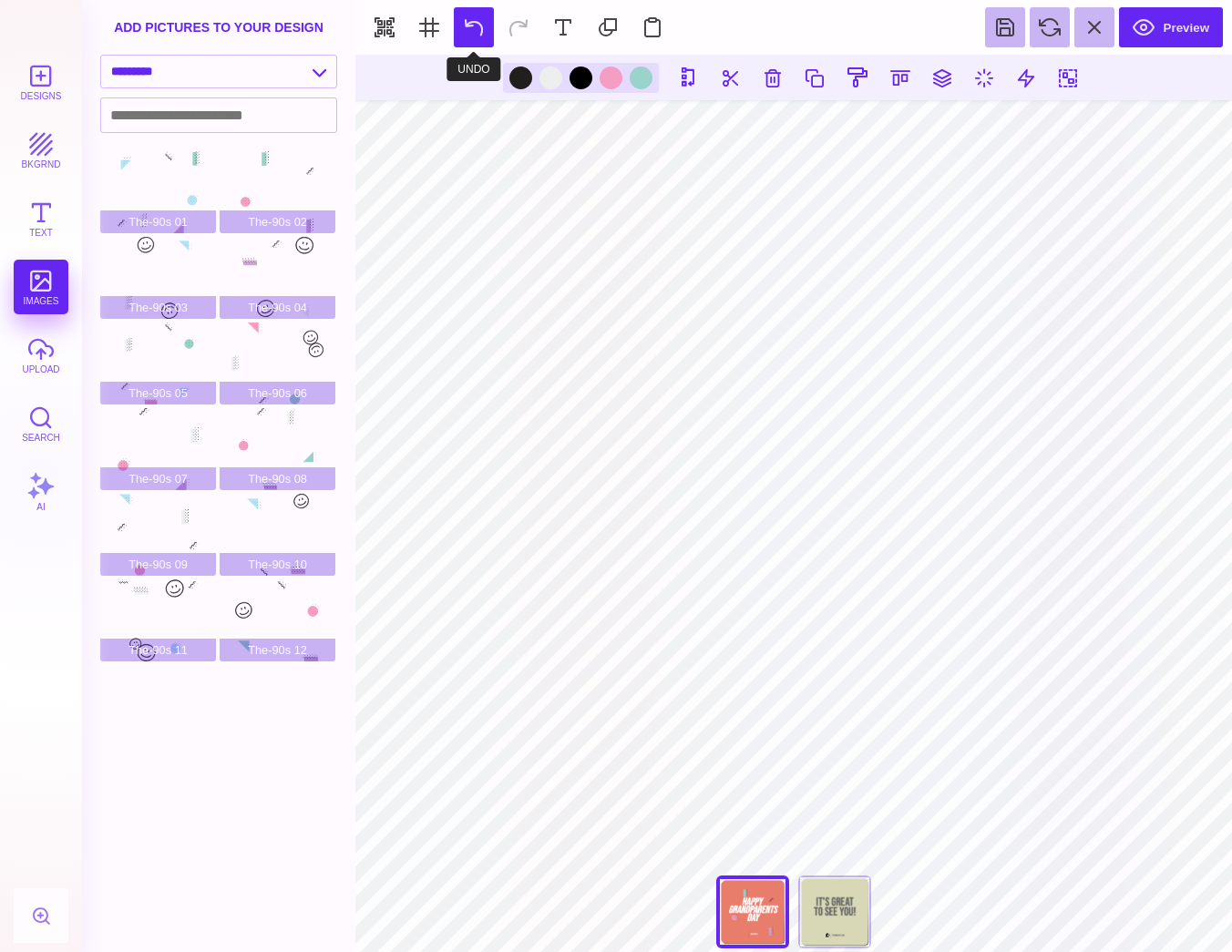
click at [472, 30] on button at bounding box center [473, 26] width 40 height 40
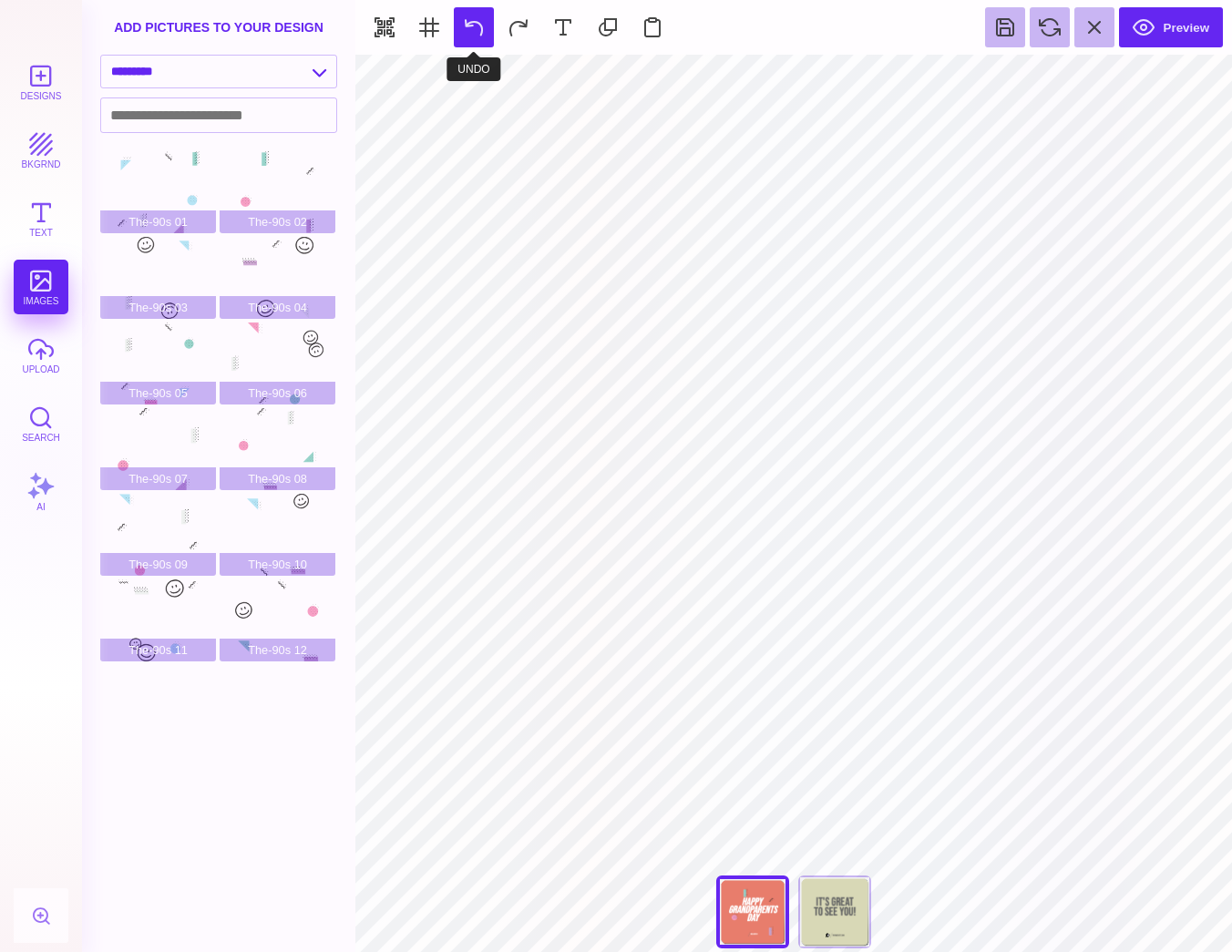
click at [472, 30] on button at bounding box center [473, 26] width 40 height 40
click at [184, 49] on div "add pictures to your design" at bounding box center [219, 27] width 273 height 55
select select "**********"
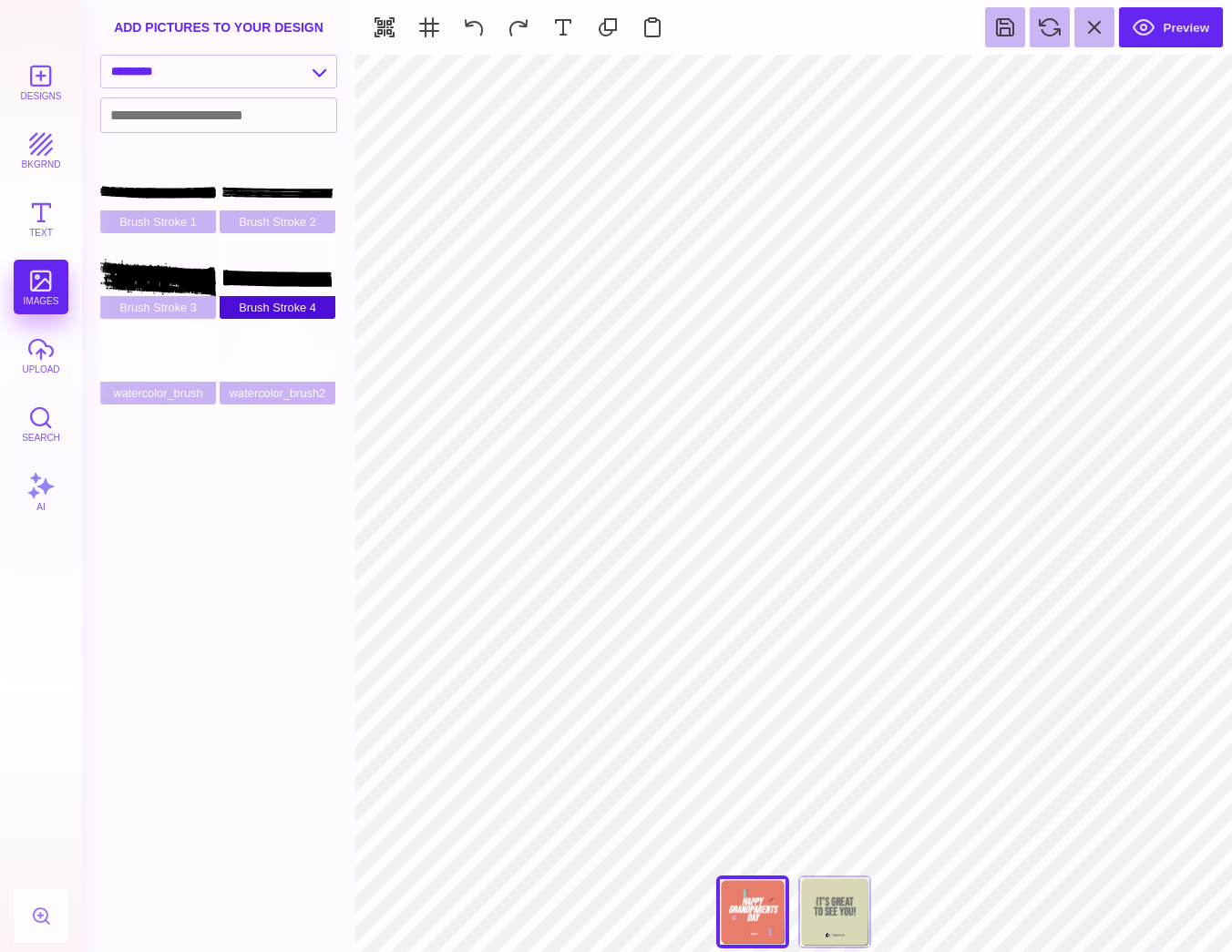
click at [228, 281] on div "Brush Stroke 4" at bounding box center [277, 278] width 116 height 82
type input "#000000"
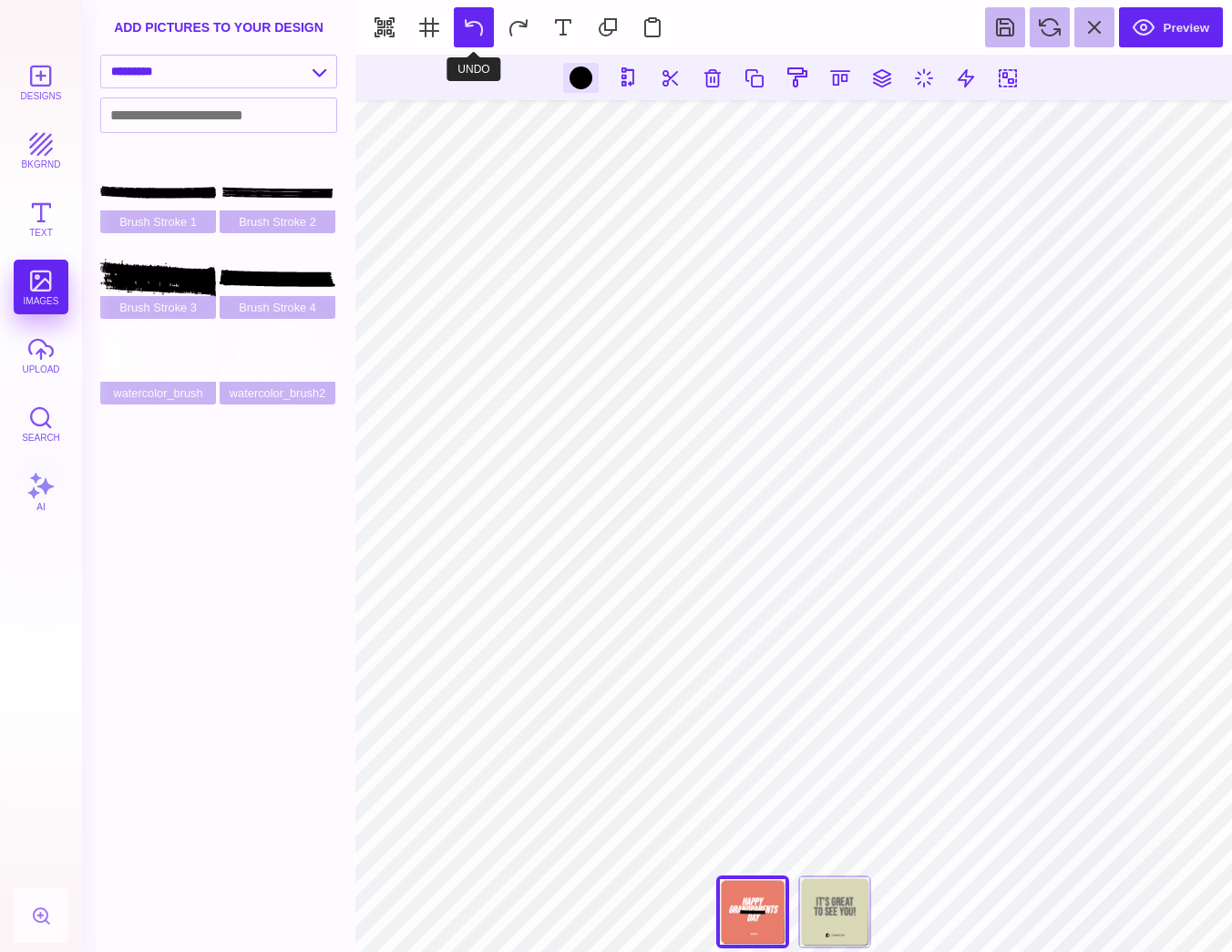
click at [474, 22] on button at bounding box center [473, 26] width 40 height 40
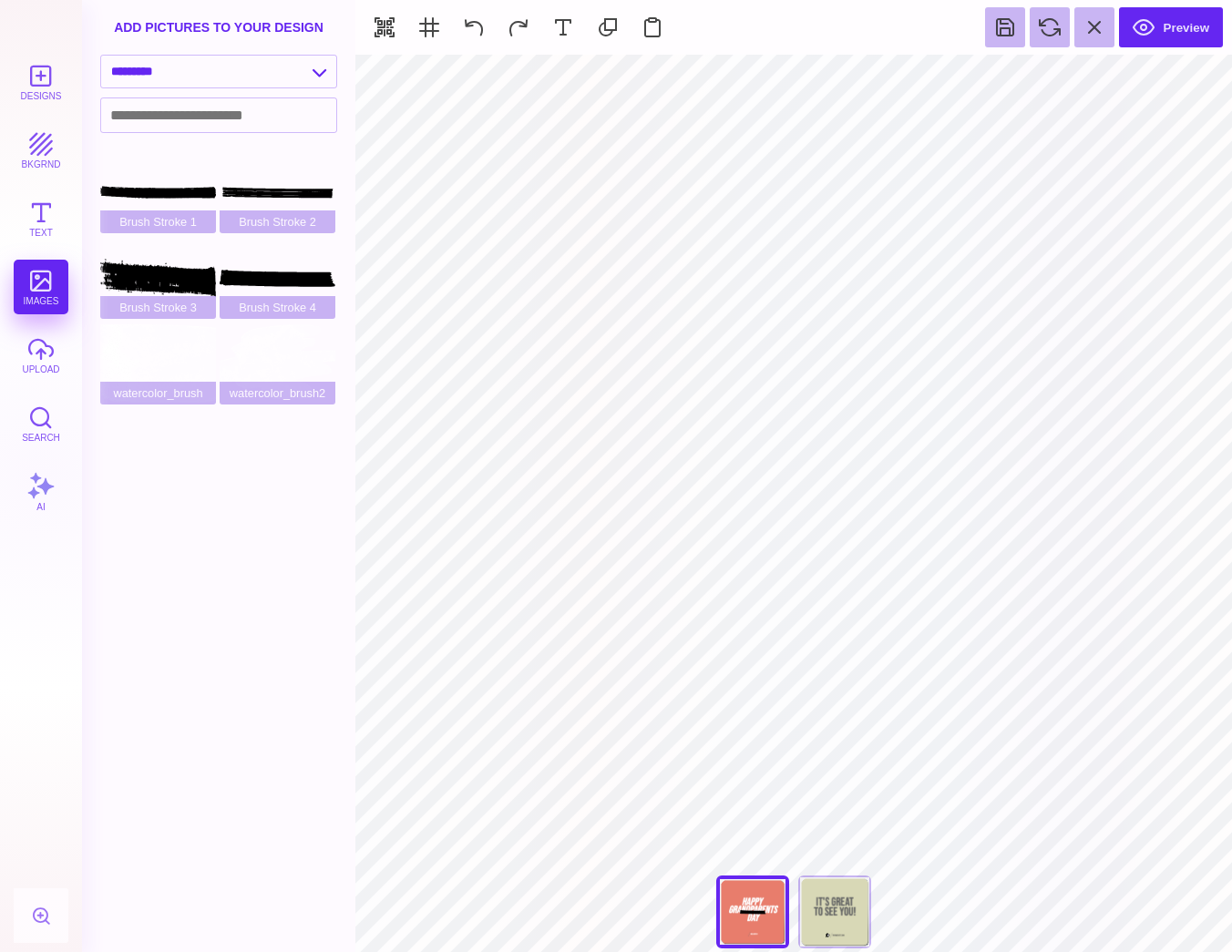
click at [234, 90] on div "**********" at bounding box center [219, 76] width 273 height 43
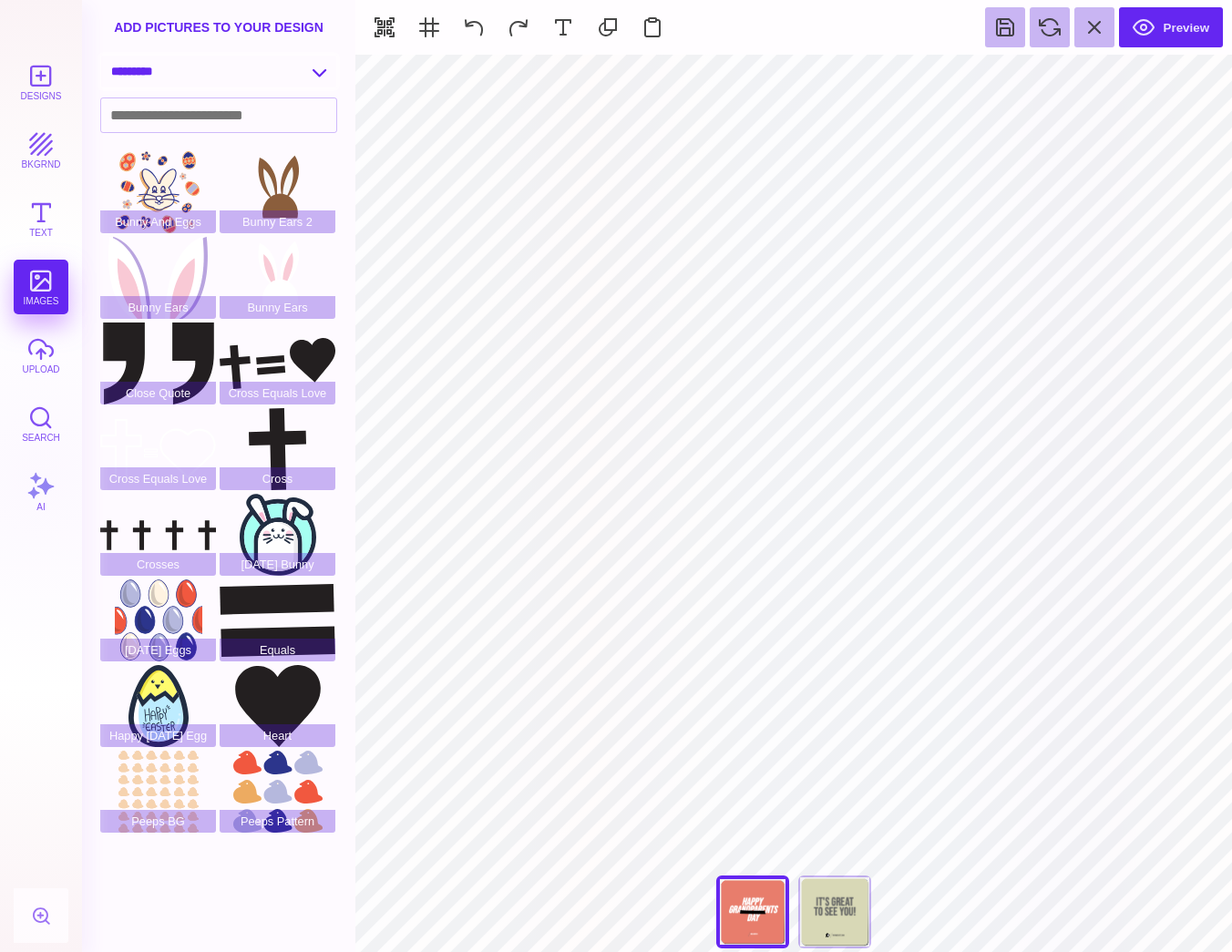
click at [193, 55] on div "**********" at bounding box center [219, 71] width 237 height 34
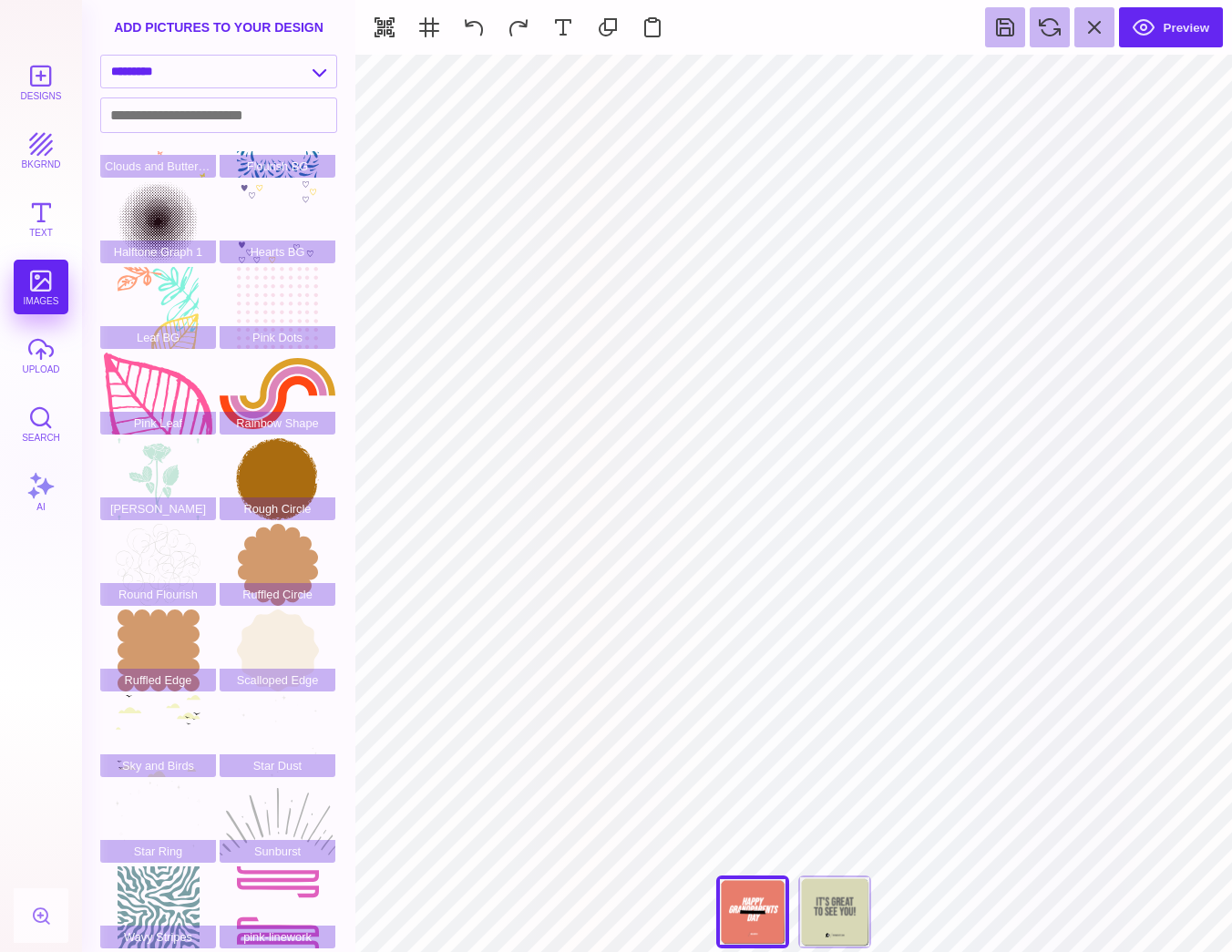
scroll to position [57, 0]
click at [240, 90] on div "**********" at bounding box center [219, 76] width 273 height 43
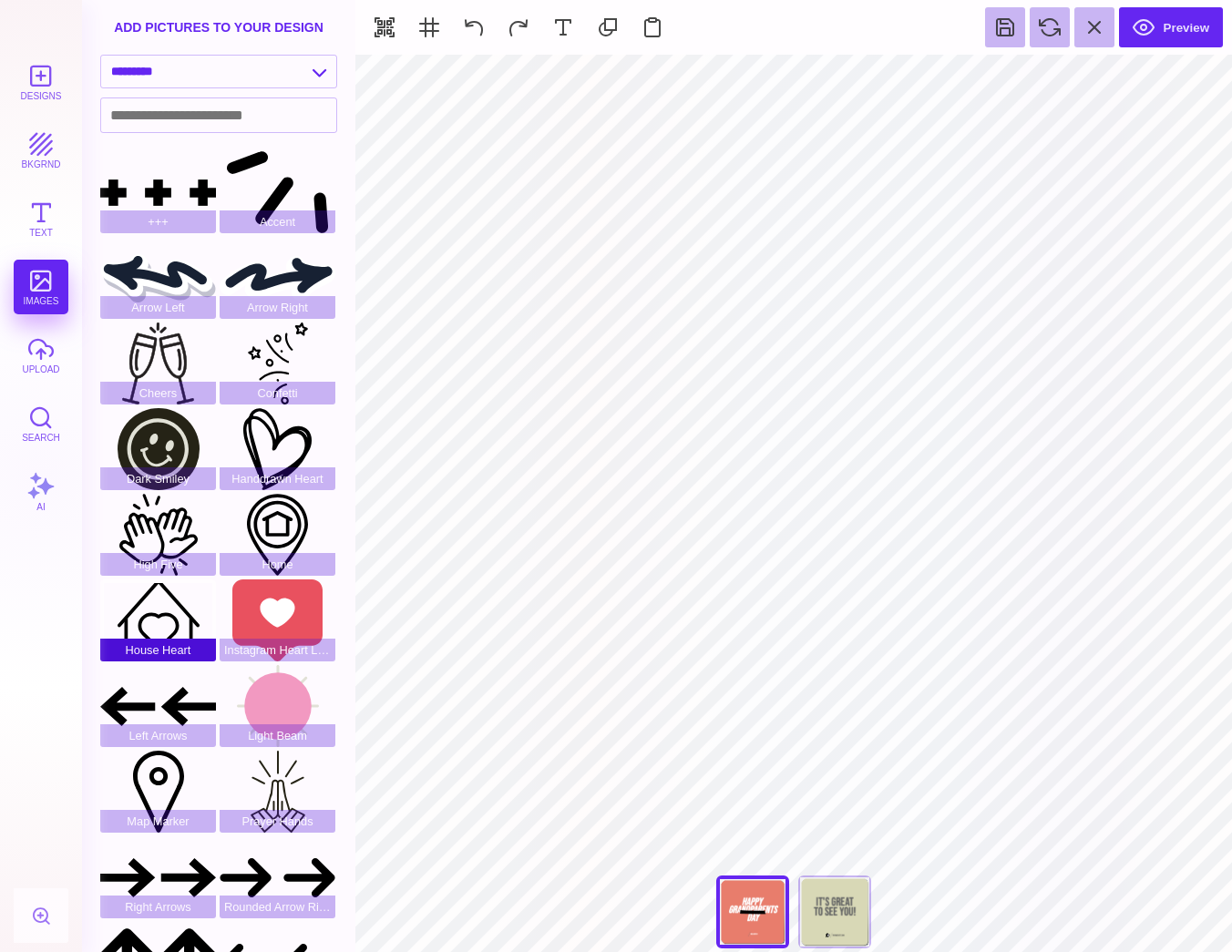
scroll to position [0, 0]
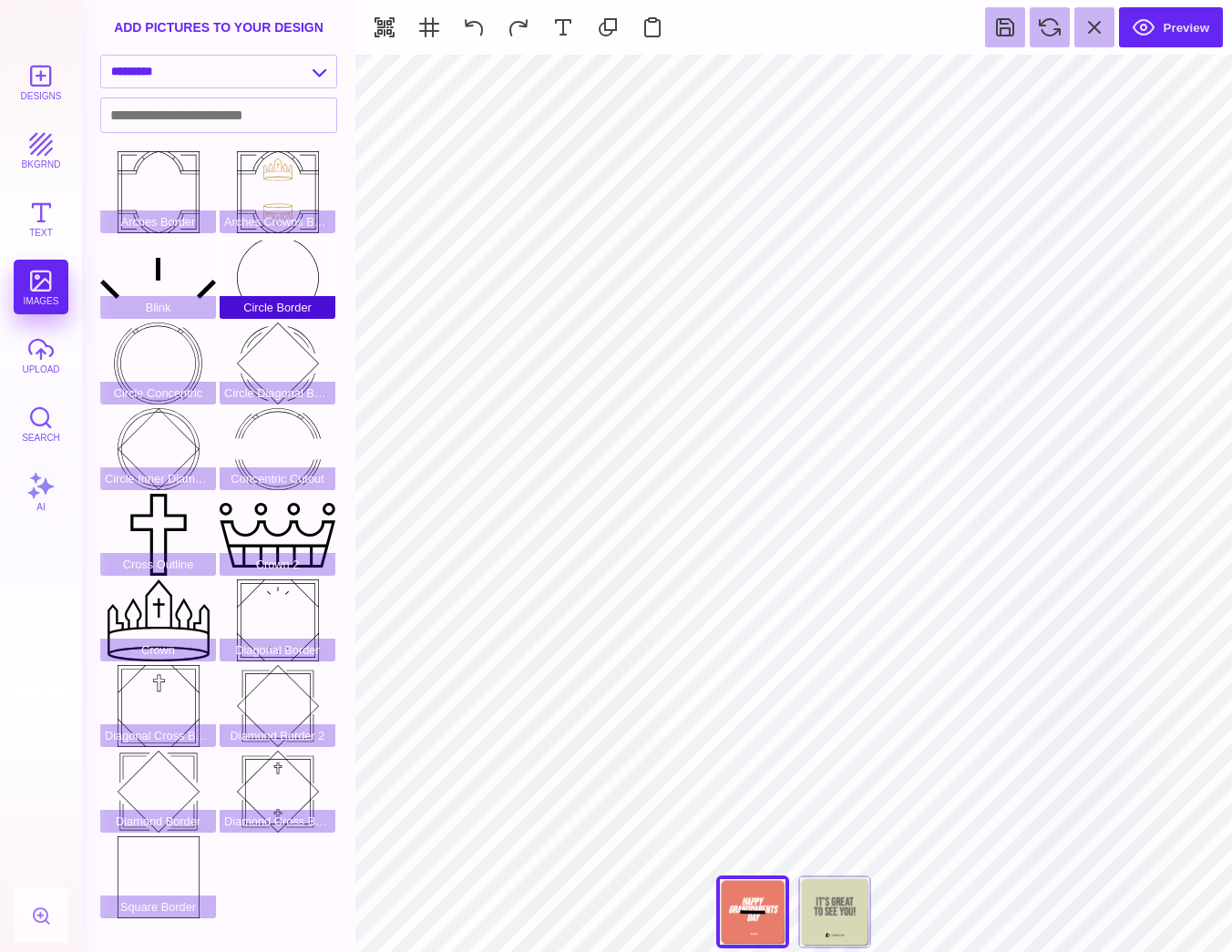
click at [267, 261] on div "Circle Border" at bounding box center [277, 278] width 116 height 82
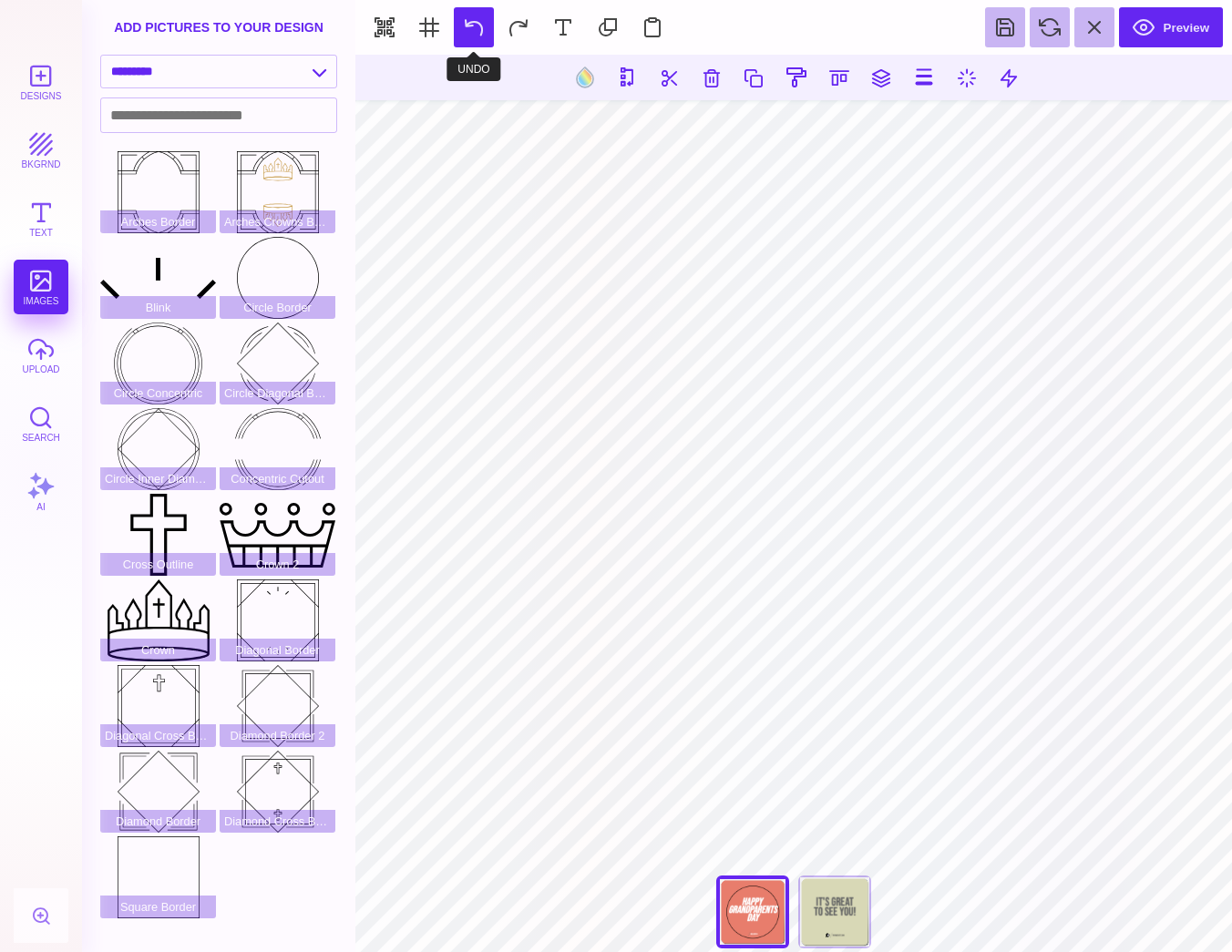
click at [465, 27] on button at bounding box center [473, 26] width 40 height 40
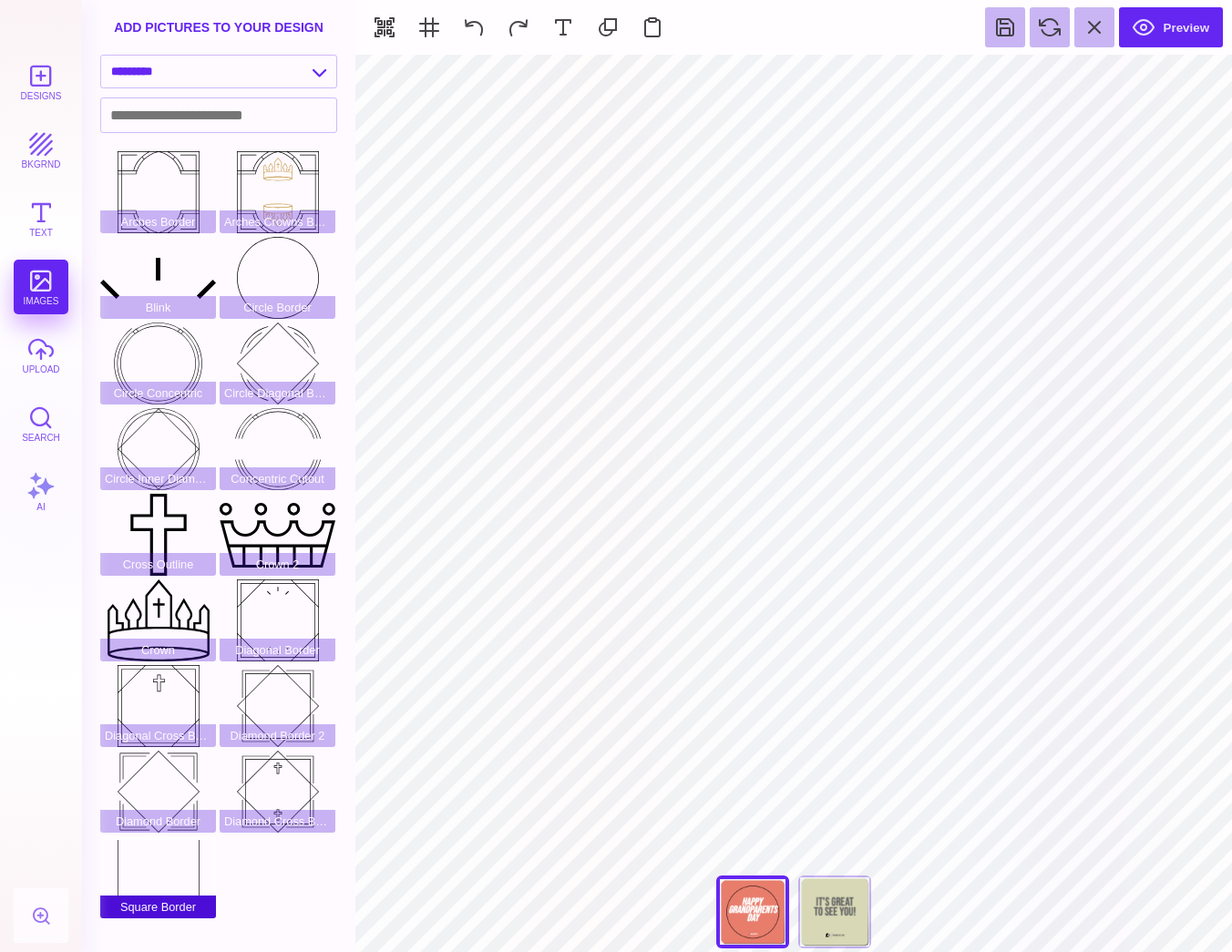
click at [154, 868] on div "Square Border" at bounding box center [158, 877] width 116 height 82
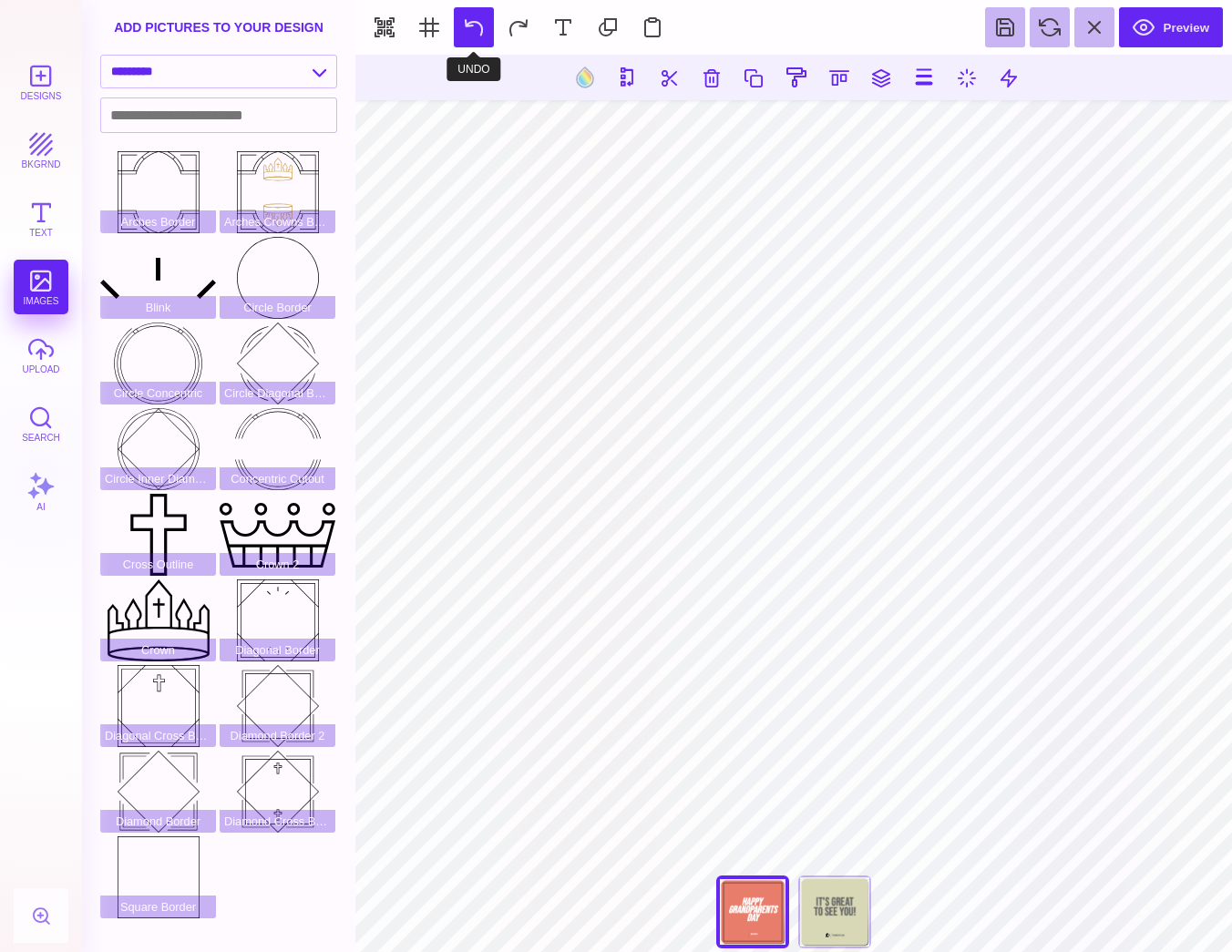
click at [486, 33] on button at bounding box center [473, 26] width 40 height 40
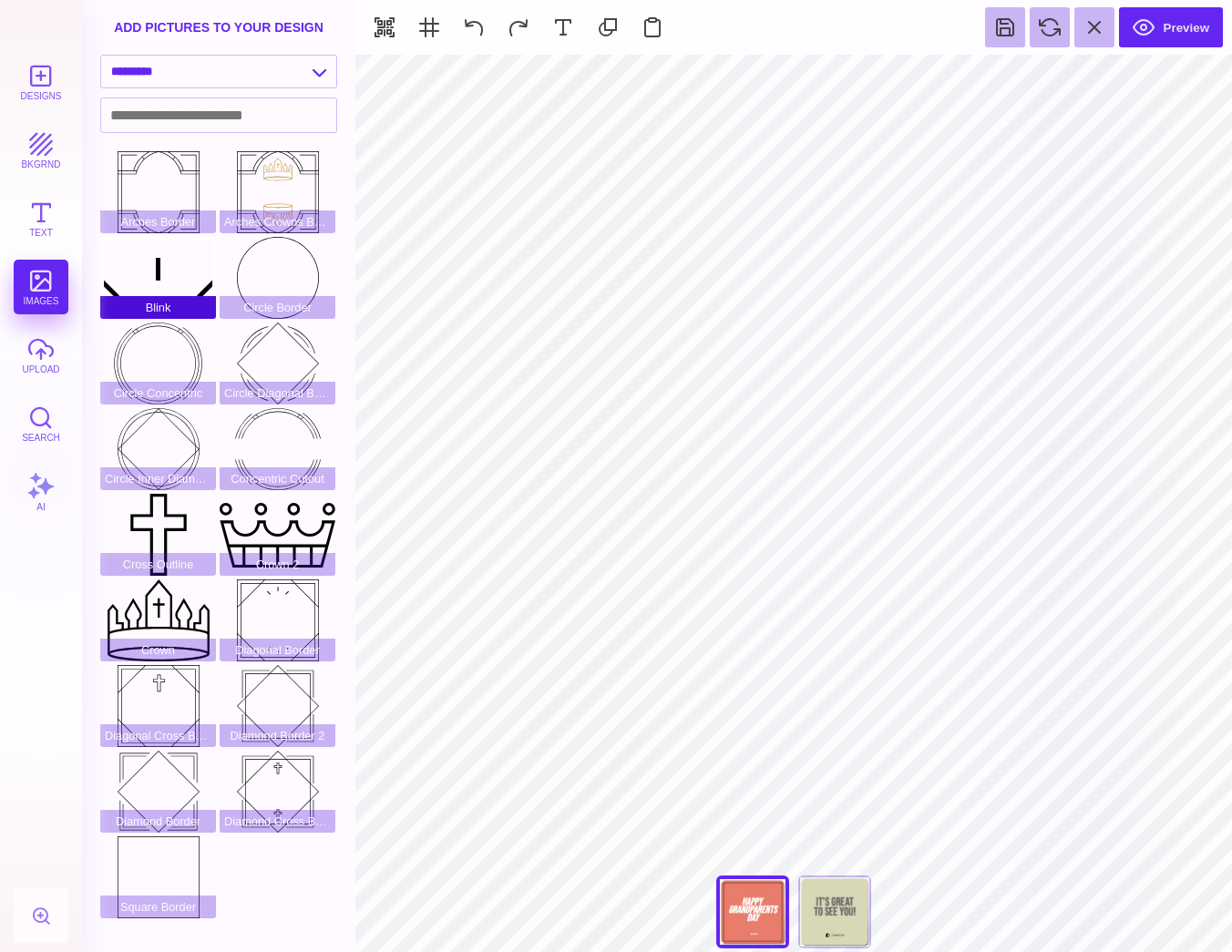
click at [178, 264] on div "Blink" at bounding box center [158, 278] width 116 height 82
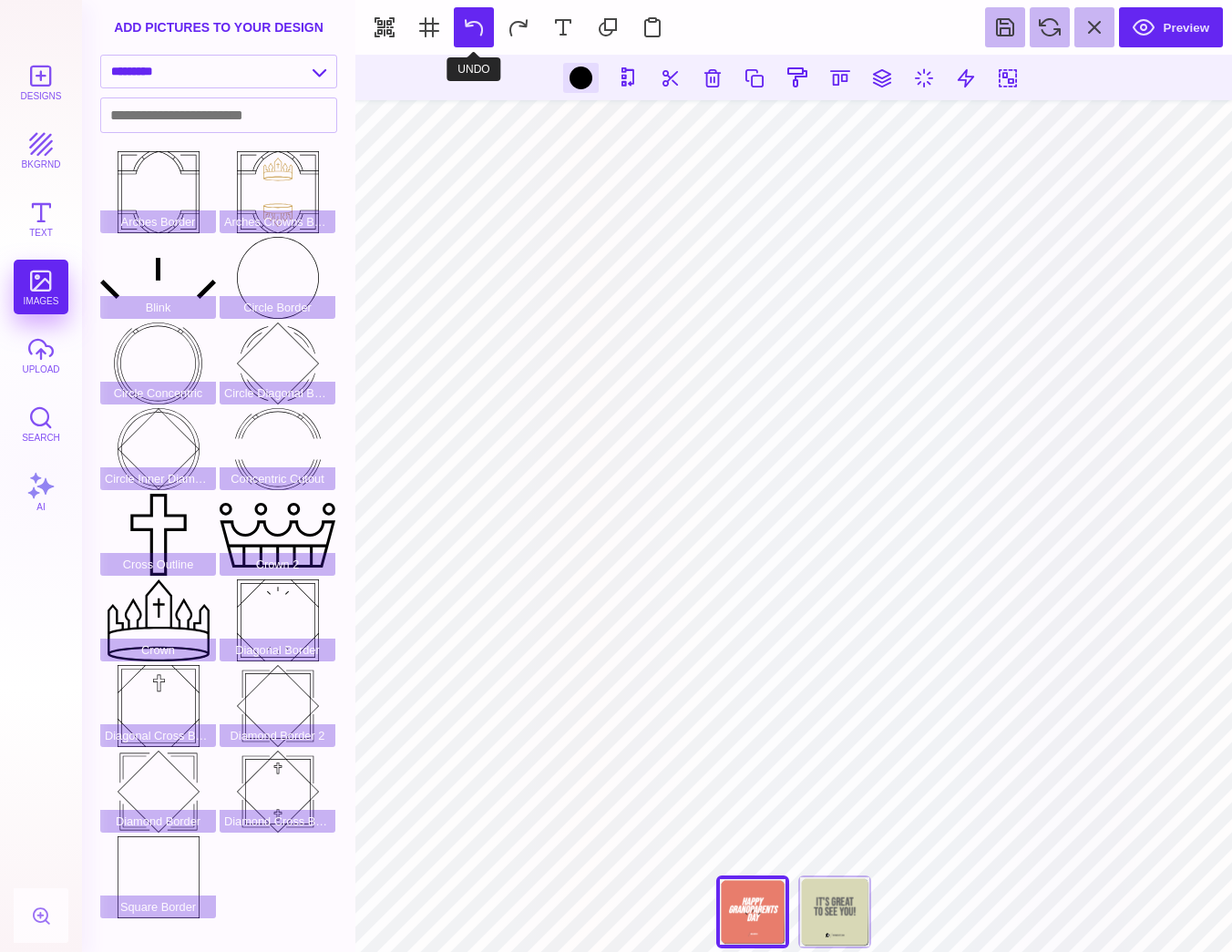
click at [456, 16] on button at bounding box center [473, 26] width 40 height 40
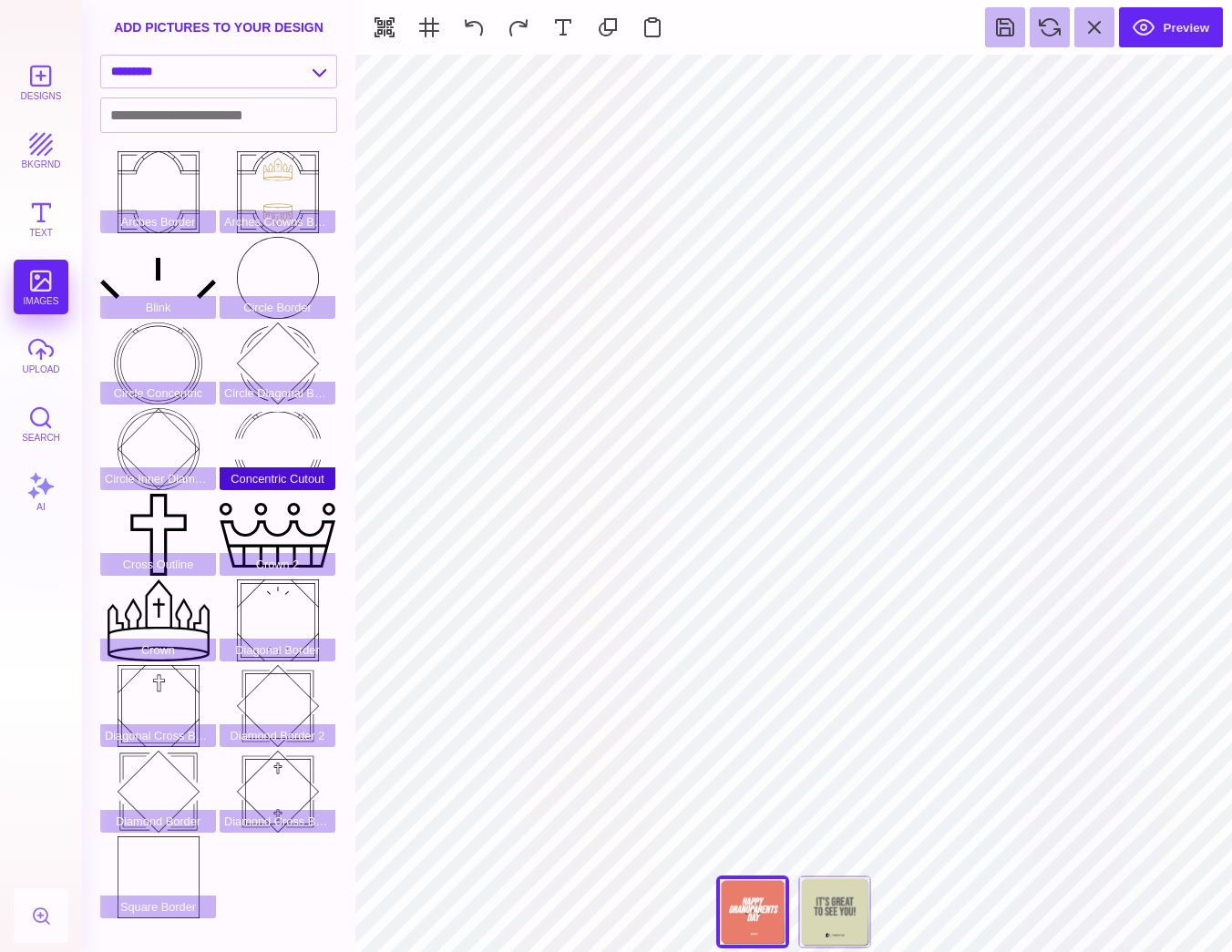
click at [296, 434] on div "Concentric Cutout" at bounding box center [277, 449] width 116 height 82
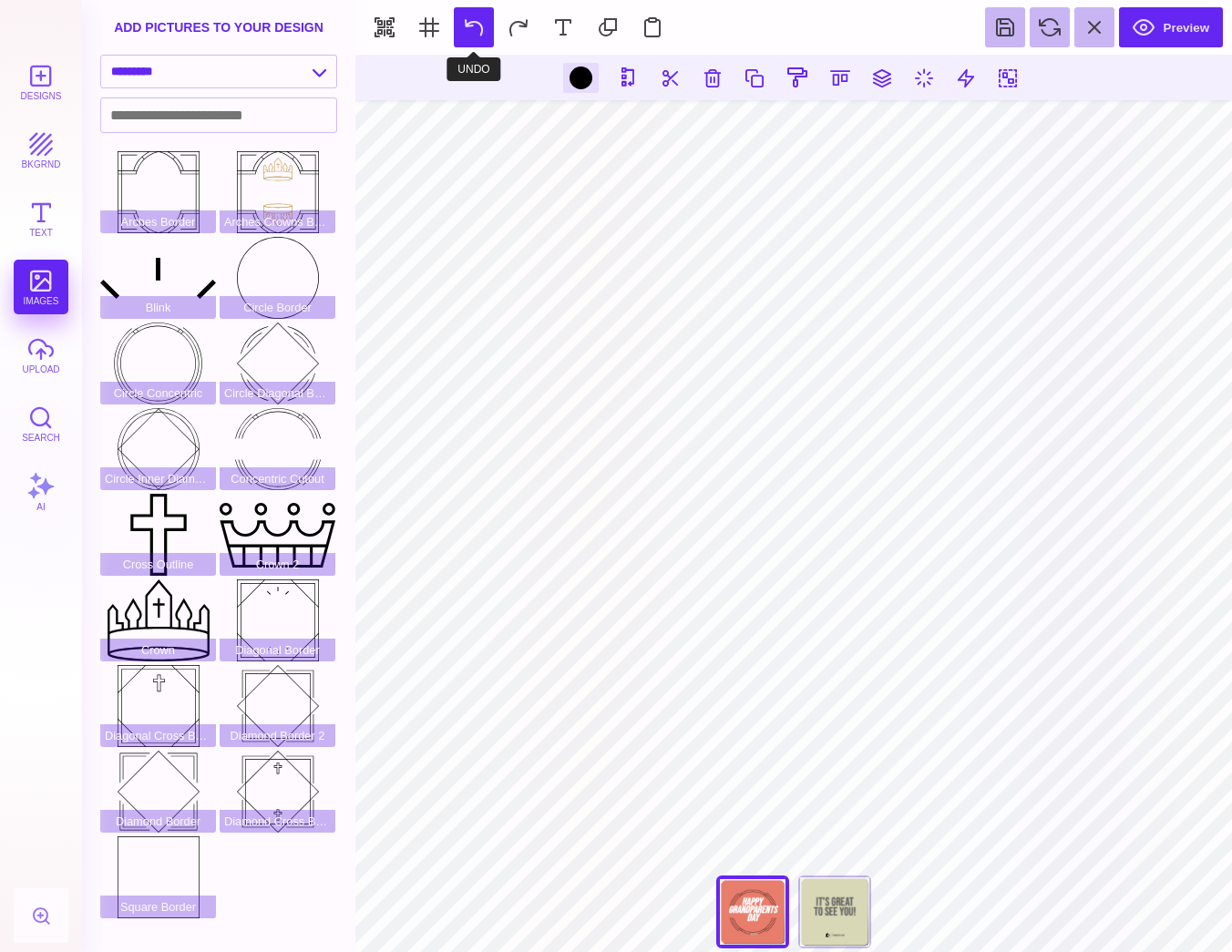
click at [460, 23] on button at bounding box center [473, 26] width 40 height 40
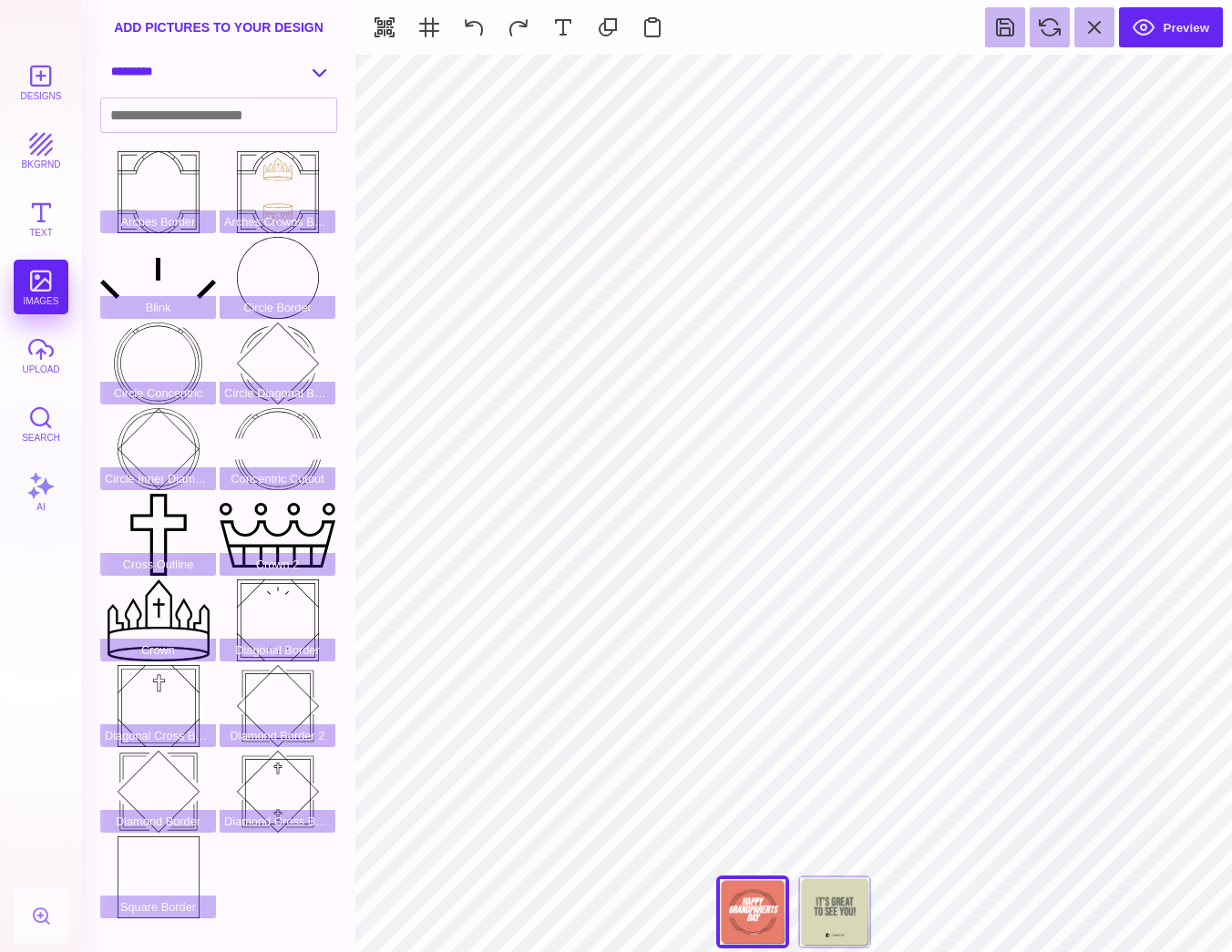
select select "**********"
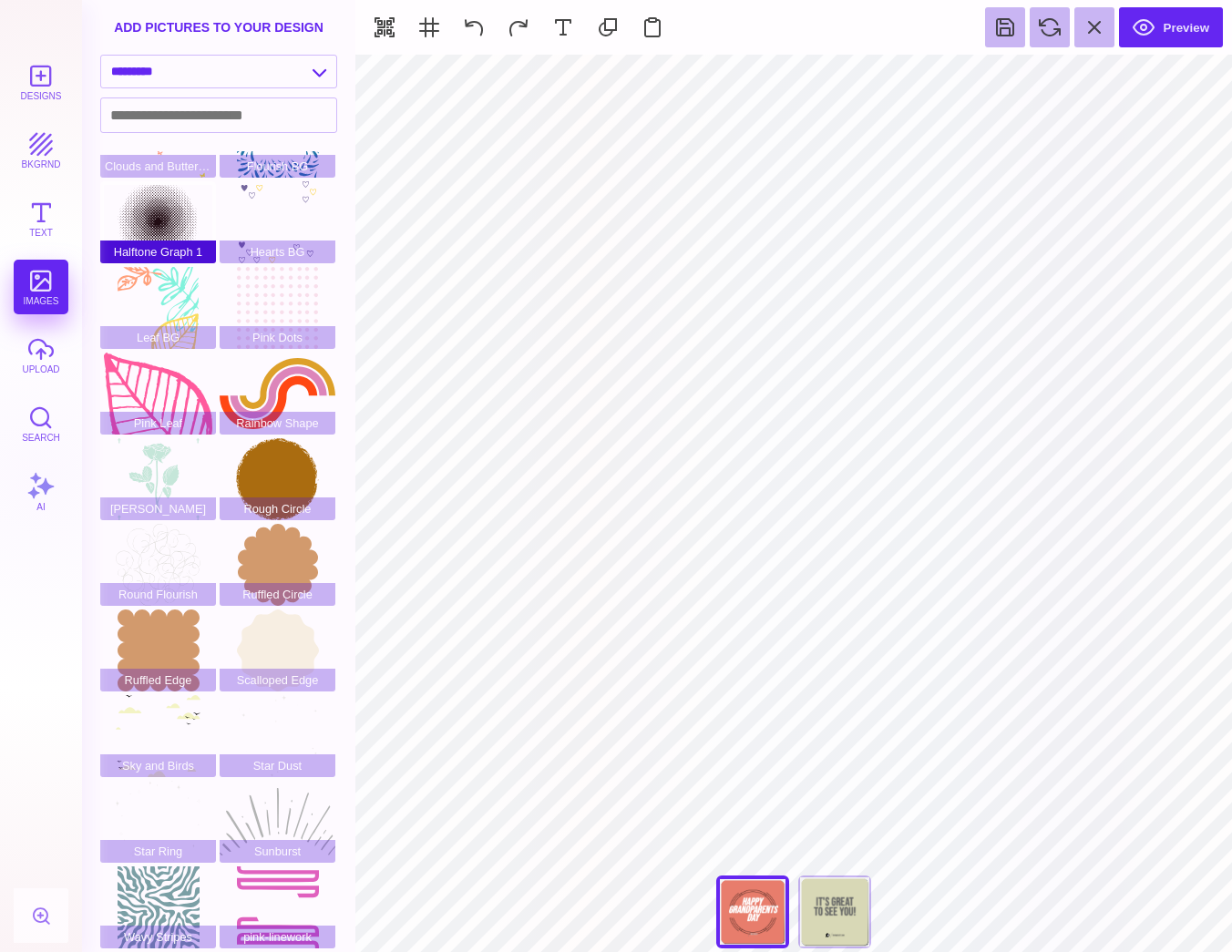
scroll to position [57, 0]
click at [145, 786] on div "Star Ring" at bounding box center [158, 821] width 116 height 82
type input "#EBE8E8"
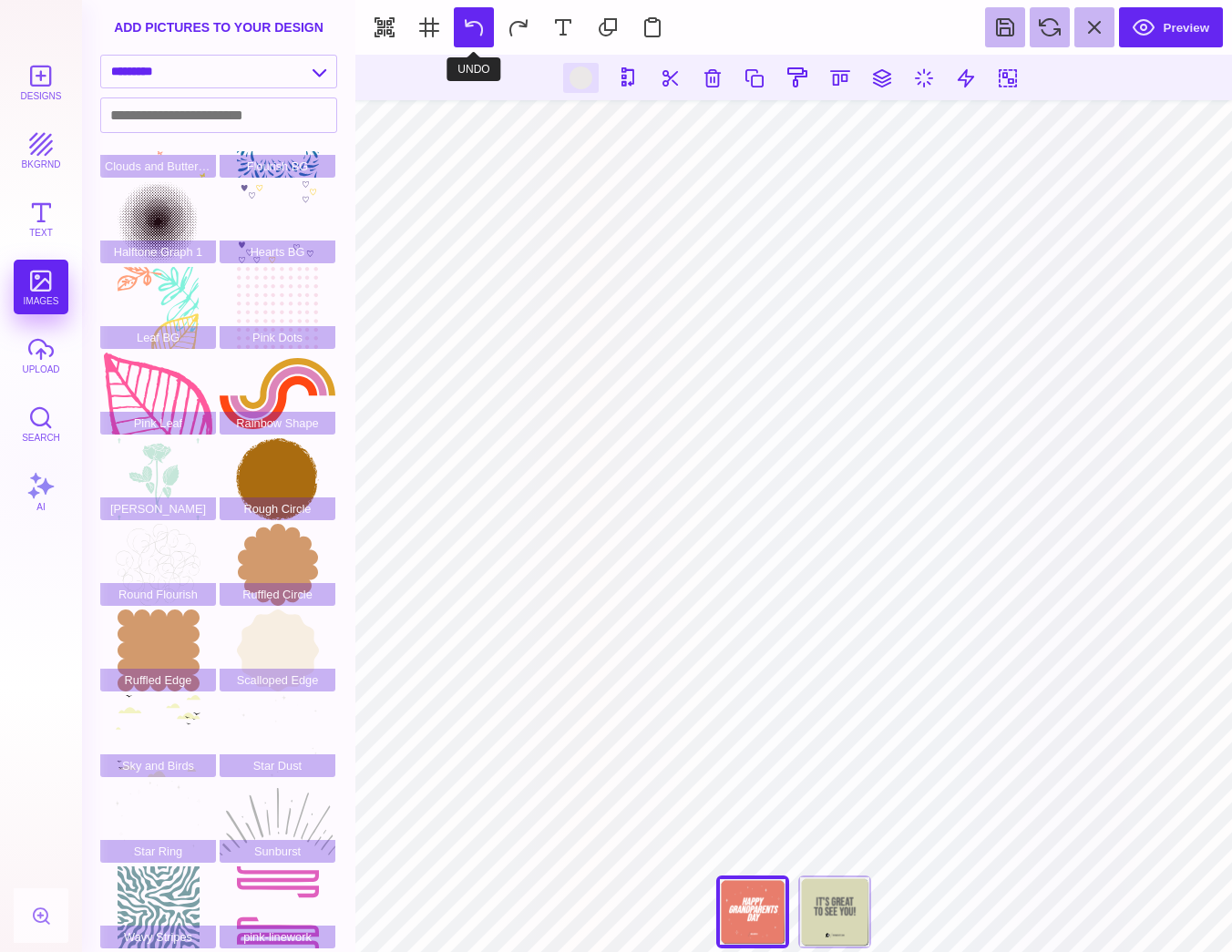
click at [476, 33] on button at bounding box center [473, 26] width 40 height 40
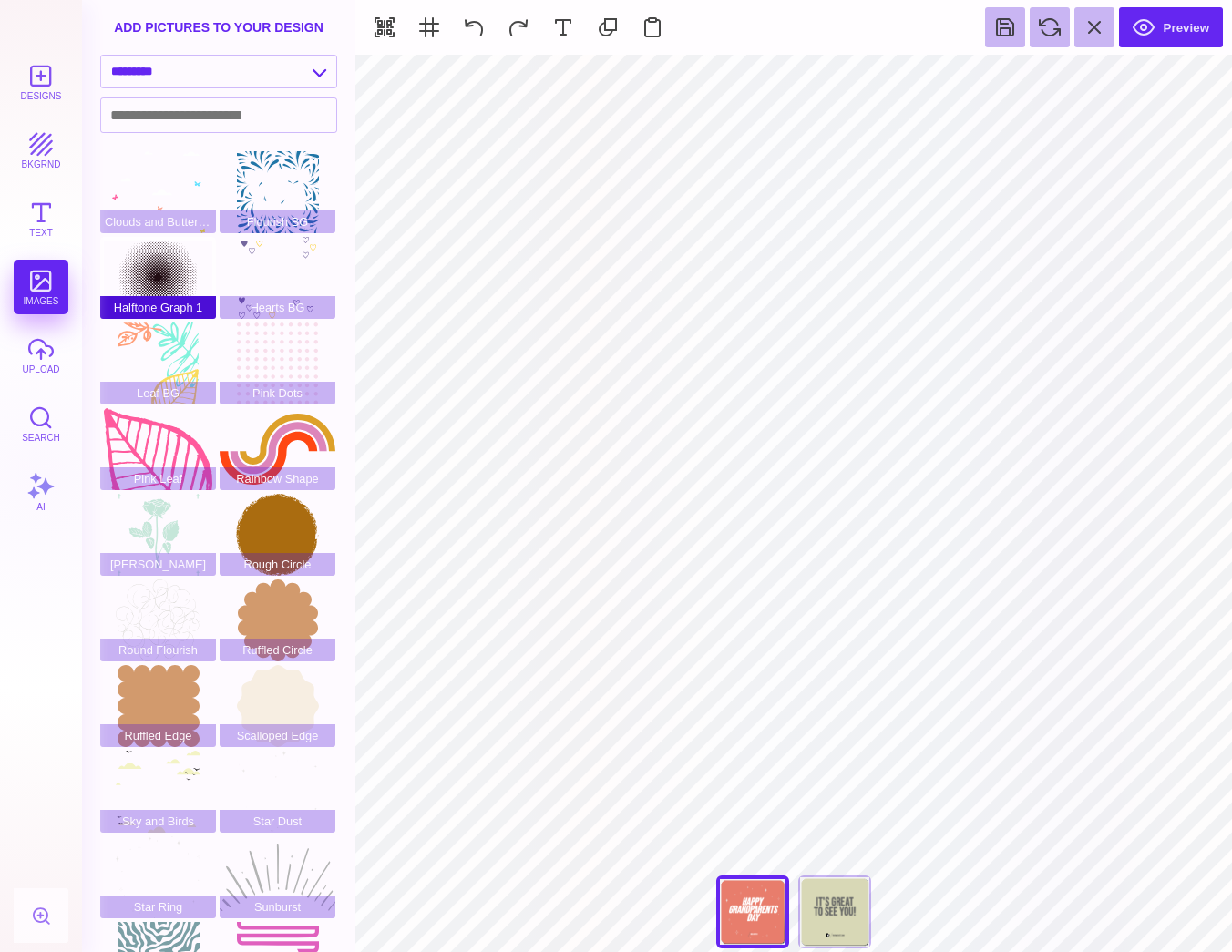
scroll to position [-1, 0]
click at [192, 310] on span "Halftone Graph 1" at bounding box center [158, 307] width 116 height 22
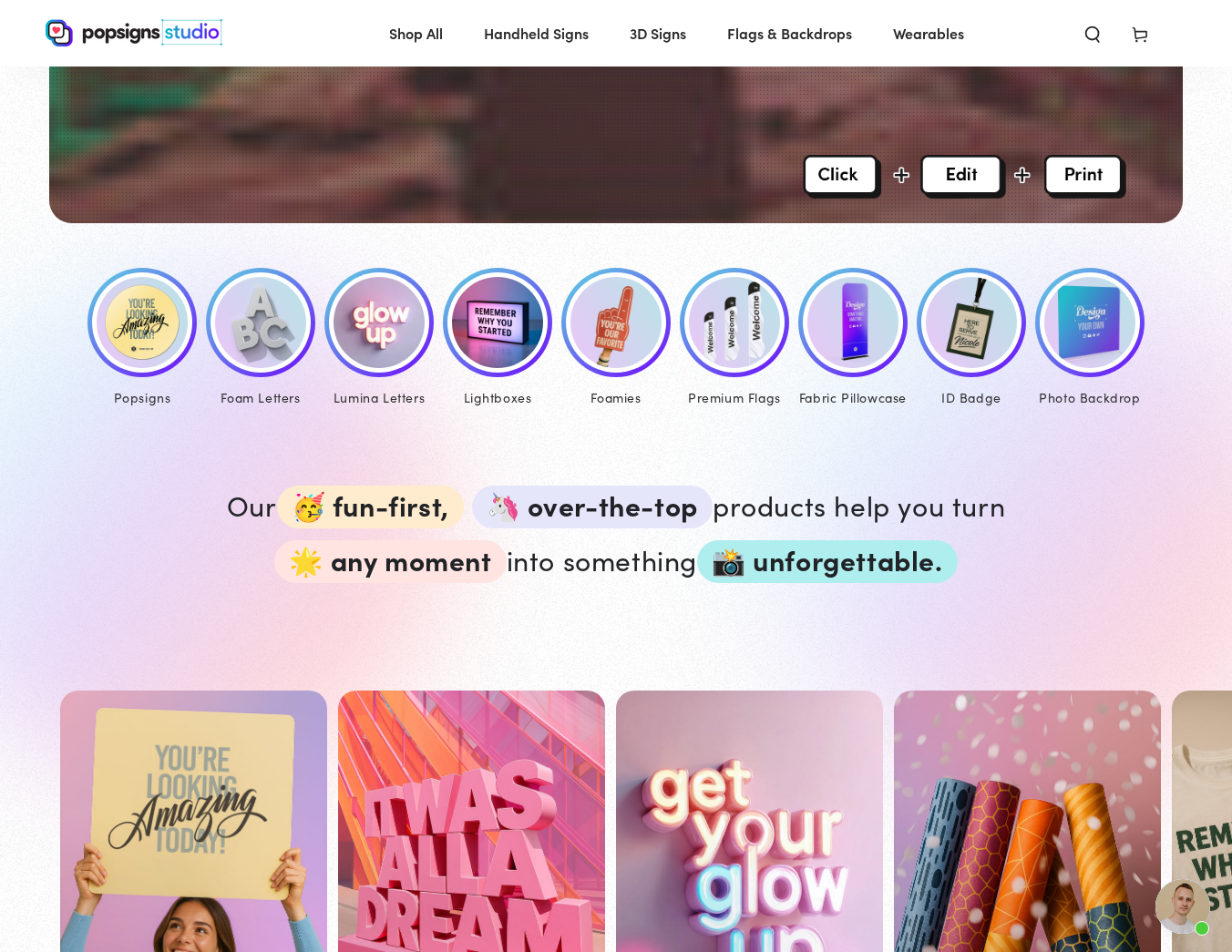
scroll to position [714, 0]
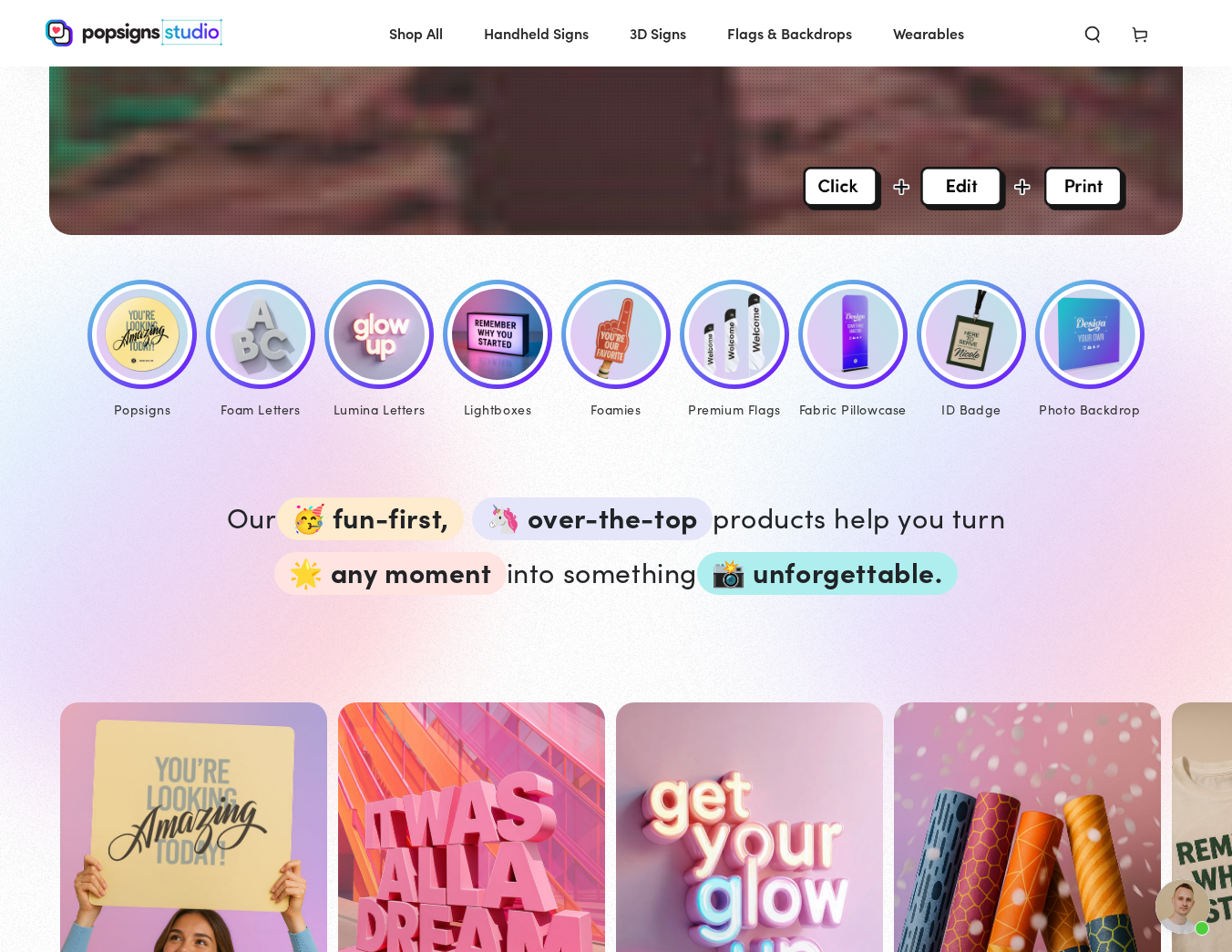
click at [117, 317] on img at bounding box center [141, 334] width 91 height 91
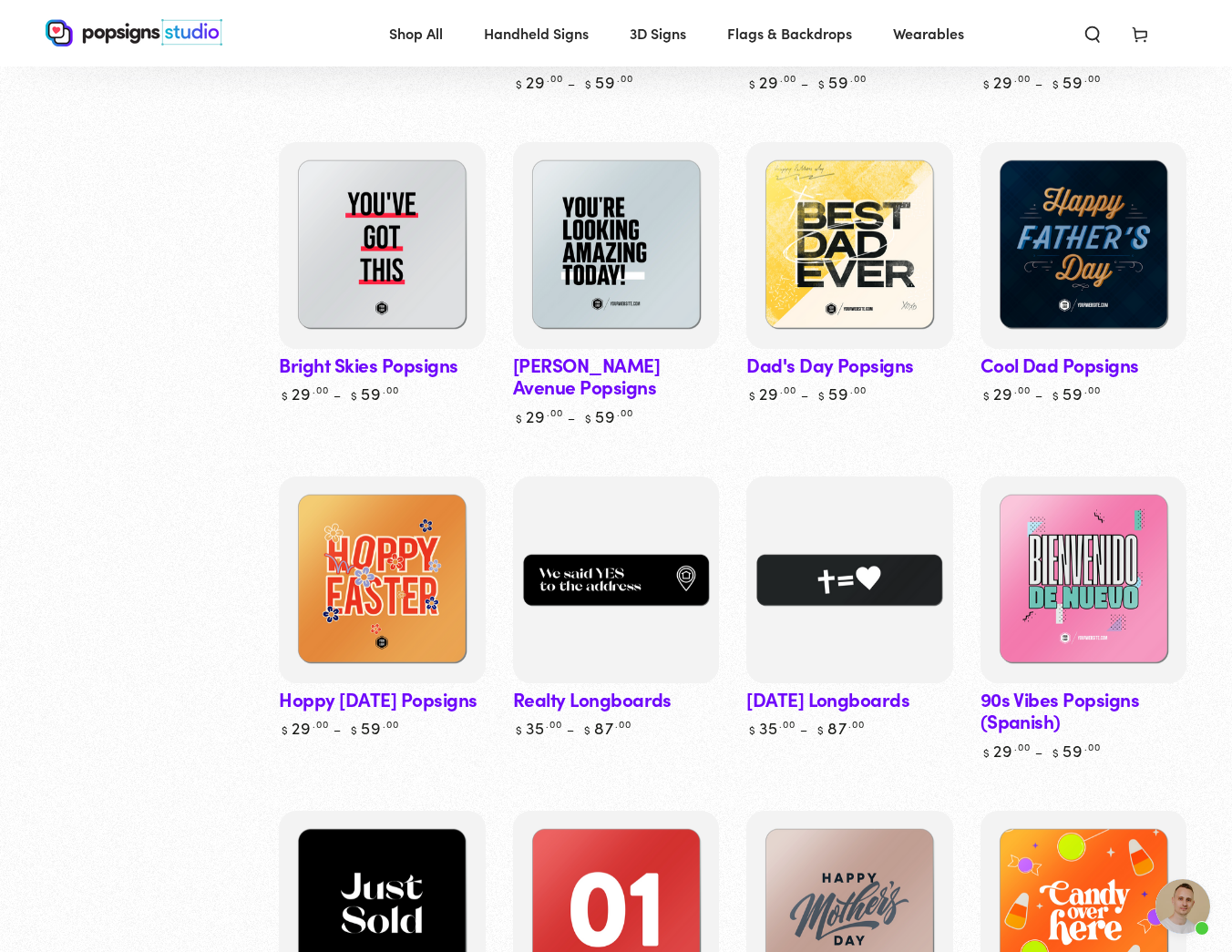
scroll to position [1477, 0]
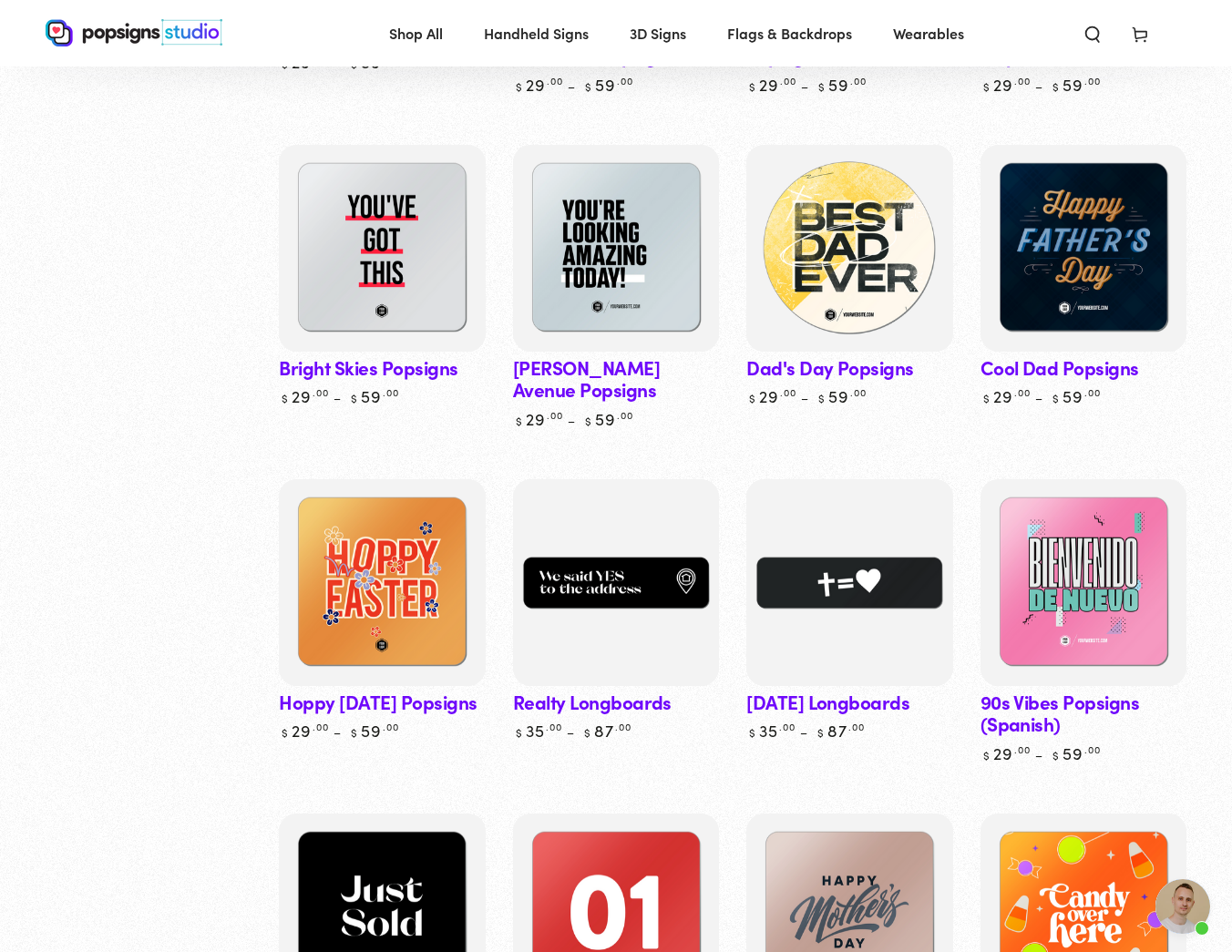
click at [782, 257] on img at bounding box center [850, 249] width 213 height 213
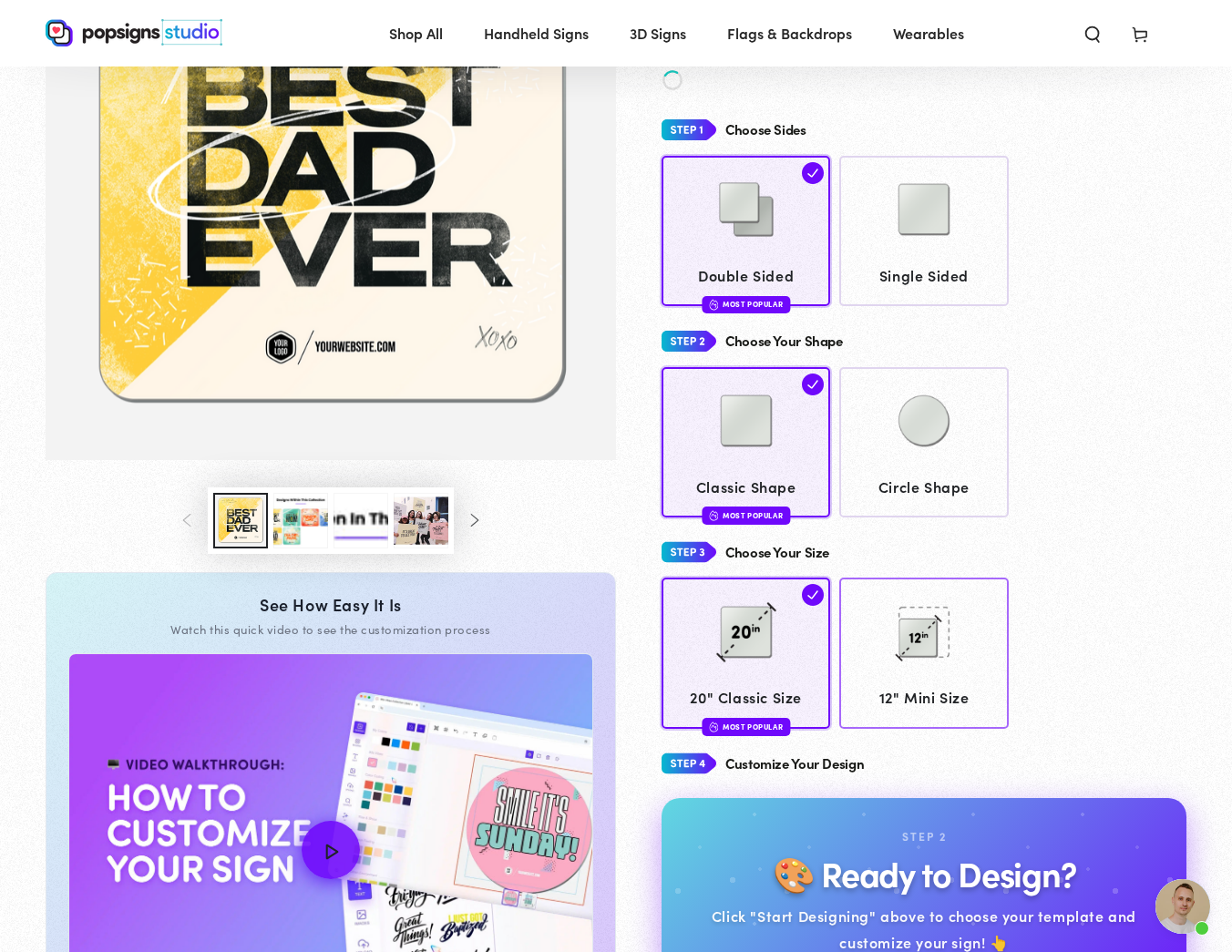
scroll to position [298, 1]
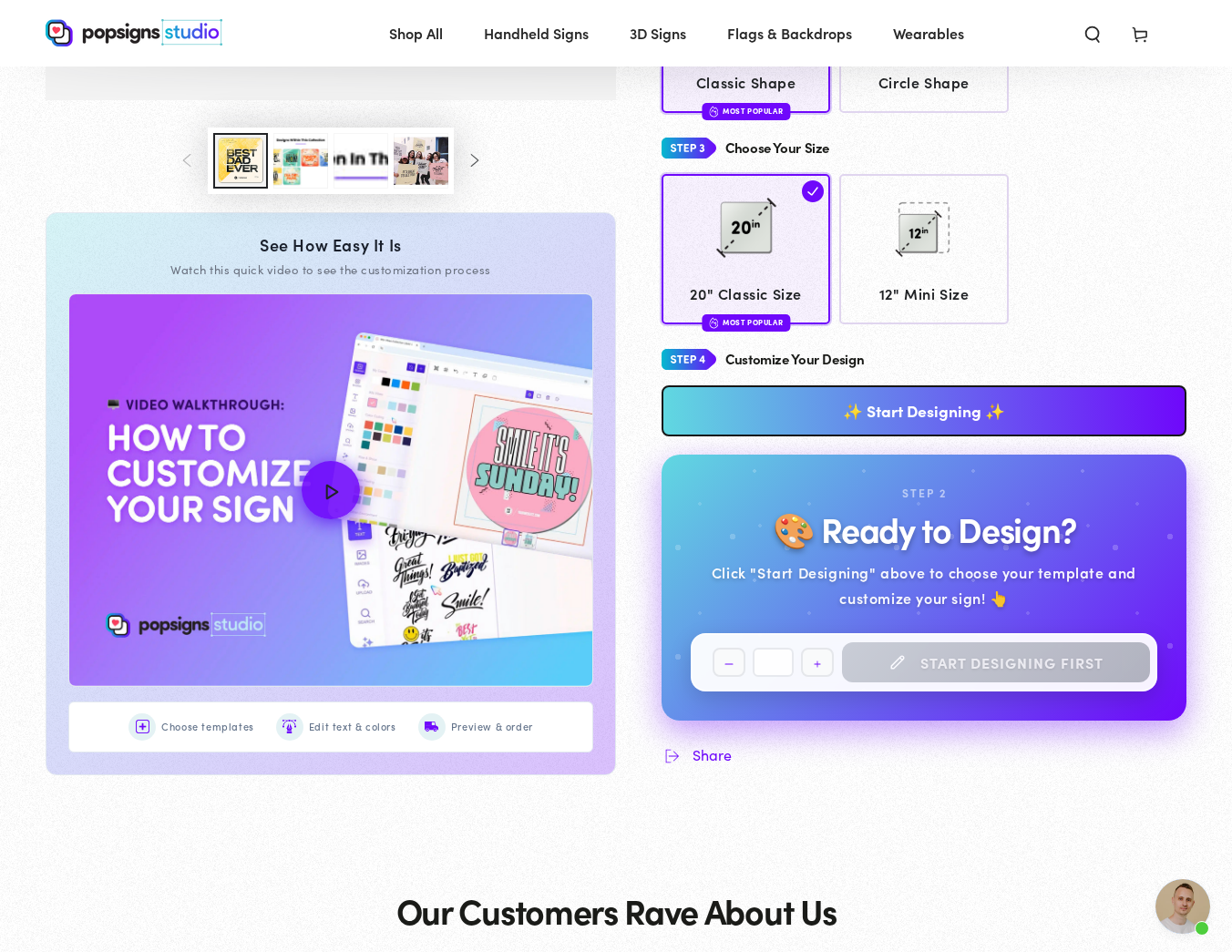
scroll to position [611, 0]
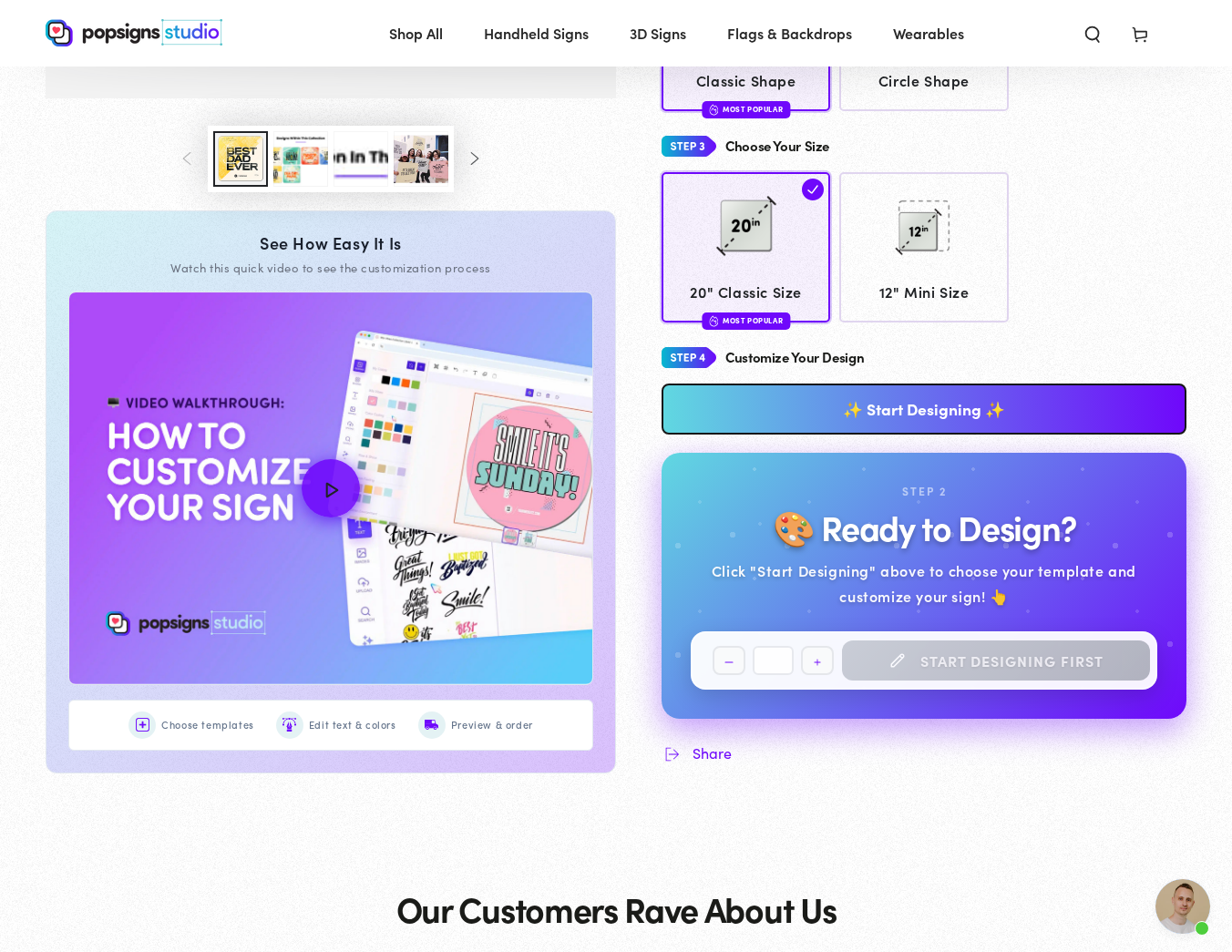
click at [803, 385] on link "✨ Start Designing ✨" at bounding box center [924, 409] width 525 height 51
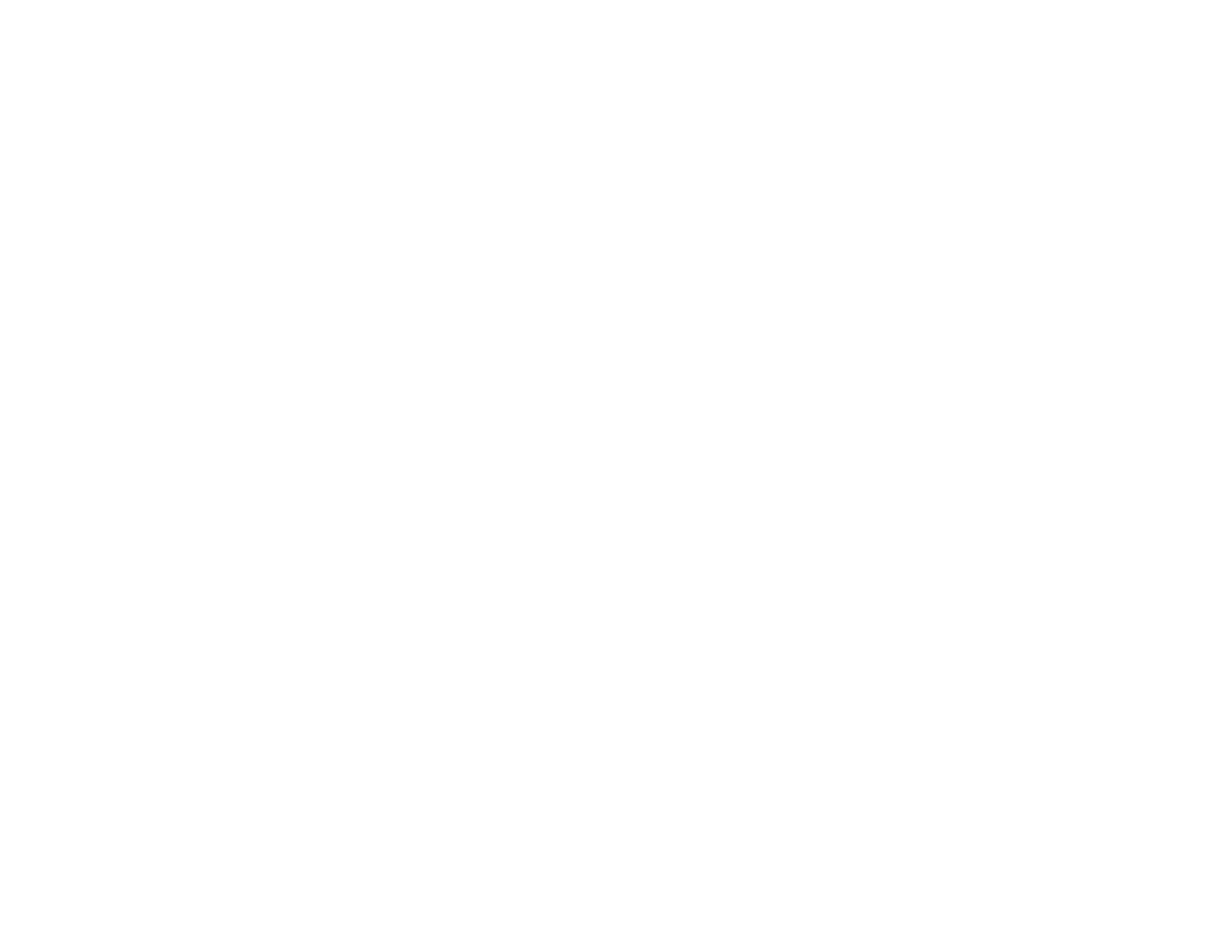
scroll to position [0, 0]
type textarea "An ancient tree with a door leading to a magical world"
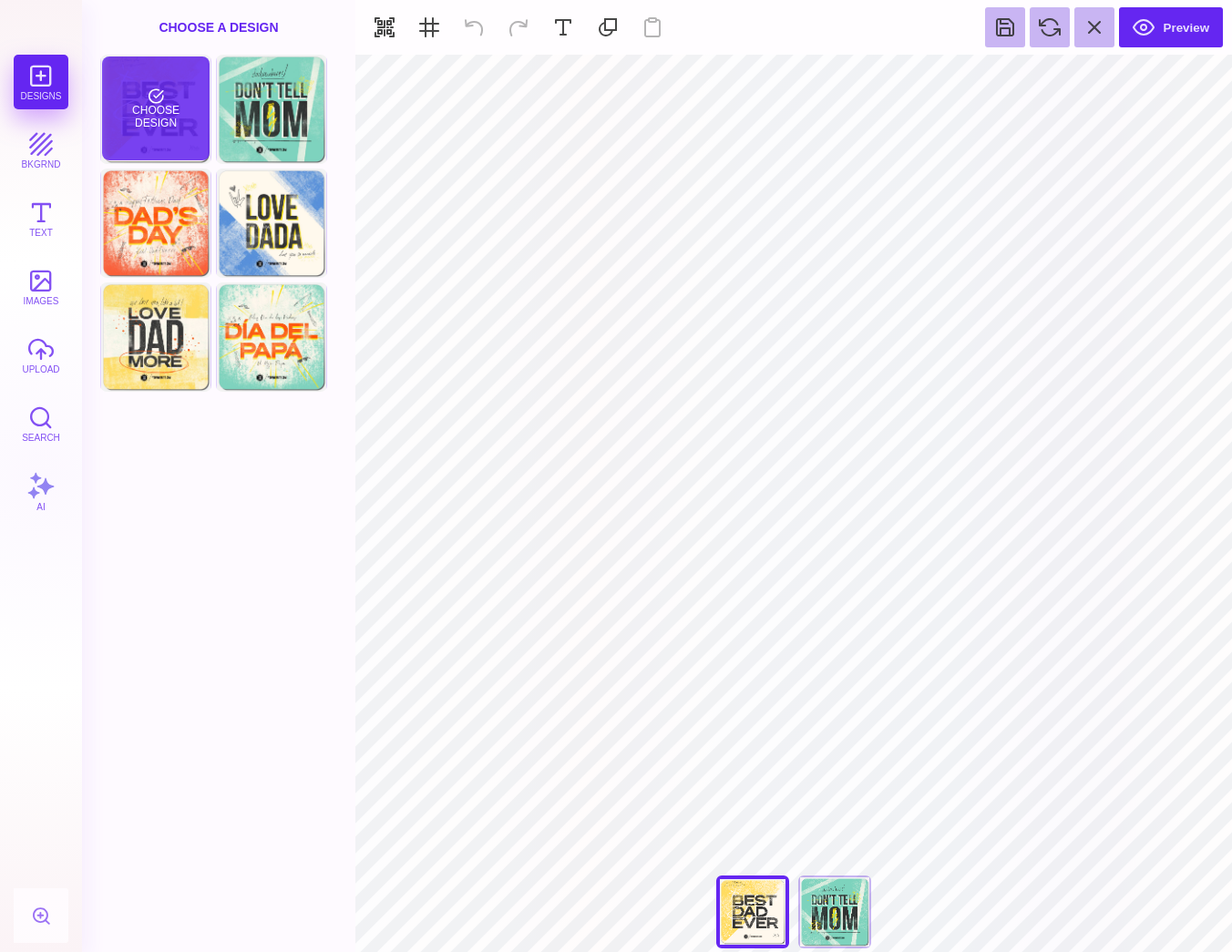
click at [179, 129] on div "Choose Design" at bounding box center [155, 108] width 106 height 103
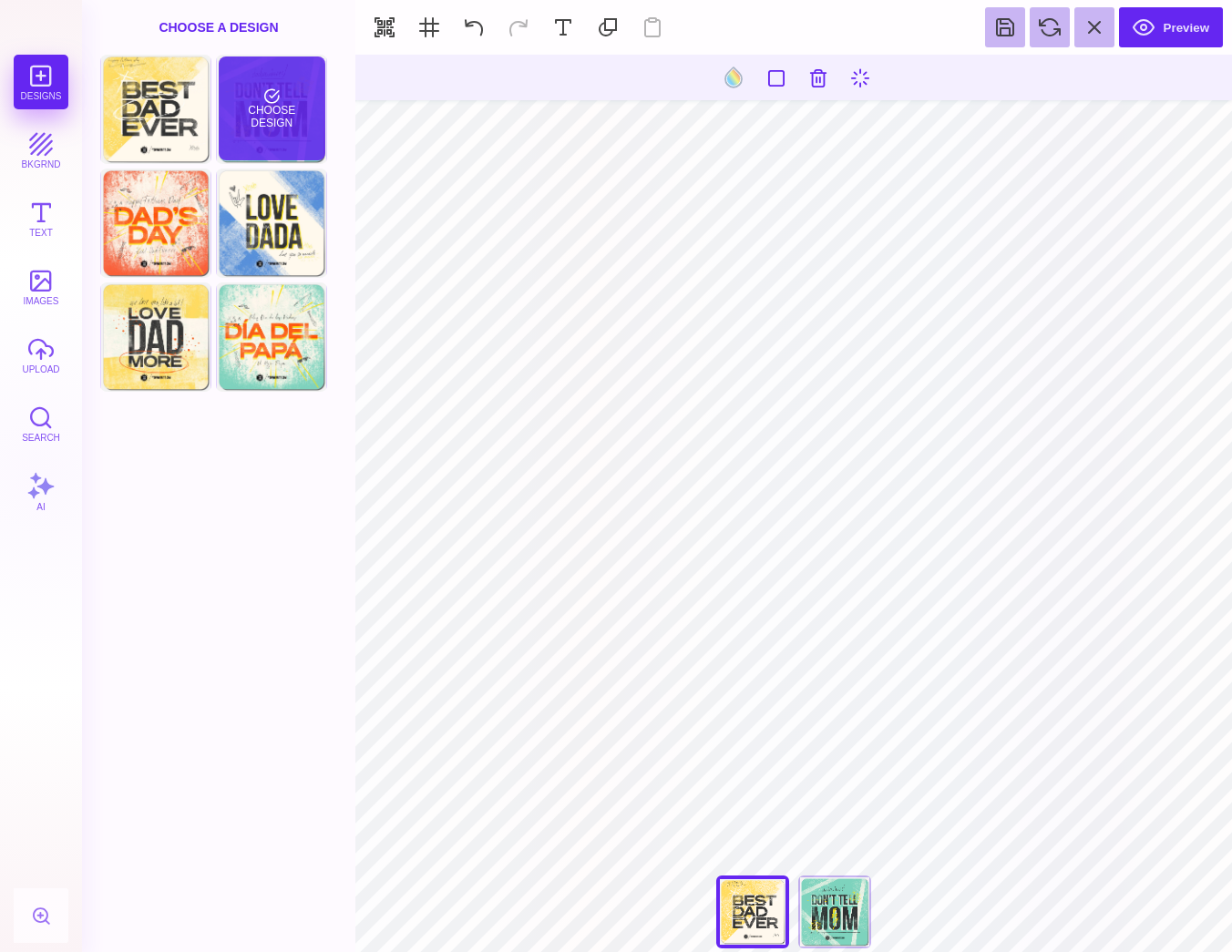
type input "#000000"
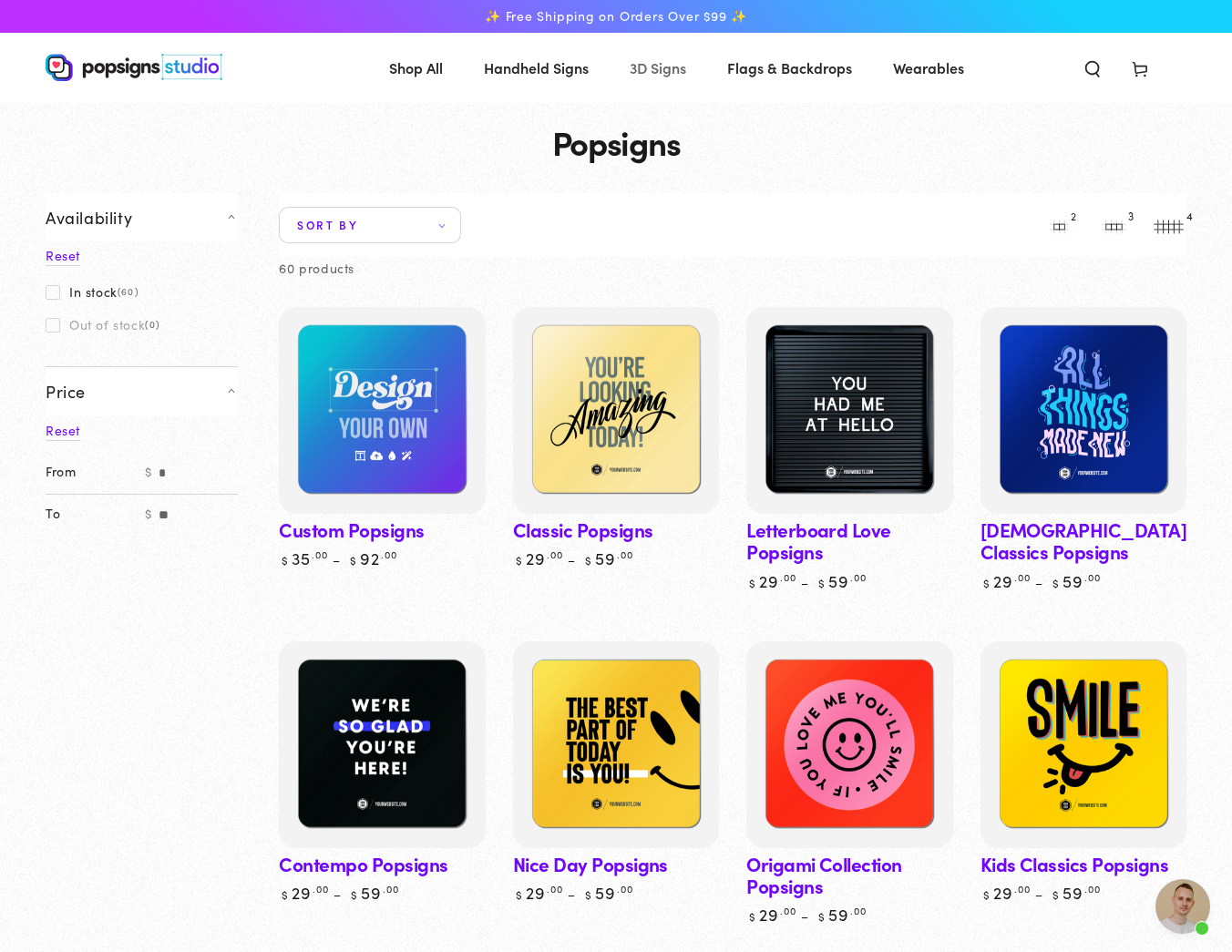
click at [656, 70] on span "3D Signs" at bounding box center [657, 67] width 57 height 26
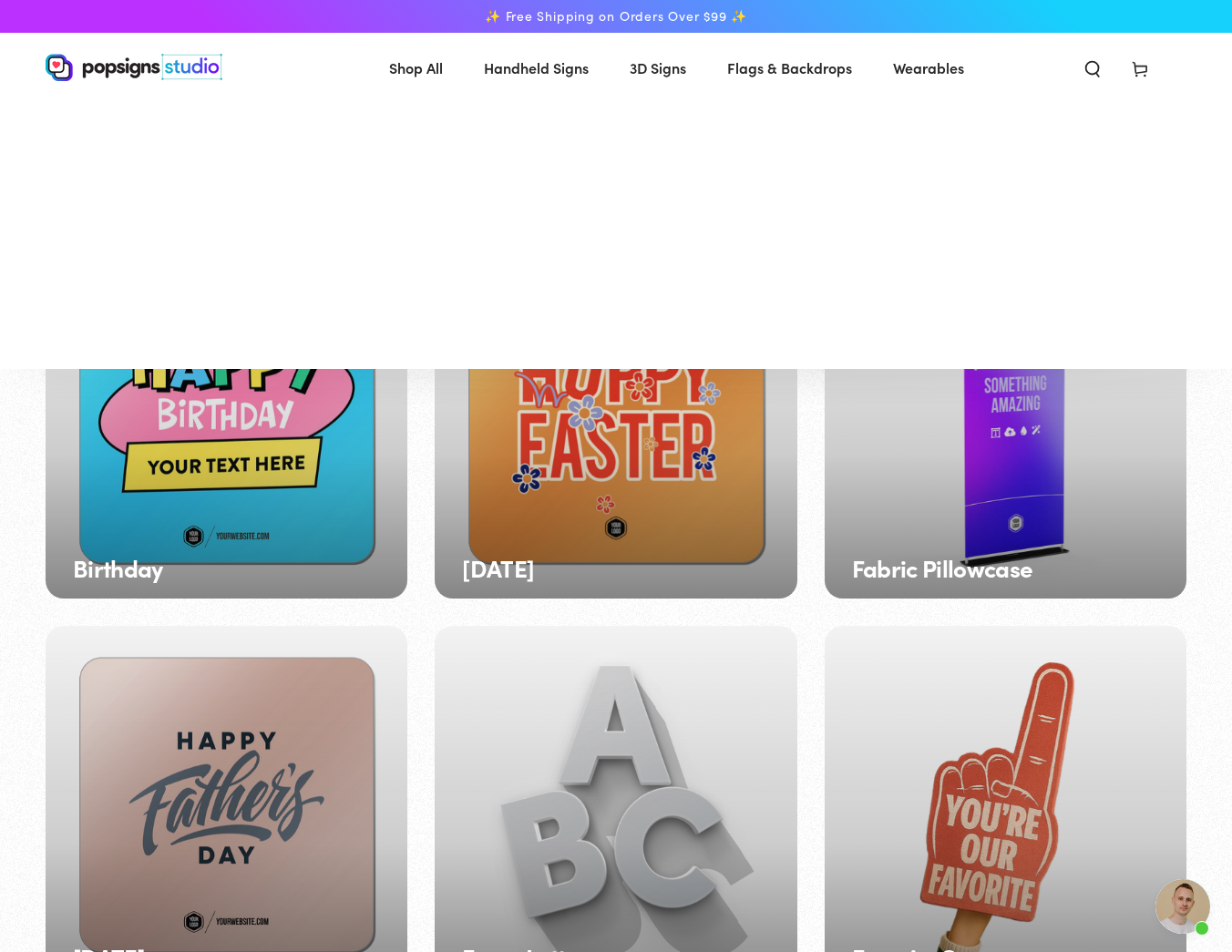
click at [588, 76] on link "Handheld Signs" at bounding box center [536, 67] width 132 height 48
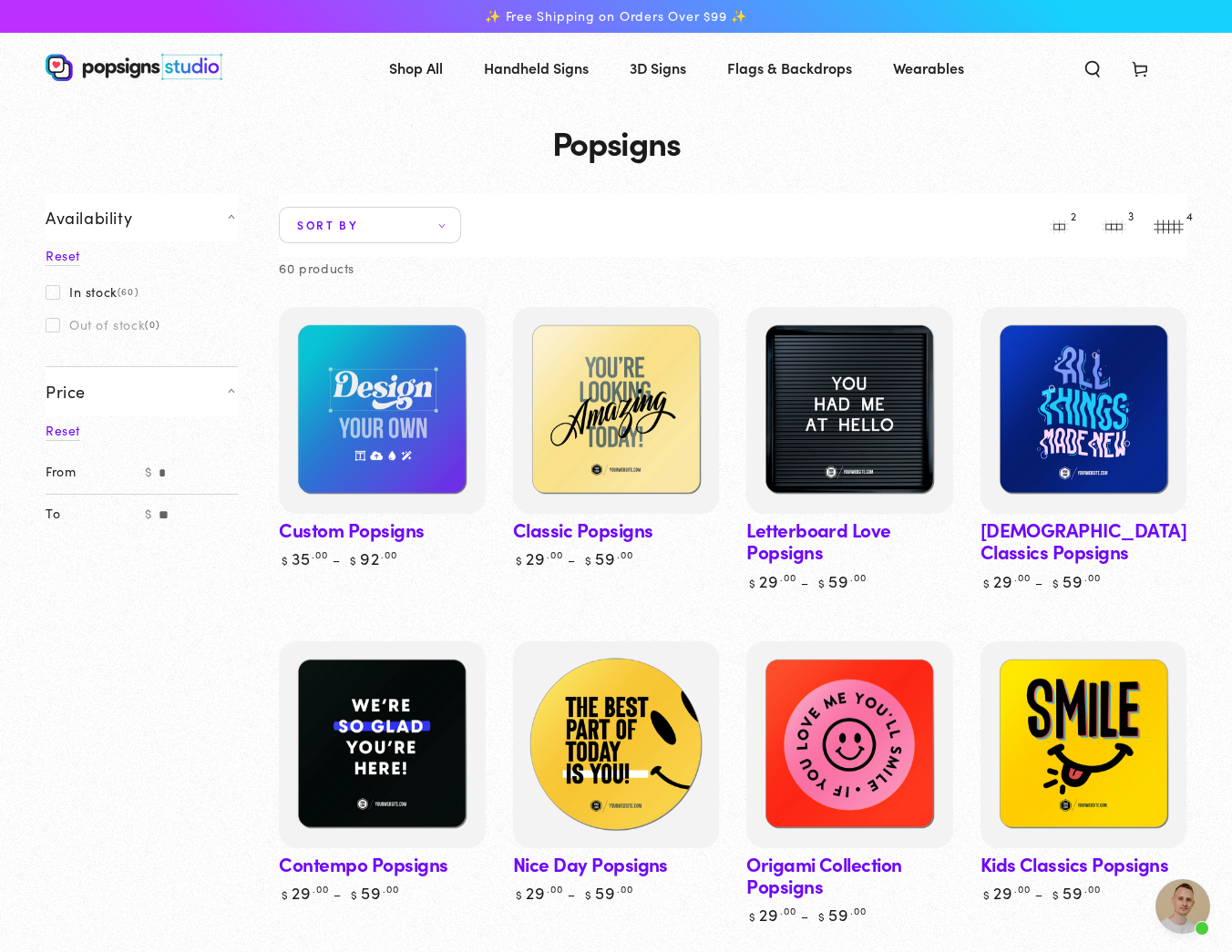
click at [619, 690] on img at bounding box center [616, 745] width 213 height 213
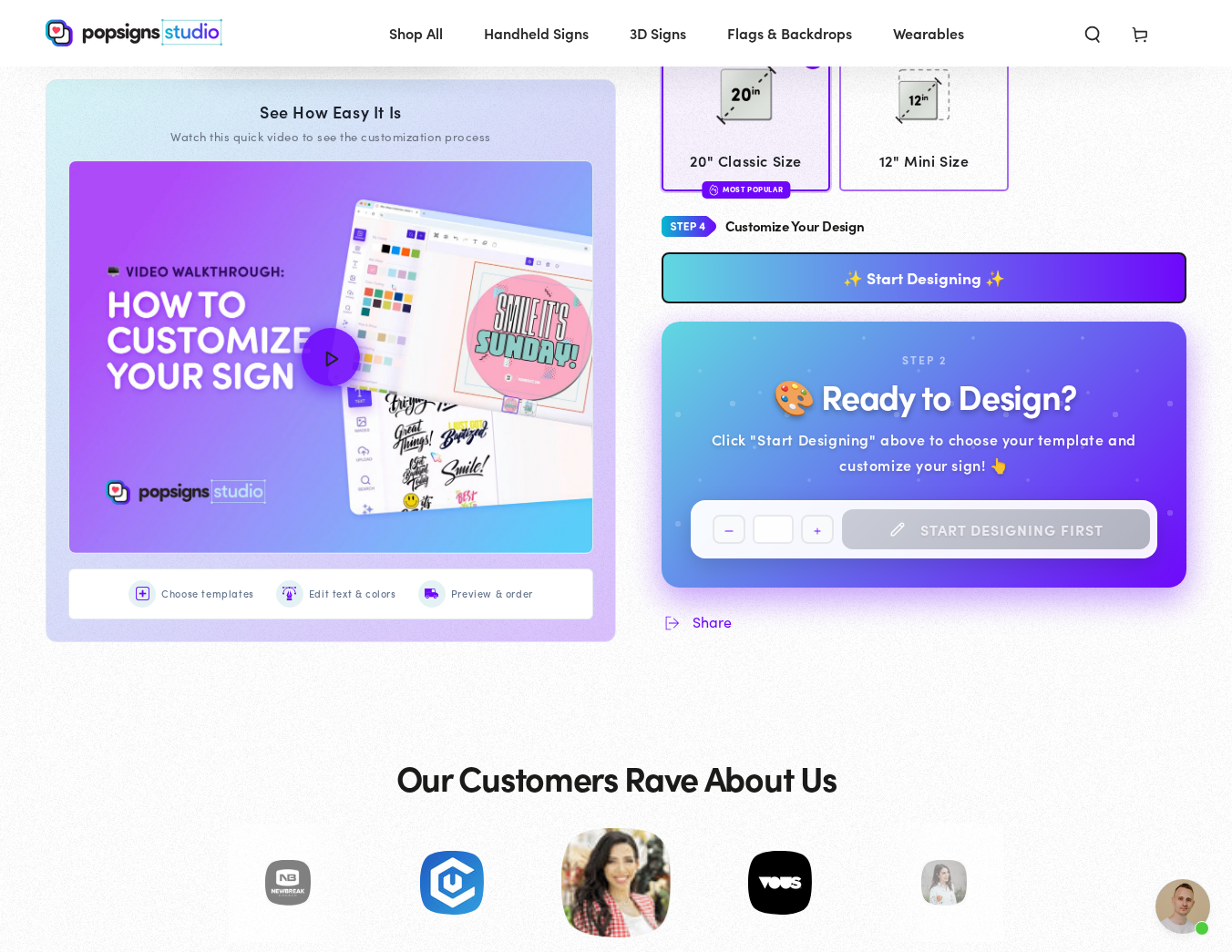
scroll to position [754, 0]
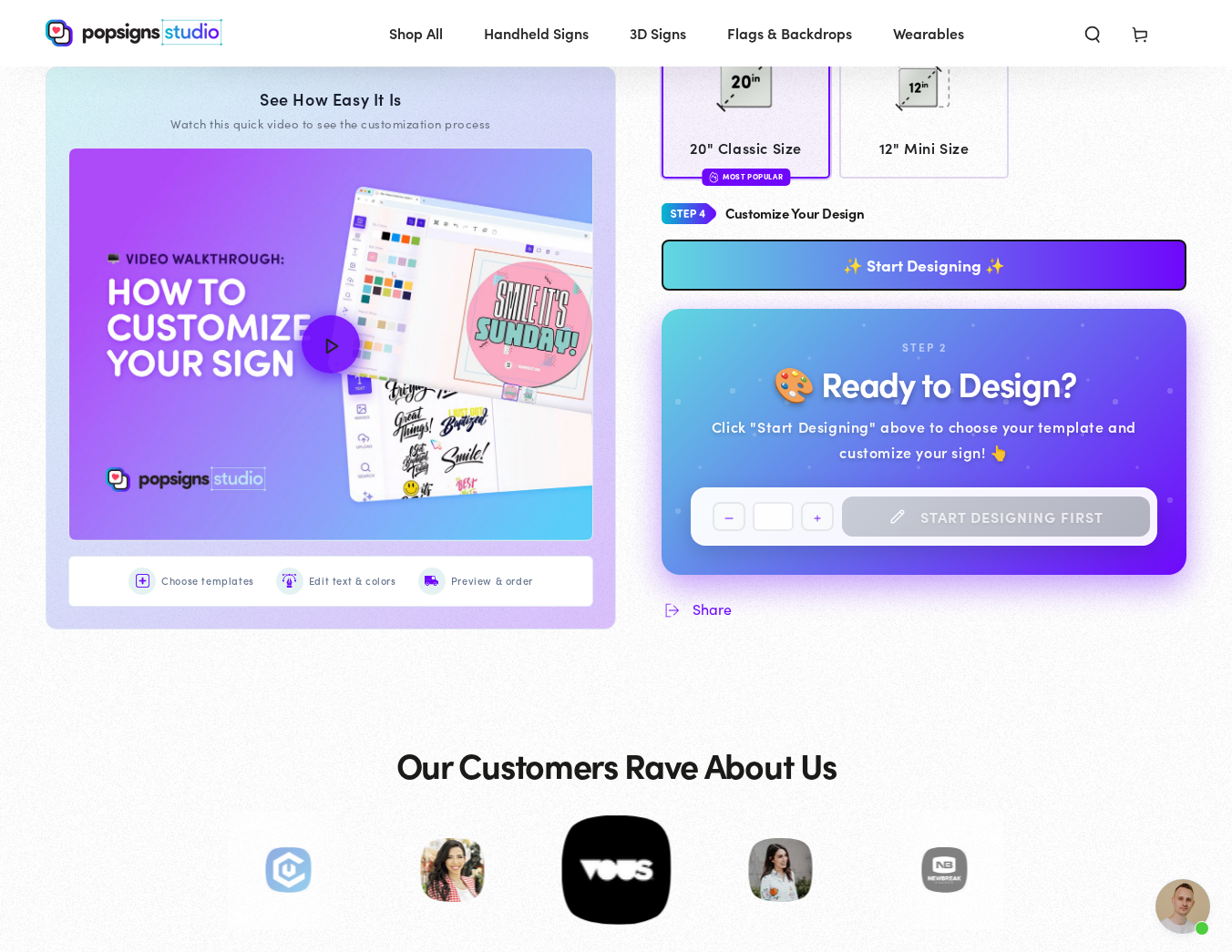
click at [944, 250] on link "✨ Start Designing ✨" at bounding box center [924, 265] width 525 height 51
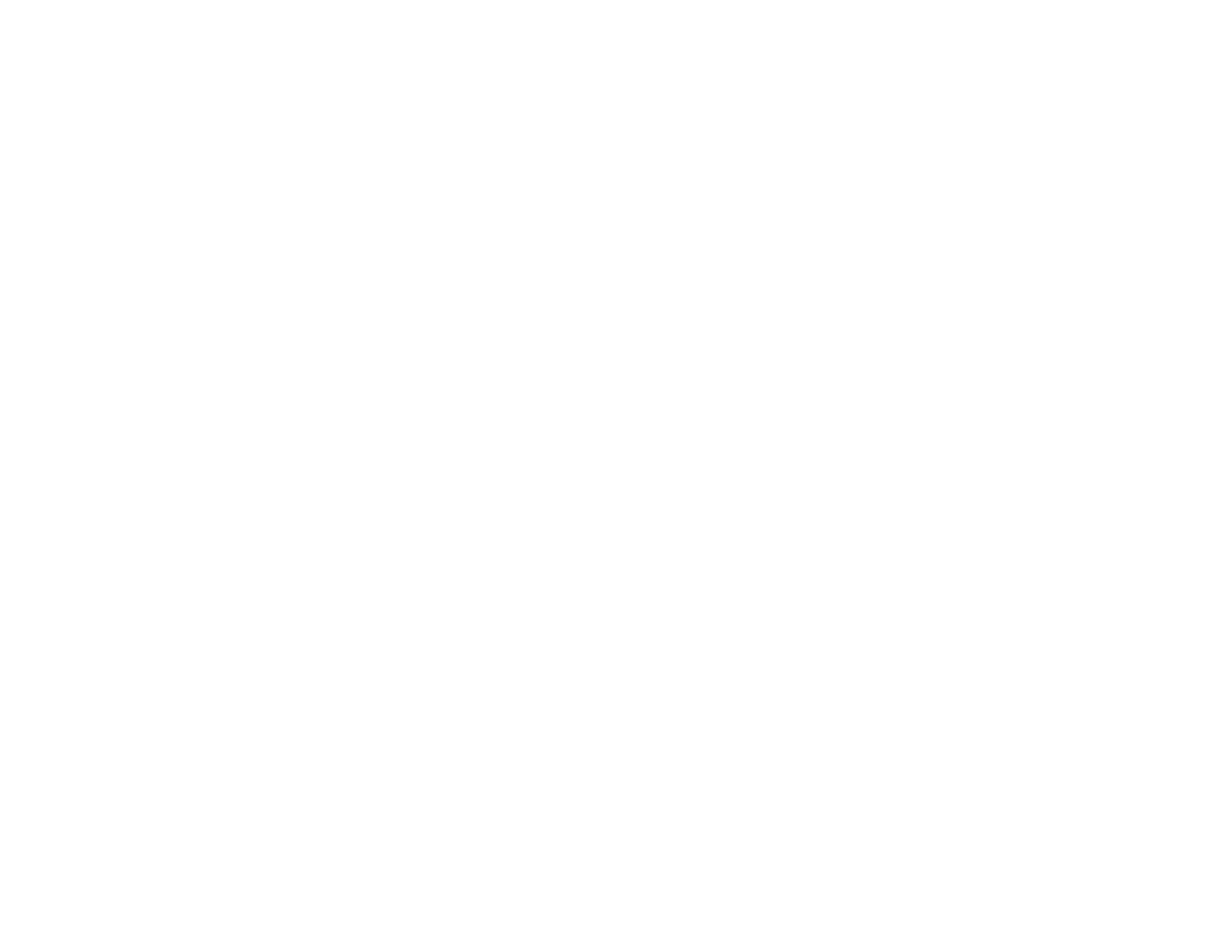
scroll to position [0, 0]
type textarea "An ancient tree with a door leading to a magical world"
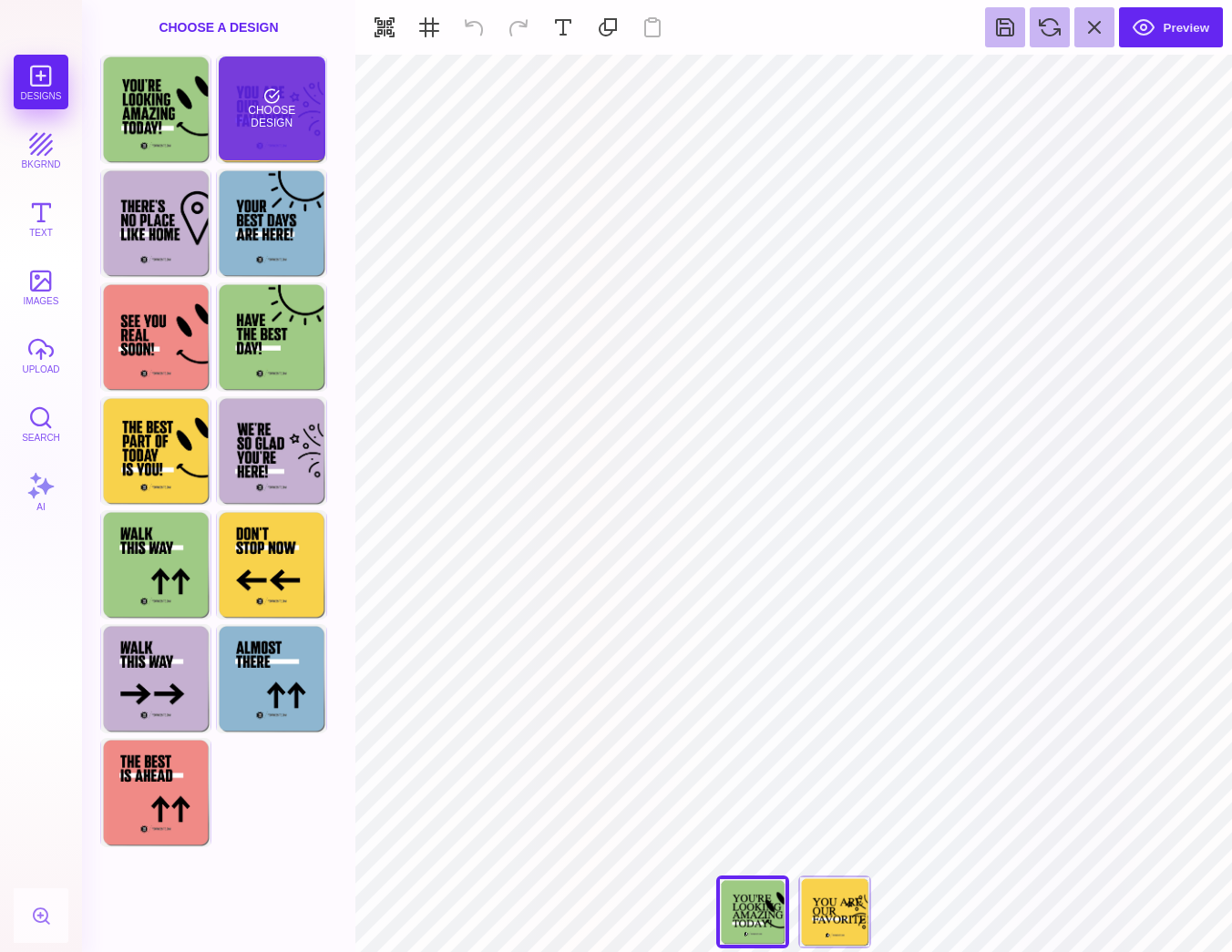
click at [275, 130] on div "Choose Design" at bounding box center [271, 108] width 106 height 103
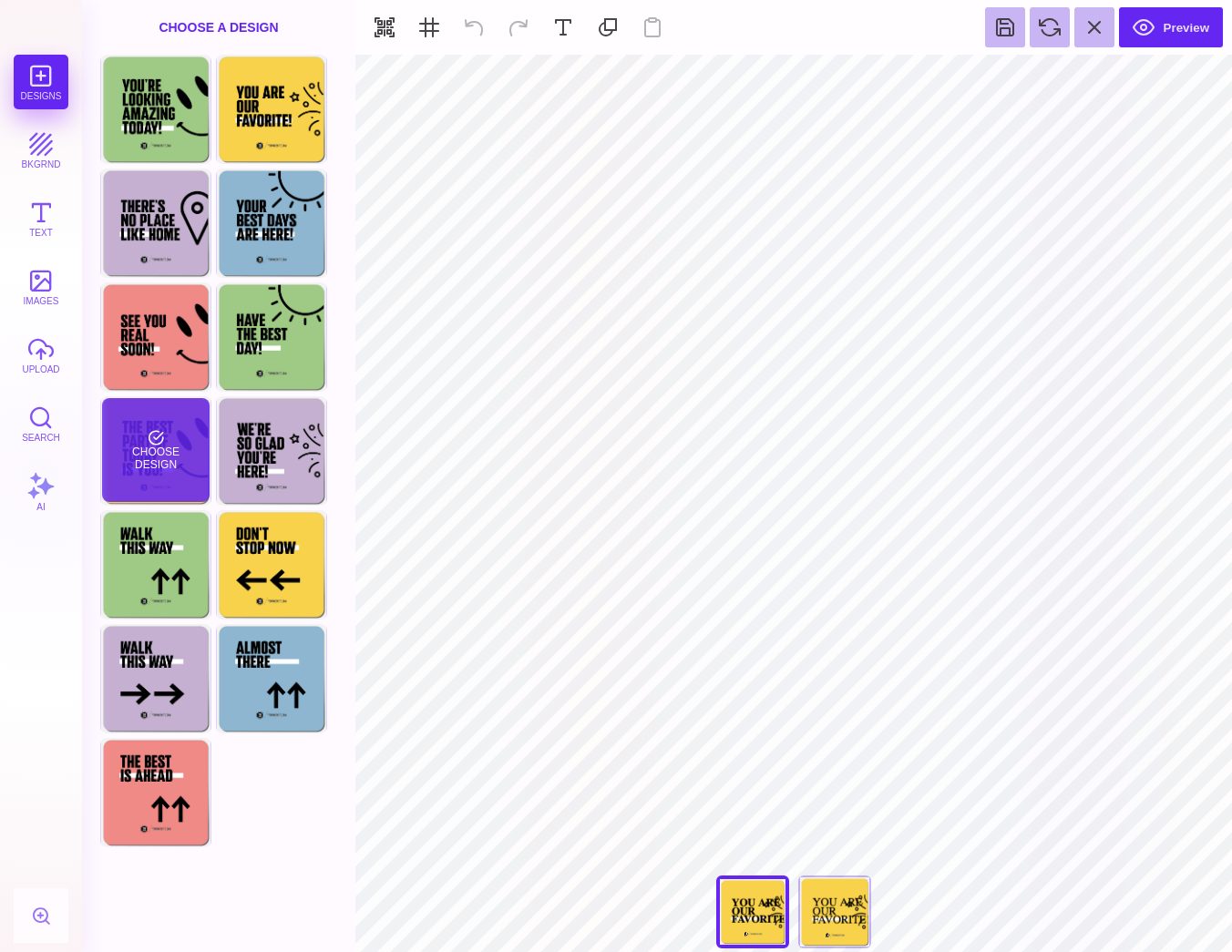
click at [144, 424] on div "Choose Design" at bounding box center [155, 450] width 106 height 103
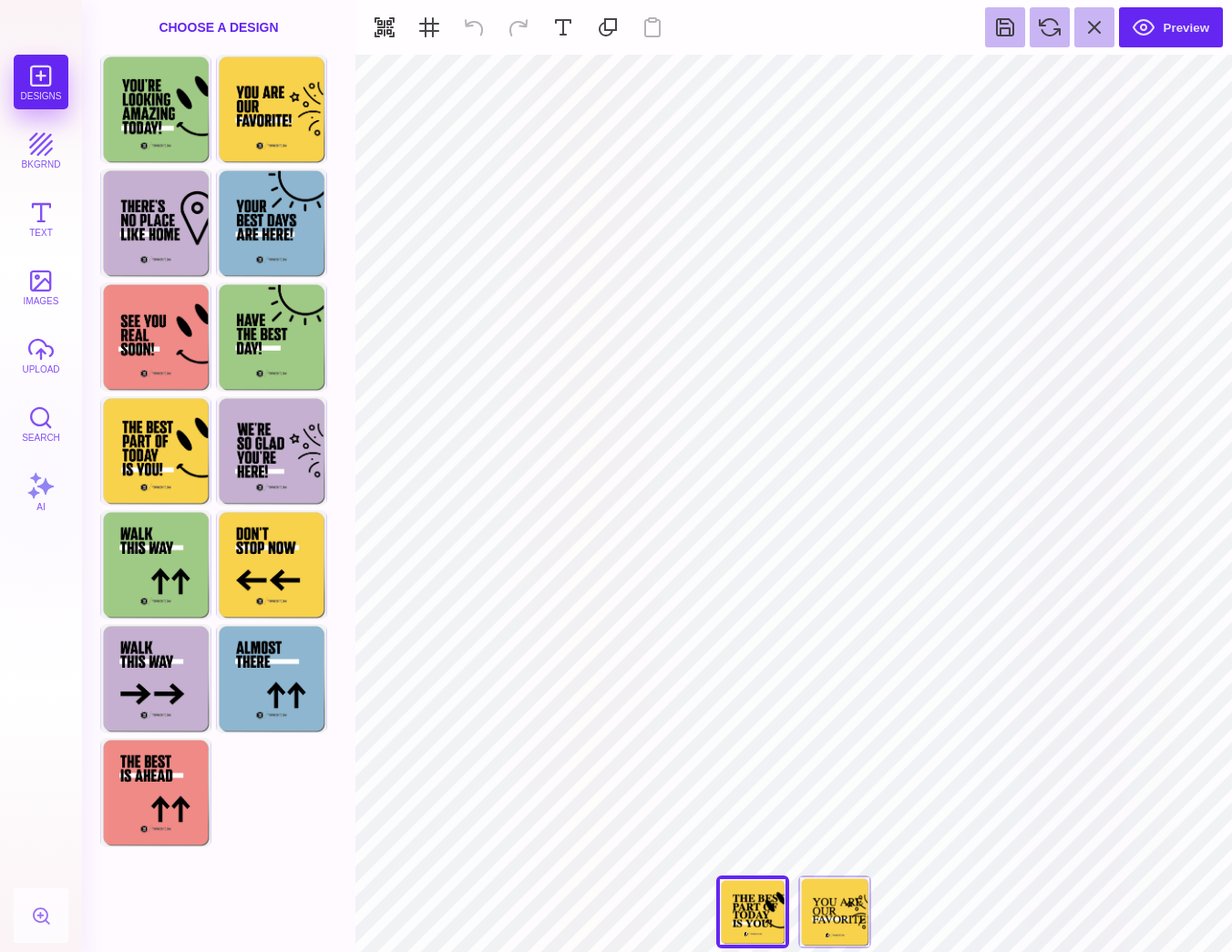
type input "#000000"
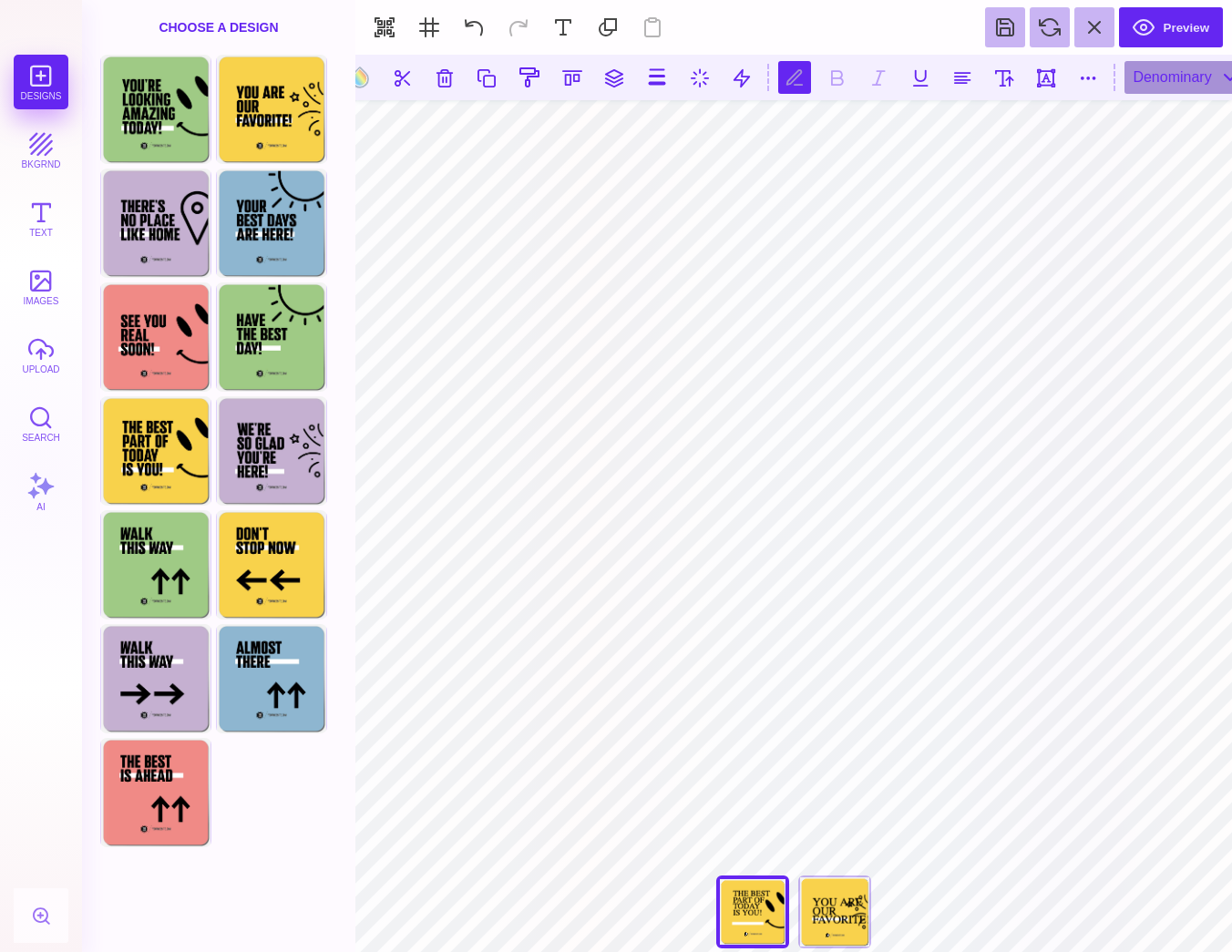
scroll to position [1, 0]
type textarea "*"
type textarea "**********"
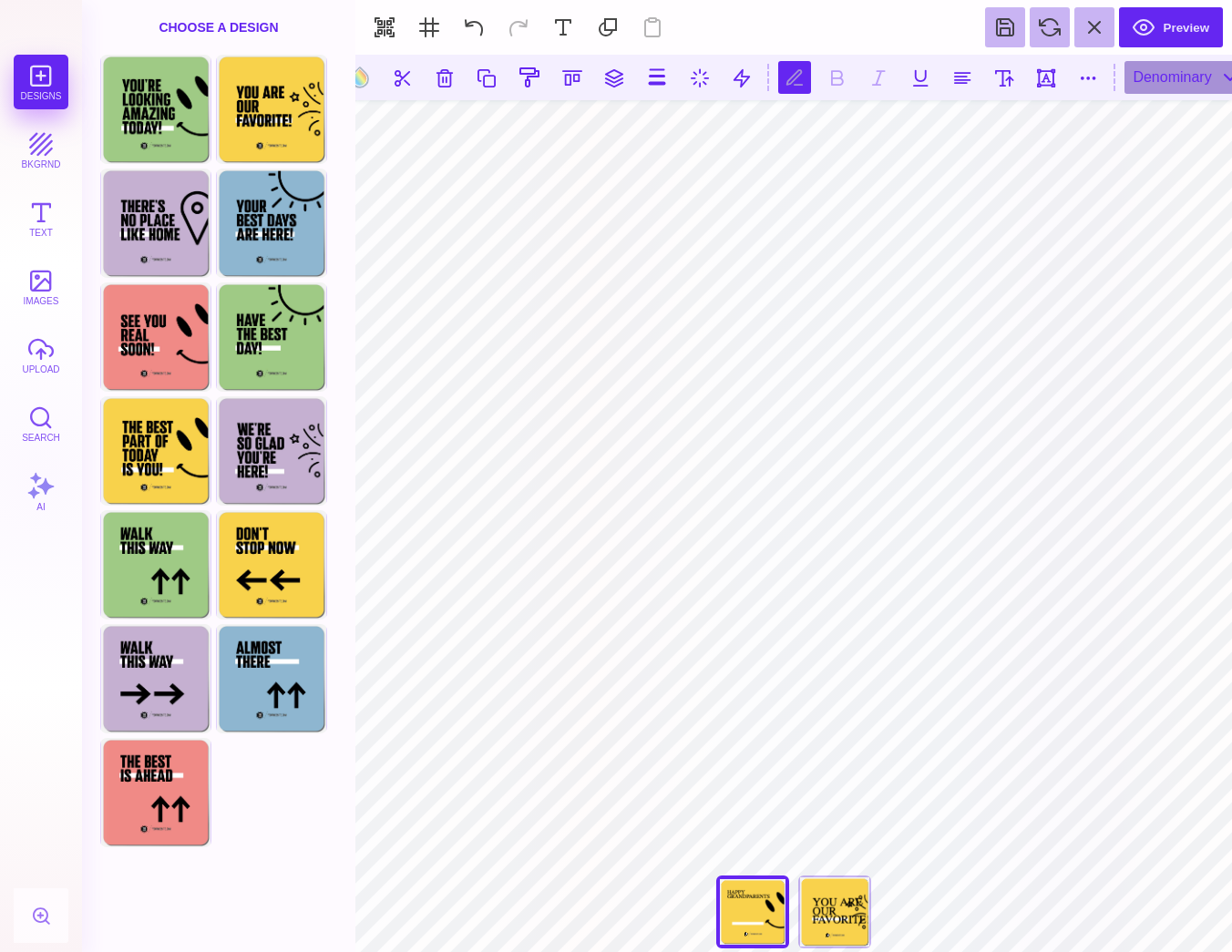
type textarea "**********"
click at [657, 79] on button at bounding box center [656, 77] width 34 height 34
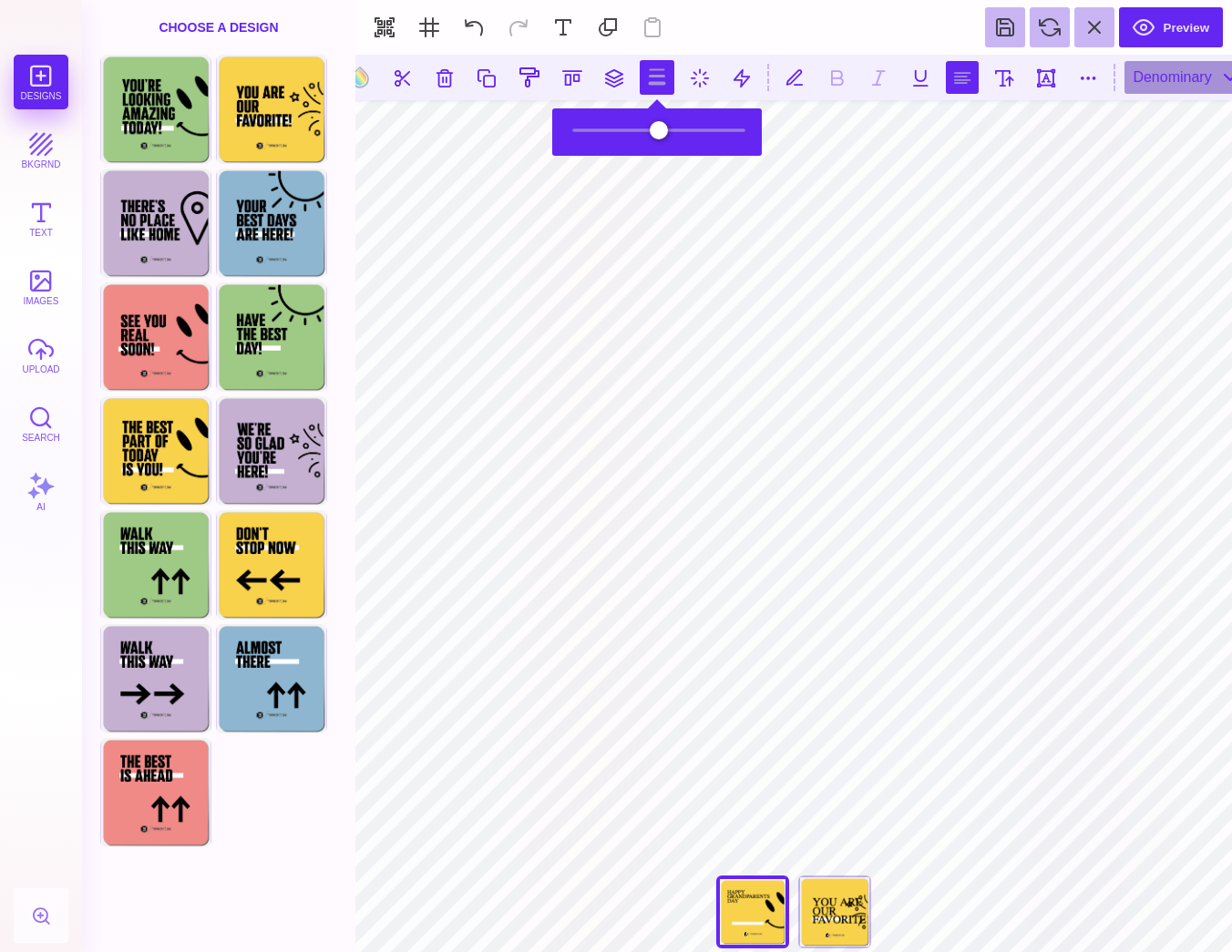
click at [956, 70] on button at bounding box center [962, 78] width 33 height 33
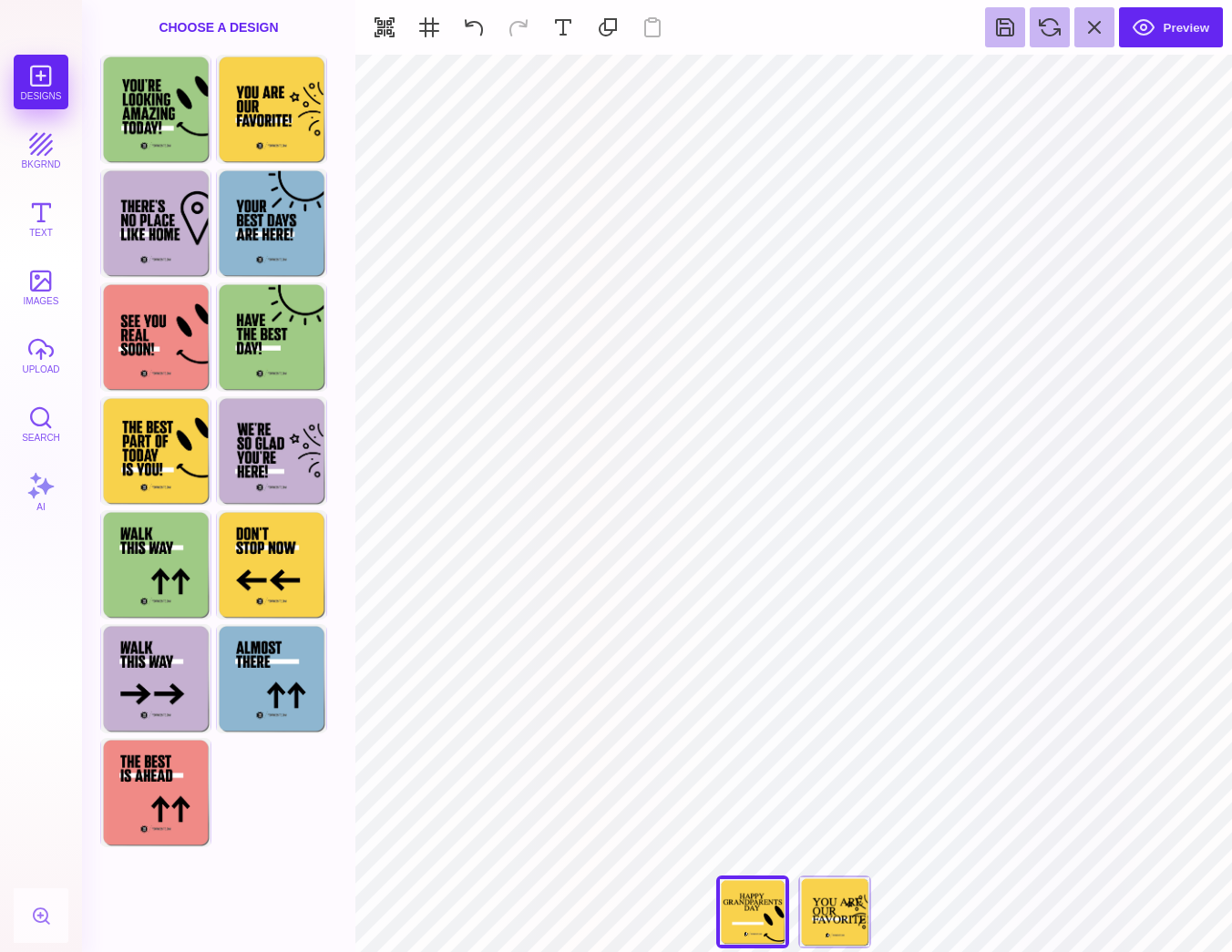
type input "#FFFFFF"
click at [258, 20] on div "Choose A Design" at bounding box center [219, 27] width 273 height 55
click at [1104, 11] on button at bounding box center [1093, 26] width 40 height 40
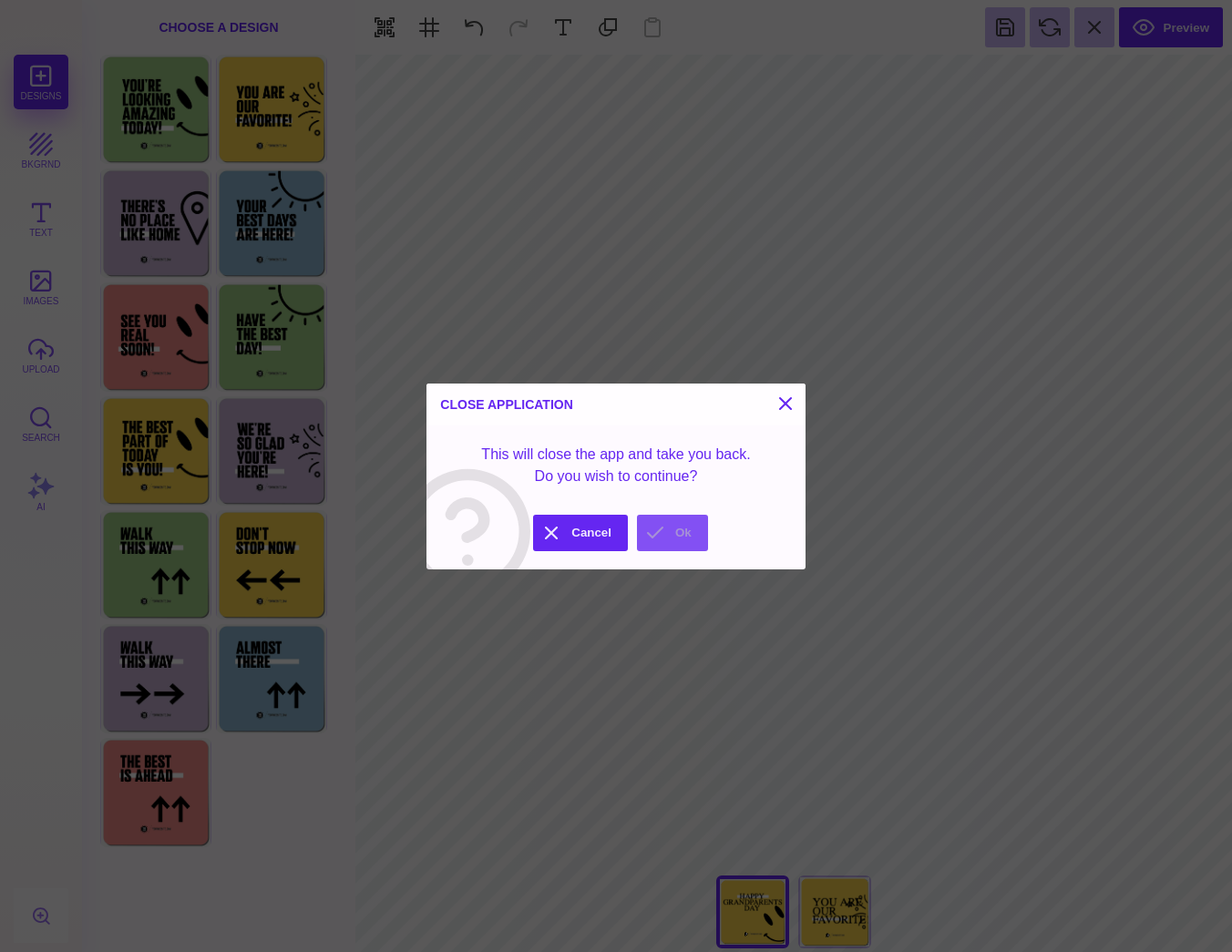
click at [656, 526] on button "Ok" at bounding box center [672, 533] width 71 height 36
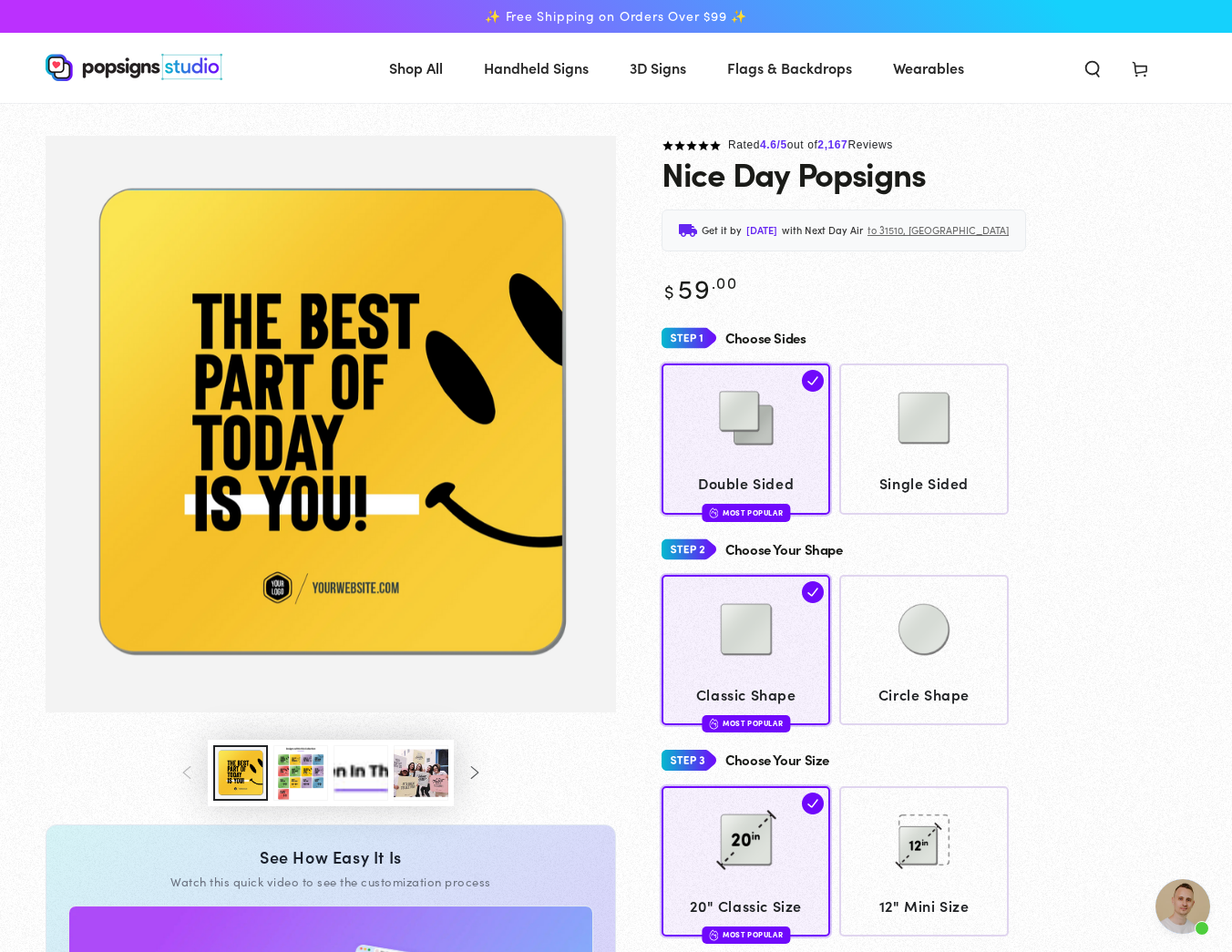
scroll to position [0, 0]
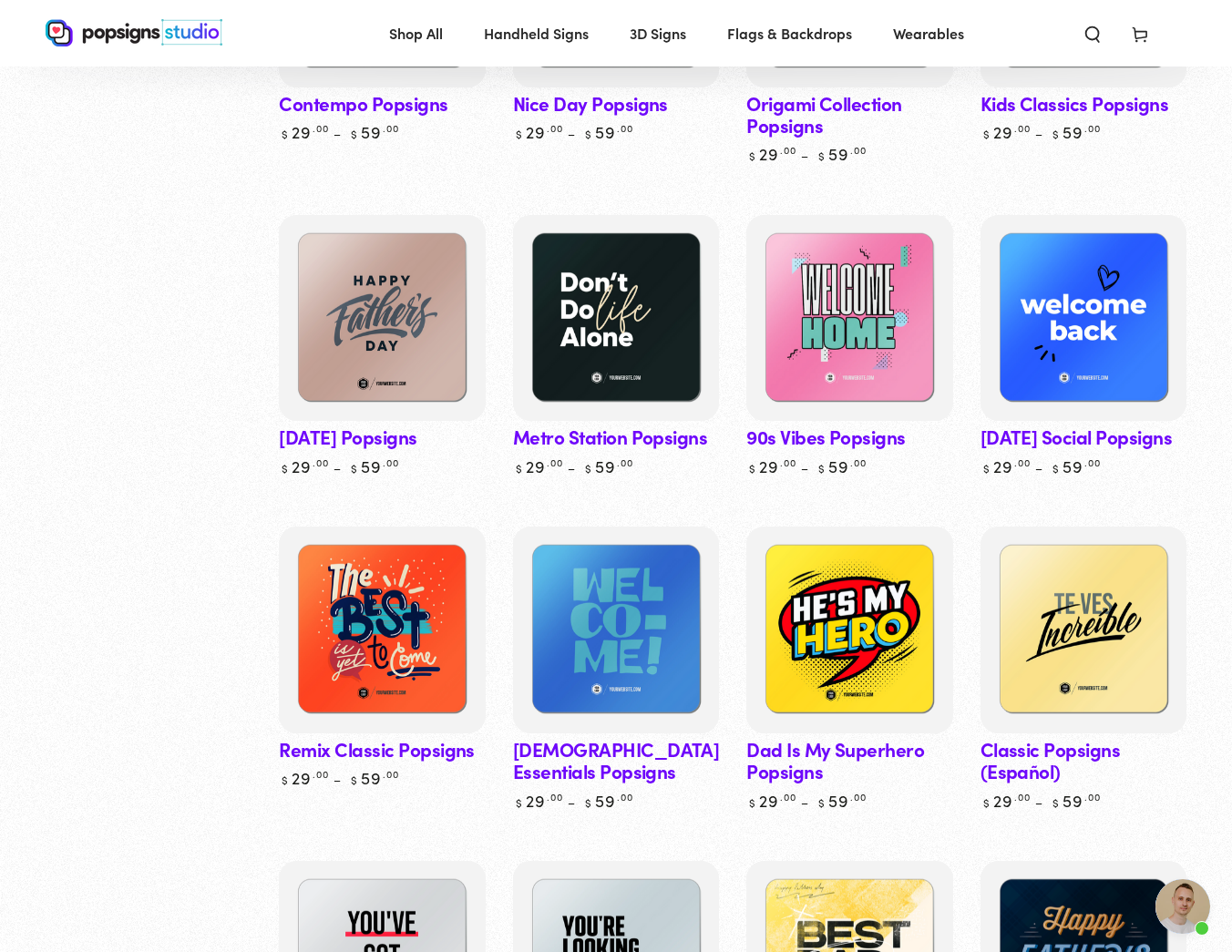
scroll to position [766, 0]
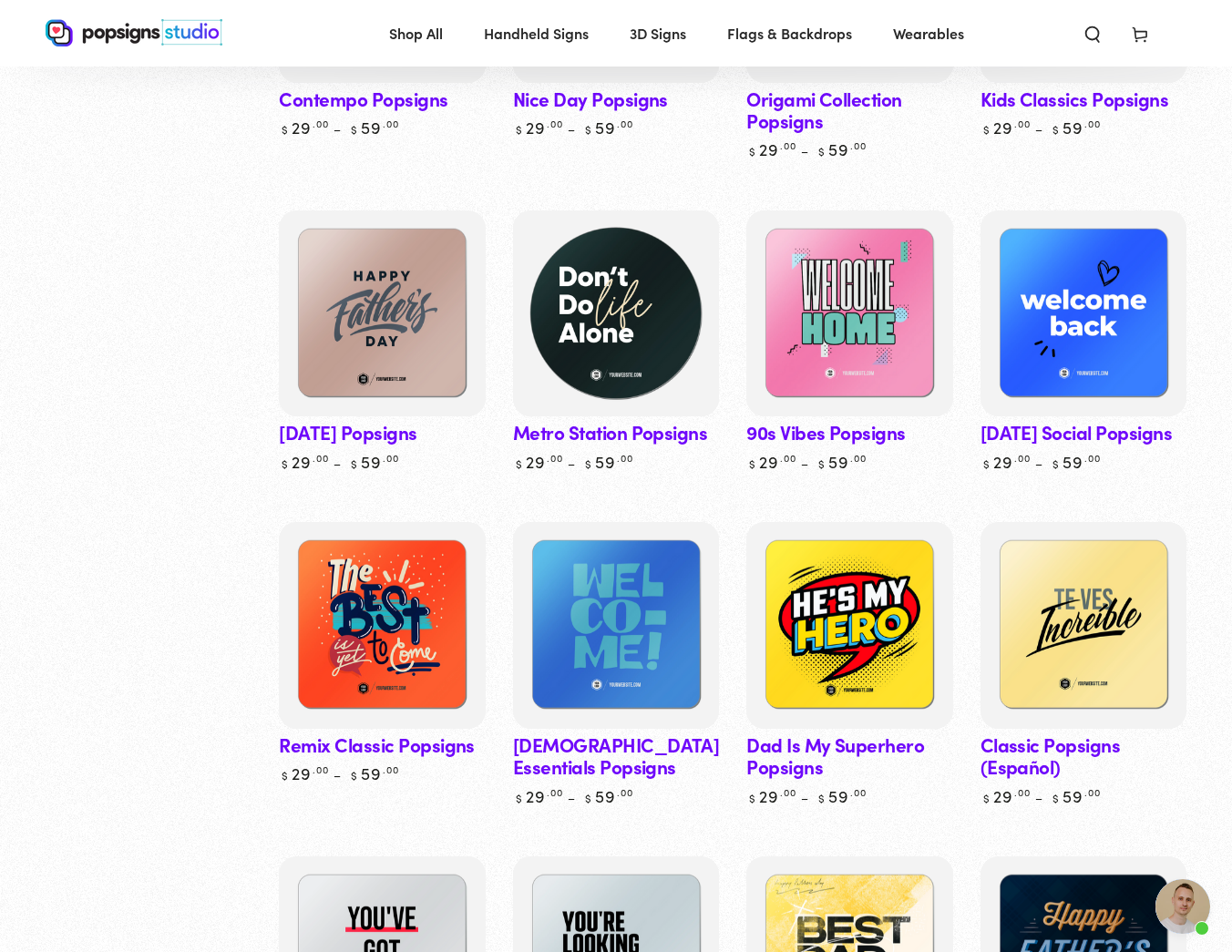
click at [645, 346] on img at bounding box center [616, 314] width 213 height 213
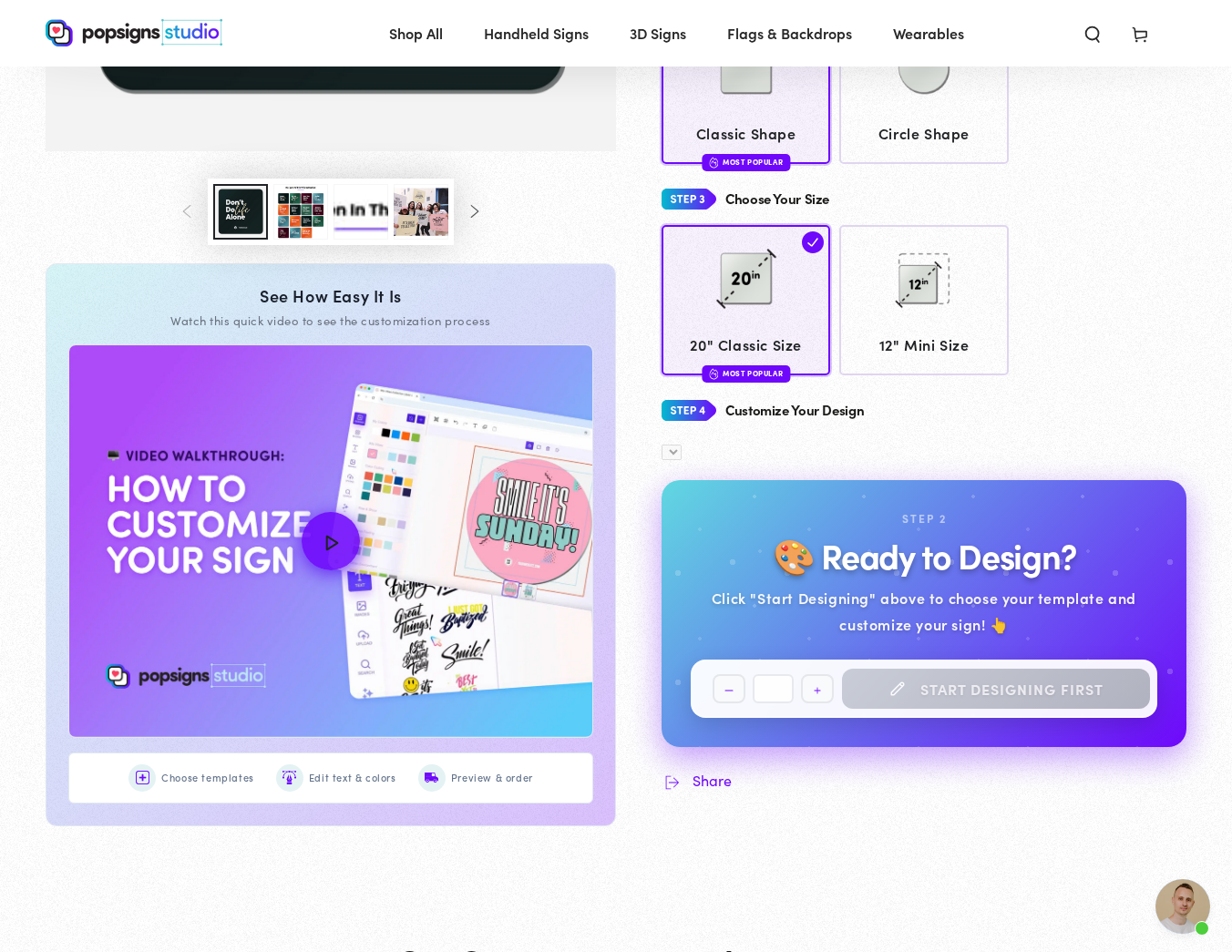
scroll to position [564, 0]
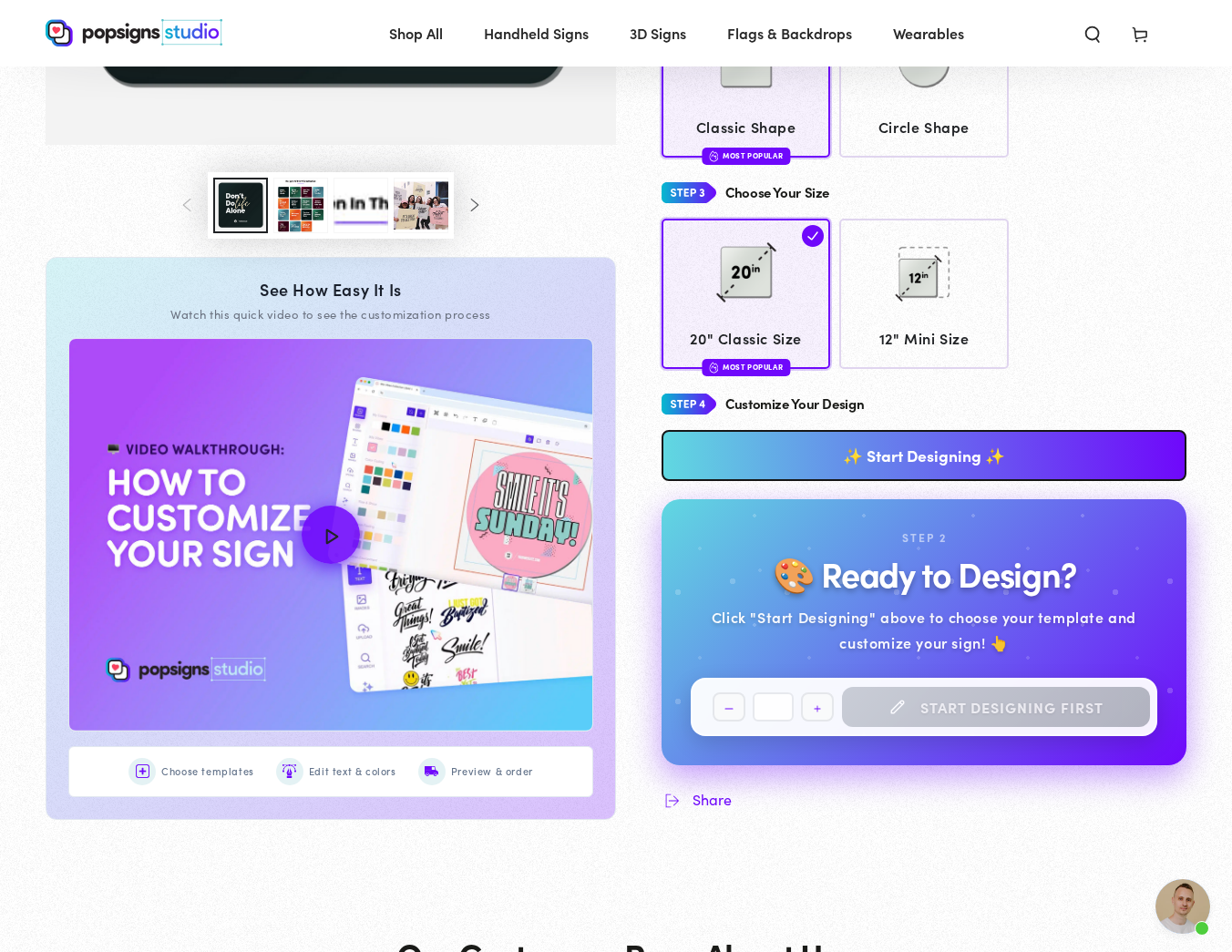
click at [329, 197] on ul "Gallery Viewer" at bounding box center [331, 206] width 246 height 66
click at [308, 191] on button "Load image 3 in gallery view" at bounding box center [300, 205] width 55 height 56
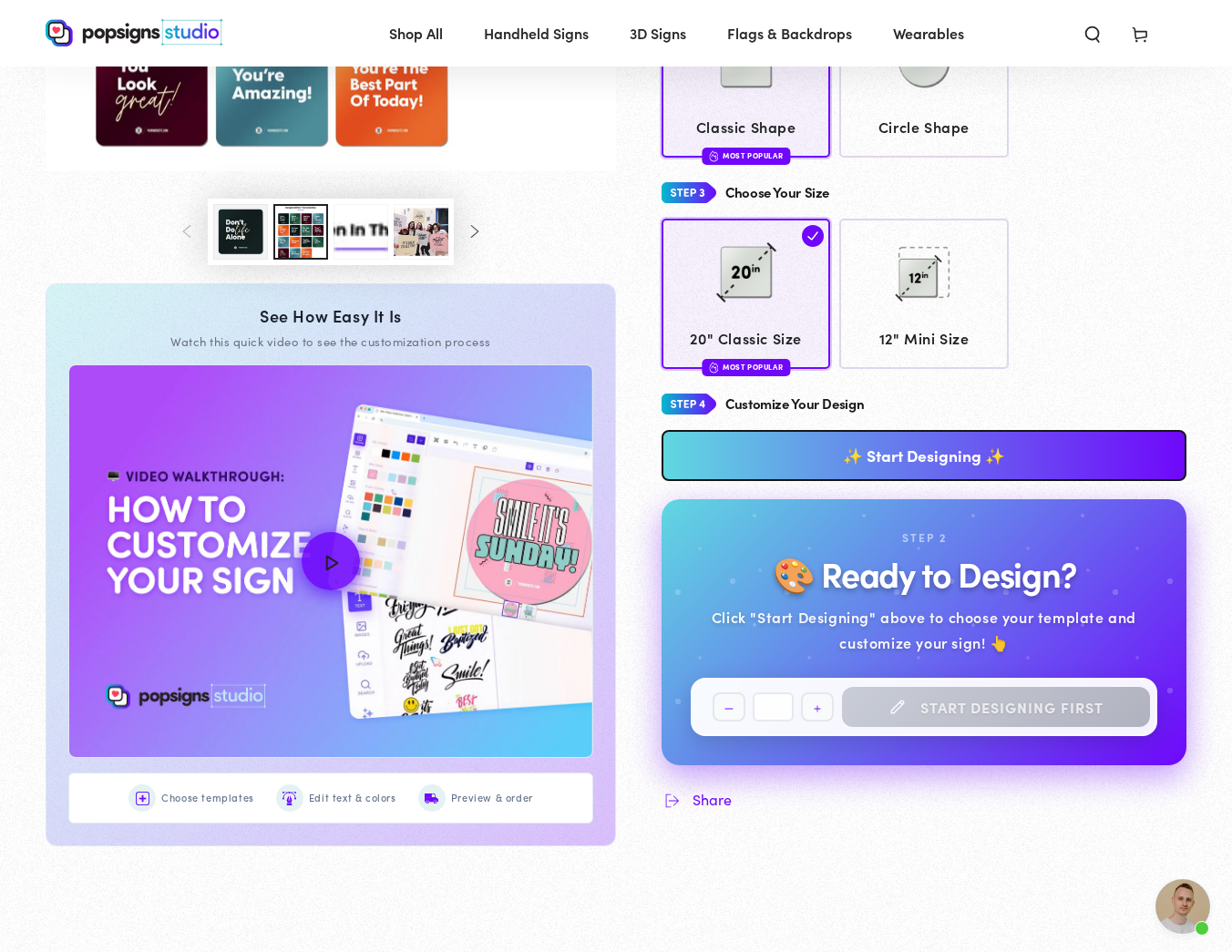
click at [250, 249] on button "Load image 1 in gallery view" at bounding box center [241, 231] width 55 height 56
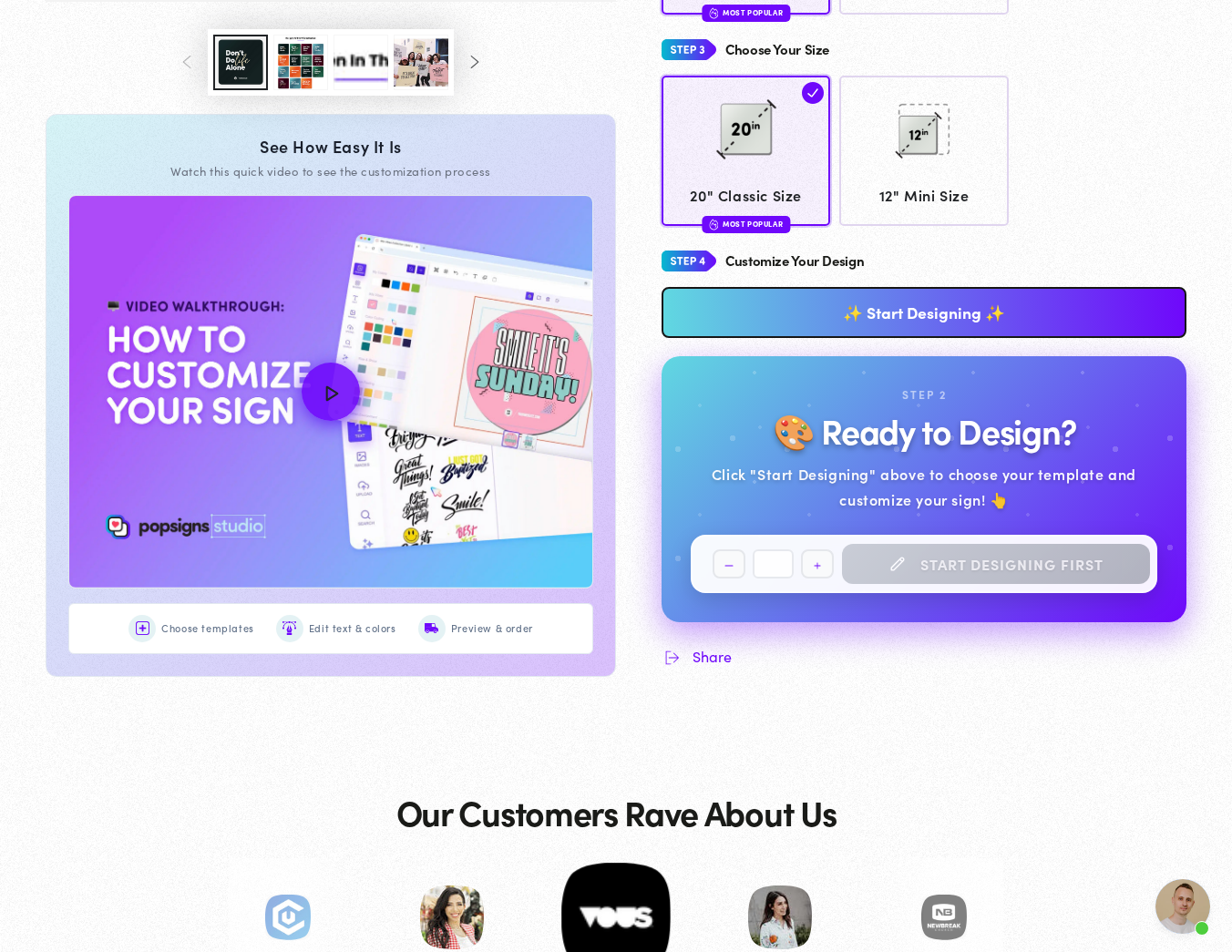
scroll to position [740, 0]
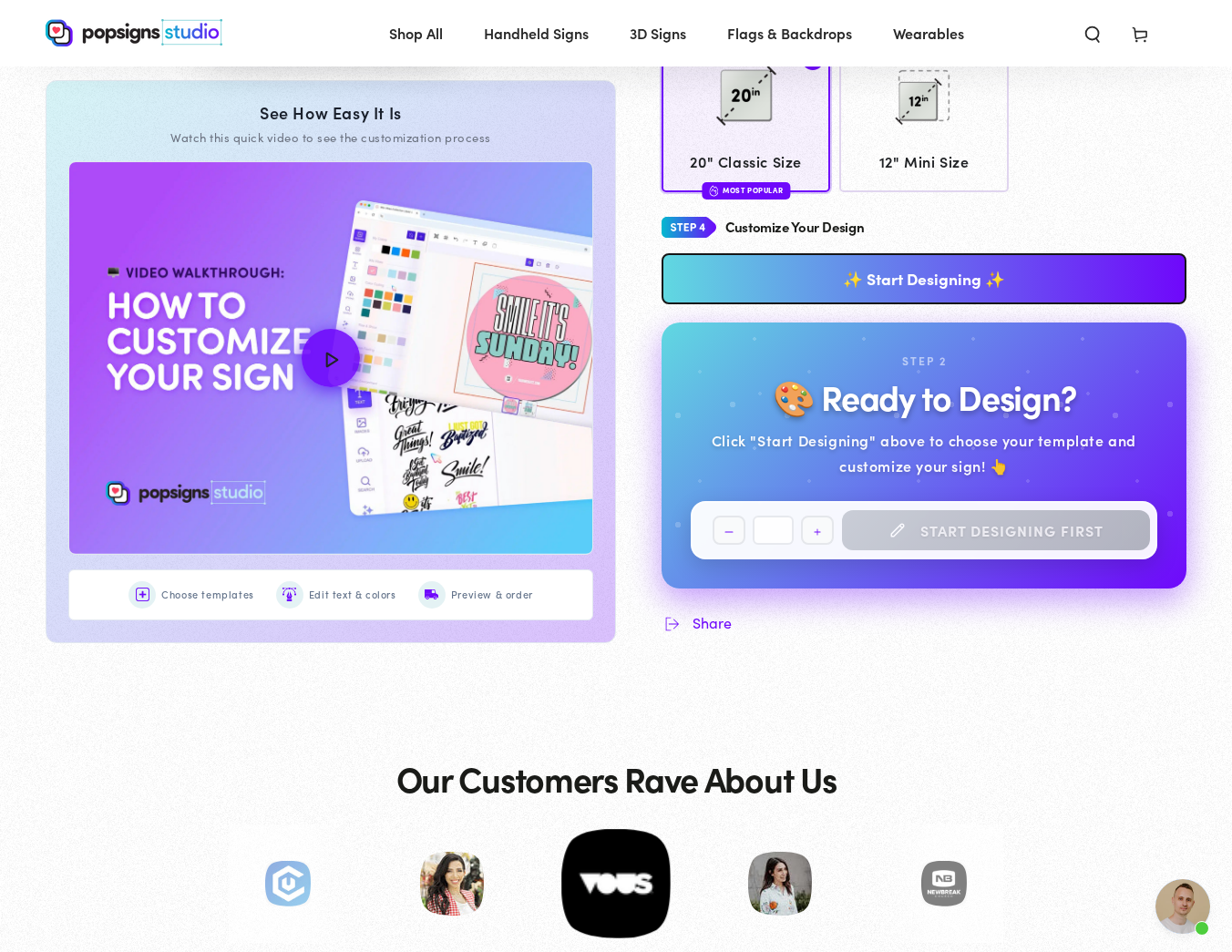
click at [891, 281] on link "✨ Start Designing ✨" at bounding box center [924, 279] width 525 height 51
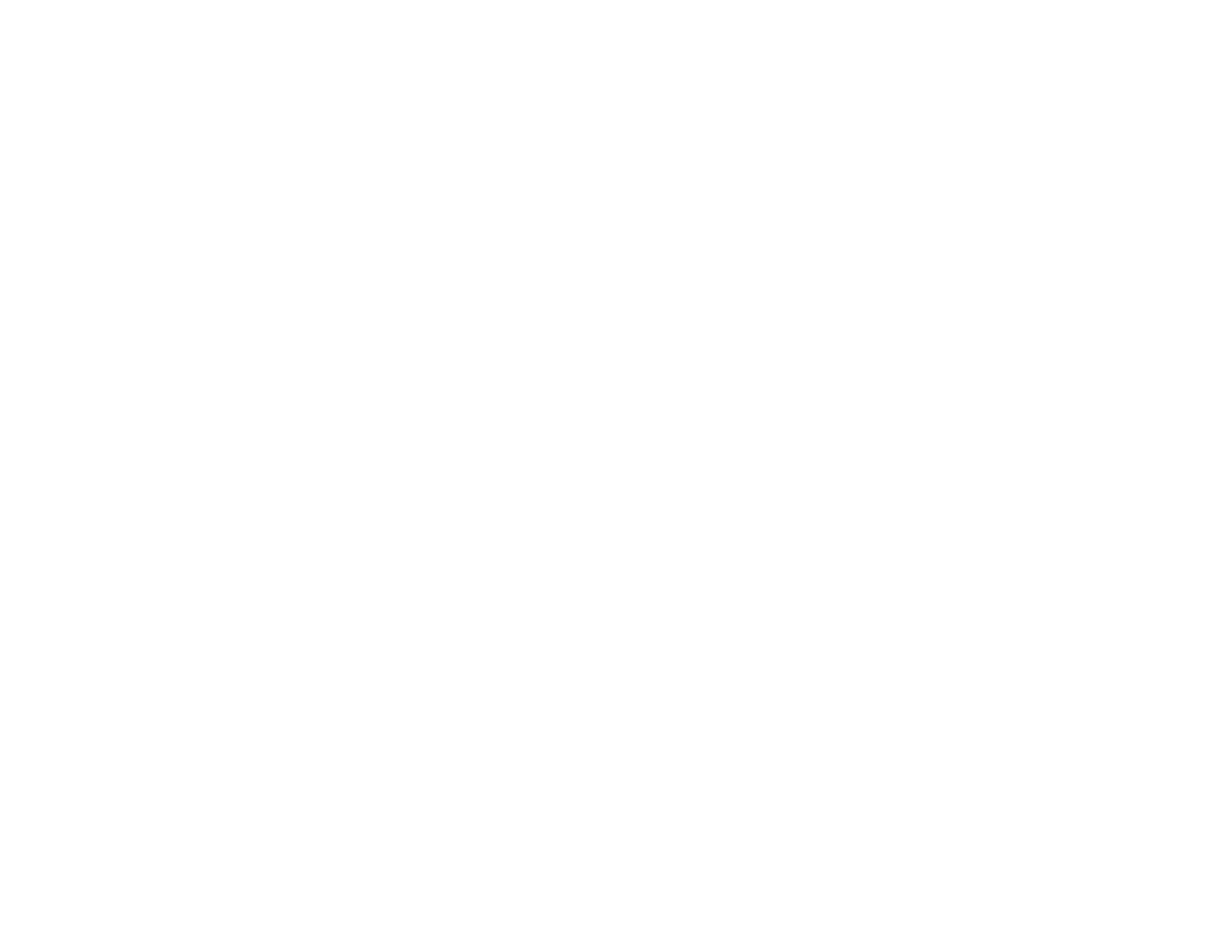
scroll to position [0, 0]
type textarea "An ancient tree with a door leading to a magical world"
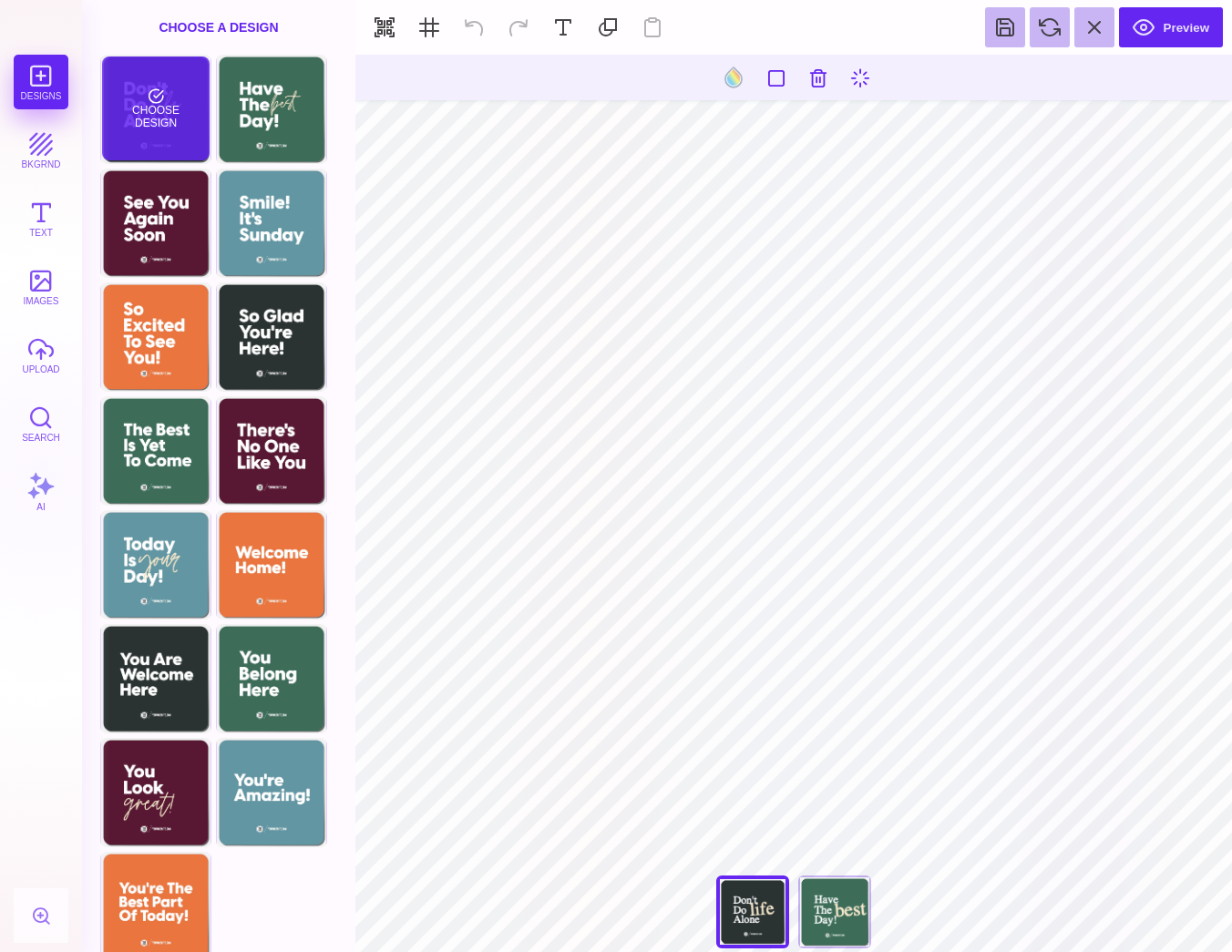
click at [131, 110] on div "Choose Design" at bounding box center [155, 108] width 106 height 103
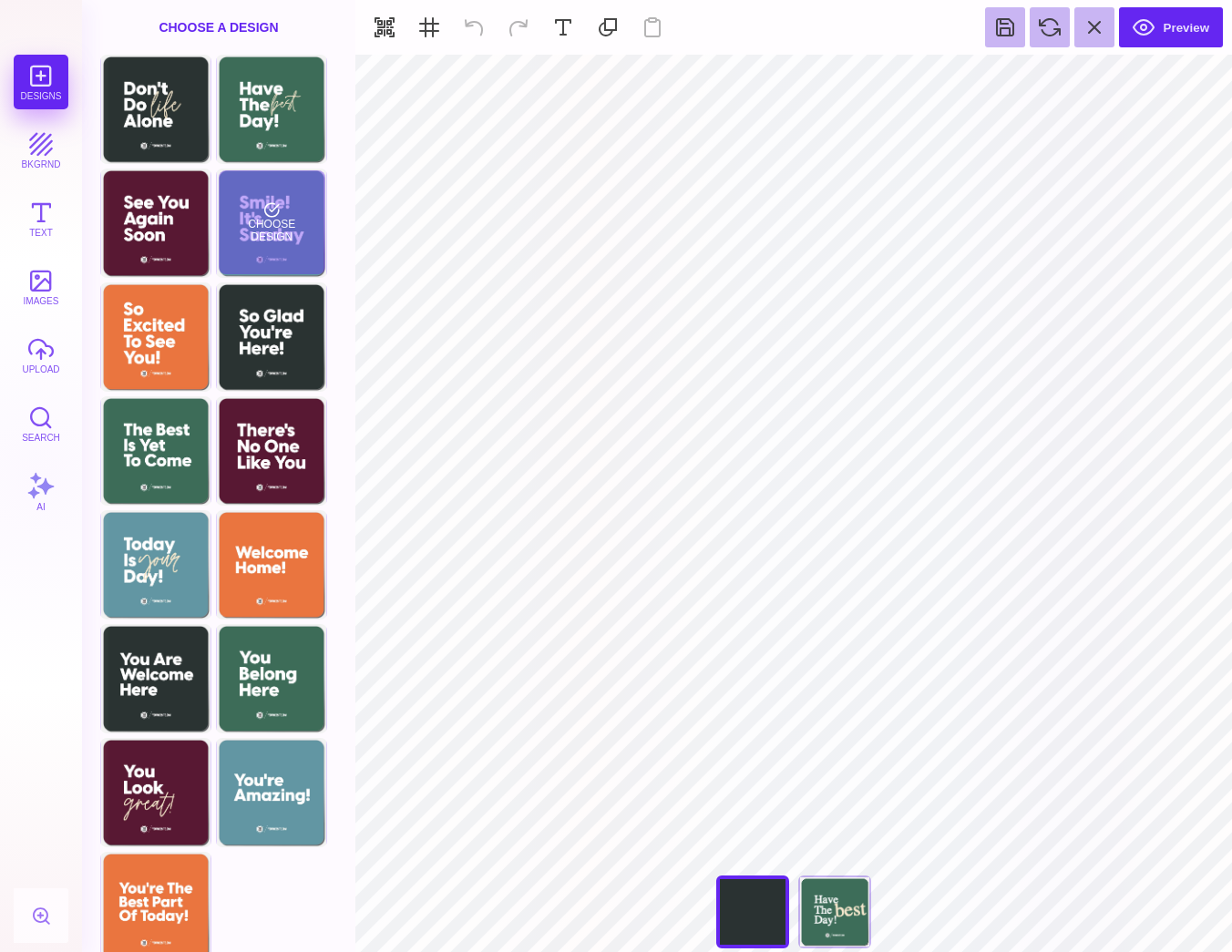
type input "#FFFFFF"
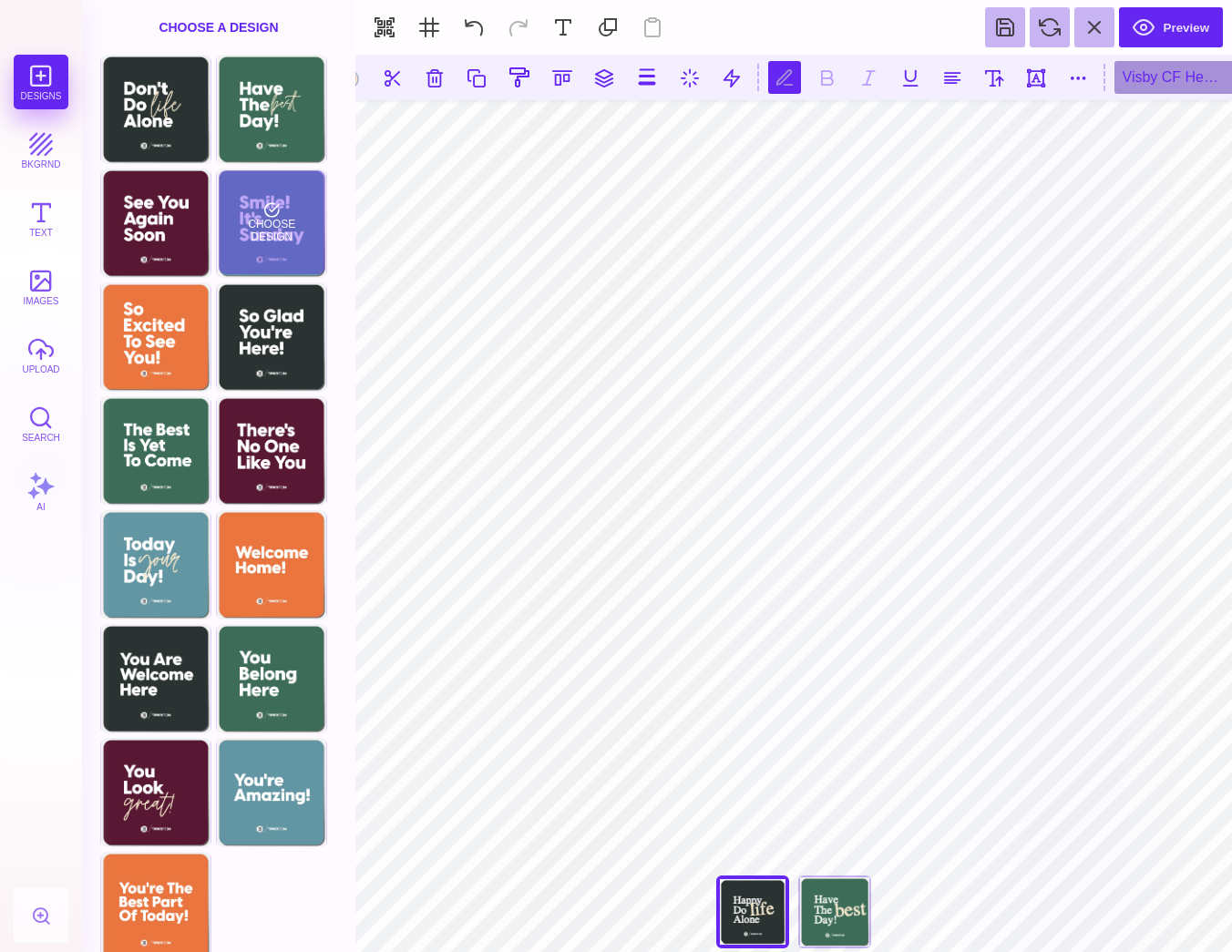
scroll to position [0, 3]
type textarea "**********"
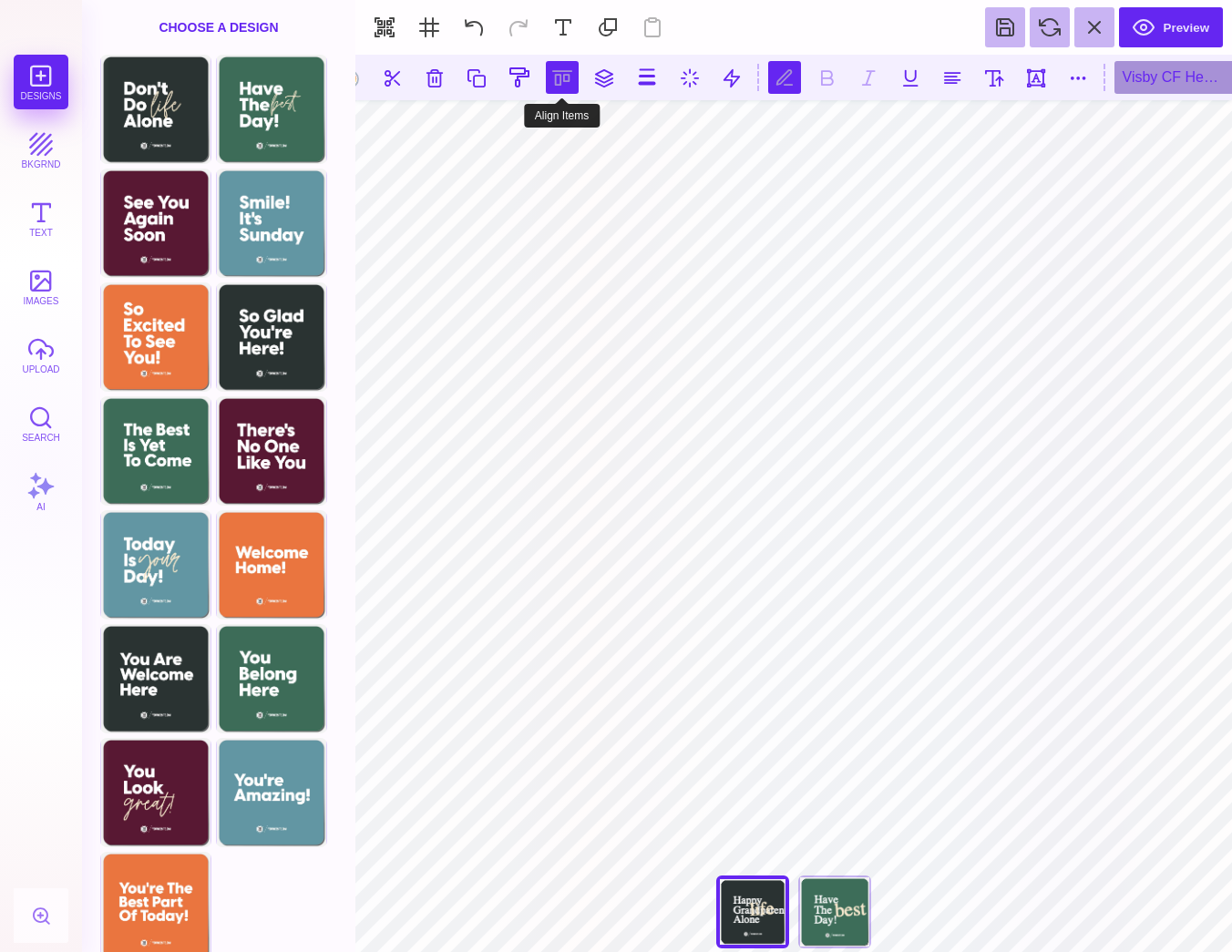
type textarea "**********"
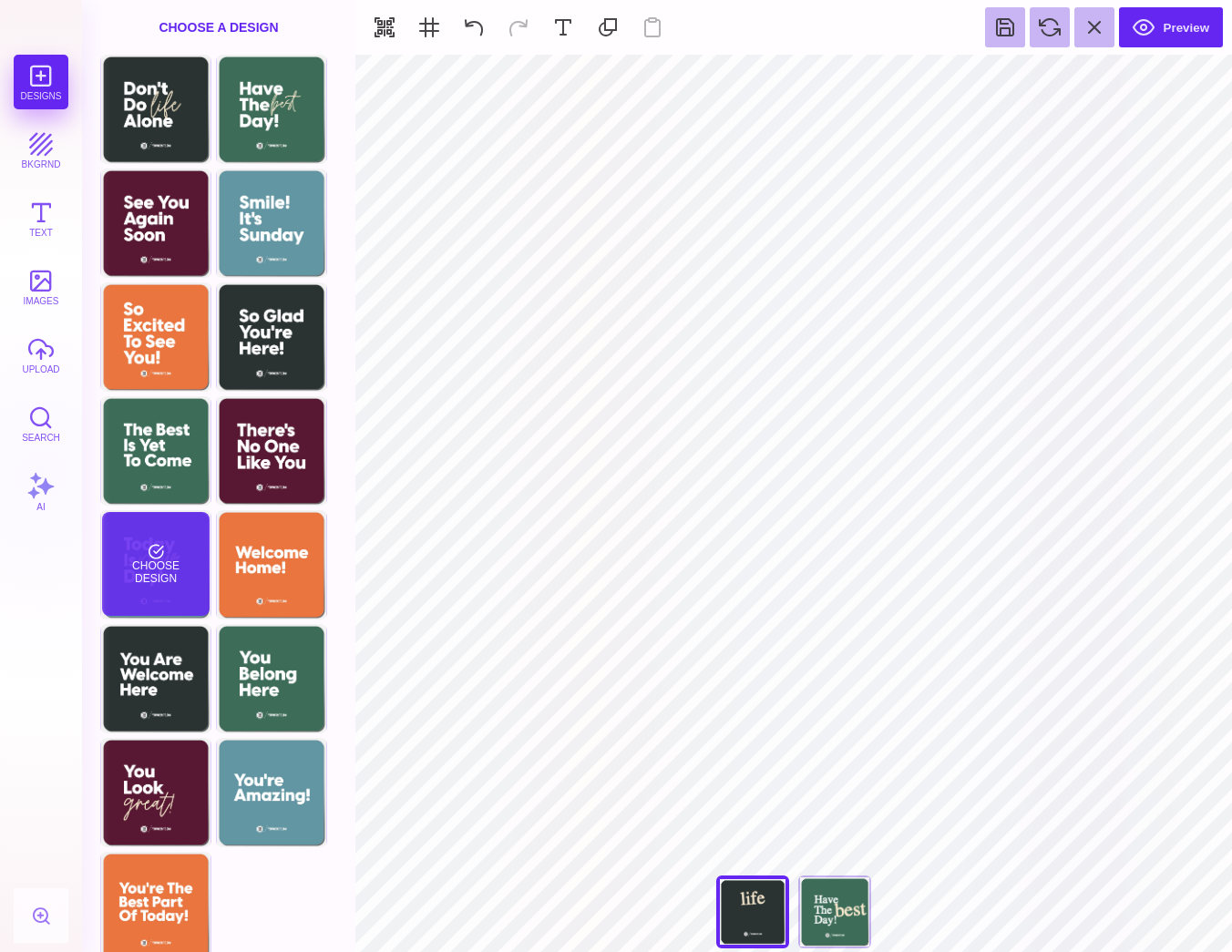
click at [153, 596] on div "Choose Design" at bounding box center [155, 564] width 106 height 103
click at [181, 554] on div "Choose Design" at bounding box center [155, 564] width 106 height 103
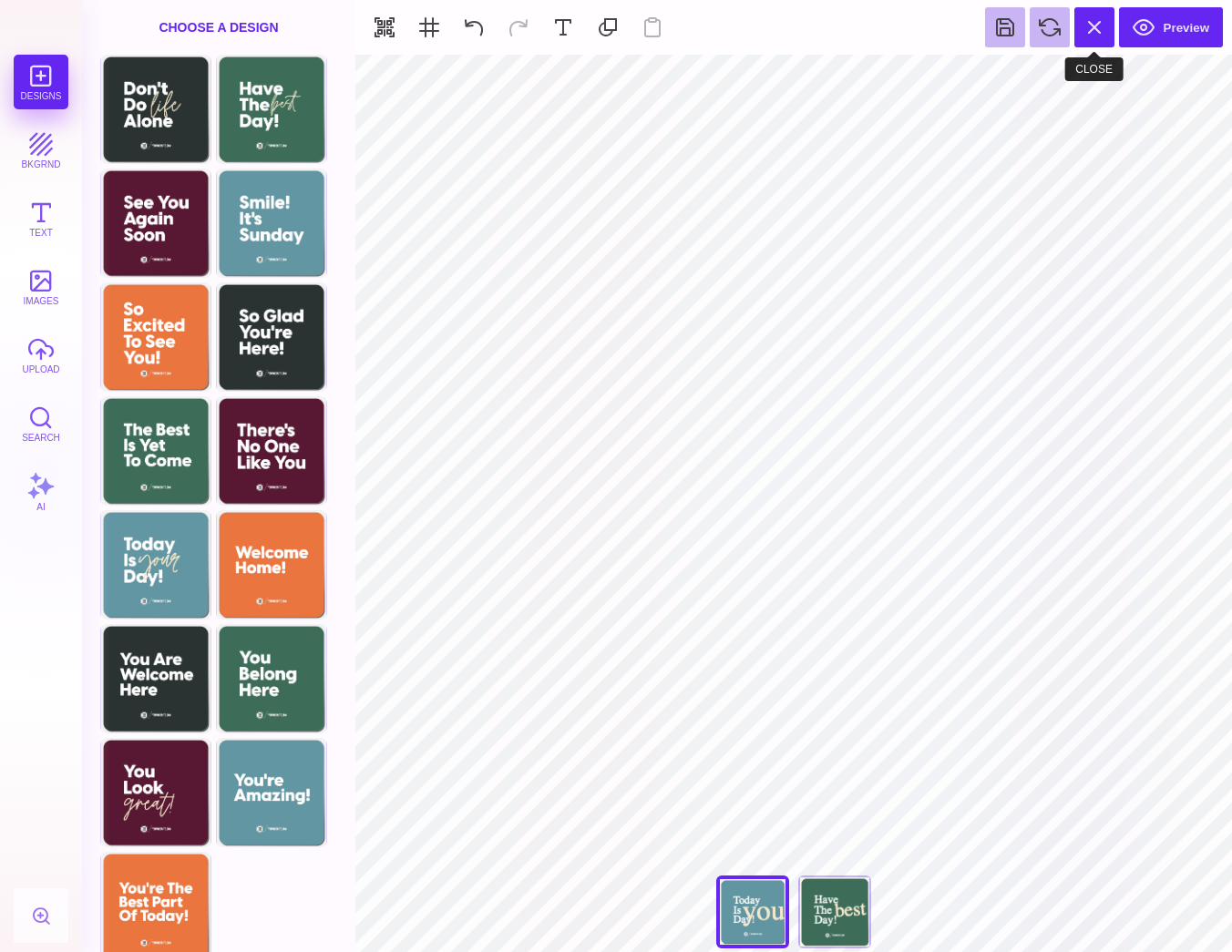
click at [1087, 38] on button at bounding box center [1093, 26] width 40 height 40
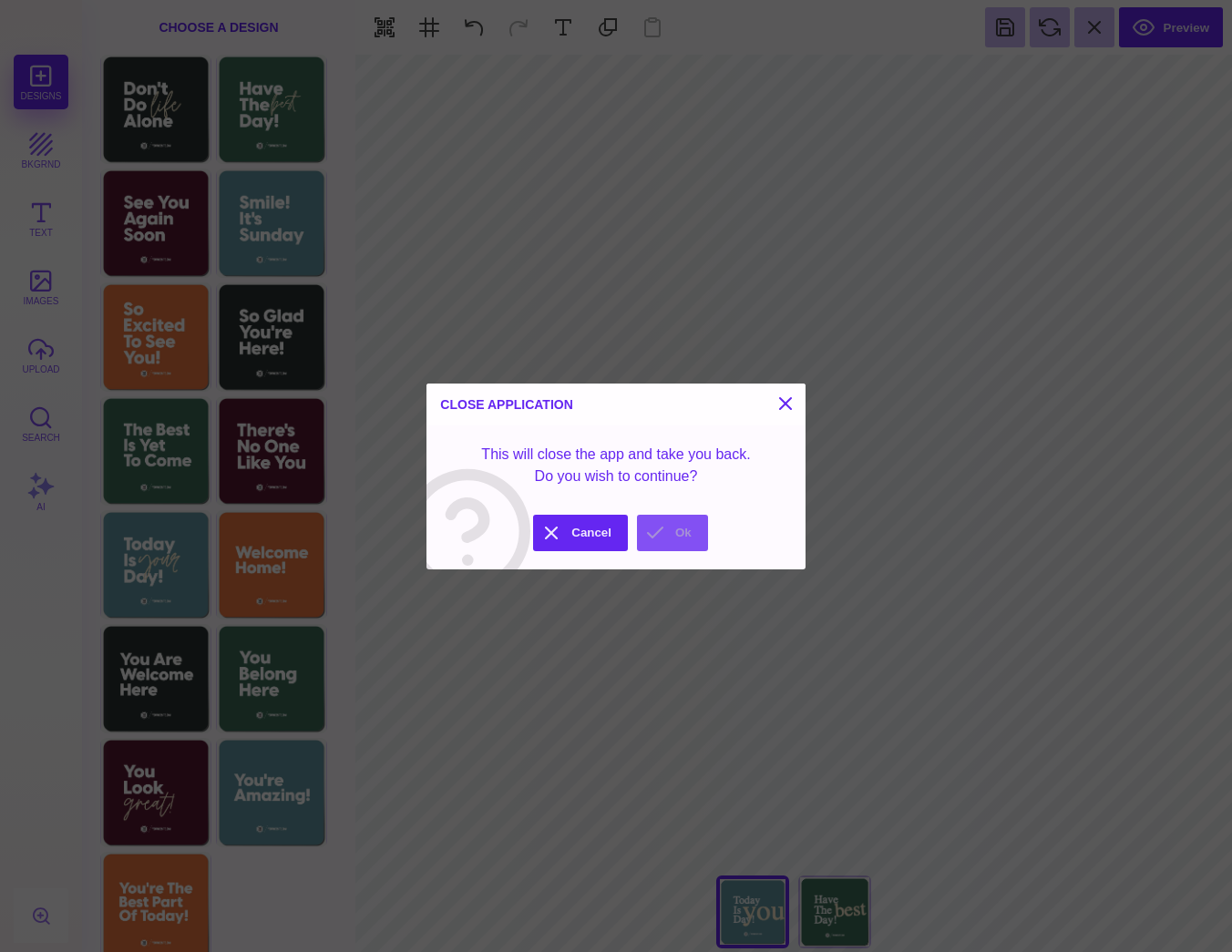
click at [682, 532] on button "Ok" at bounding box center [672, 533] width 71 height 36
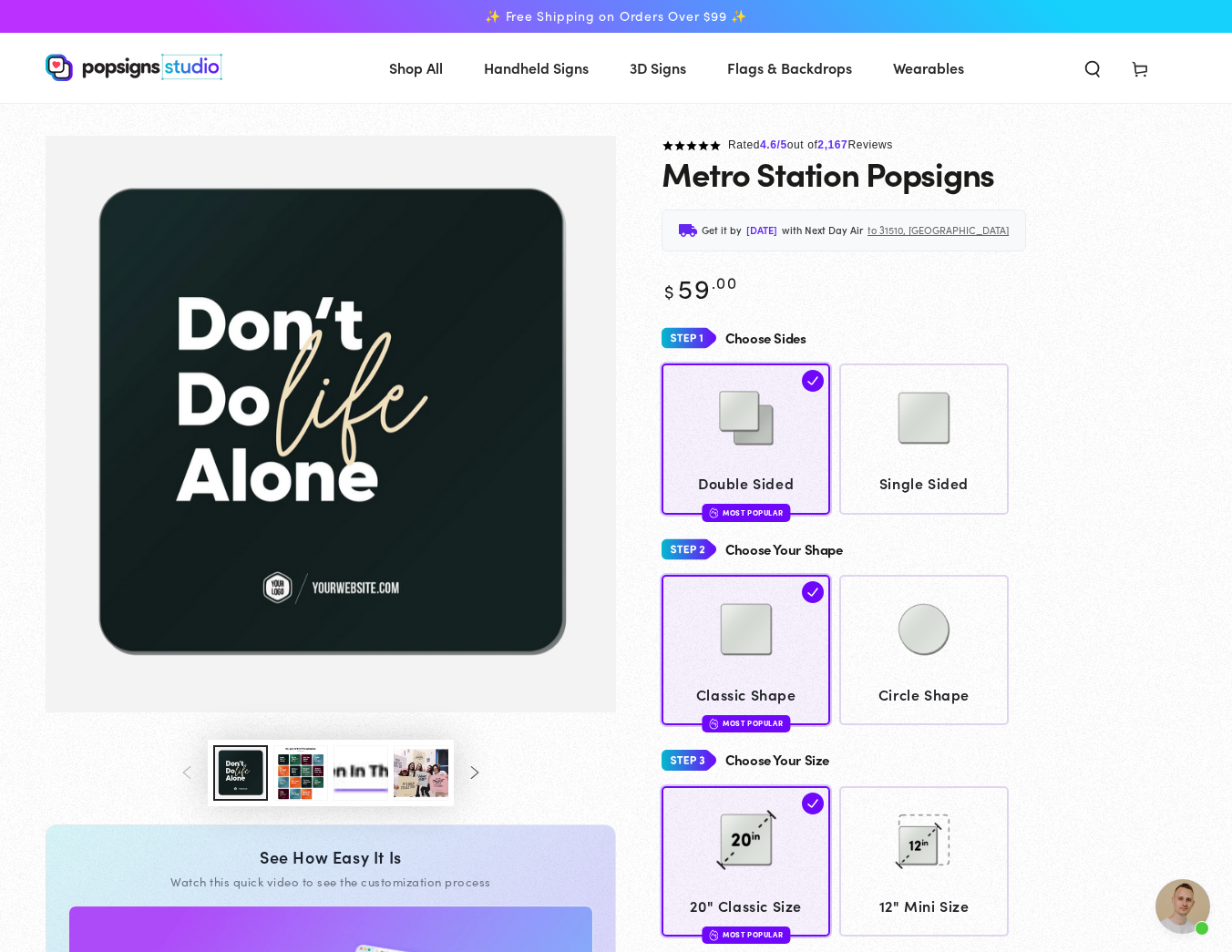
scroll to position [-1, 0]
click at [322, 359] on img "Gallery Viewer" at bounding box center [331, 423] width 571 height 576
click at [277, 343] on img "Gallery Viewer" at bounding box center [331, 423] width 571 height 576
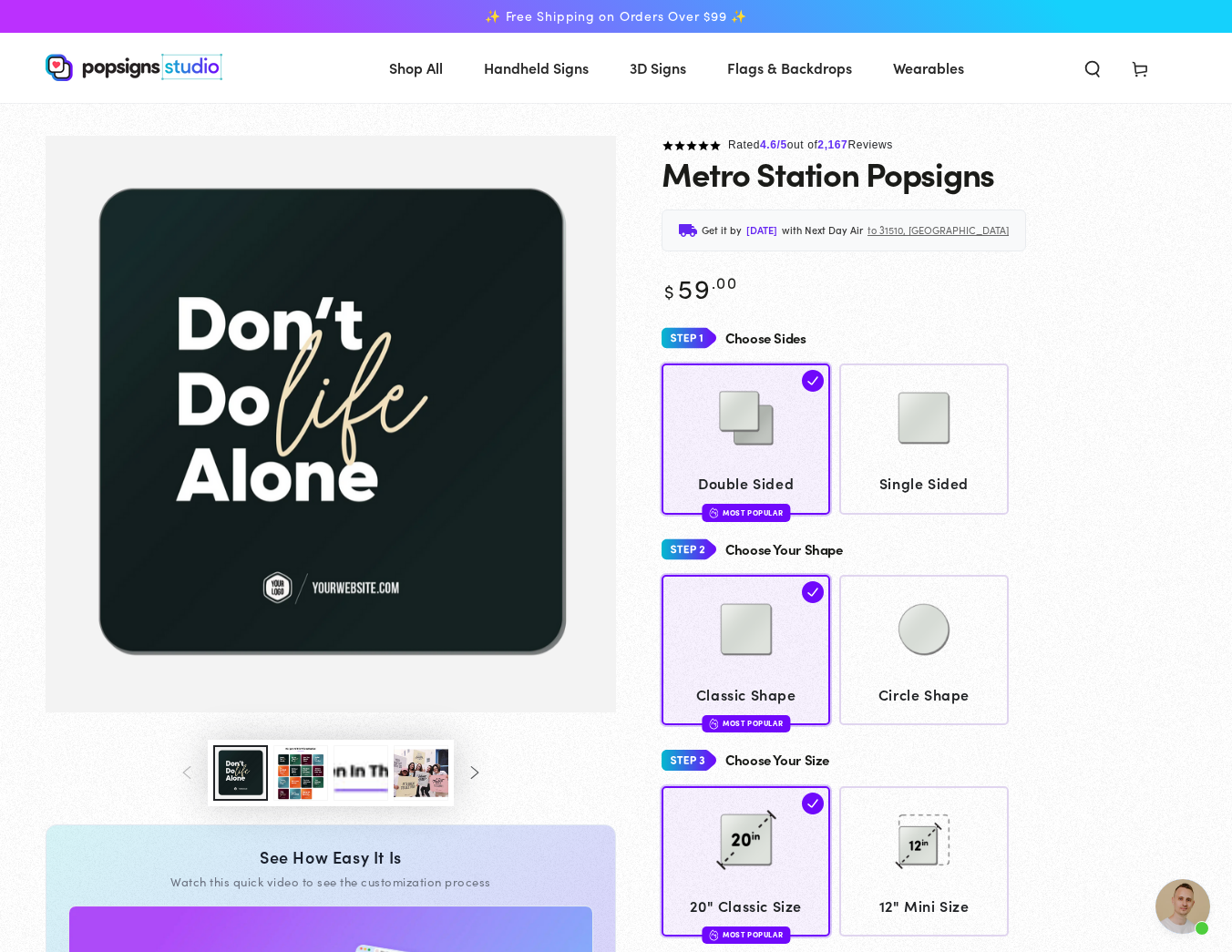
click at [654, 458] on div "Rated 4.6 /5 out of 2,167 Reviews Metro Station Popsigns Get it by Friday, Aug …" at bounding box center [900, 756] width 571 height 1242
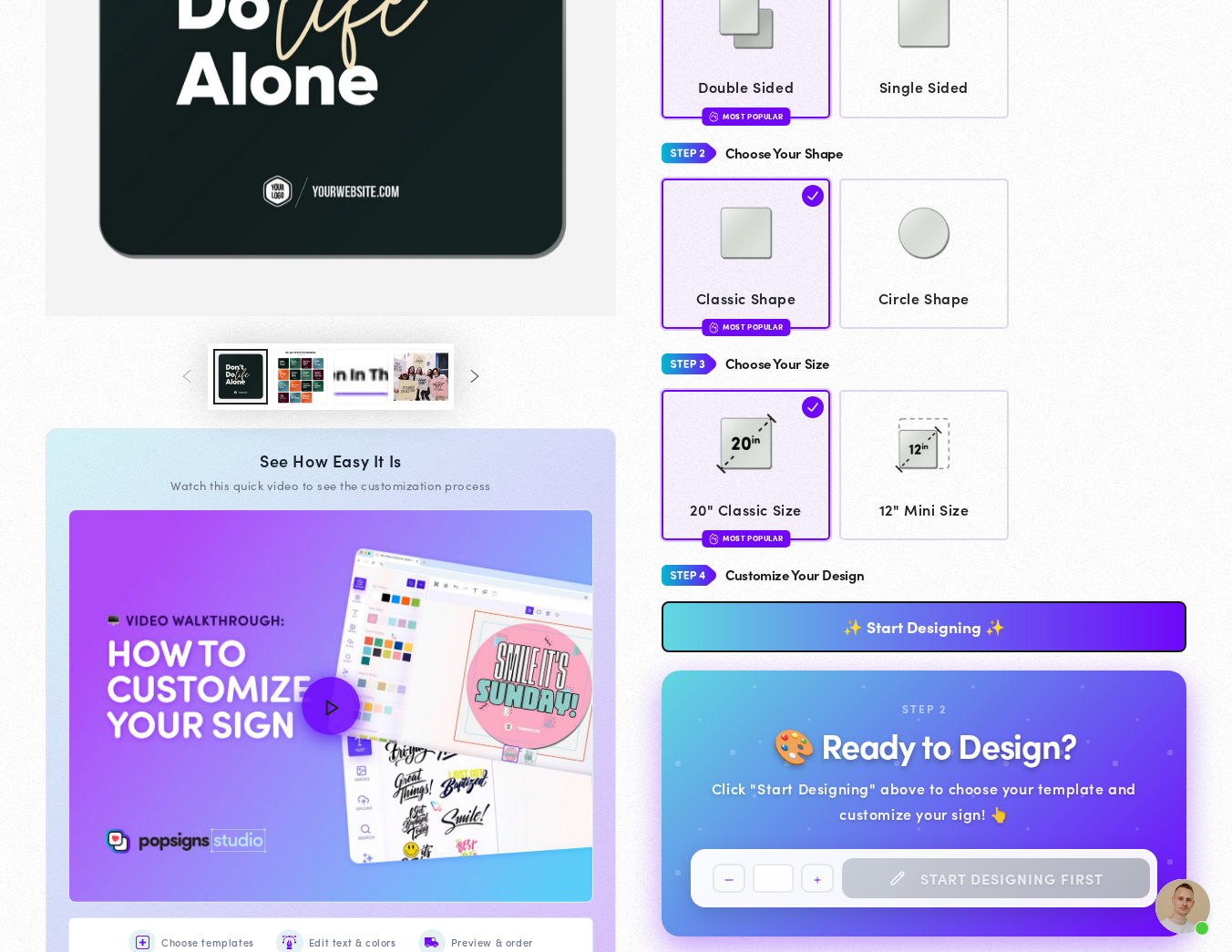
scroll to position [464, 0]
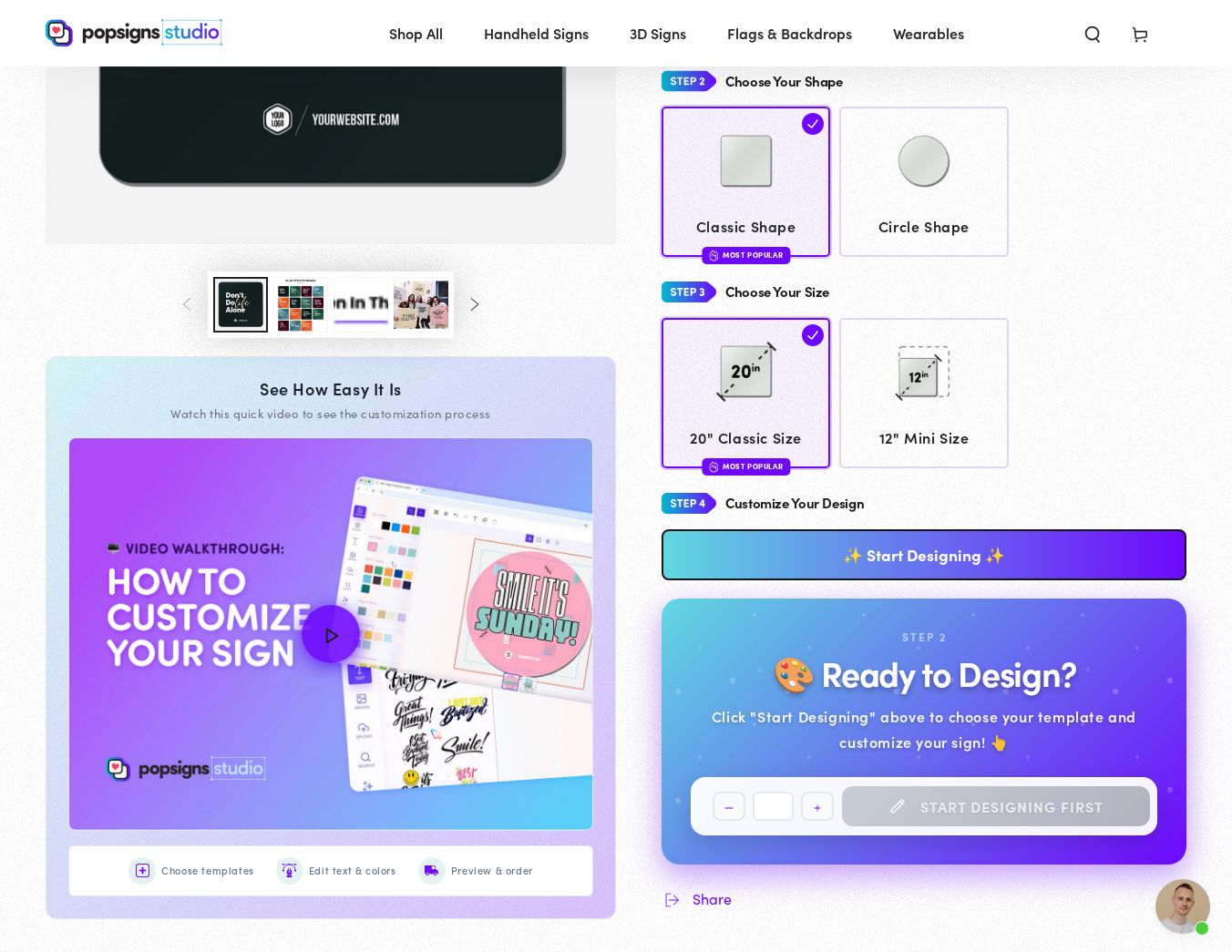
click at [791, 536] on link "✨ Start Designing ✨" at bounding box center [924, 555] width 525 height 51
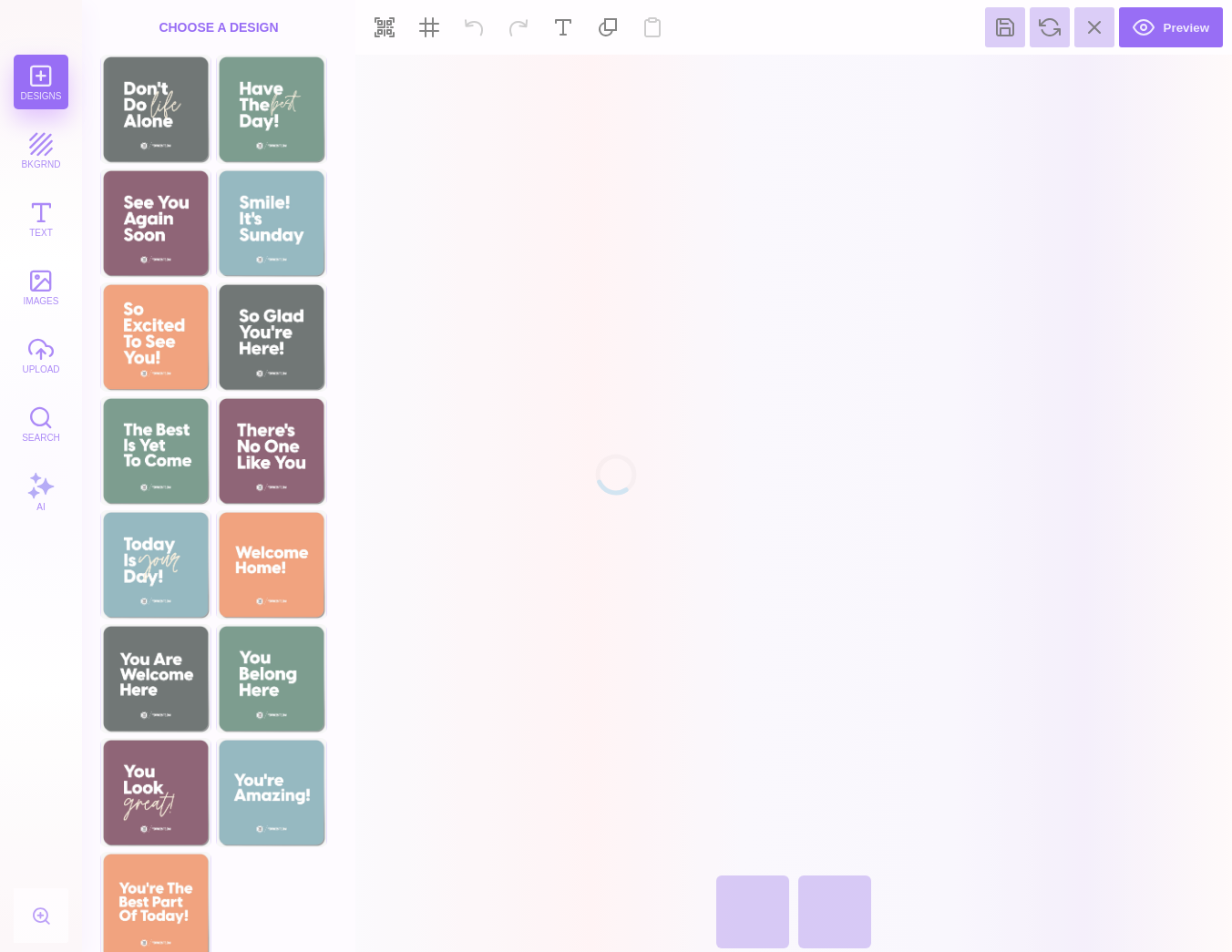
scroll to position [0, 0]
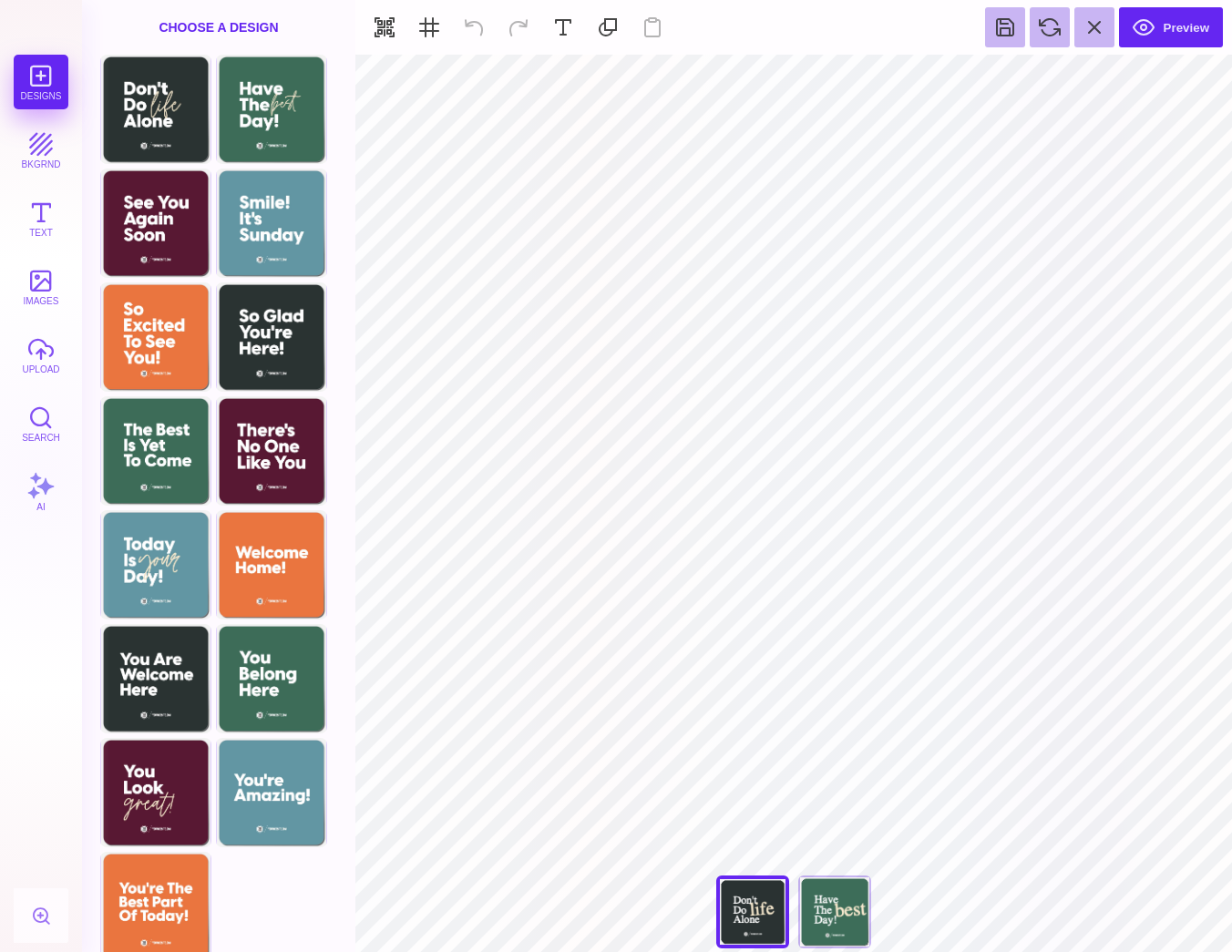
type input "#FFFFFF"
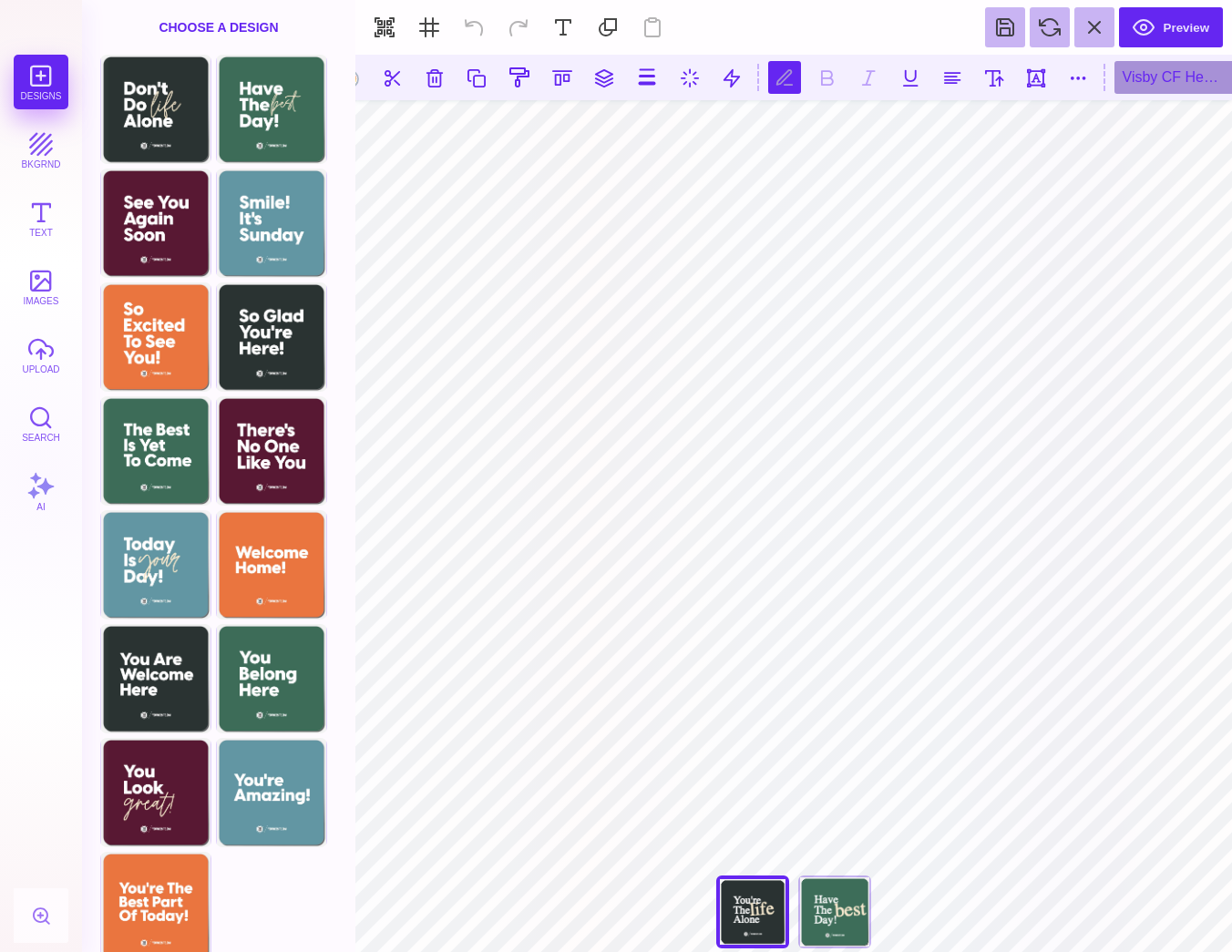
type textarea "****** *** ********"
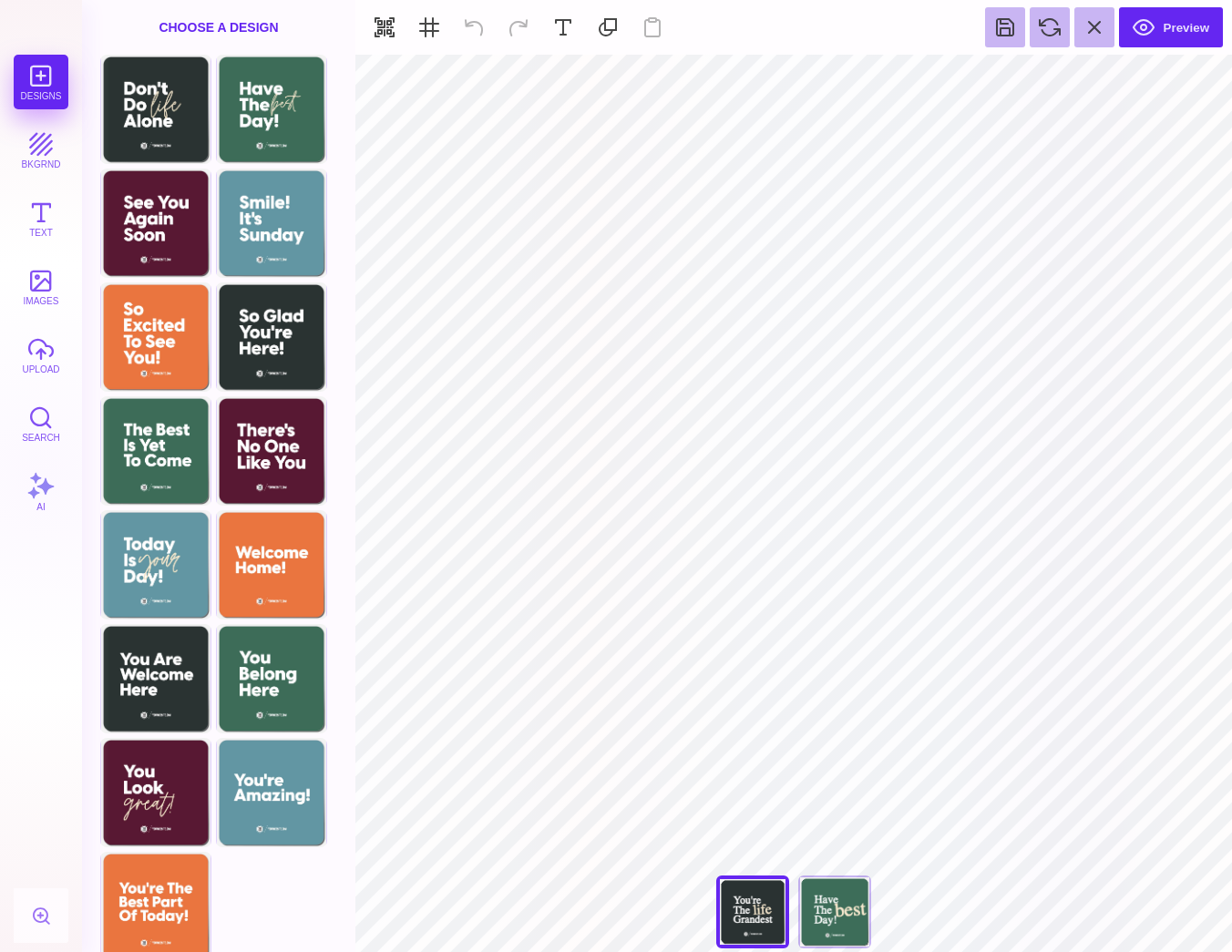
type input "#FFFFFF"
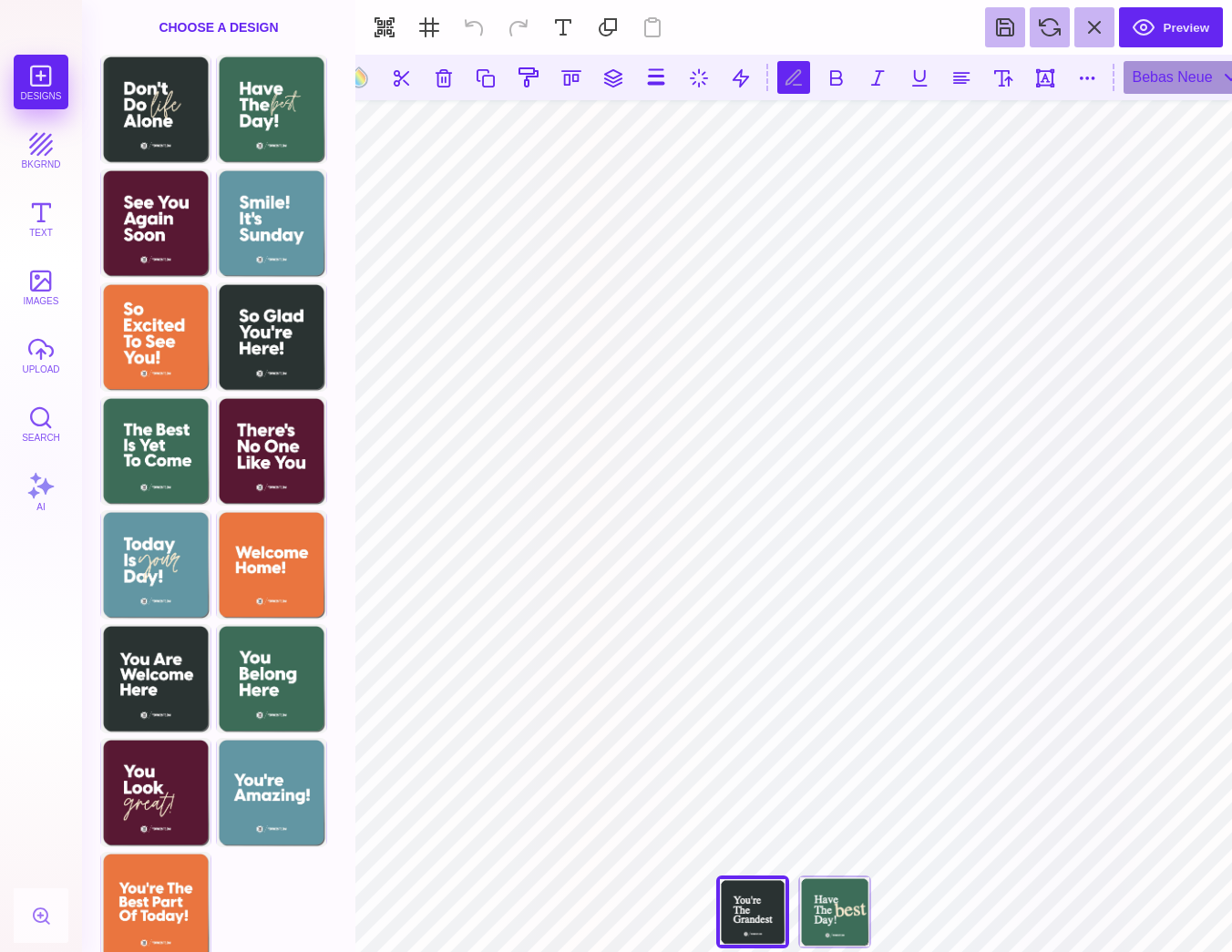
scroll to position [0, 2]
type textarea "*********"
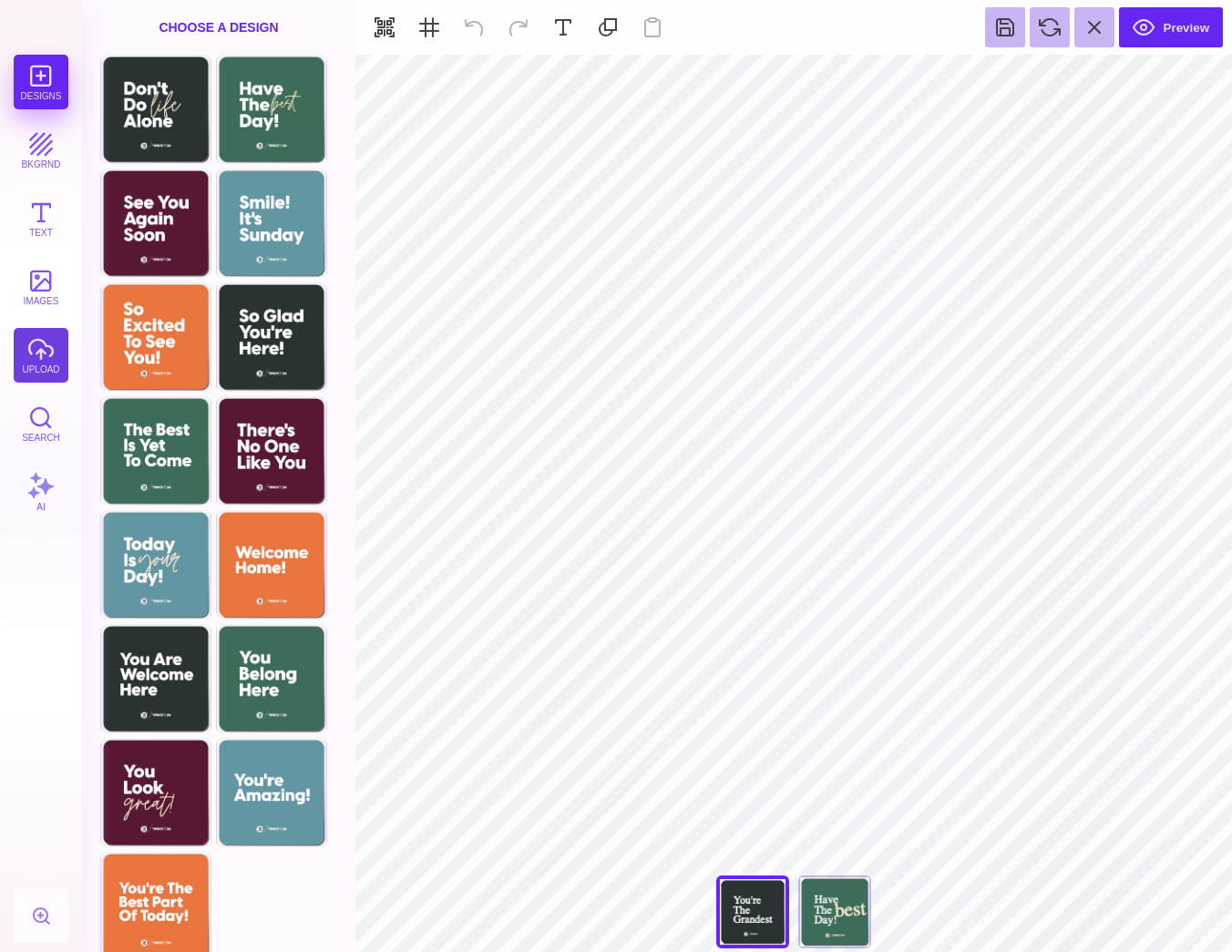
click at [34, 360] on button "upload" at bounding box center [41, 355] width 55 height 55
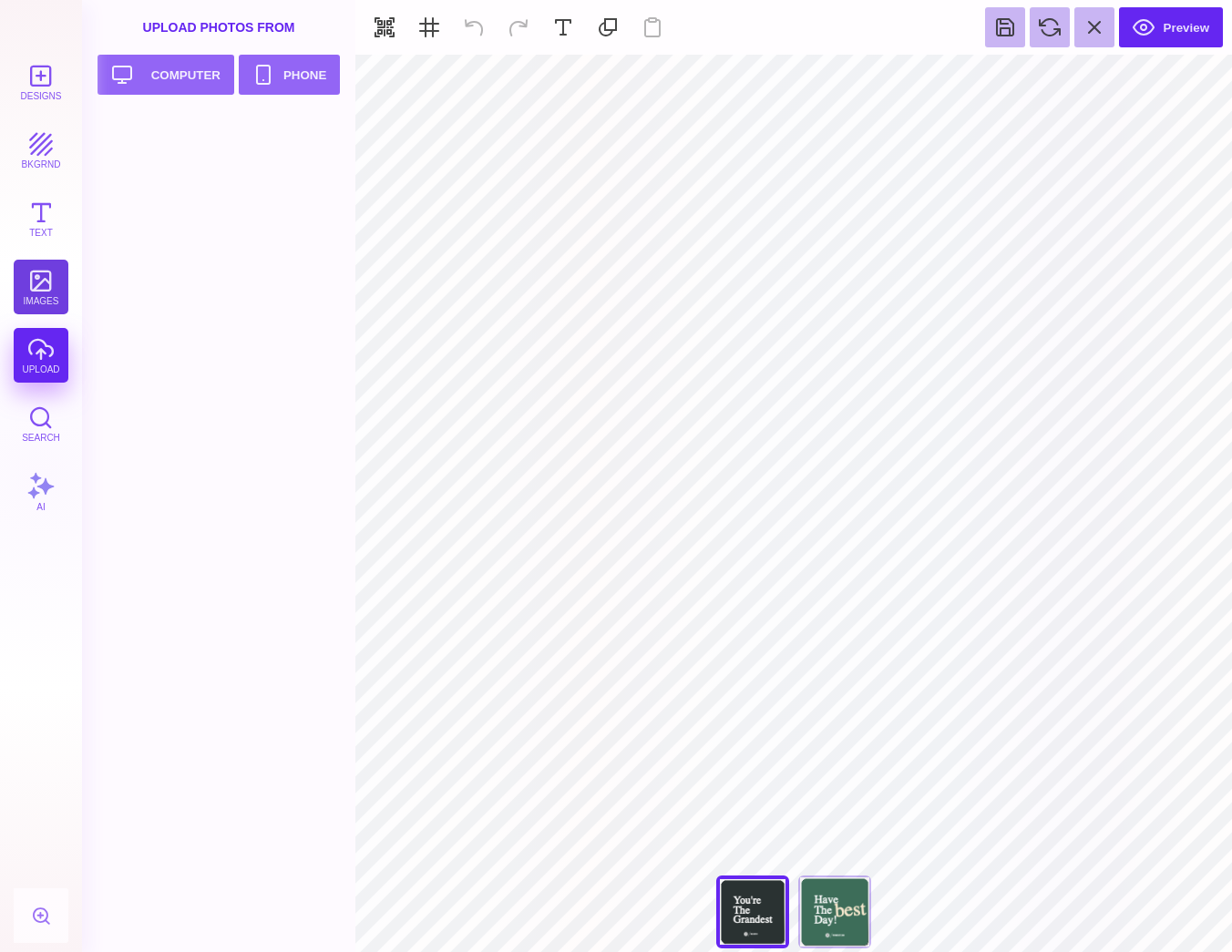
click at [49, 295] on button "images" at bounding box center [41, 287] width 55 height 55
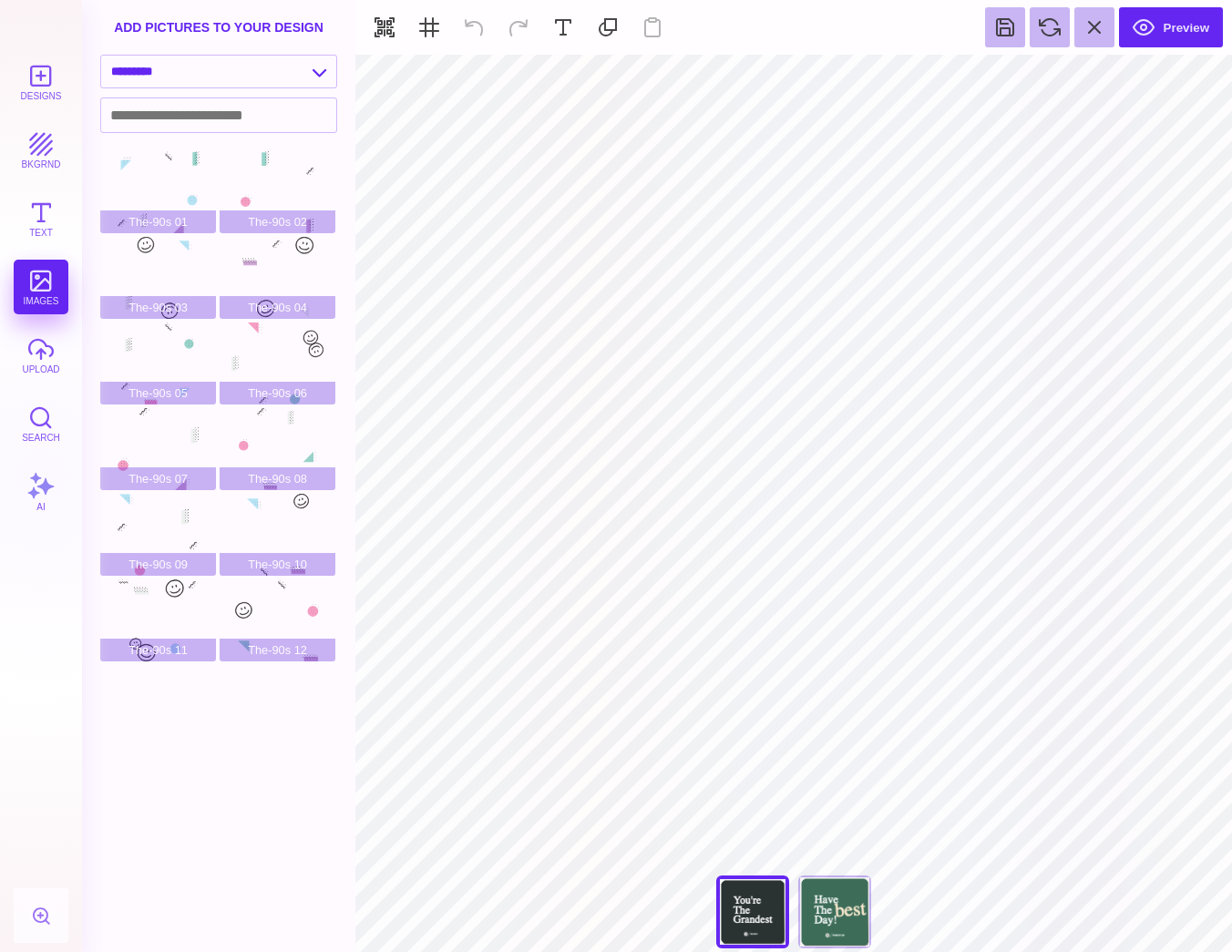
click at [276, 715] on div "The-90s 01 The-90s 02 The-90s 03 The-90s 04 The-90s 05 The-90s 06 The-90s 07 Th…" at bounding box center [224, 551] width 248 height 801
click at [35, 134] on button "bkgrnd" at bounding box center [41, 150] width 55 height 55
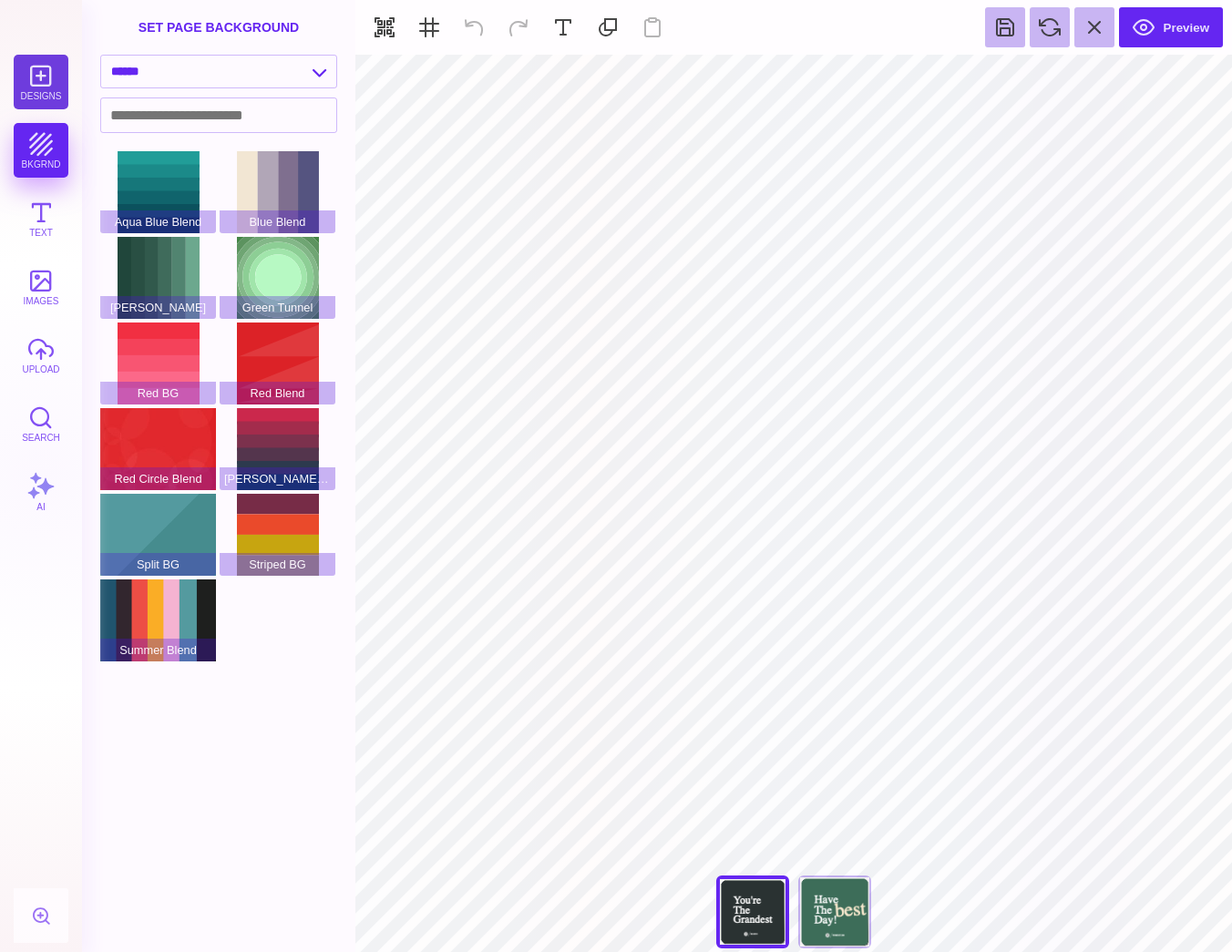
click at [38, 71] on button "Designs" at bounding box center [41, 82] width 55 height 55
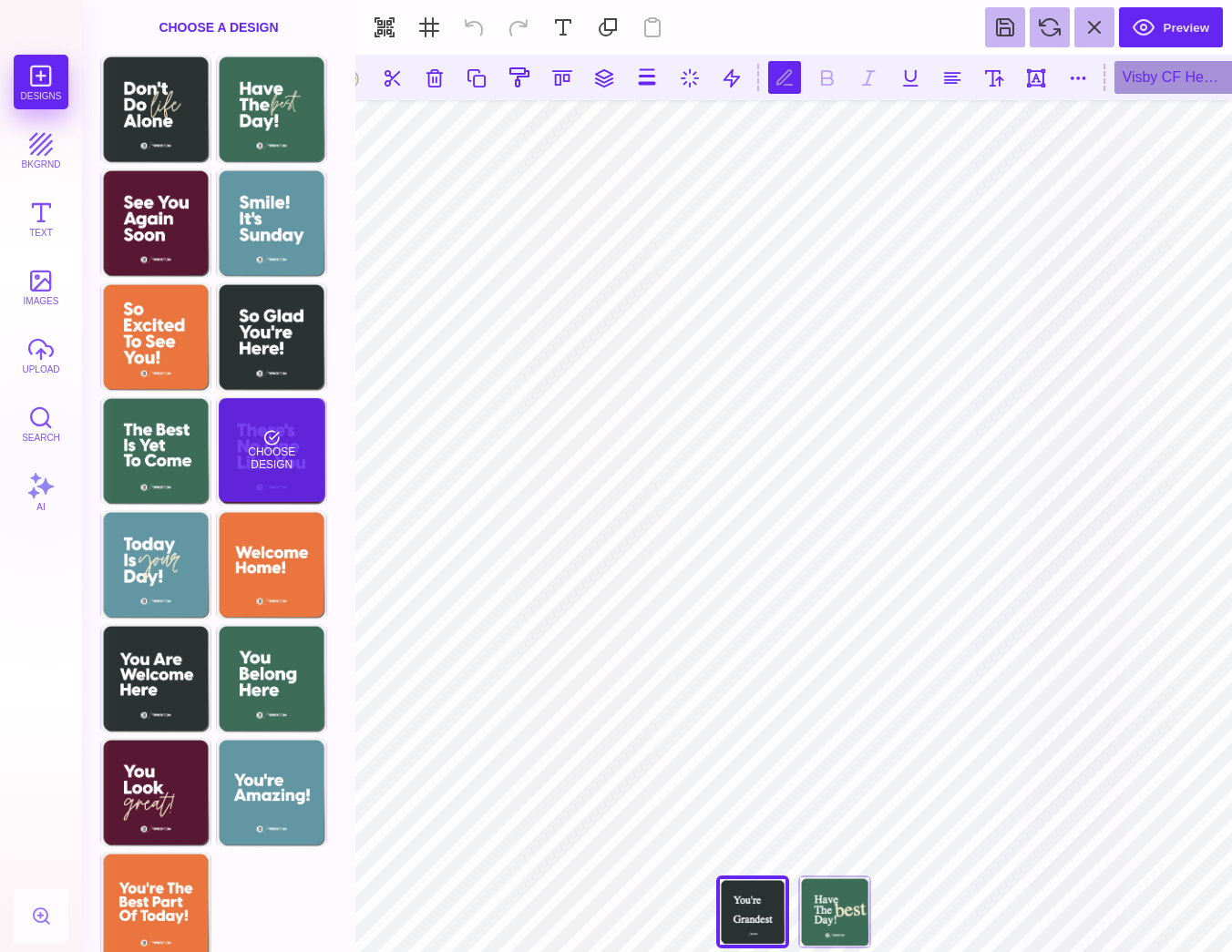
scroll to position [1, 0]
type textarea "*"
type textarea "*****"
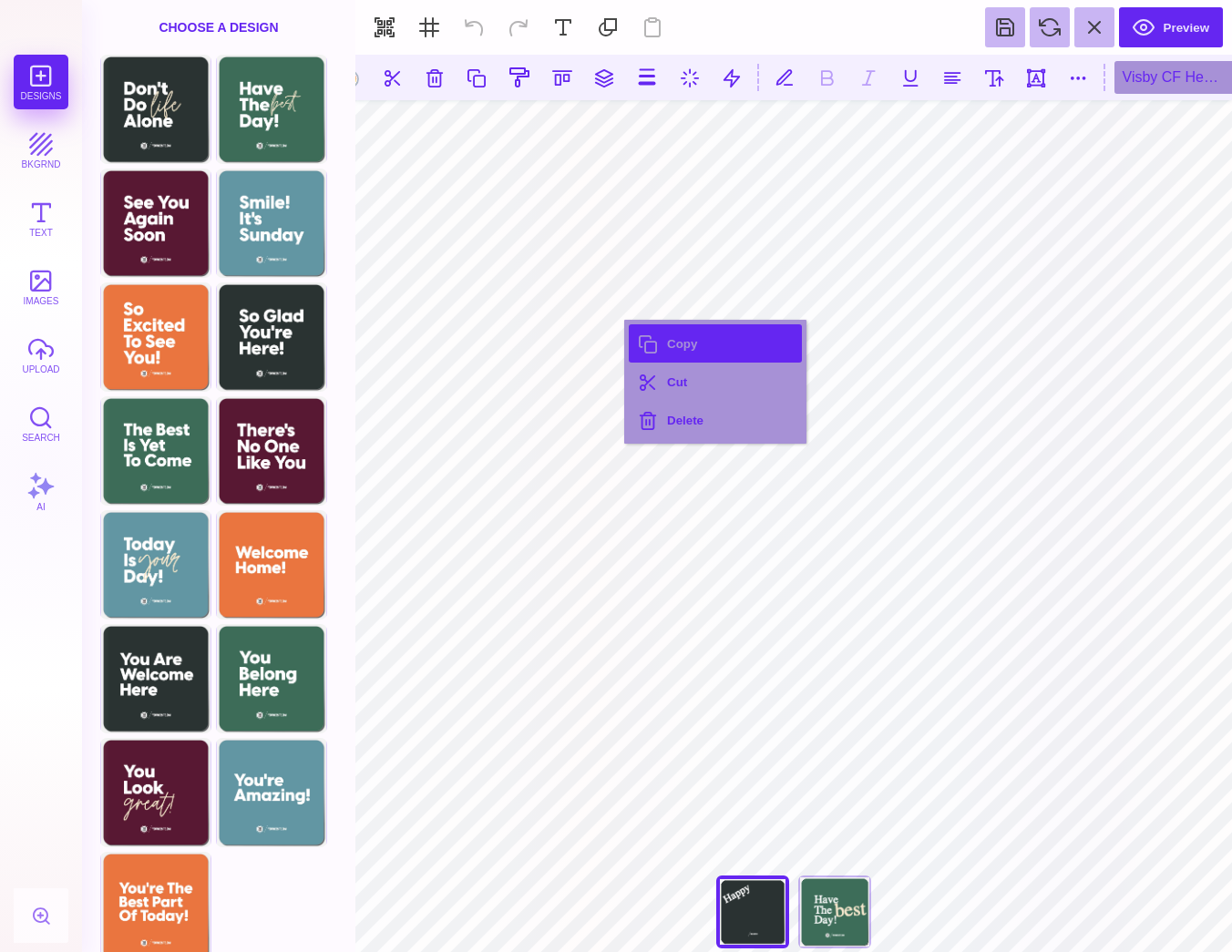
click at [670, 350] on button "Copy" at bounding box center [714, 342] width 173 height 38
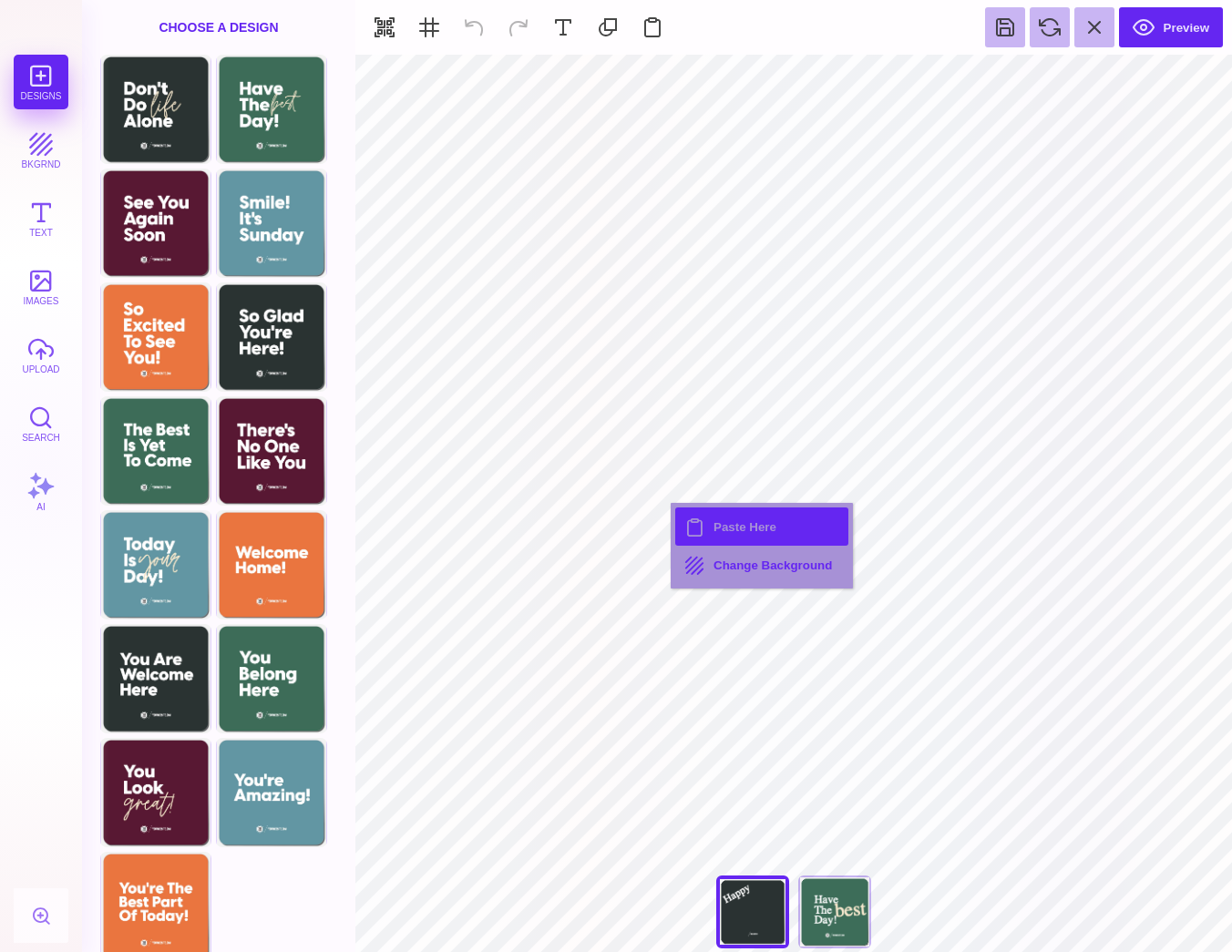
click at [720, 534] on button "Paste Here" at bounding box center [761, 526] width 173 height 38
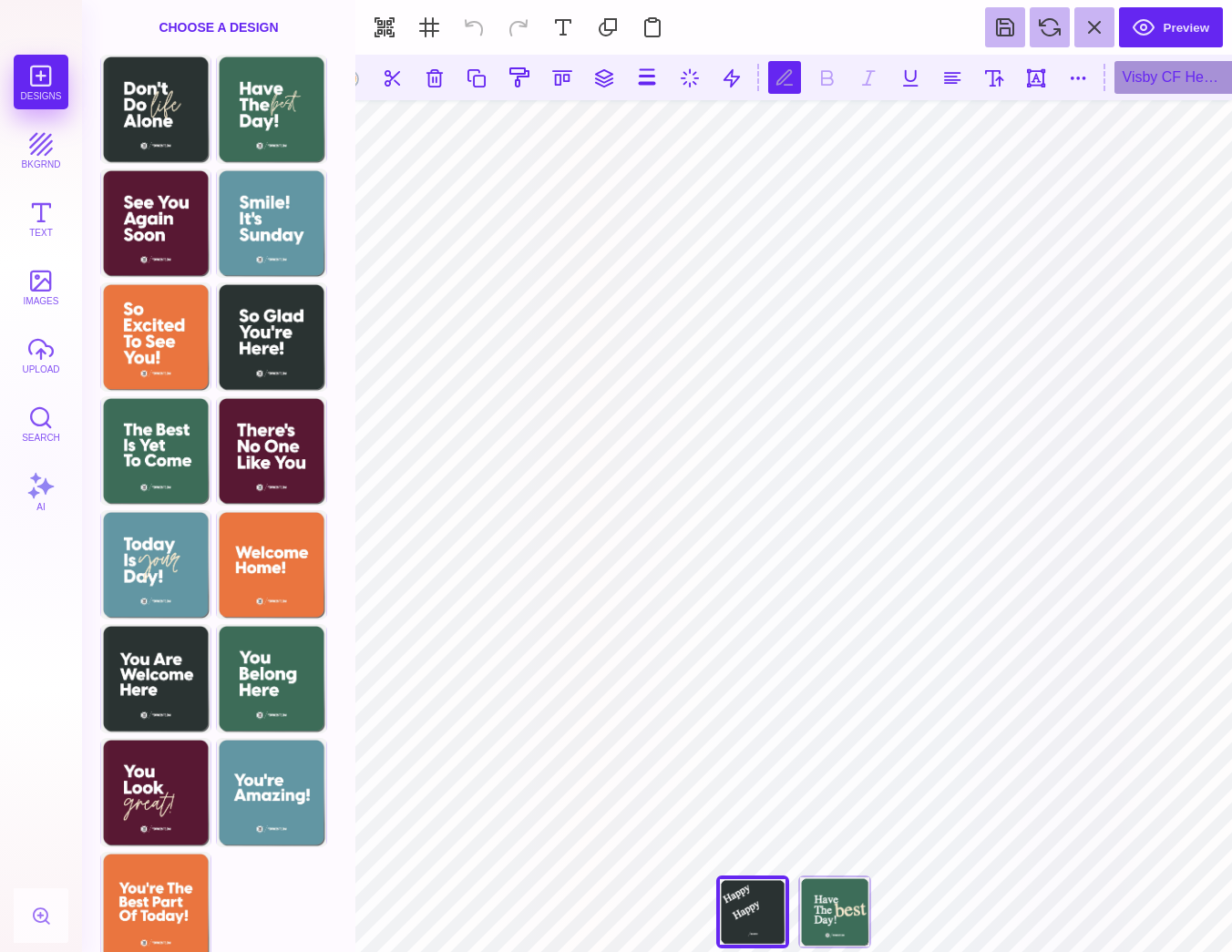
type textarea "**********"
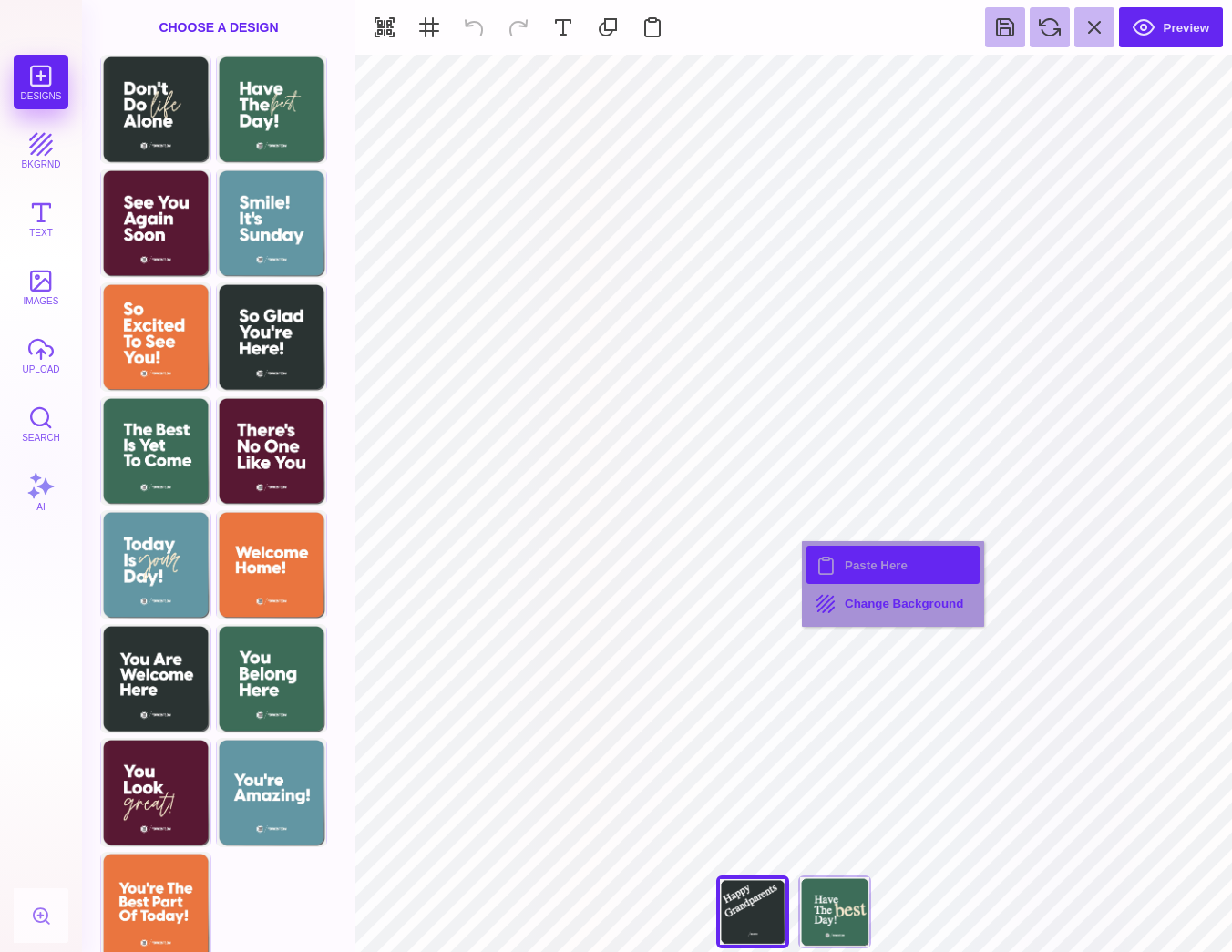
click at [849, 571] on button "Paste Here" at bounding box center [893, 564] width 173 height 38
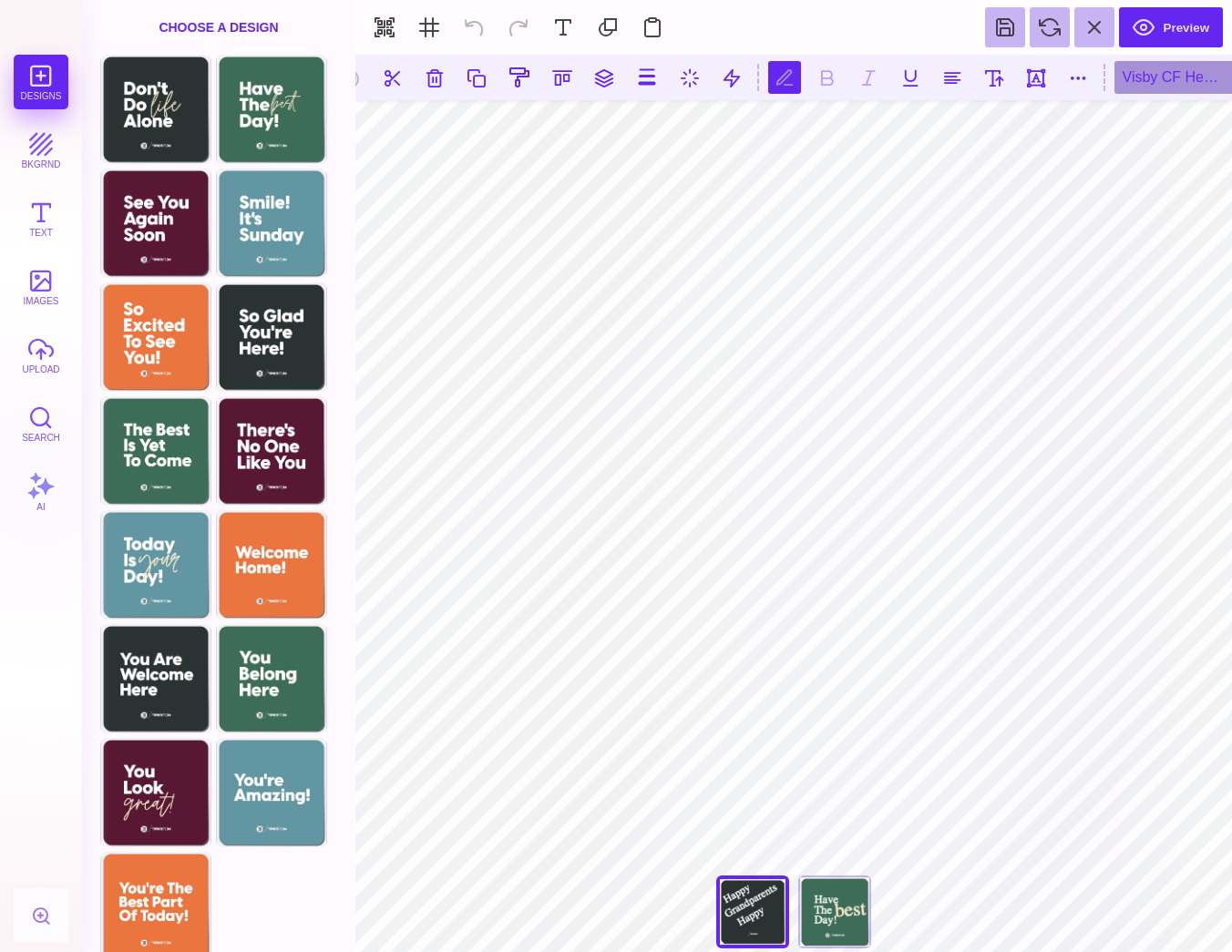
type textarea "***"
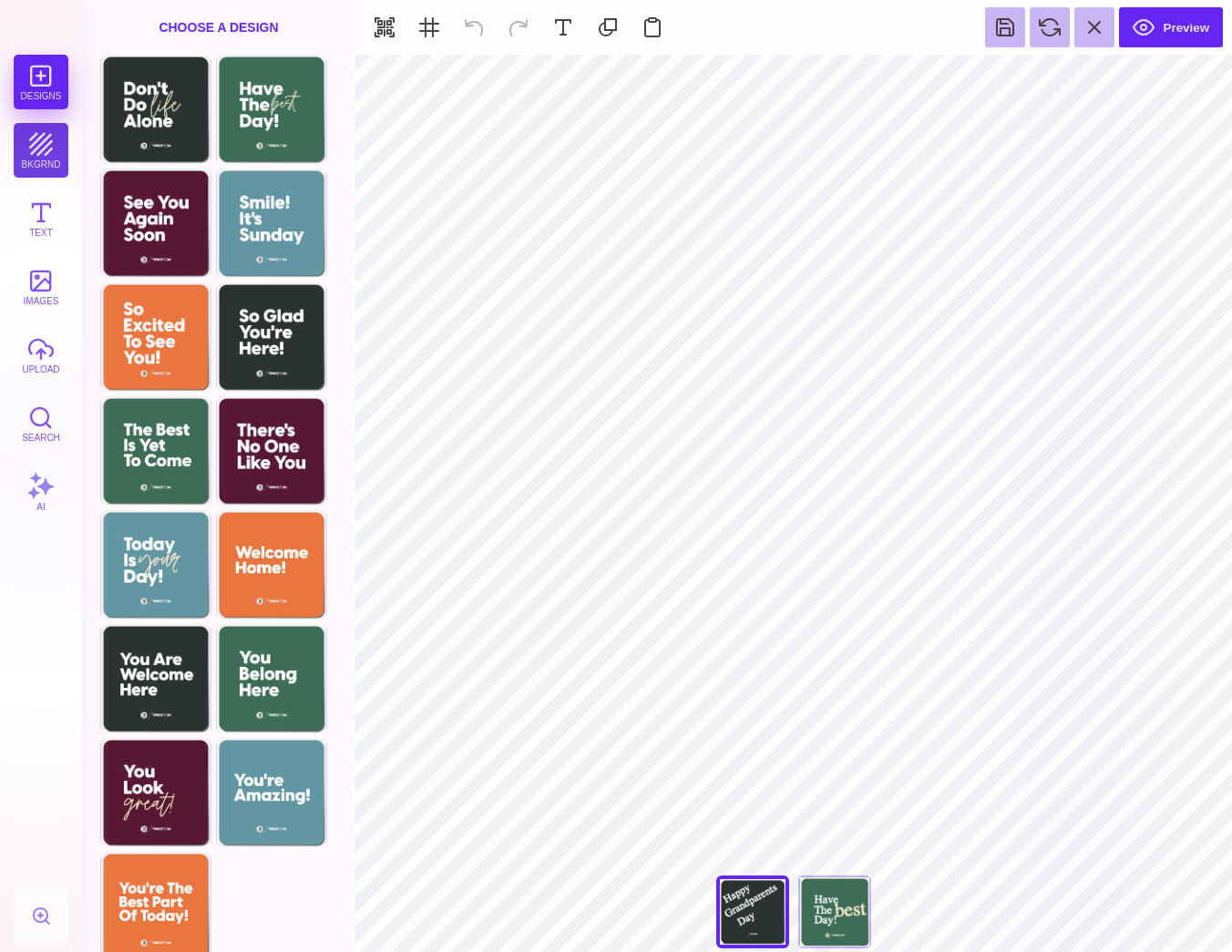
click at [20, 149] on button "bkgrnd" at bounding box center [41, 150] width 55 height 55
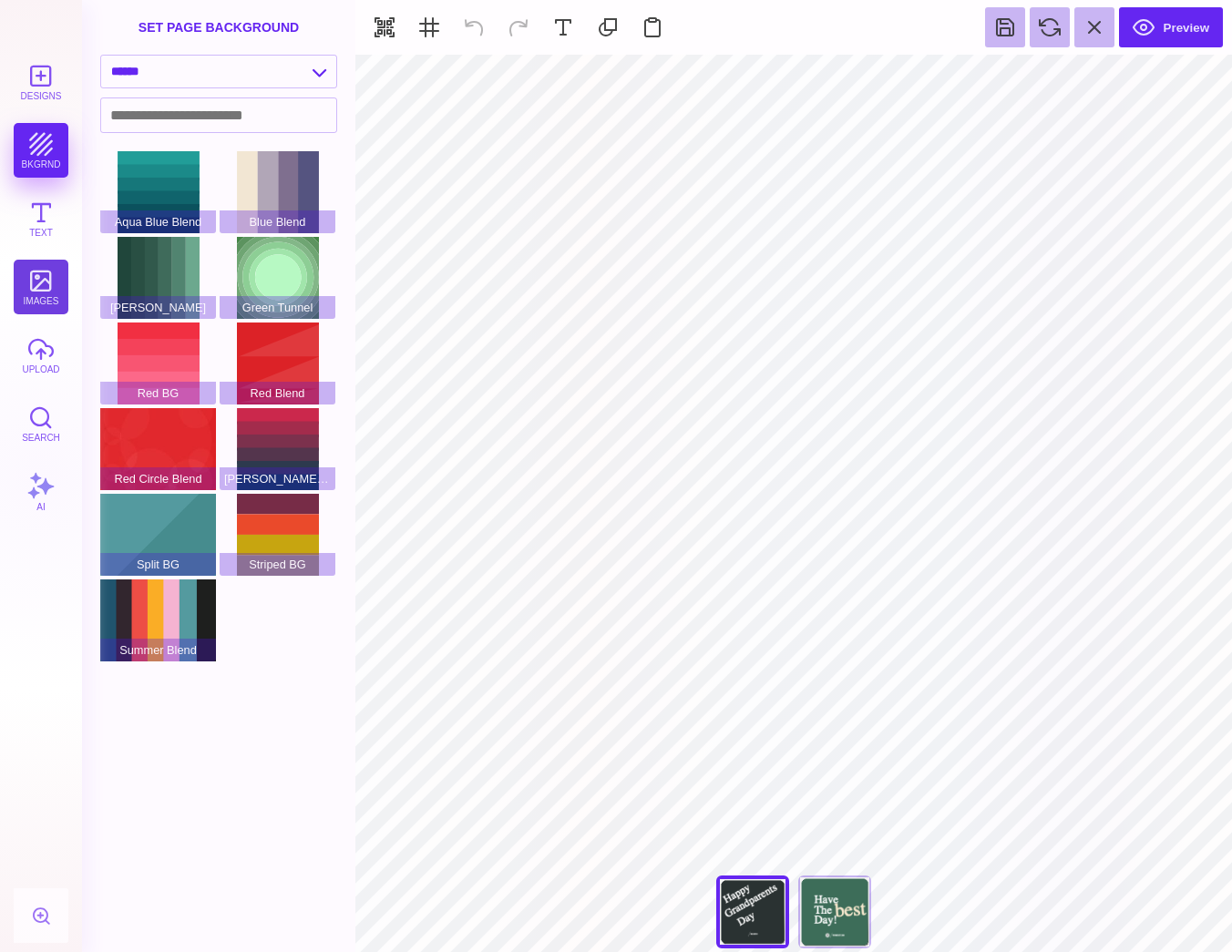
click at [42, 300] on button "images" at bounding box center [41, 287] width 55 height 55
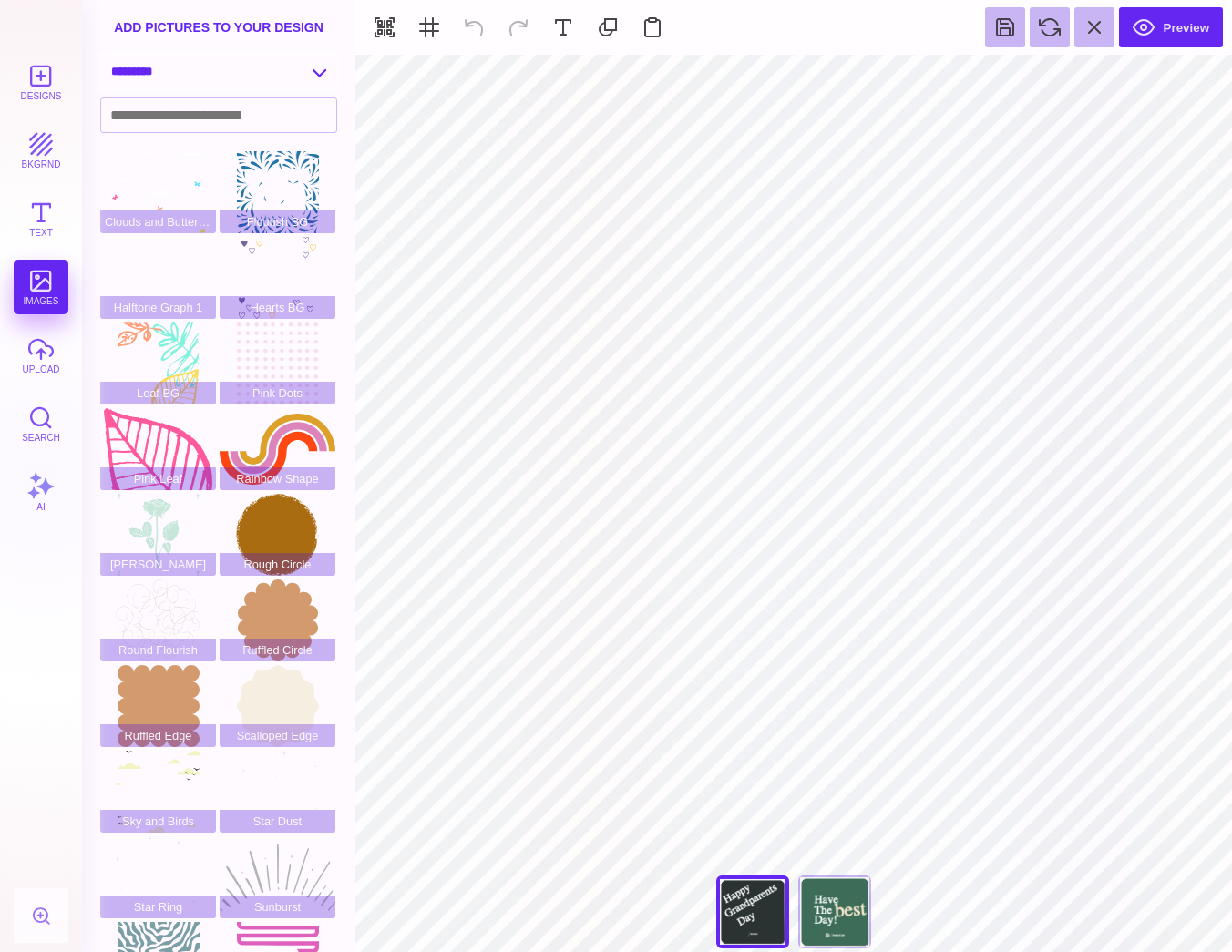
scroll to position [0, 0]
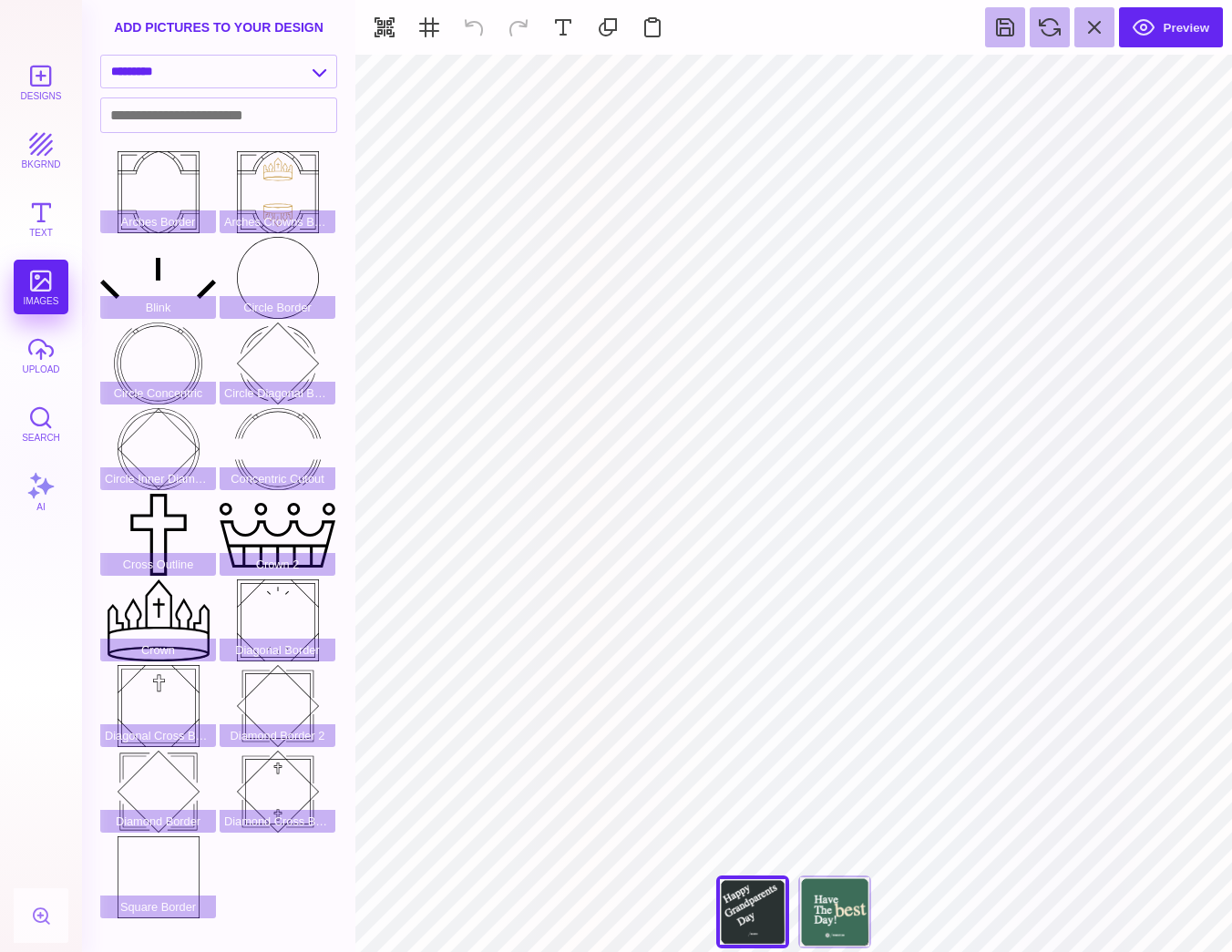
click at [174, 92] on div "**********" at bounding box center [219, 76] width 273 height 43
select select "**********"
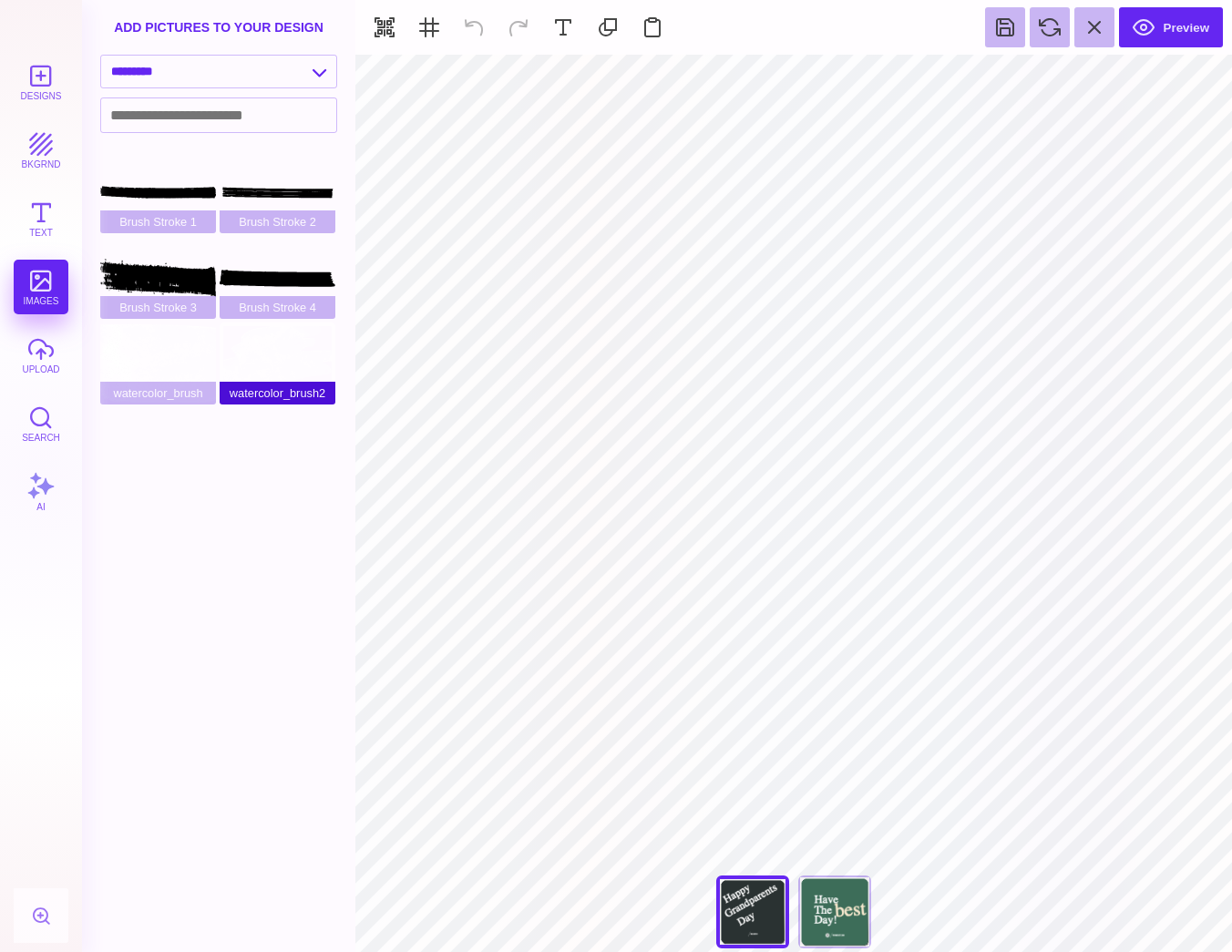
click at [263, 363] on div "watercolor_brush2" at bounding box center [277, 364] width 116 height 82
type input "#000000"
click at [178, 54] on div "add pictures to your design" at bounding box center [219, 27] width 273 height 55
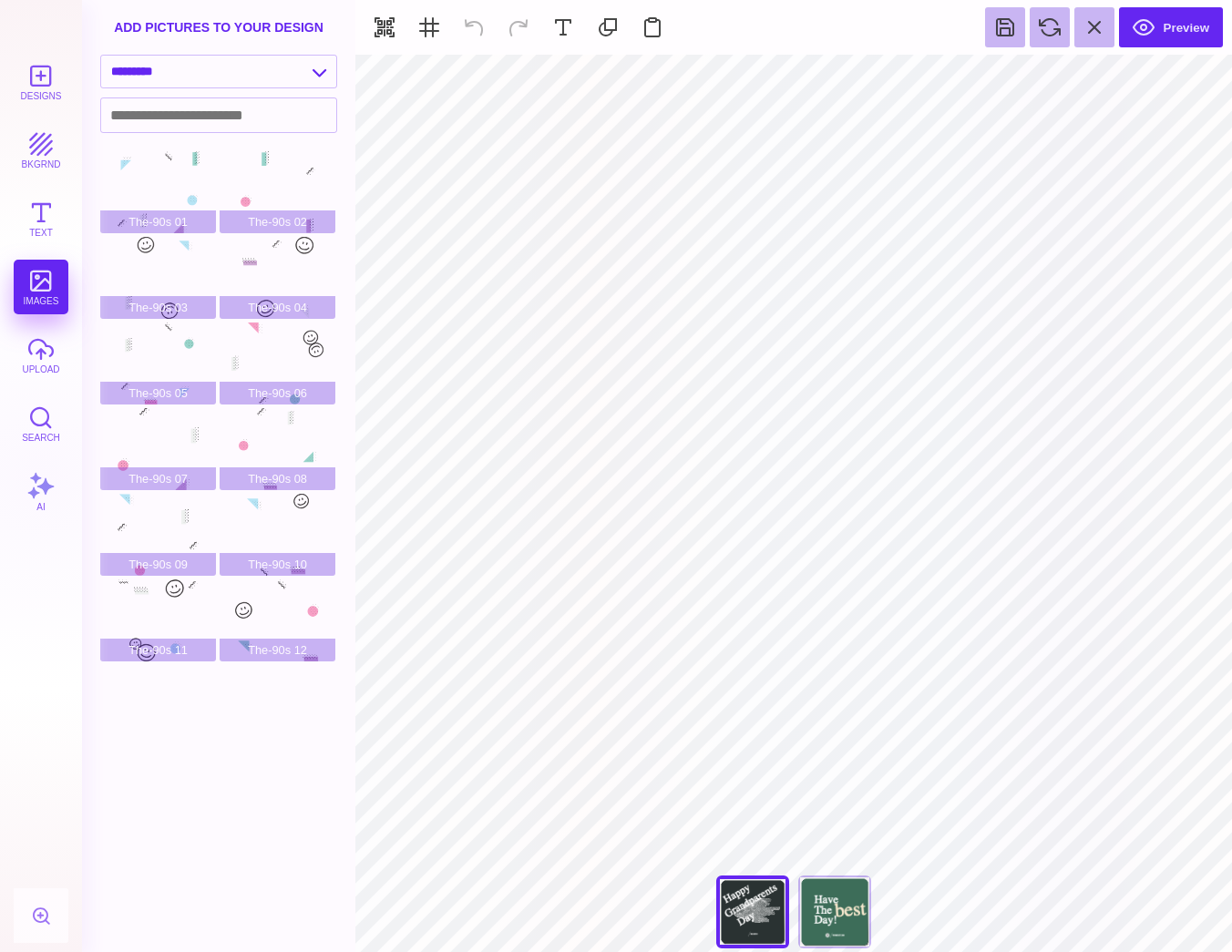
click at [162, 50] on div "add pictures to your design" at bounding box center [219, 27] width 273 height 55
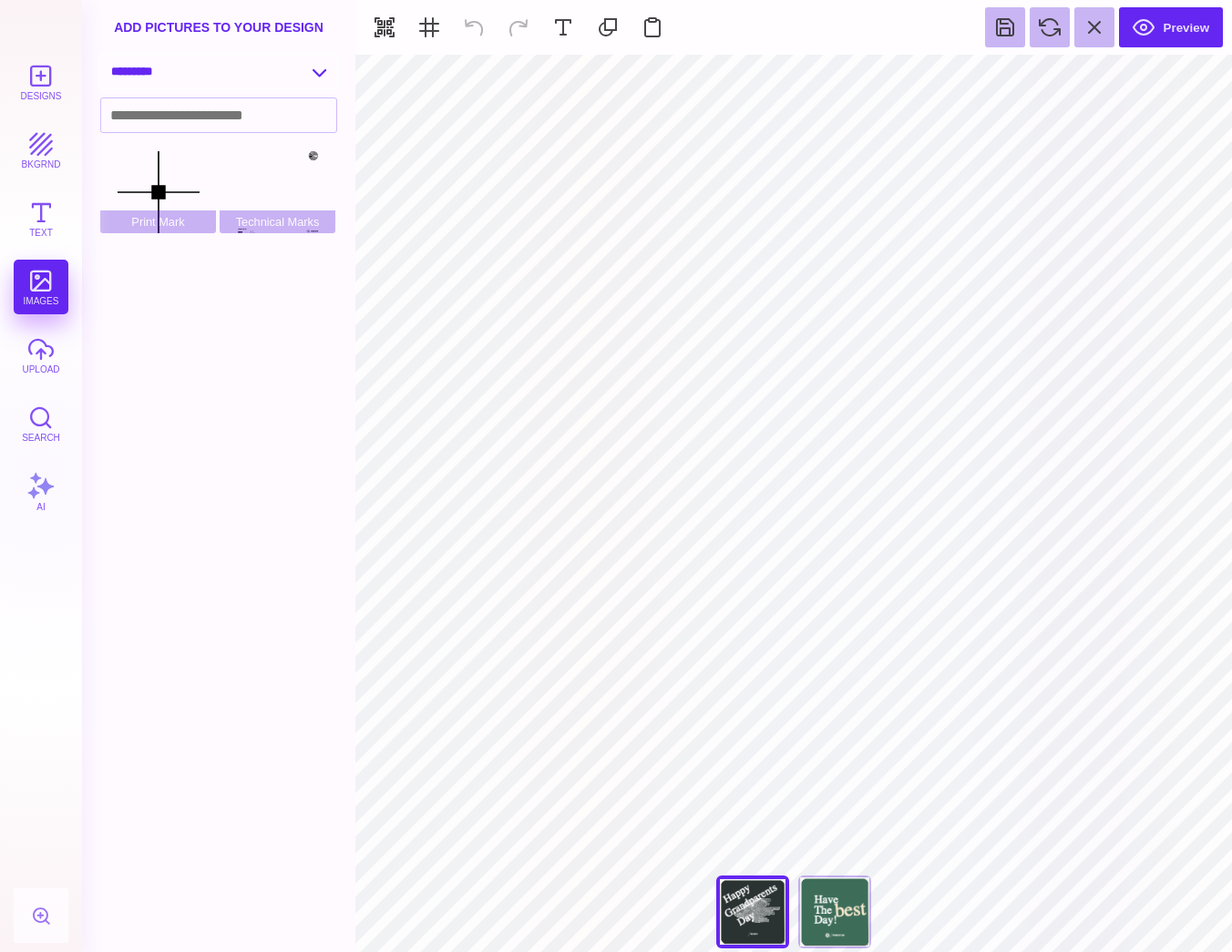
select select "**********"
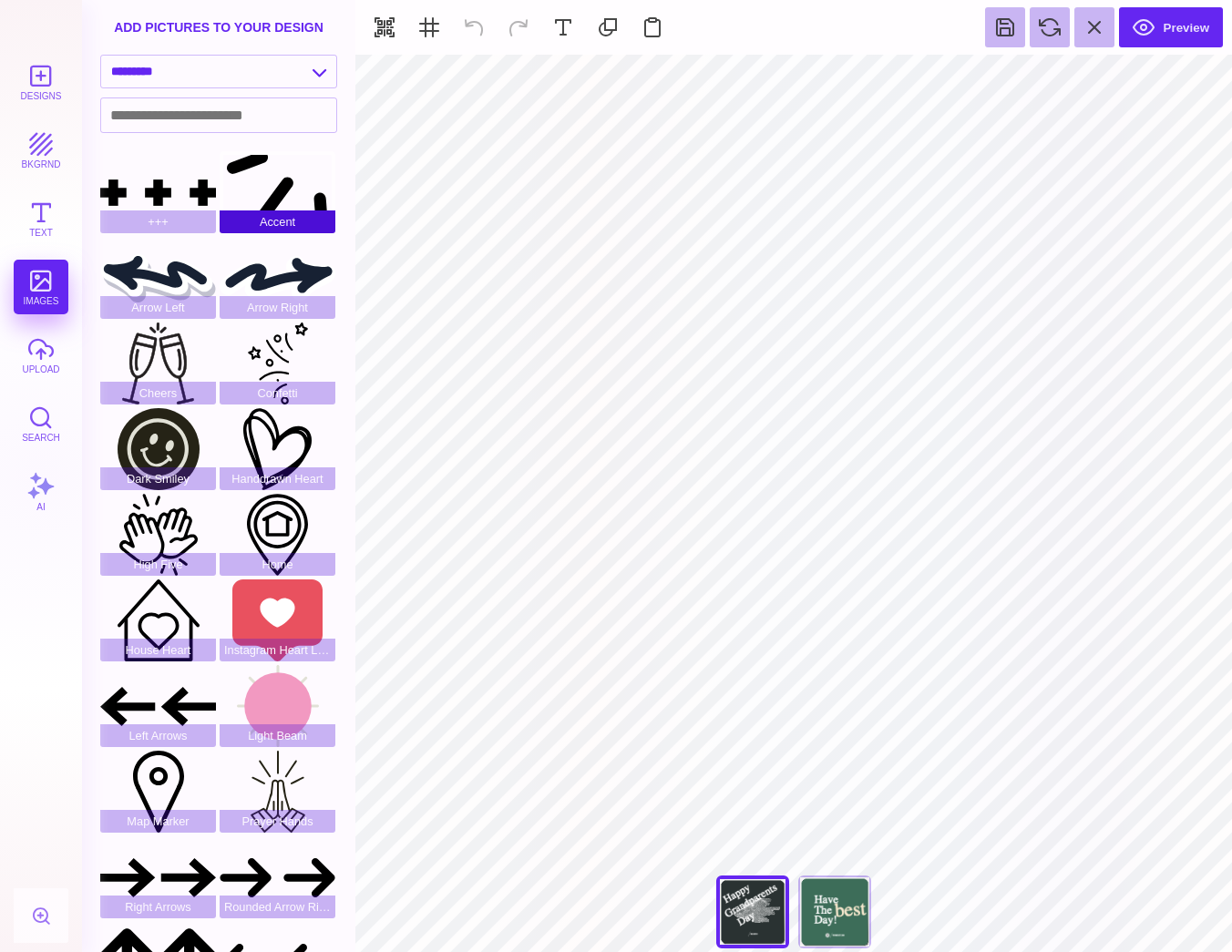
click at [289, 169] on div "Accent" at bounding box center [277, 192] width 116 height 82
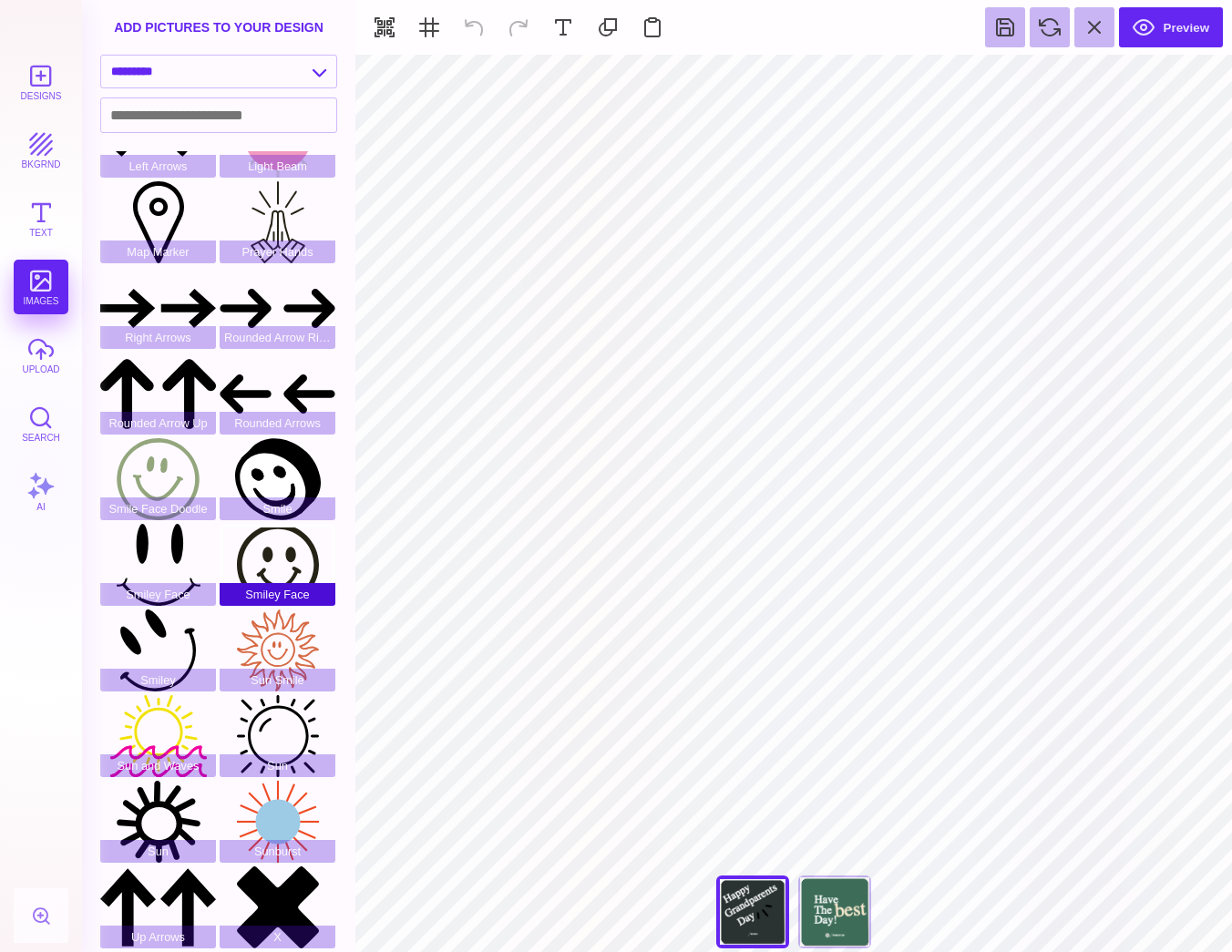
scroll to position [573, 0]
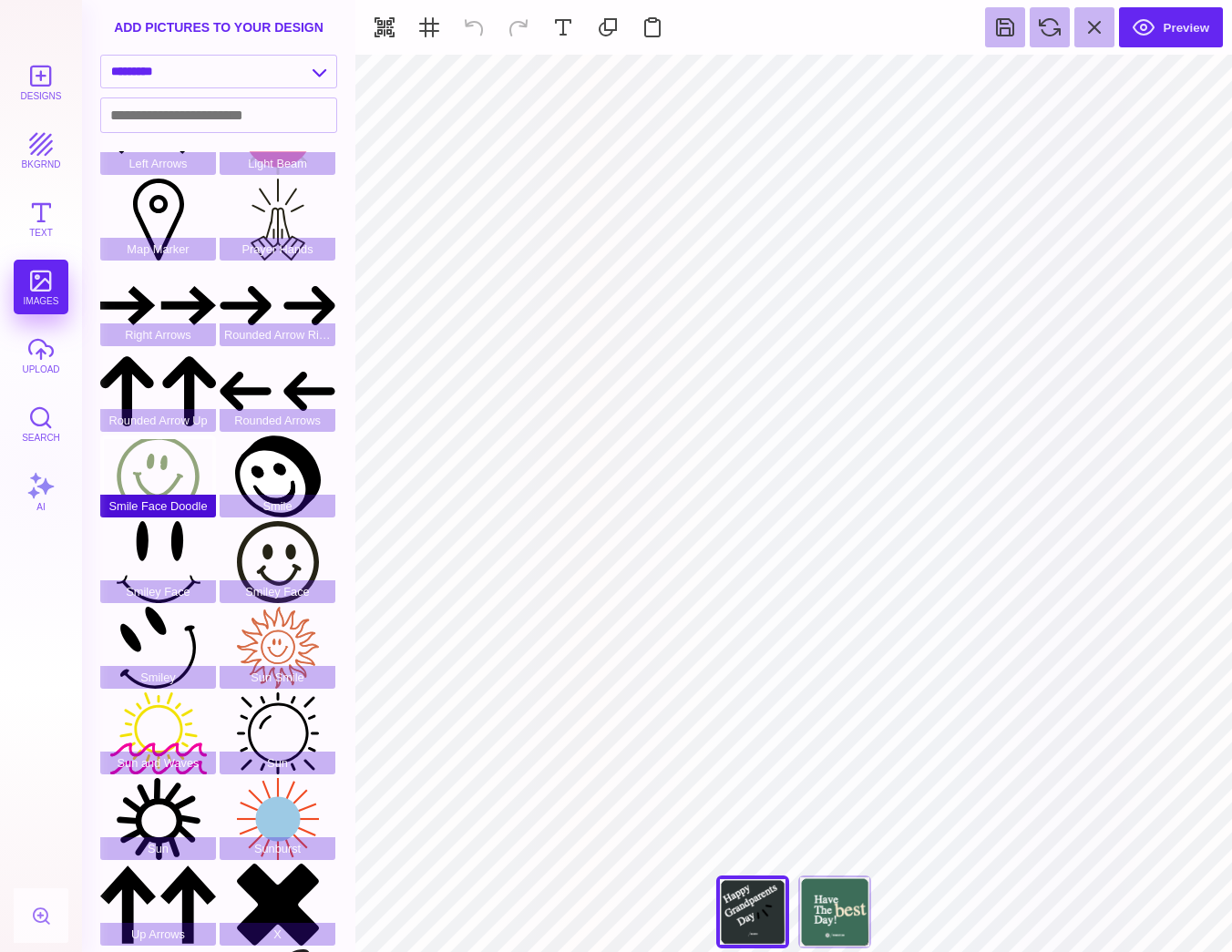
click at [151, 457] on div "Smile Face Doodle" at bounding box center [158, 476] width 116 height 82
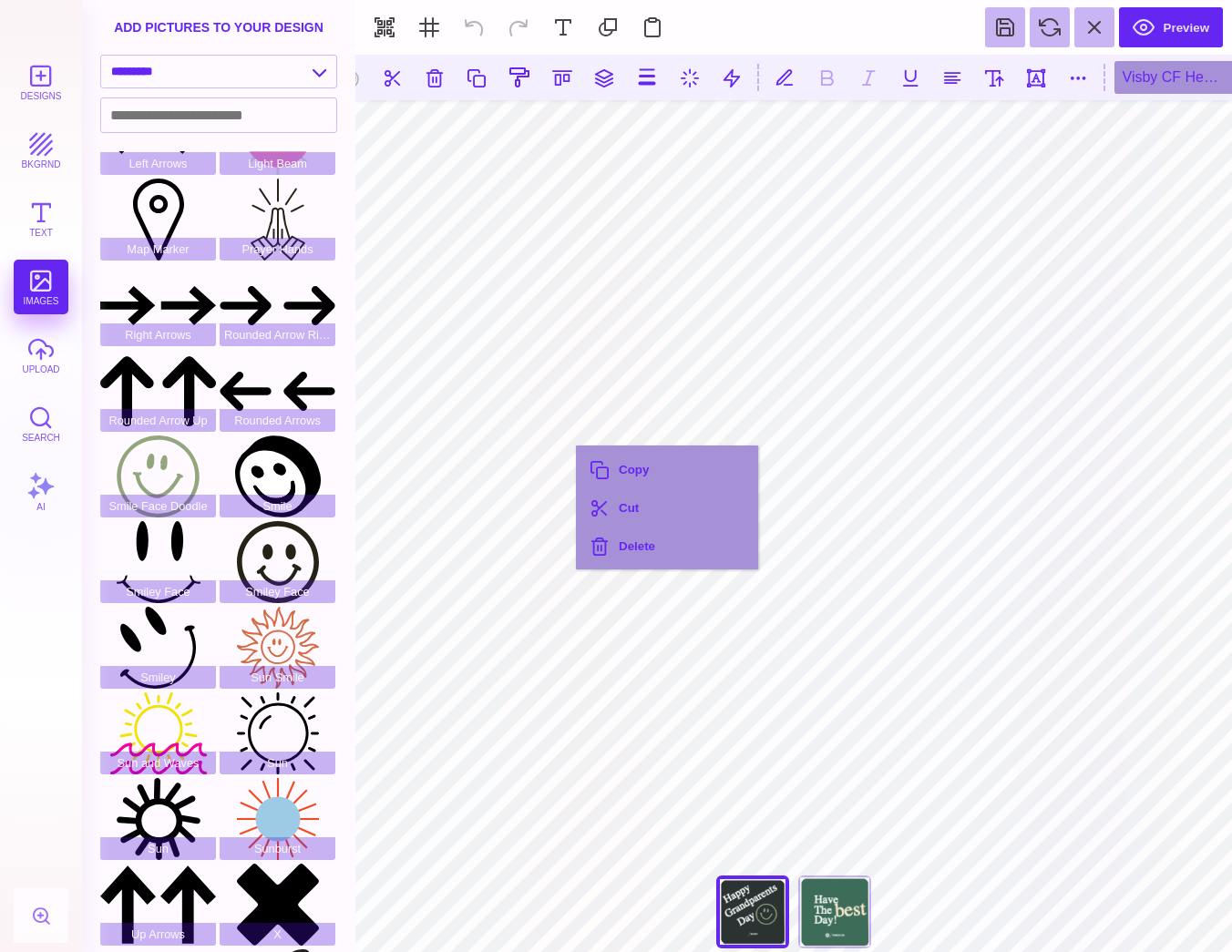
click at [576, 446] on div "Copy Cut Delete" at bounding box center [666, 507] width 182 height 124
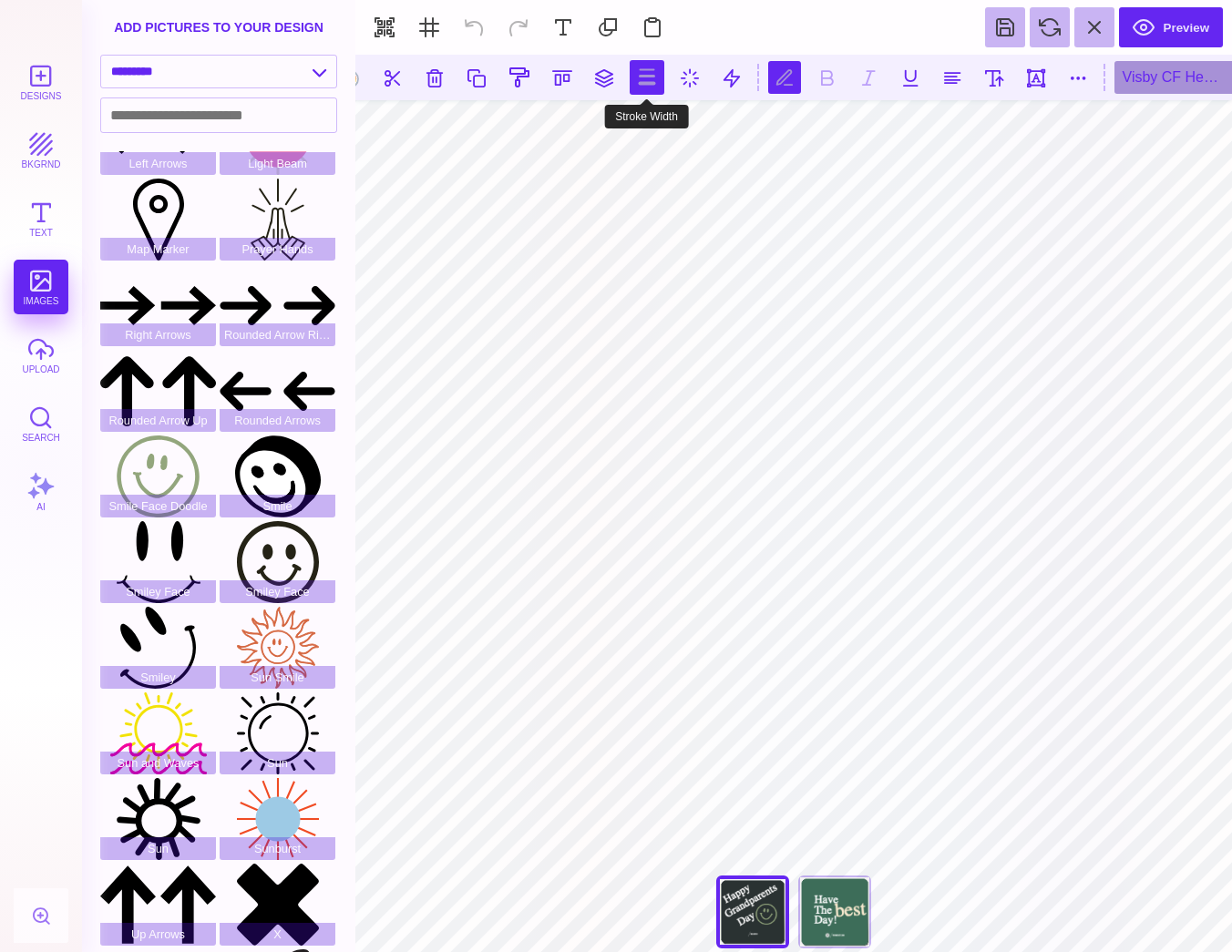
click at [644, 82] on button at bounding box center [646, 77] width 34 height 34
click at [774, 70] on button at bounding box center [784, 78] width 33 height 33
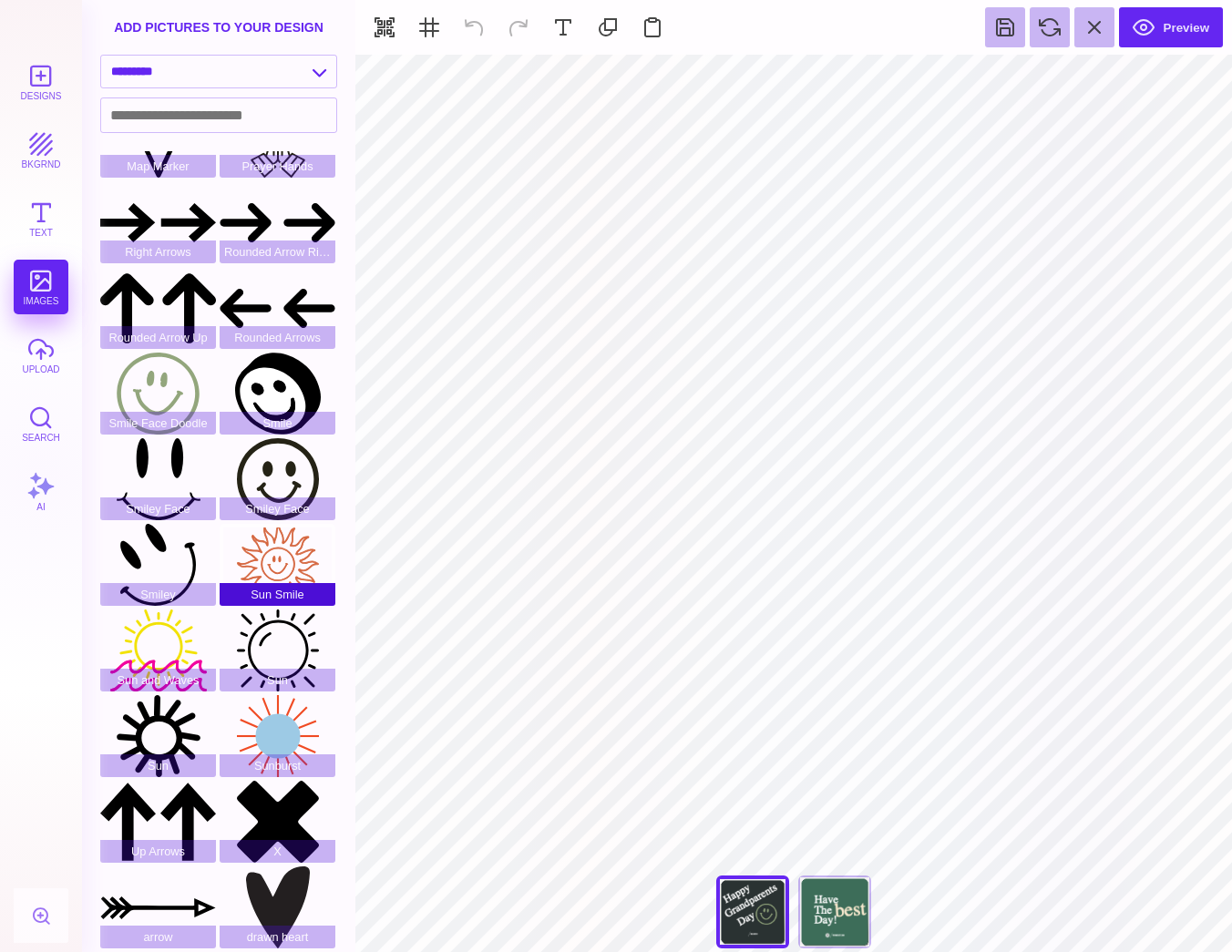
scroll to position [655, 0]
type input "#93A67D"
click at [1098, 40] on button at bounding box center [1093, 26] width 40 height 40
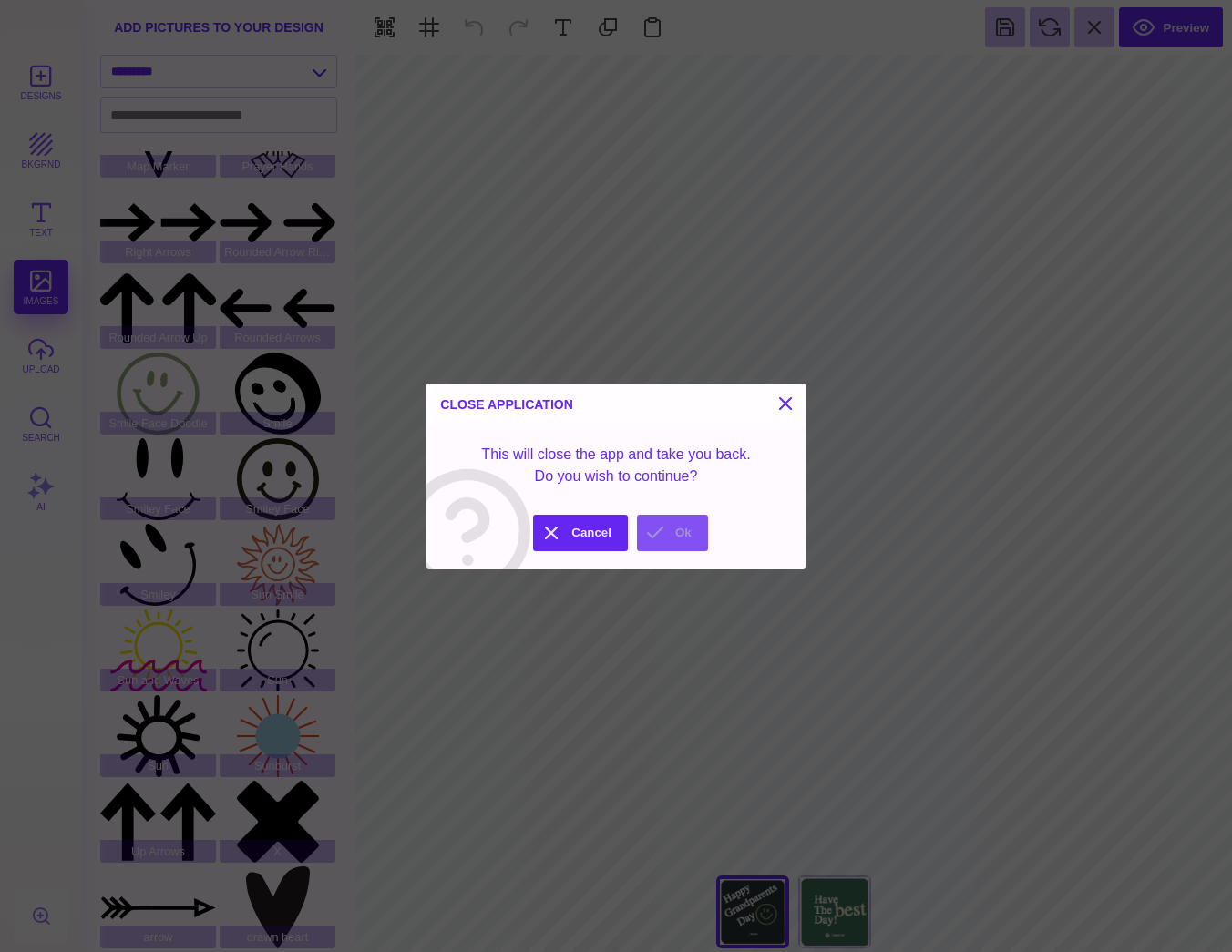
click at [669, 534] on button "Ok" at bounding box center [672, 533] width 71 height 36
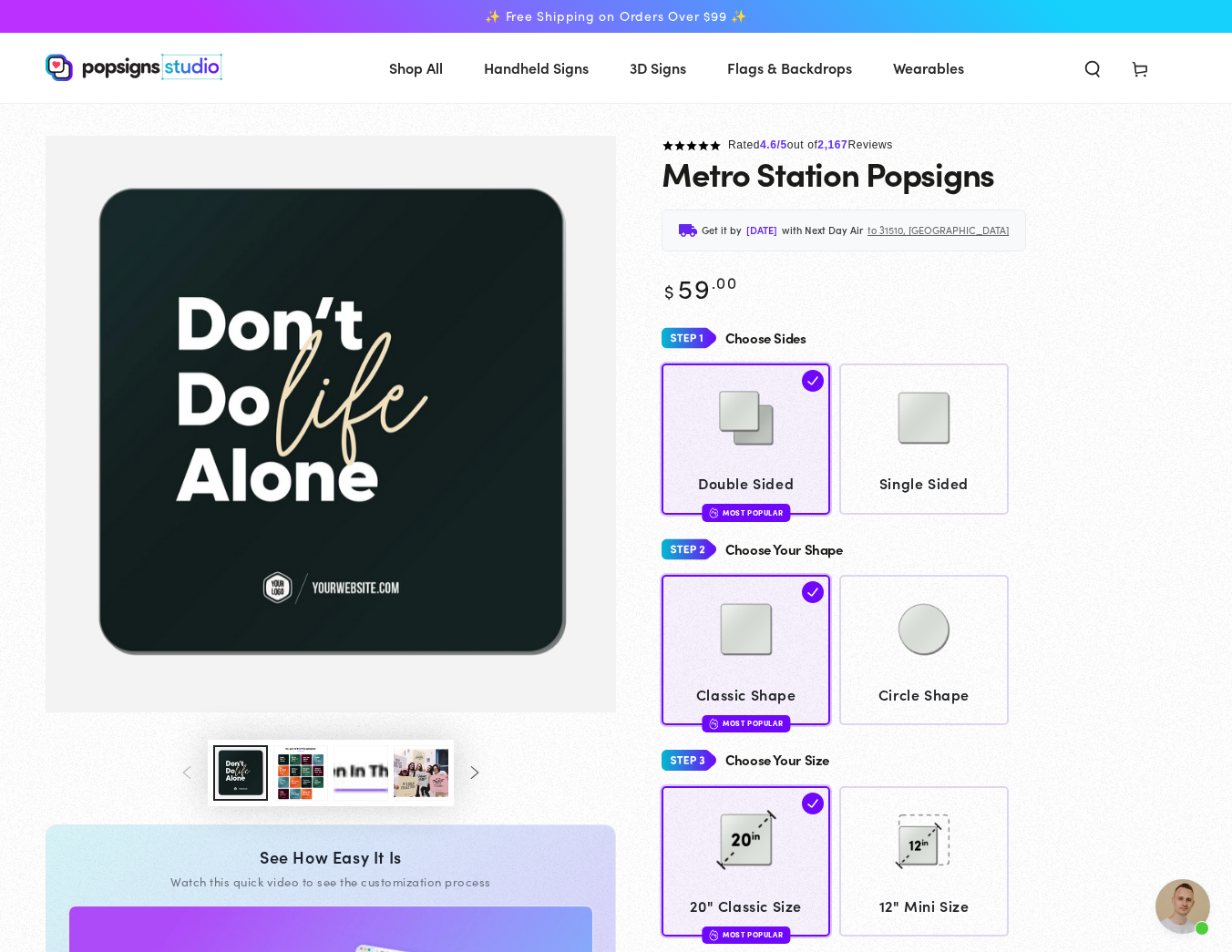
scroll to position [0, 0]
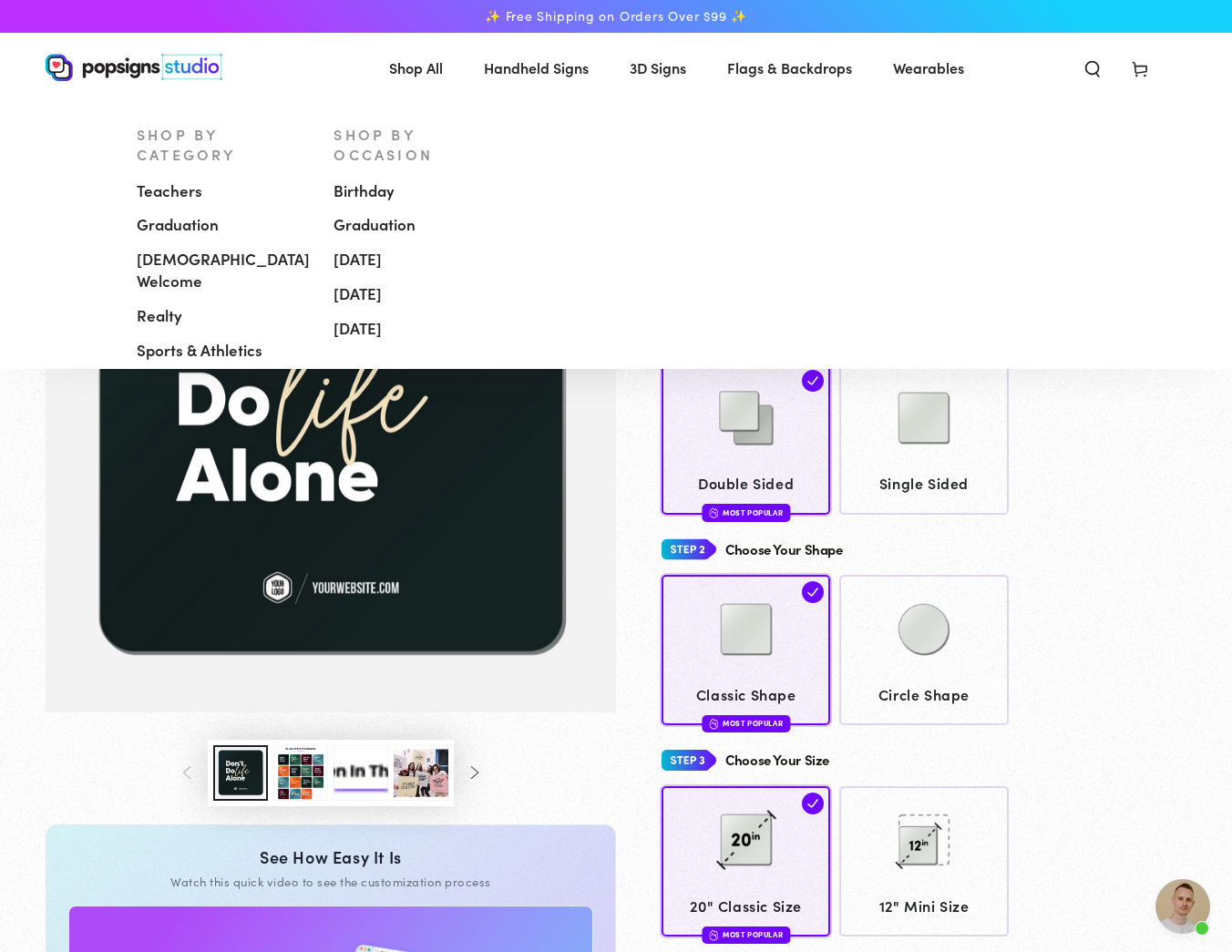
click at [528, 74] on span "Handheld Signs" at bounding box center [536, 67] width 104 height 26
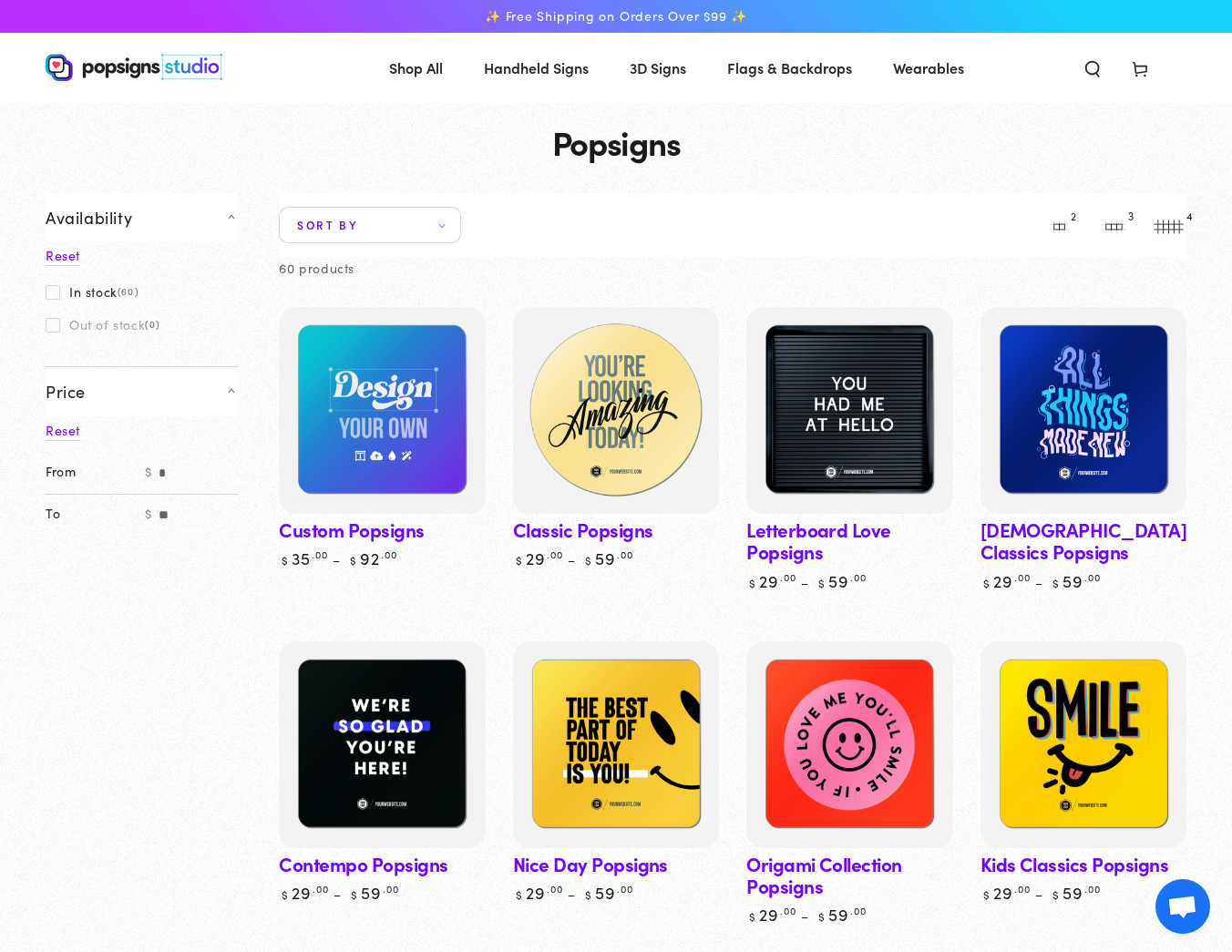
click at [576, 403] on img at bounding box center [616, 411] width 213 height 213
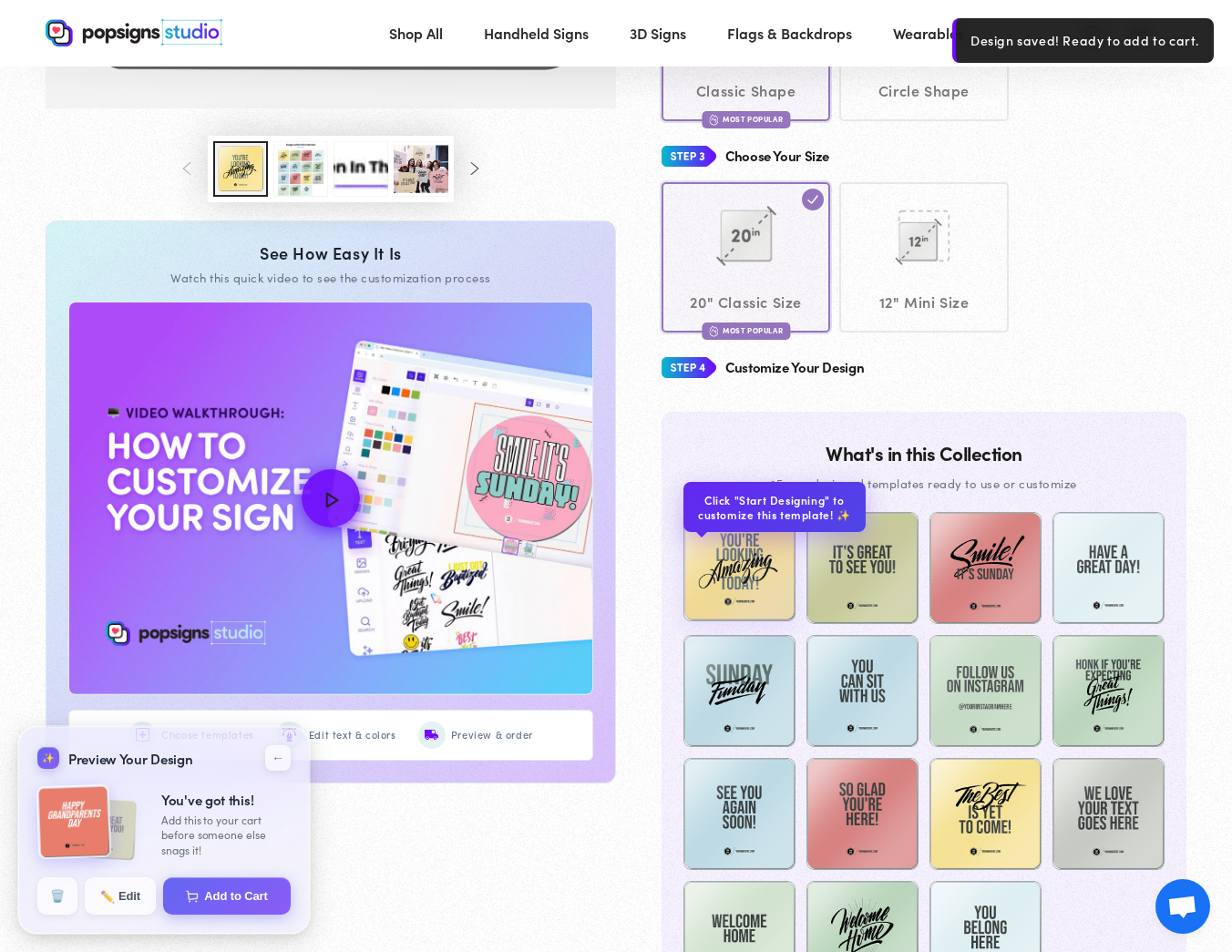
click at [748, 538] on img at bounding box center [738, 565] width 112 height 112
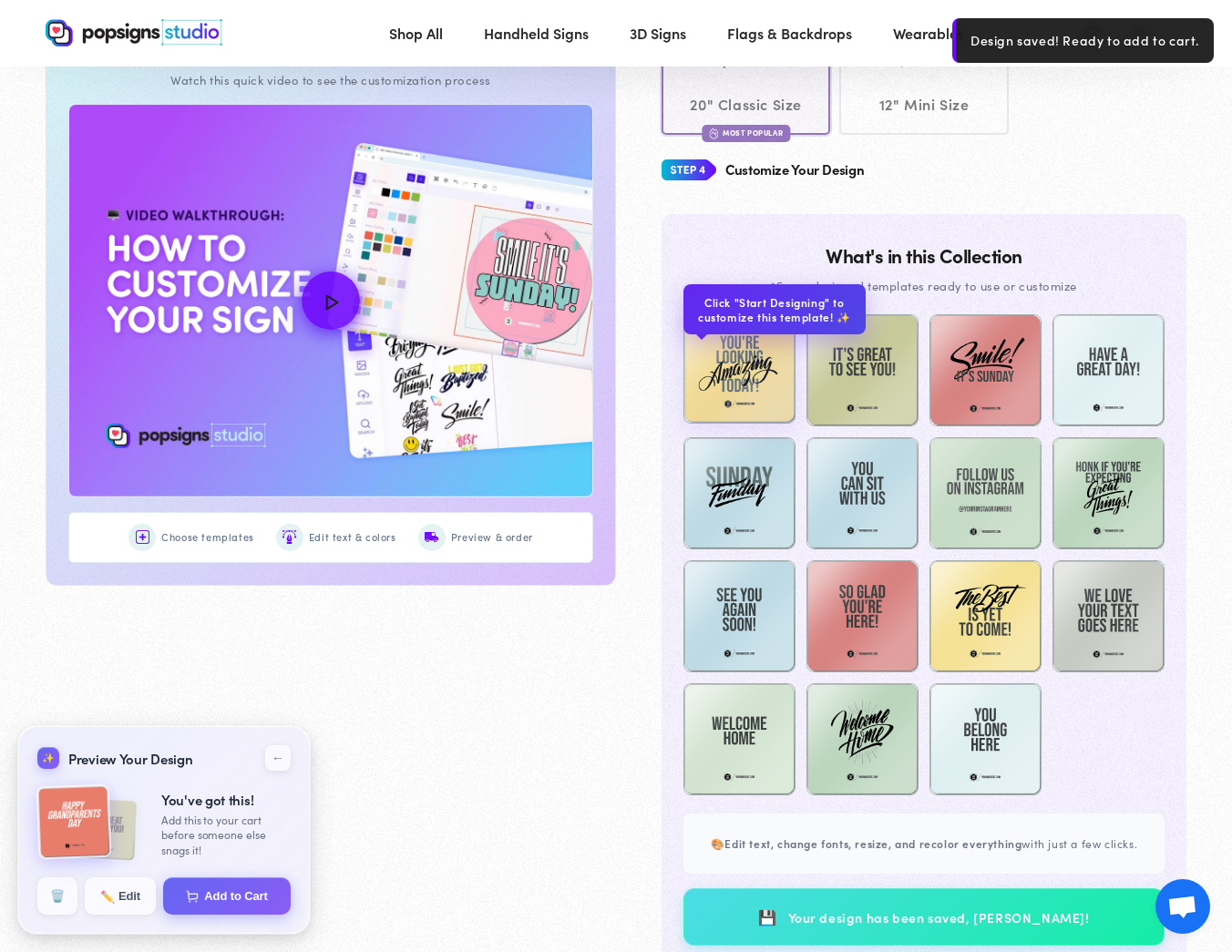
scroll to position [1253, 0]
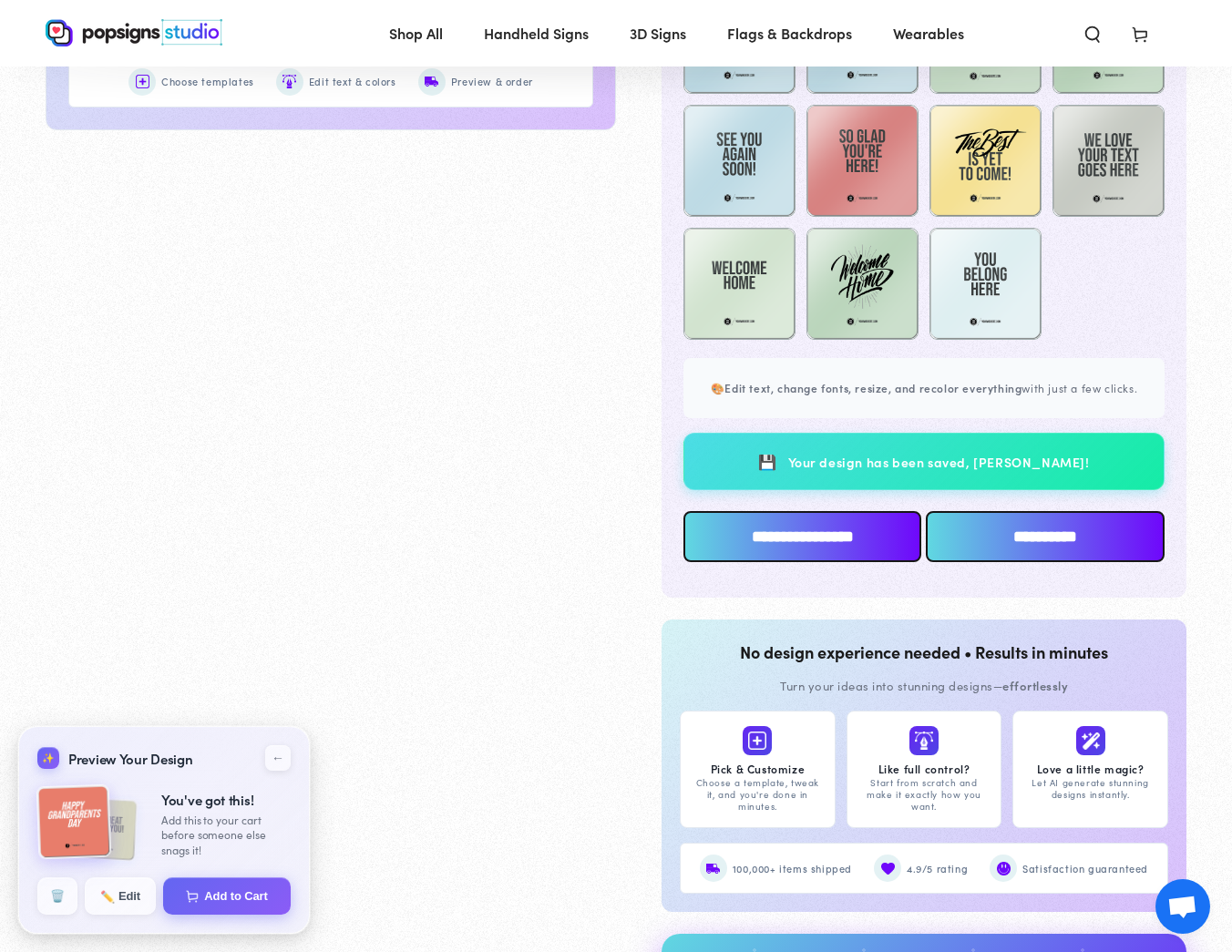
click at [838, 539] on input "**********" at bounding box center [802, 536] width 238 height 51
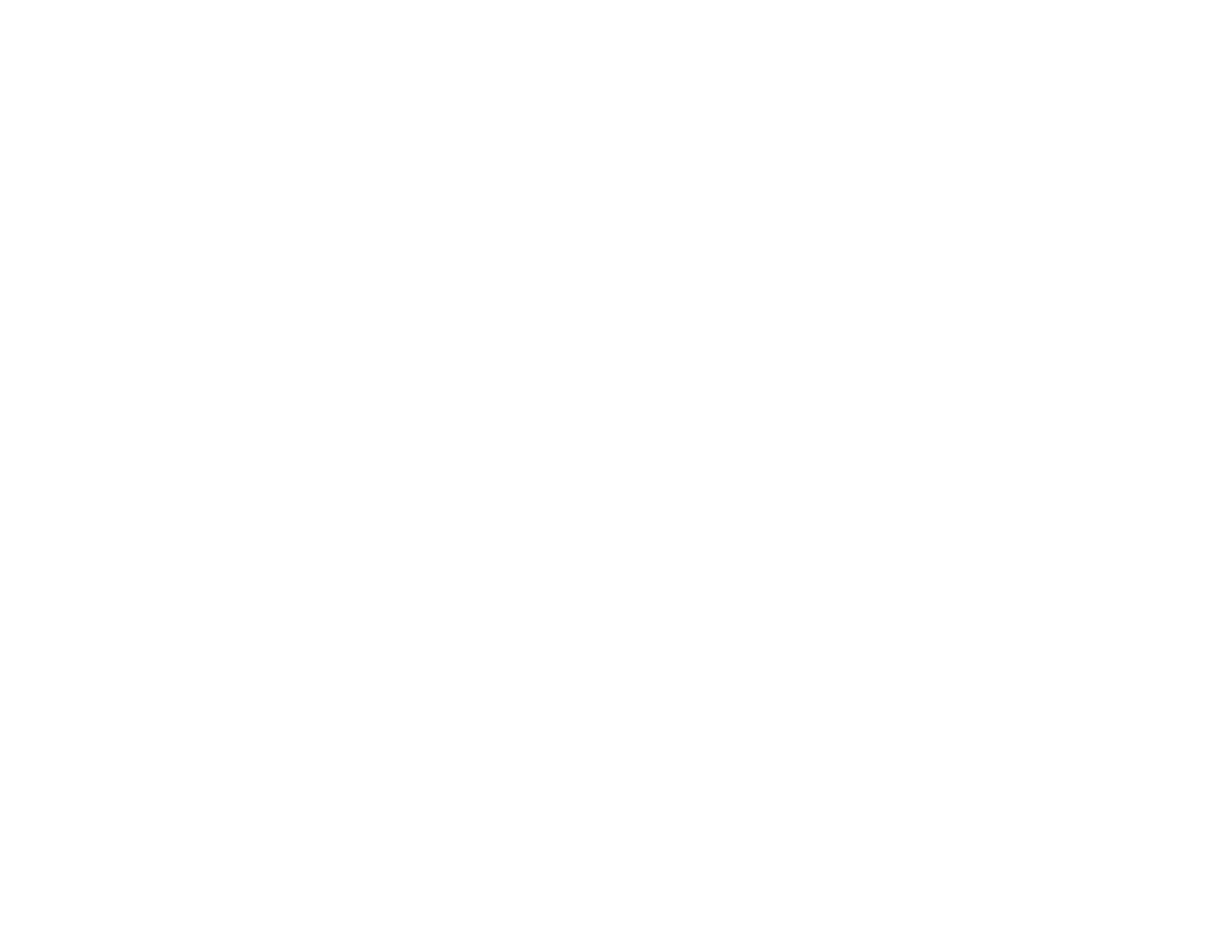
scroll to position [0, 0]
type textarea "An ancient tree with a door leading to a magical world"
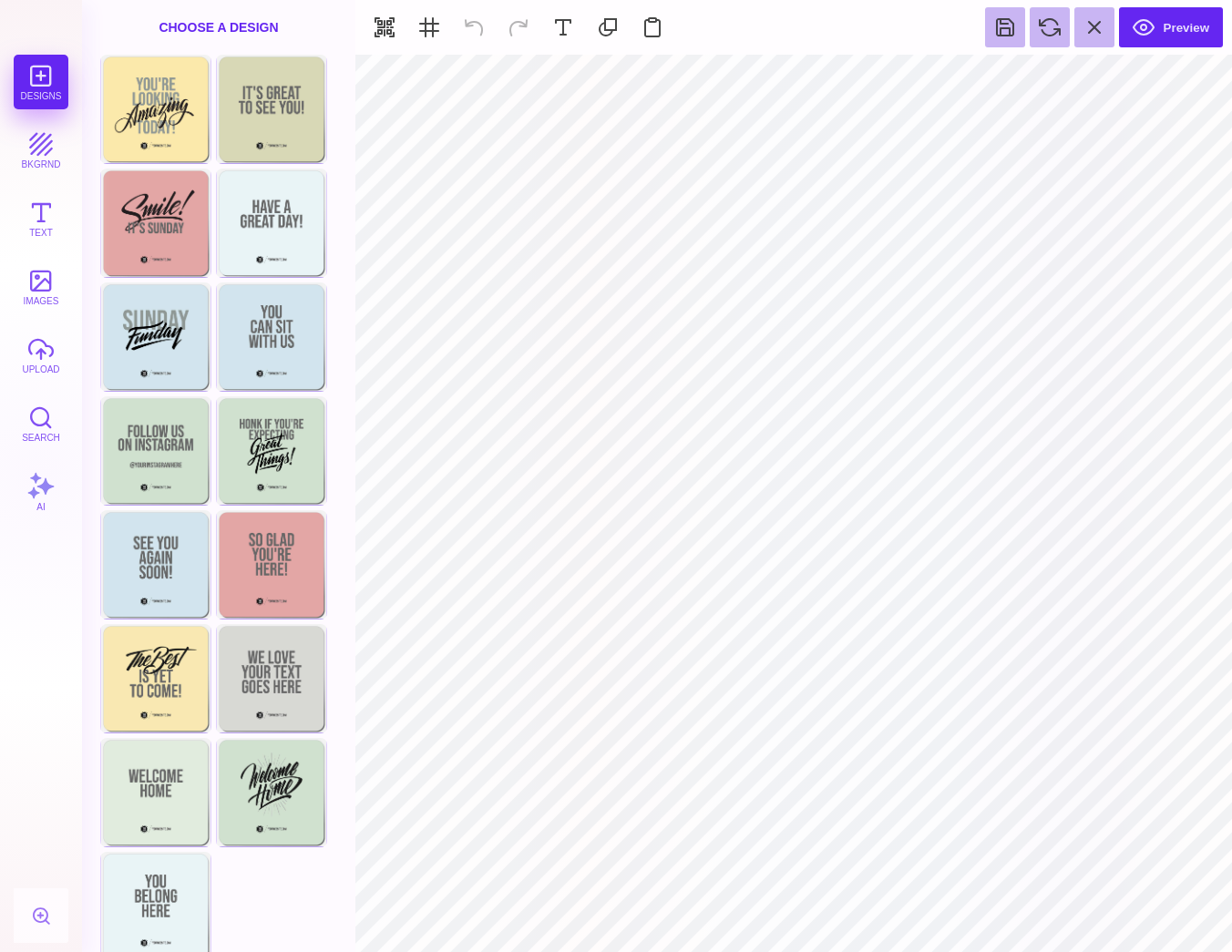
type input "#FFFFFF"
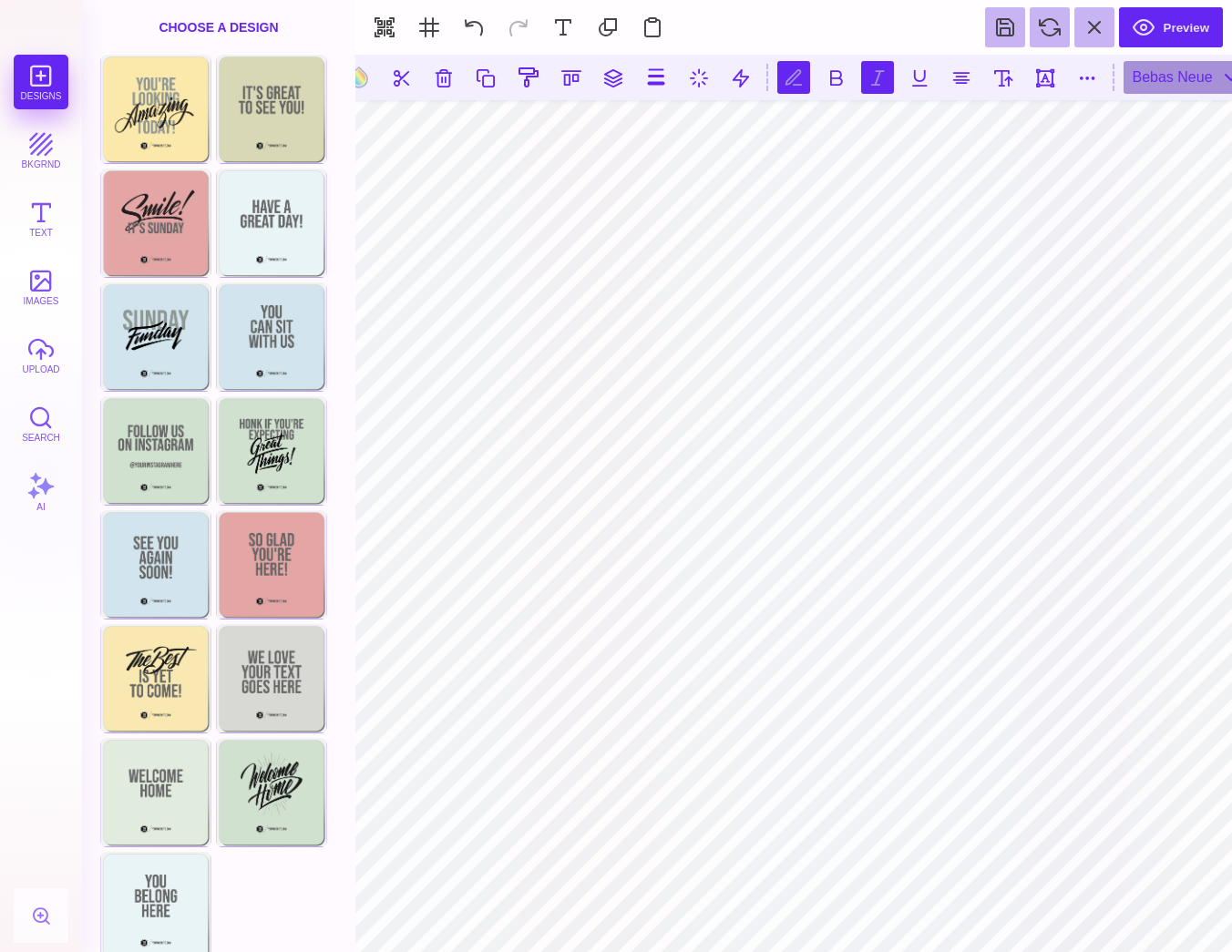
scroll to position [0, 1]
click at [869, 78] on button at bounding box center [878, 78] width 33 height 33
click at [846, 76] on button at bounding box center [836, 78] width 33 height 33
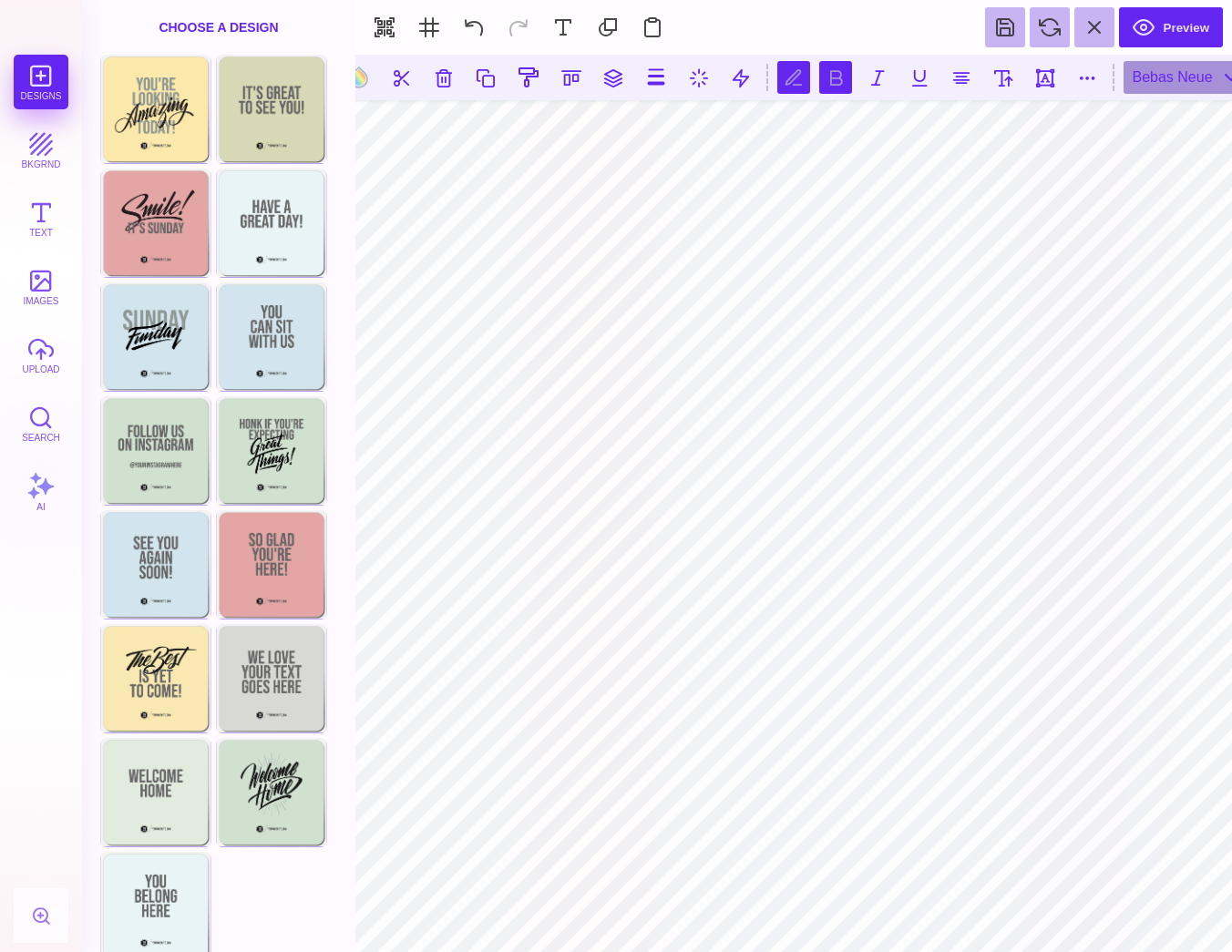
click at [846, 76] on button at bounding box center [836, 78] width 33 height 33
click at [918, 80] on button at bounding box center [920, 78] width 33 height 33
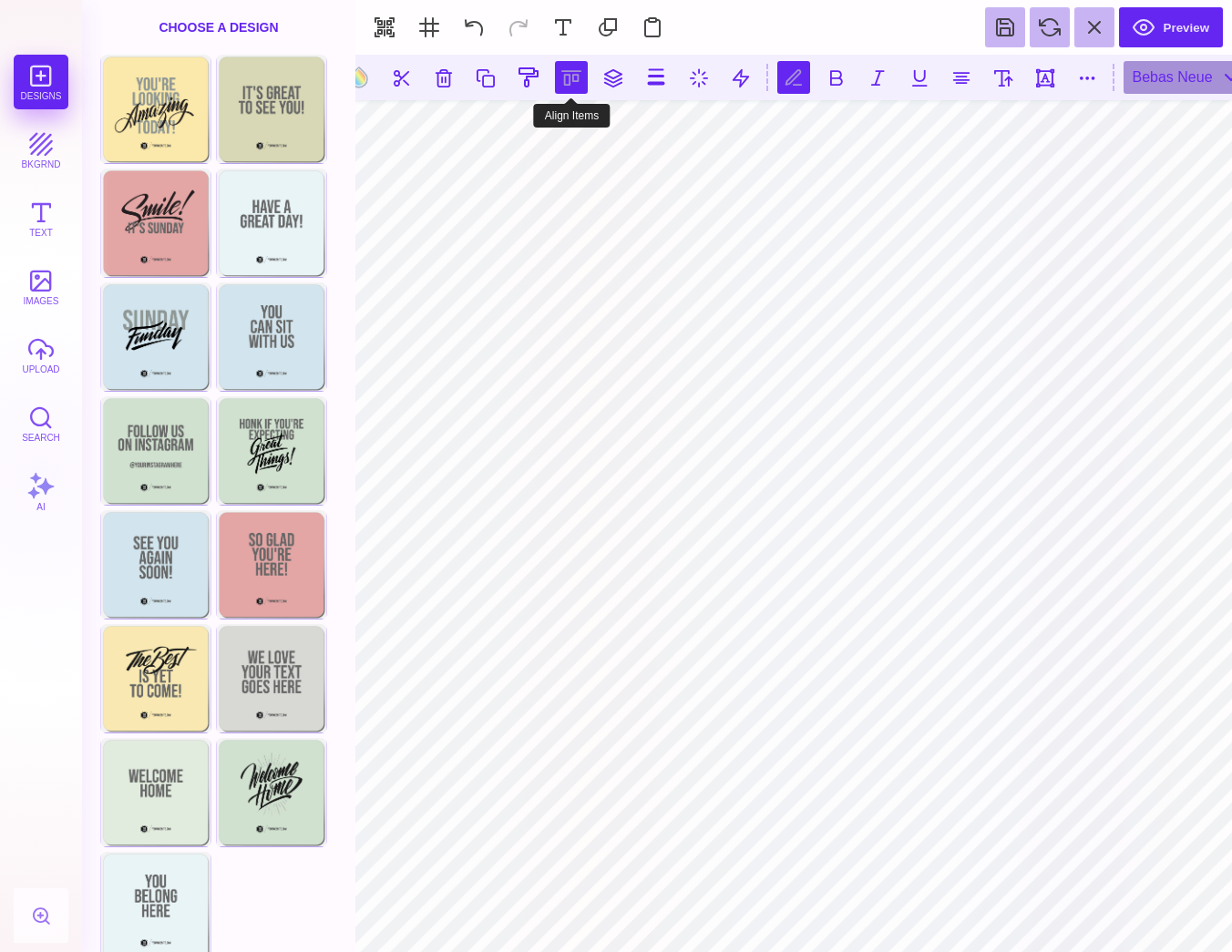
type textarea "**********"
click at [578, 76] on button at bounding box center [572, 78] width 33 height 33
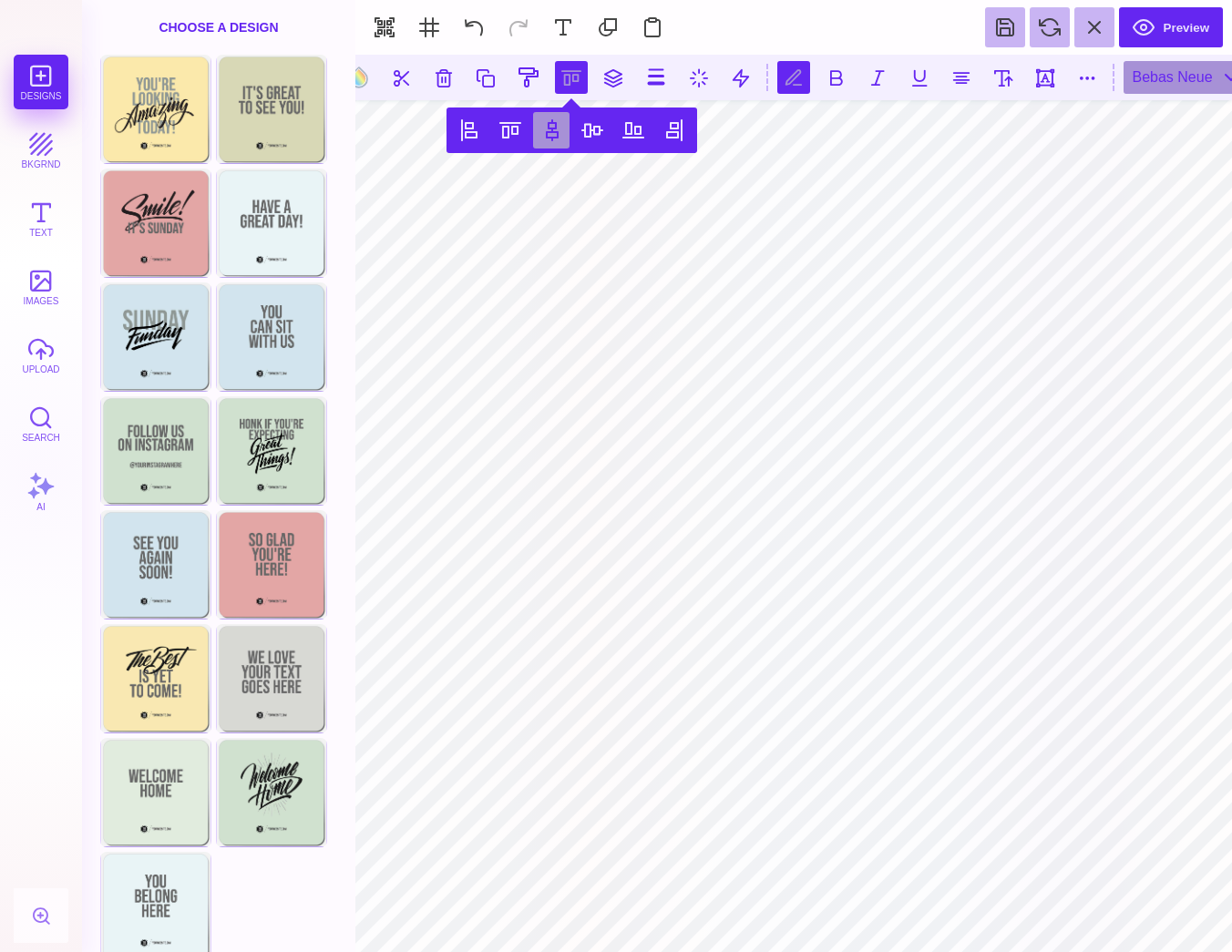
click at [541, 128] on button at bounding box center [550, 130] width 36 height 36
click at [578, 128] on button at bounding box center [591, 130] width 36 height 36
click at [559, 131] on button at bounding box center [550, 130] width 36 height 36
click at [513, 134] on button at bounding box center [509, 130] width 36 height 36
click at [465, 128] on button at bounding box center [468, 130] width 36 height 36
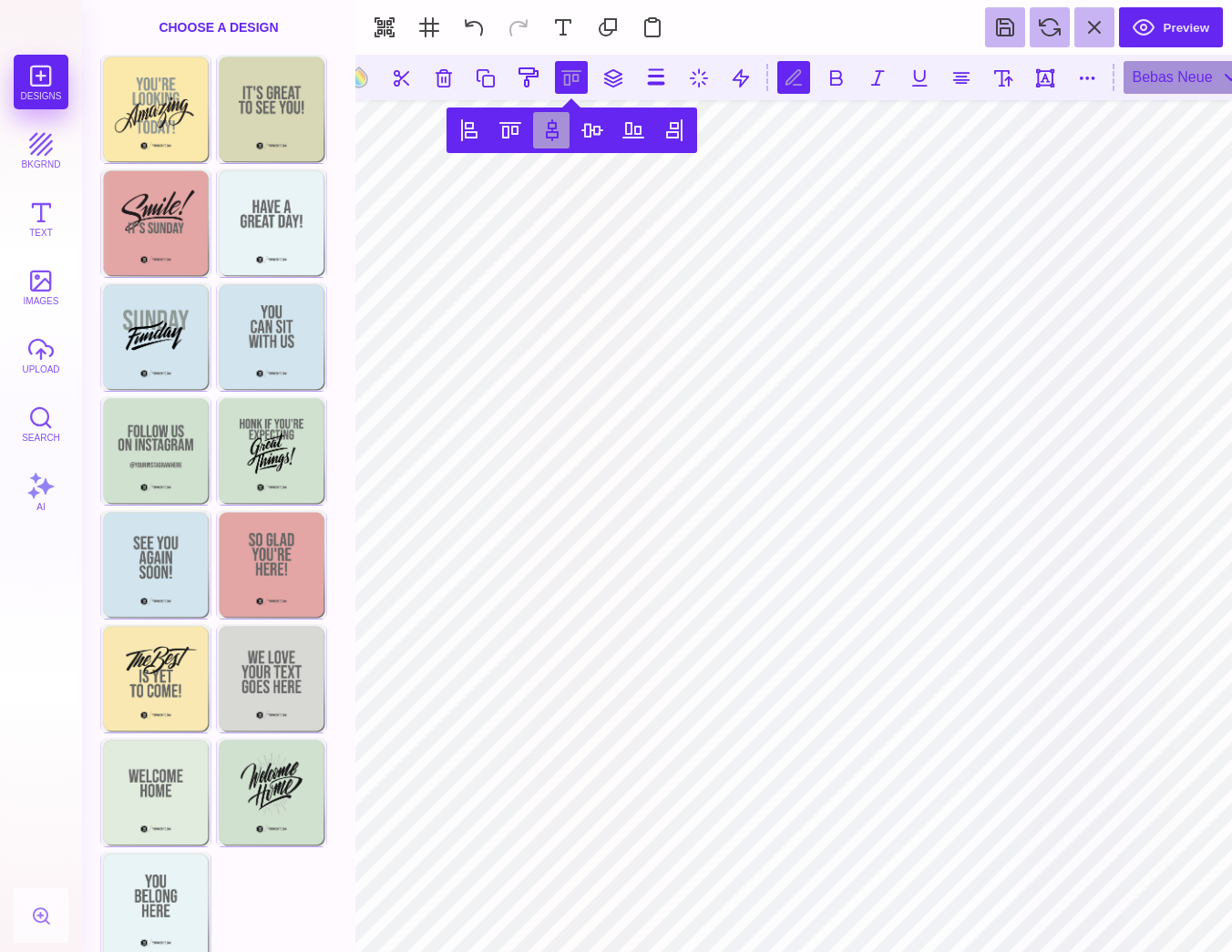
click at [559, 139] on button at bounding box center [550, 130] width 36 height 36
type textarea "**********"
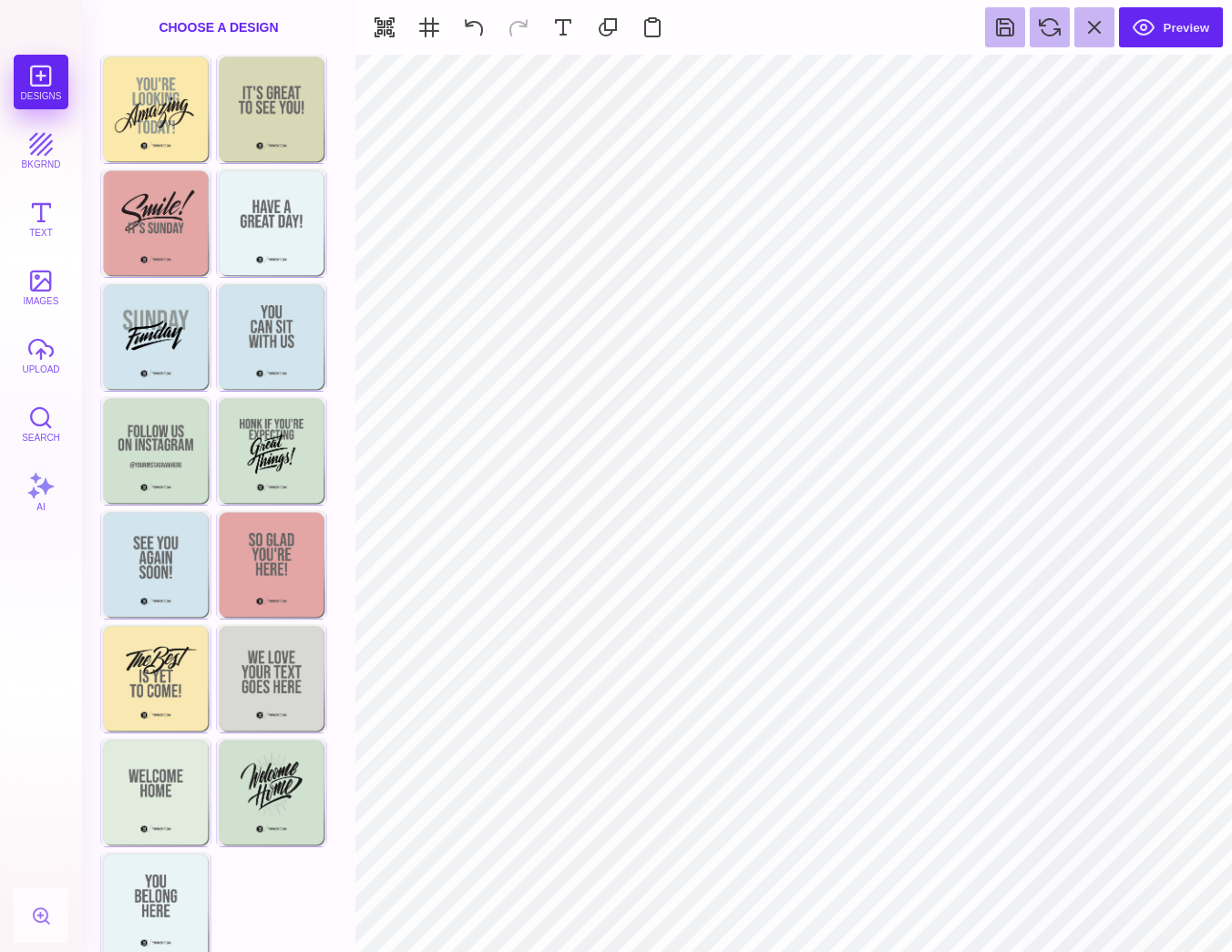
type input "#000000"
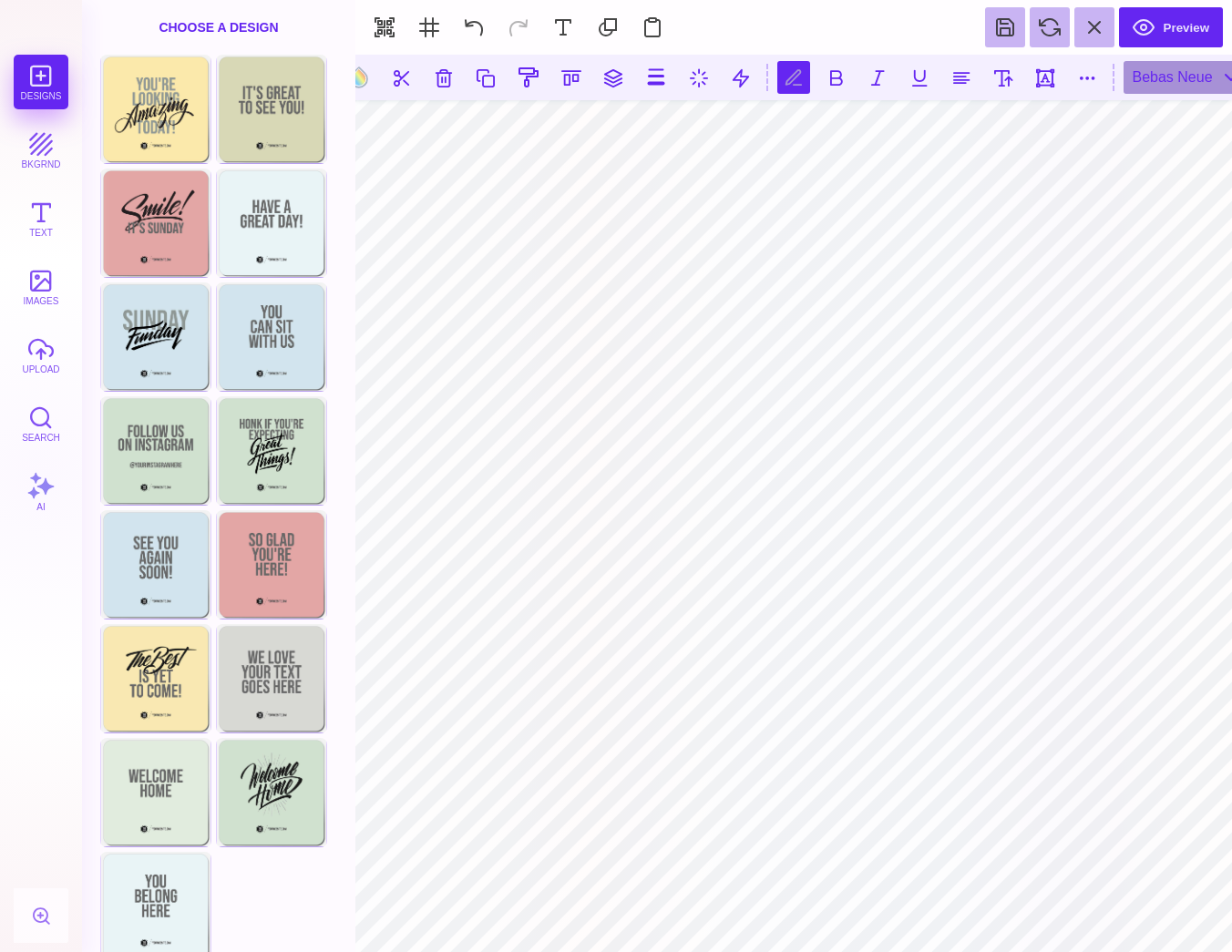
scroll to position [0, 5]
type textarea "*********"
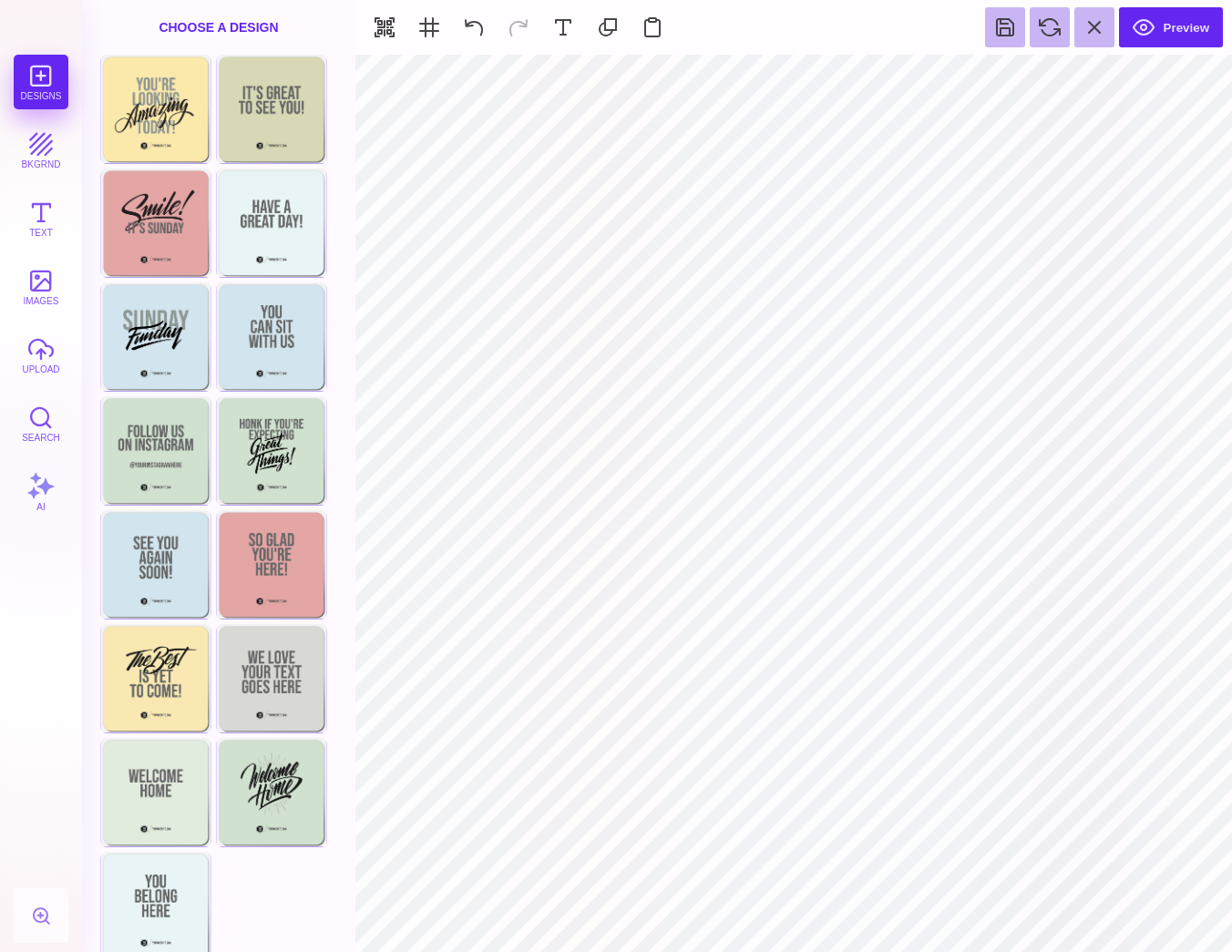
type input "#505050"
click at [44, 138] on button "bkgrnd" at bounding box center [41, 150] width 55 height 55
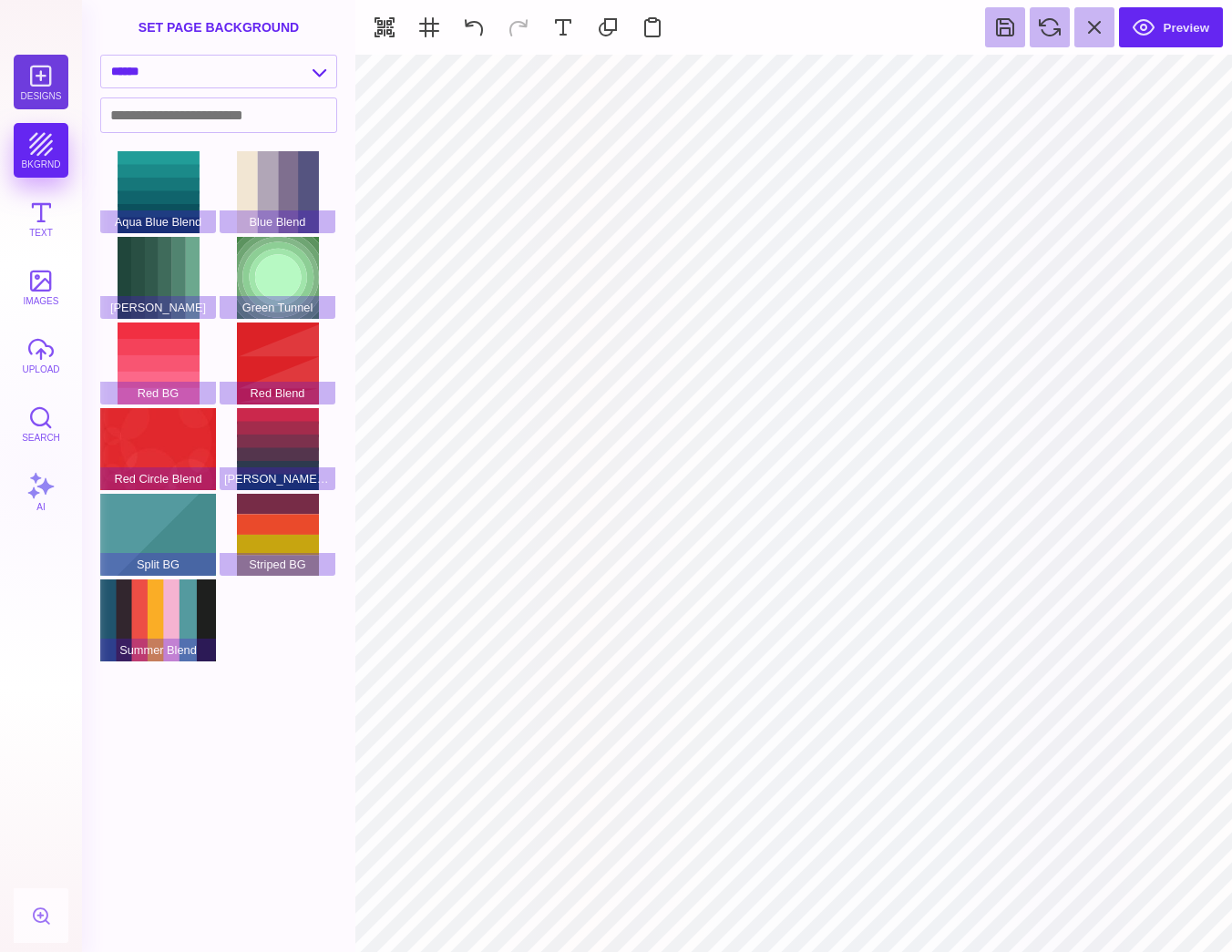
click at [35, 79] on button "Designs" at bounding box center [41, 82] width 55 height 55
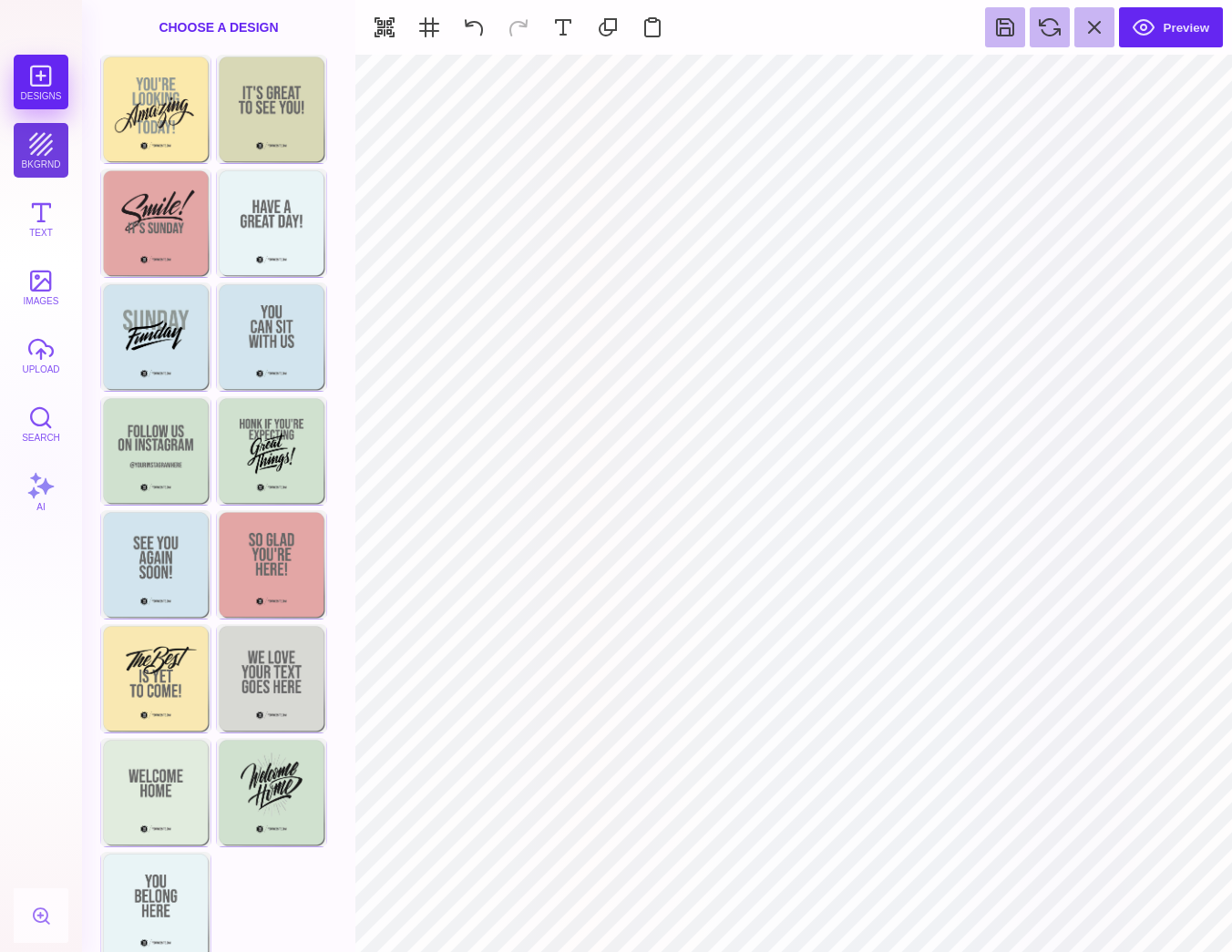
click at [54, 173] on button "bkgrnd" at bounding box center [41, 150] width 55 height 55
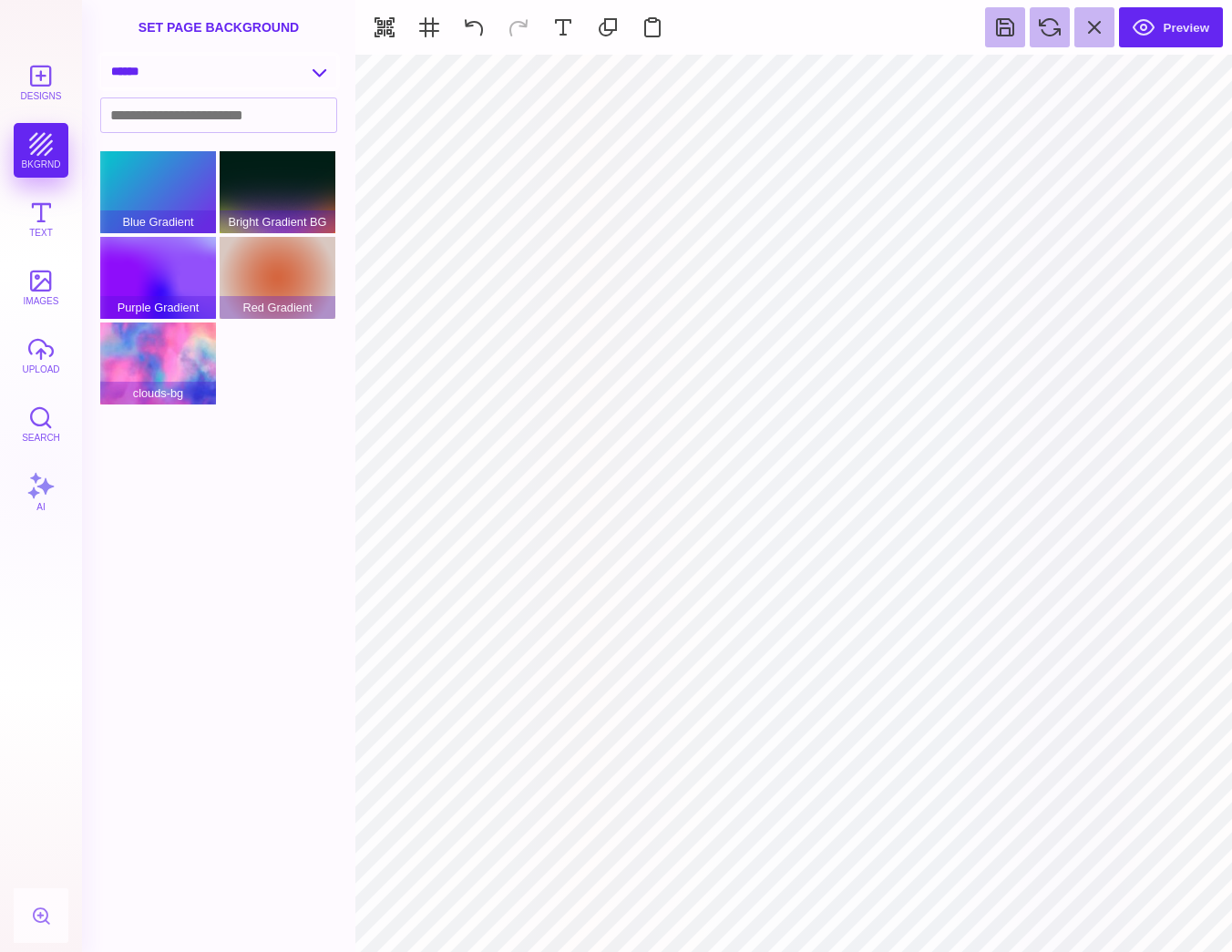
select select "**********"
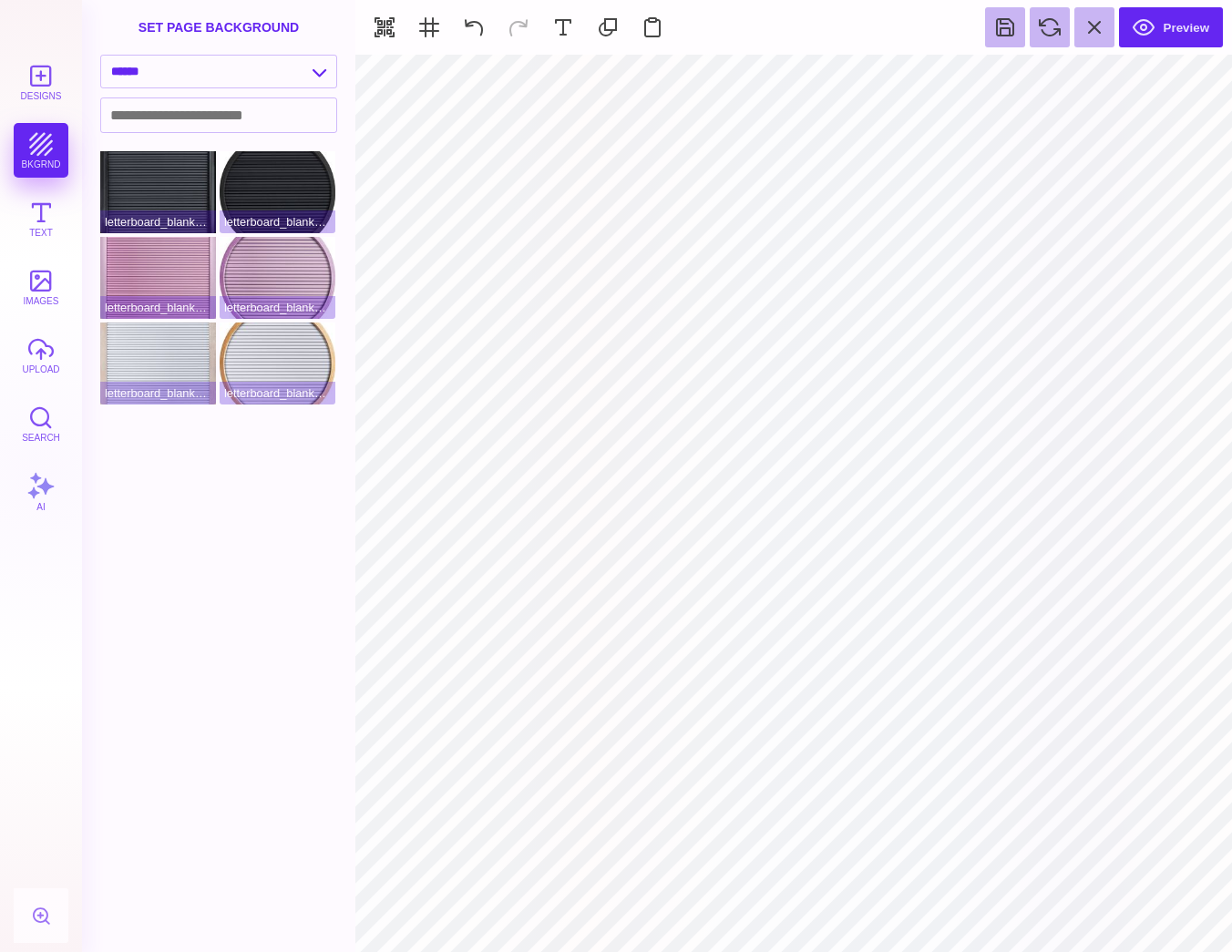
click at [69, 19] on section "Designs bkgrnd Text images upload Search AI" at bounding box center [41, 476] width 82 height 952
click at [1153, 41] on button "Preview" at bounding box center [1171, 26] width 103 height 40
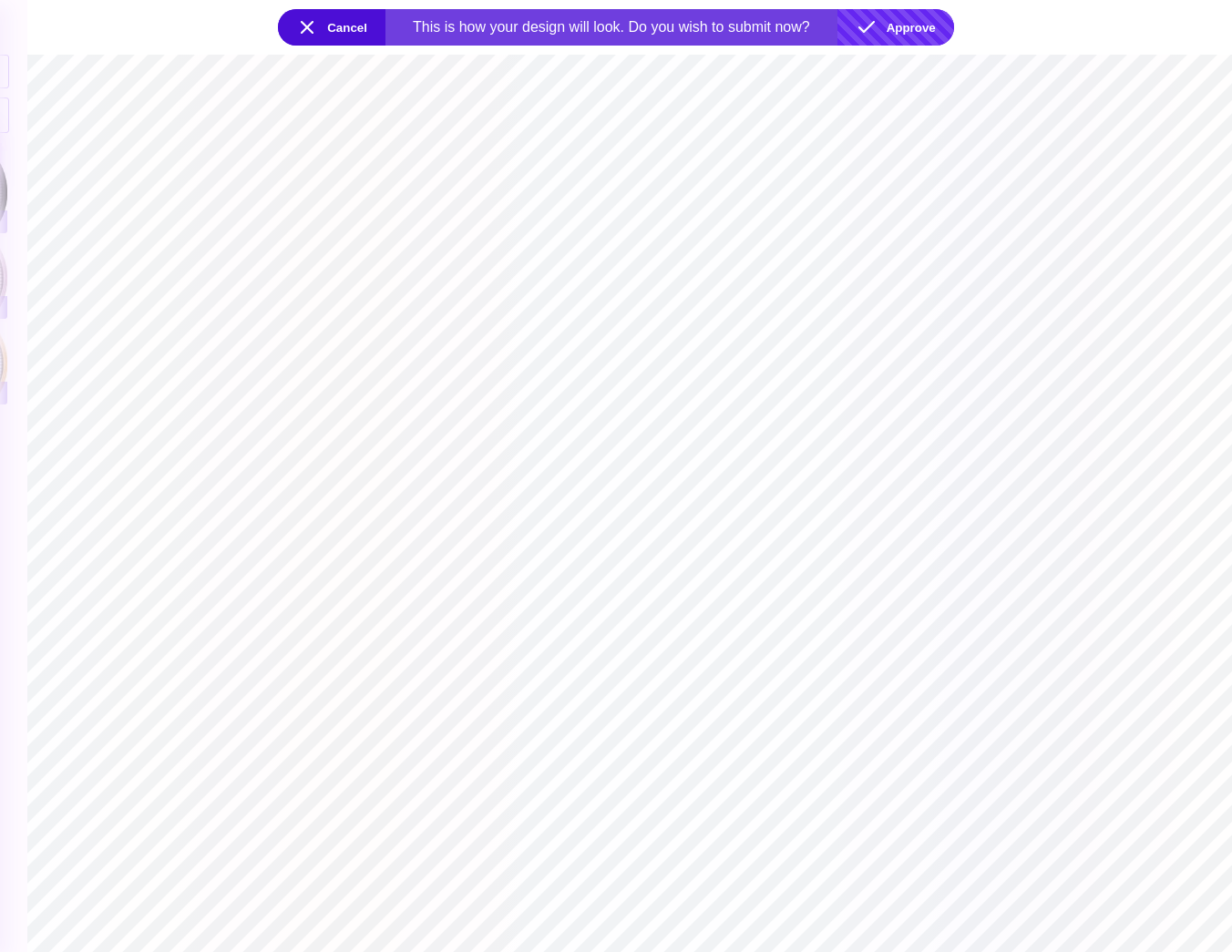
click at [900, 34] on button "Approve" at bounding box center [895, 26] width 117 height 36
